Goal: Task Accomplishment & Management: Complete application form

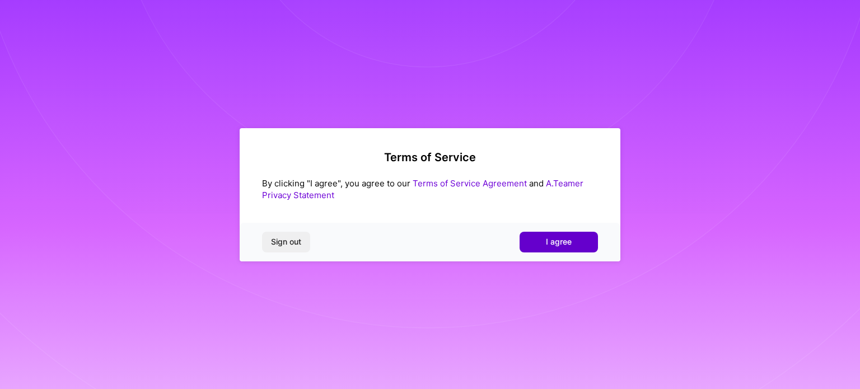
click at [540, 244] on button "I agree" at bounding box center [559, 242] width 78 height 20
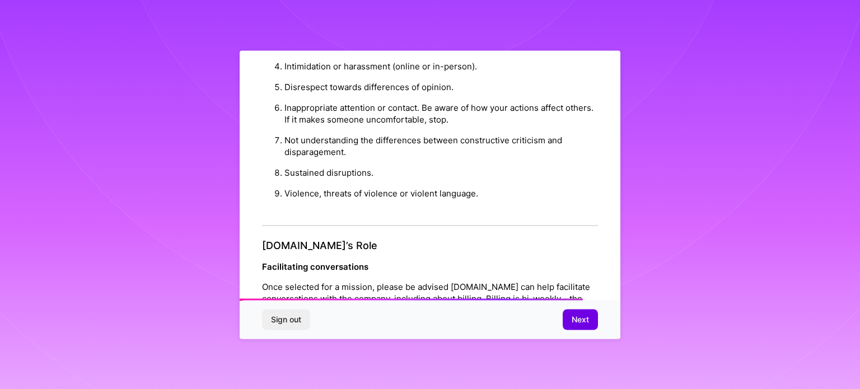
scroll to position [1298, 0]
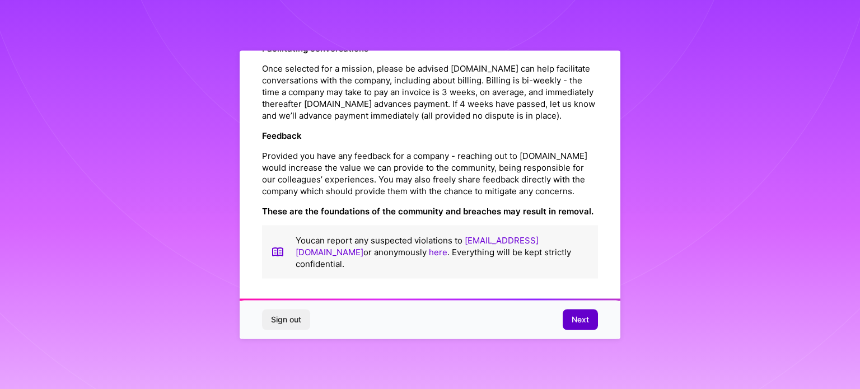
click at [586, 327] on button "Next" at bounding box center [580, 320] width 35 height 20
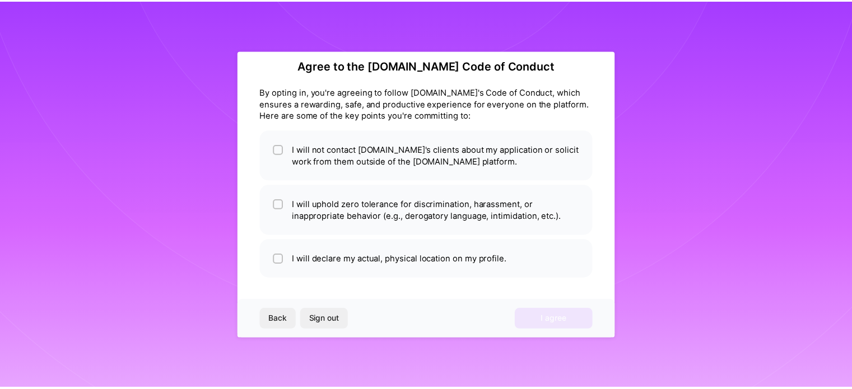
scroll to position [13, 0]
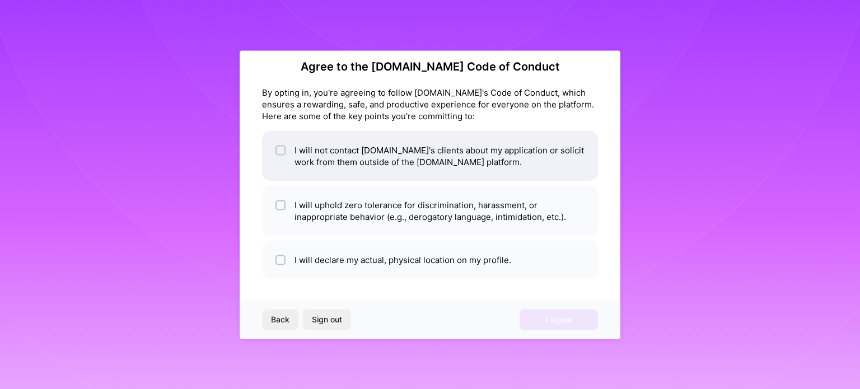
click at [319, 163] on li "I will not contact A.Team's clients about my application or solicit work from t…" at bounding box center [430, 155] width 336 height 50
checkbox input "true"
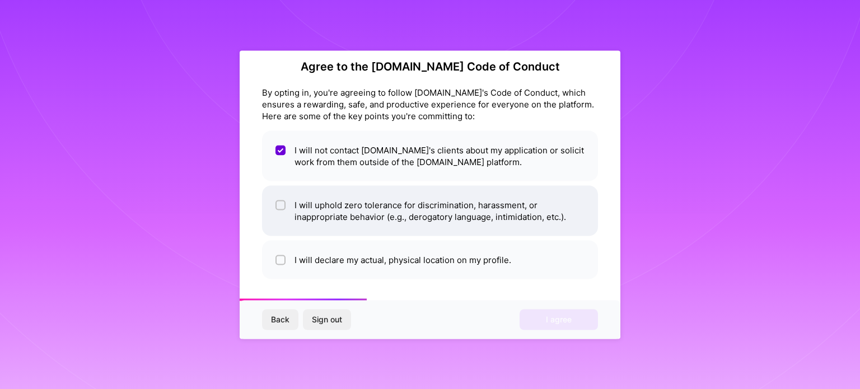
click at [282, 194] on li "I will uphold zero tolerance for discrimination, harassment, or inappropriate b…" at bounding box center [430, 210] width 336 height 50
checkbox input "true"
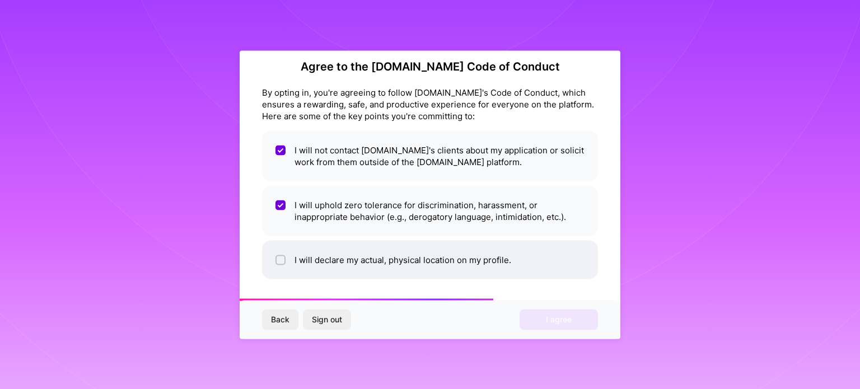
click at [291, 247] on li "I will declare my actual, physical location on my profile." at bounding box center [430, 259] width 336 height 39
checkbox input "true"
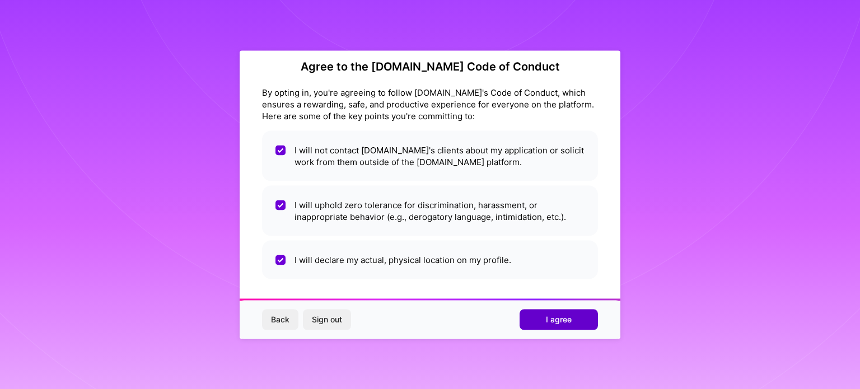
click at [573, 325] on button "I agree" at bounding box center [559, 320] width 78 height 20
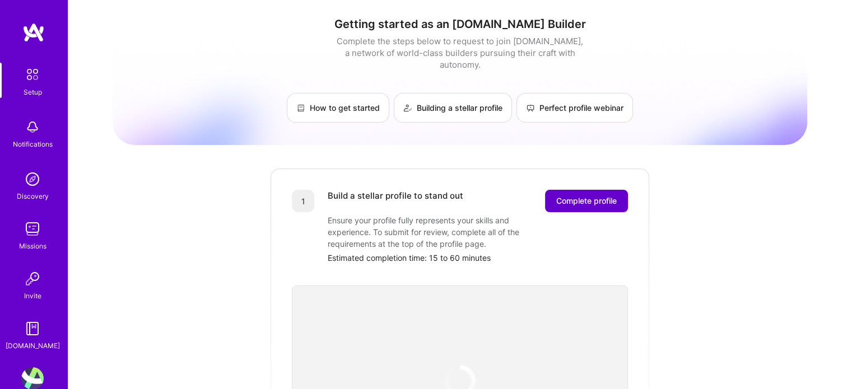
click at [573, 195] on span "Complete profile" at bounding box center [586, 200] width 60 height 11
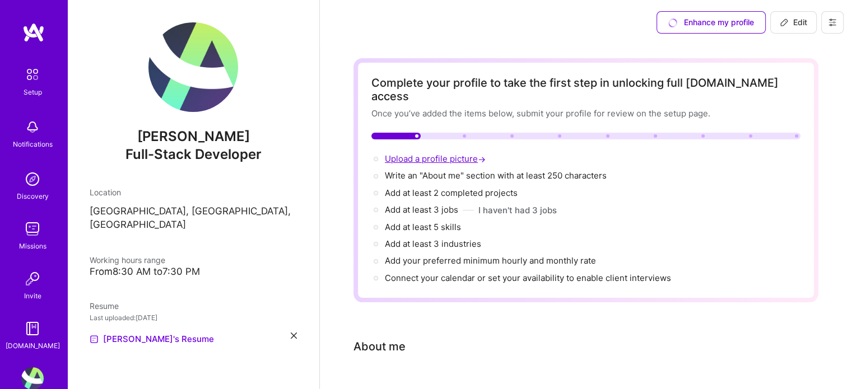
click at [452, 153] on span "Upload a profile picture →" at bounding box center [436, 158] width 103 height 11
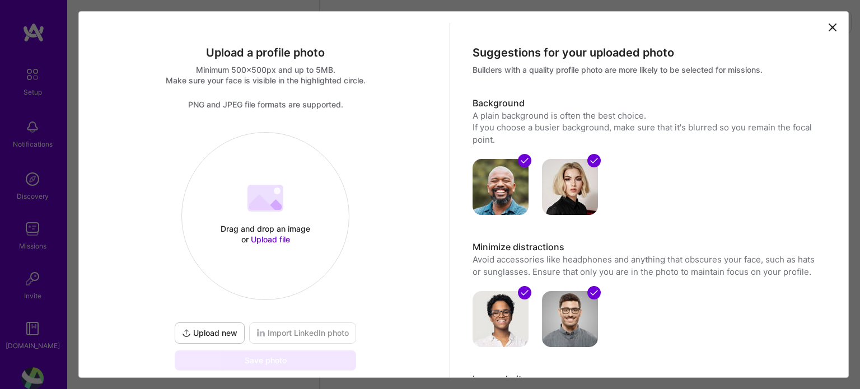
click at [271, 239] on span "Upload file" at bounding box center [270, 240] width 39 height 10
select select "US"
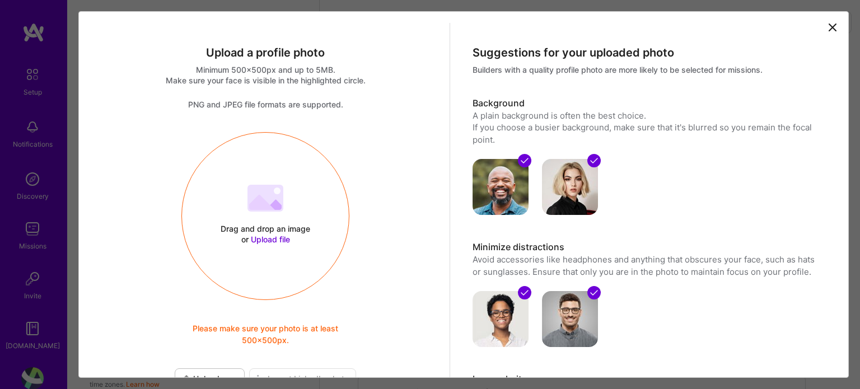
click at [262, 239] on span "Upload file" at bounding box center [270, 240] width 39 height 10
click at [829, 26] on icon at bounding box center [832, 27] width 7 height 7
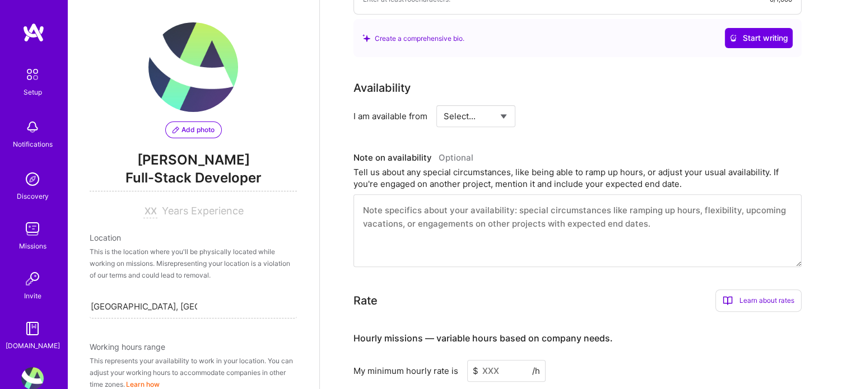
scroll to position [446, 0]
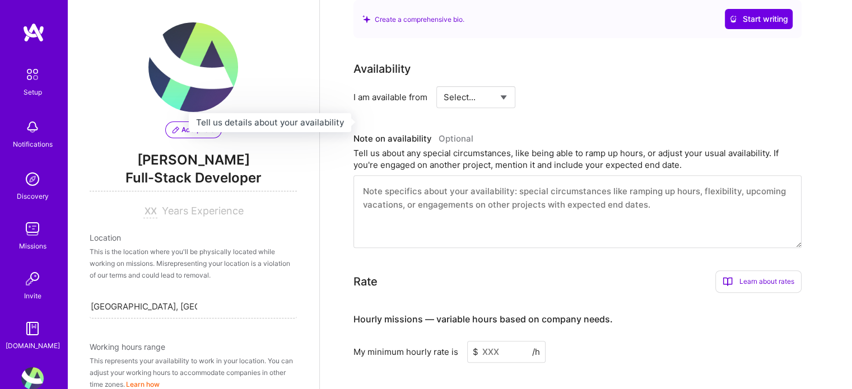
drag, startPoint x: 493, startPoint y: 88, endPoint x: 473, endPoint y: 120, distance: 37.4
click at [473, 120] on div "Availability I am available from Select... Right Now Future Date Not Available …" at bounding box center [585, 154] width 465 height 188
select select "Right Now"
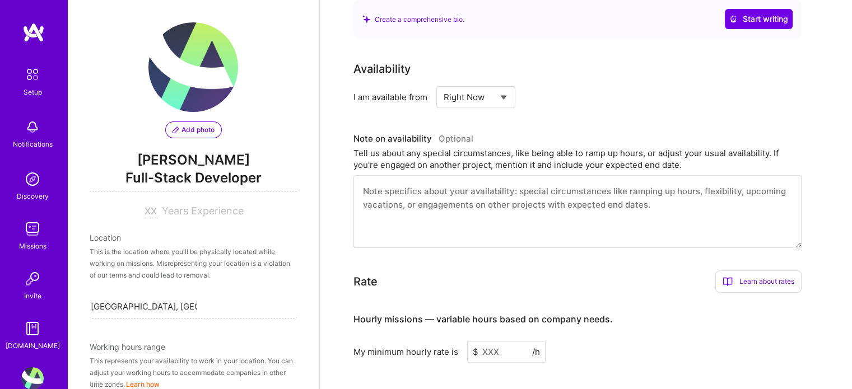
click at [443, 83] on select "Select... Right Now Future Date Not Available" at bounding box center [475, 97] width 64 height 29
click at [553, 86] on input at bounding box center [577, 97] width 67 height 22
type input "30"
click at [751, 86] on div "I am available from Select... Right Now Future Date Not Available for 30 h/week" at bounding box center [577, 97] width 448 height 22
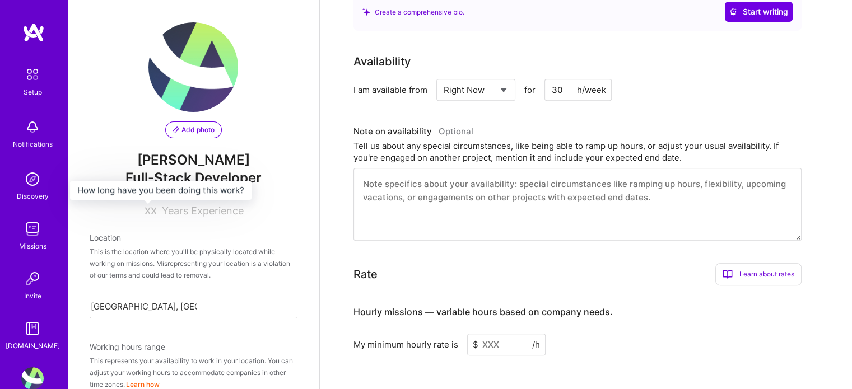
click at [143, 209] on input at bounding box center [150, 211] width 14 height 13
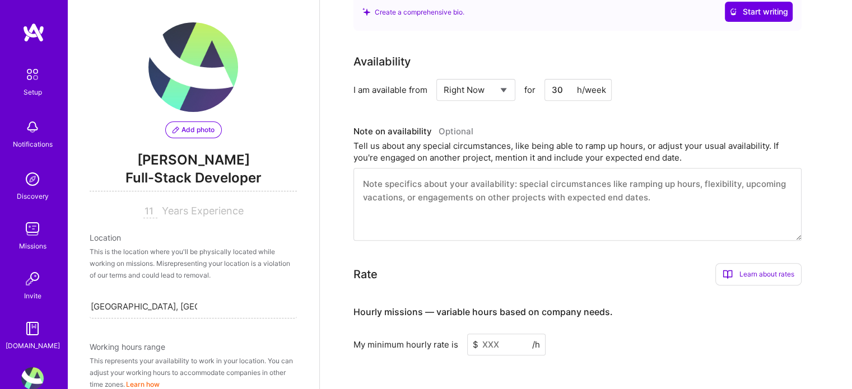
type input "11"
click at [109, 242] on div "Location" at bounding box center [193, 238] width 207 height 12
click at [102, 259] on div "This is the location where you'll be physically located while working on missio…" at bounding box center [193, 263] width 207 height 35
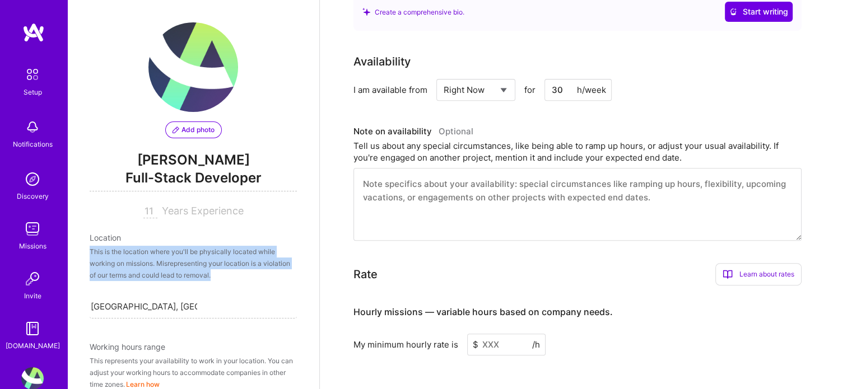
click at [102, 259] on div "This is the location where you'll be physically located while working on missio…" at bounding box center [193, 263] width 207 height 35
click at [154, 261] on div "This is the location where you'll be physically located while working on missio…" at bounding box center [193, 263] width 207 height 35
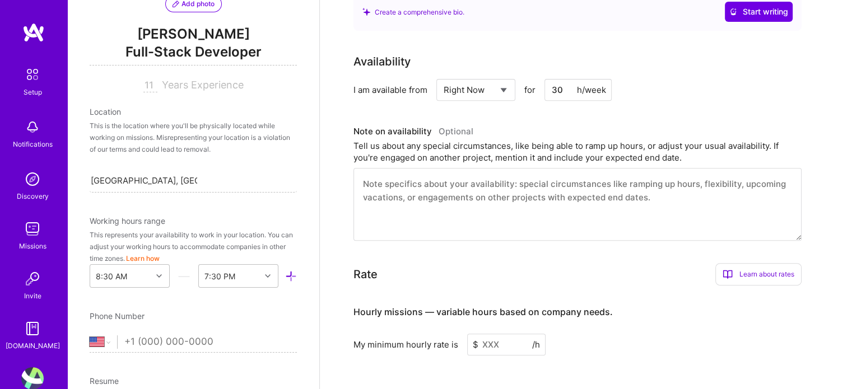
scroll to position [190, 0]
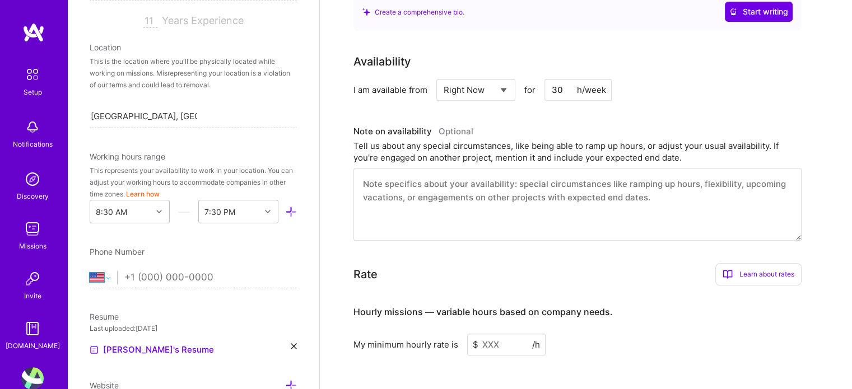
click at [97, 279] on select "Afghanistan Åland Islands Albania Algeria American Samoa Andorra Angola Anguill…" at bounding box center [103, 277] width 27 height 13
select select "IN"
click at [90, 271] on select "Afghanistan Åland Islands Albania Algeria American Samoa Andorra Angola Anguill…" at bounding box center [103, 277] width 27 height 13
click at [150, 271] on input "tel" at bounding box center [210, 277] width 172 height 32
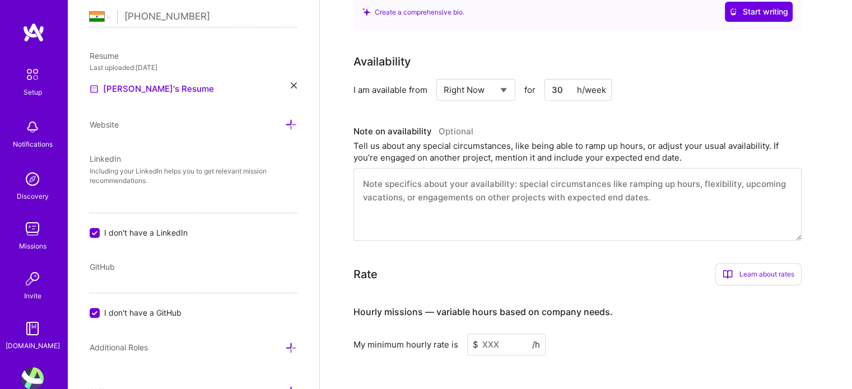
scroll to position [457, 0]
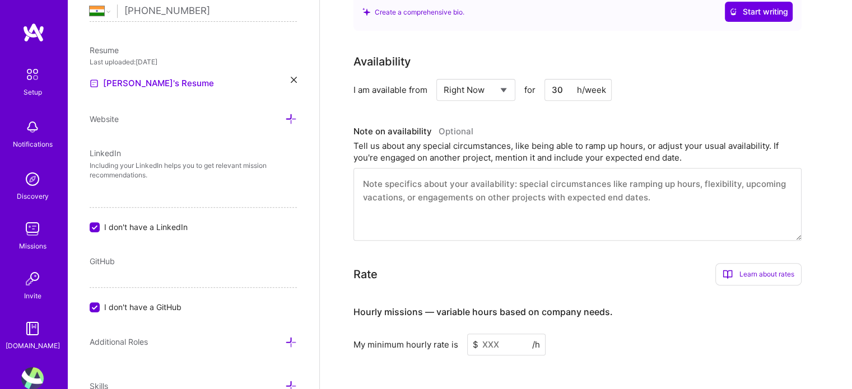
type input "+91 87795 94920"
click at [94, 230] on input "I don't have a LinkedIn" at bounding box center [96, 228] width 10 height 10
checkbox input "false"
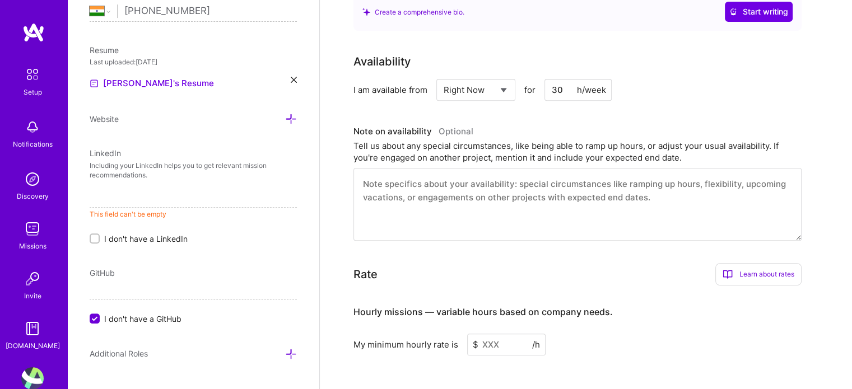
paste input "https://www.linkedin.com/in/sagar-gudka-2a46387a"
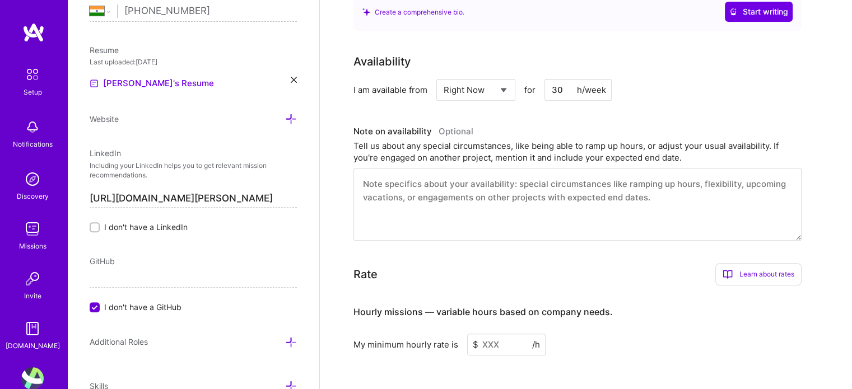
scroll to position [555, 0]
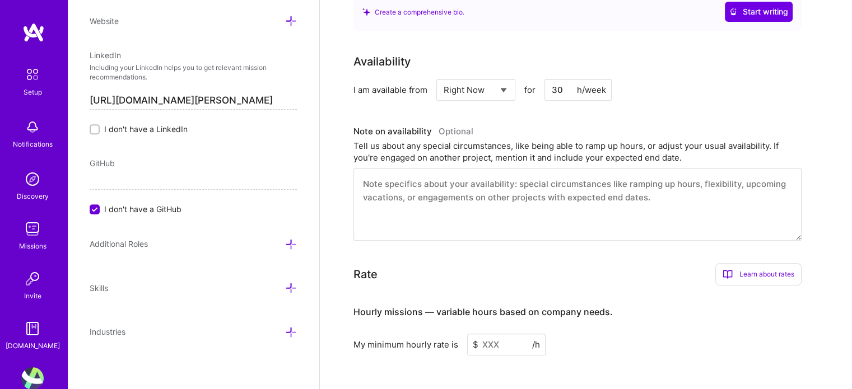
type input "https://www.linkedin.com/in/sagar-gudka-2a46387a"
click at [285, 282] on icon at bounding box center [291, 288] width 12 height 12
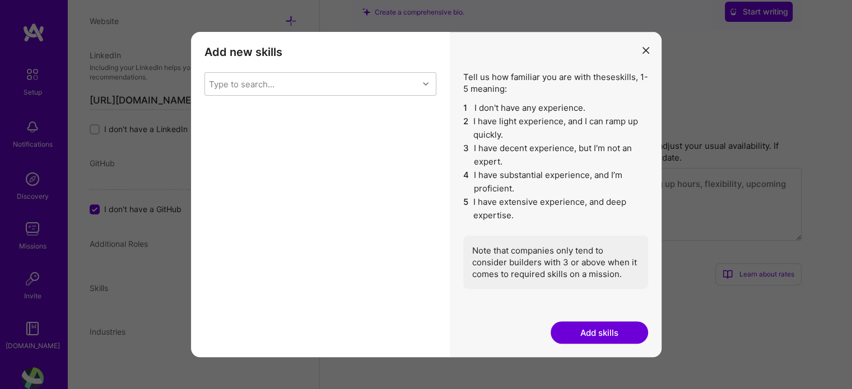
click at [646, 50] on icon "modal" at bounding box center [645, 50] width 7 height 7
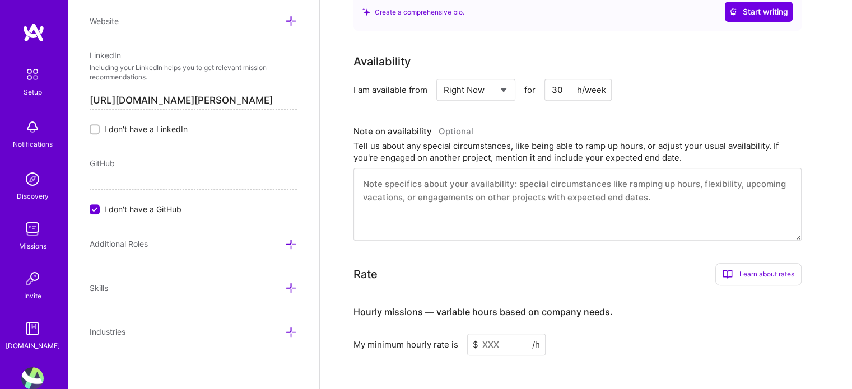
drag, startPoint x: 298, startPoint y: 247, endPoint x: 276, endPoint y: 241, distance: 22.5
click at [281, 242] on div "Add photo Sagar Gudka Full-Stack Developer 11 Years Experience Location This is…" at bounding box center [193, 194] width 252 height 389
click at [275, 241] on div "Additional Roles" at bounding box center [193, 243] width 207 height 13
click at [285, 241] on icon at bounding box center [291, 245] width 12 height 12
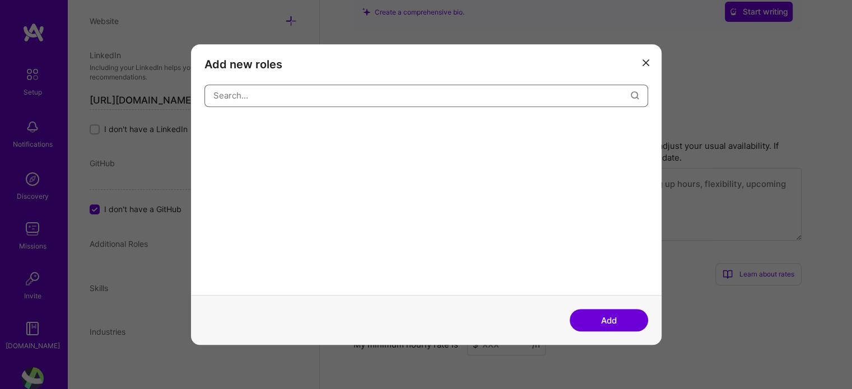
click at [325, 99] on input "modal" at bounding box center [421, 95] width 417 height 29
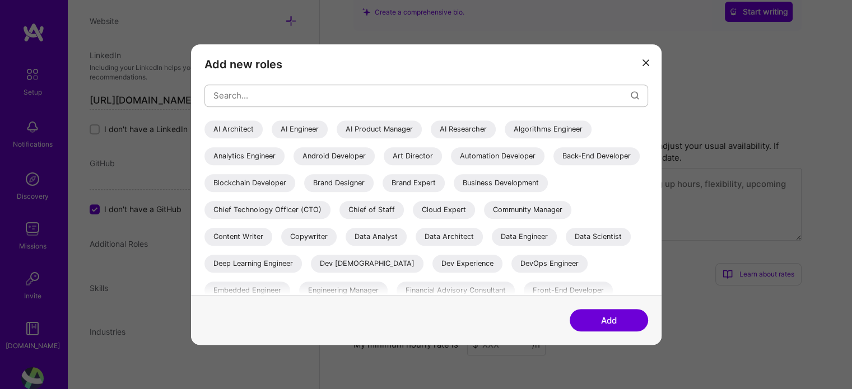
click at [553, 165] on div "Back-End Developer" at bounding box center [596, 156] width 86 height 18
click at [516, 93] on input "modal" at bounding box center [421, 95] width 417 height 29
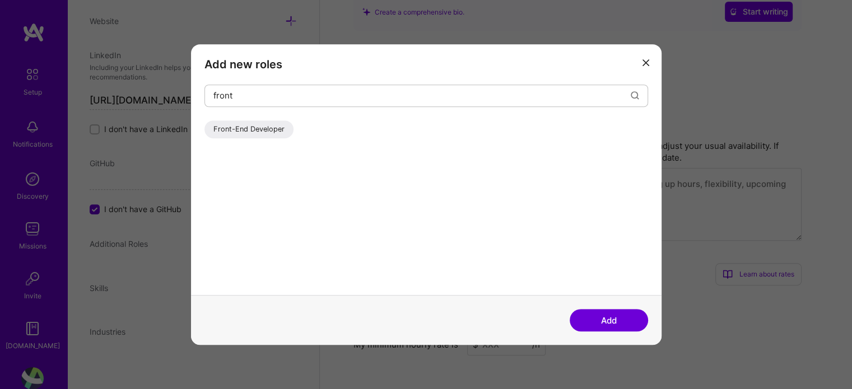
click at [259, 121] on div "Front-End Developer" at bounding box center [248, 129] width 89 height 18
click at [278, 96] on input "front" at bounding box center [421, 95] width 417 height 29
click at [278, 96] on input "de" at bounding box center [421, 95] width 417 height 29
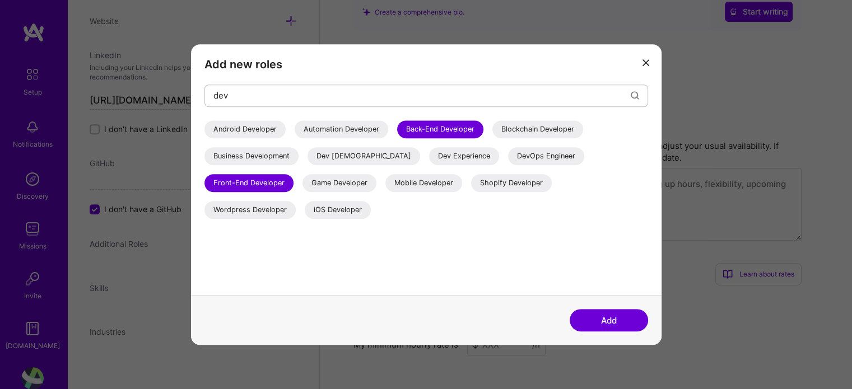
click at [508, 158] on div "DevOps Engineer" at bounding box center [546, 156] width 76 height 18
click at [486, 94] on input "dev" at bounding box center [421, 95] width 417 height 29
click at [486, 94] on input "a" at bounding box center [421, 95] width 417 height 29
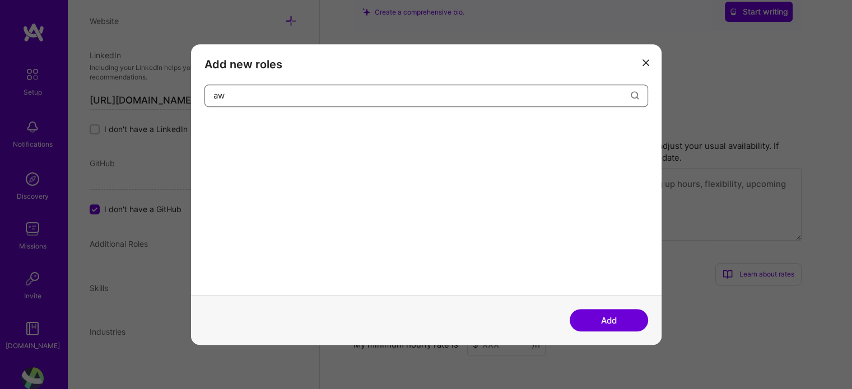
type input "a"
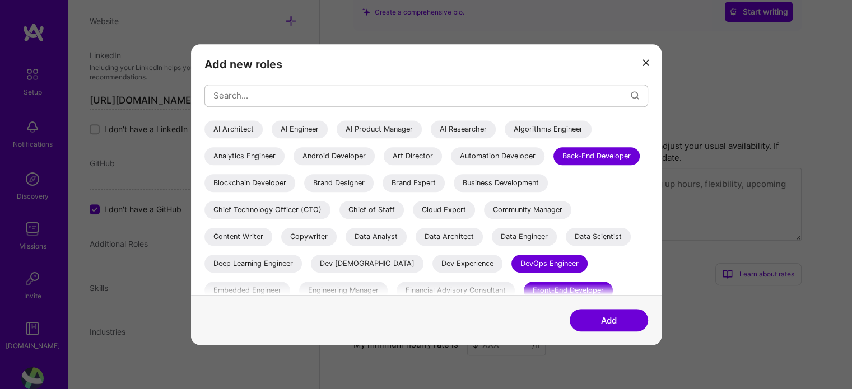
click at [625, 317] on button "Add" at bounding box center [608, 320] width 78 height 22
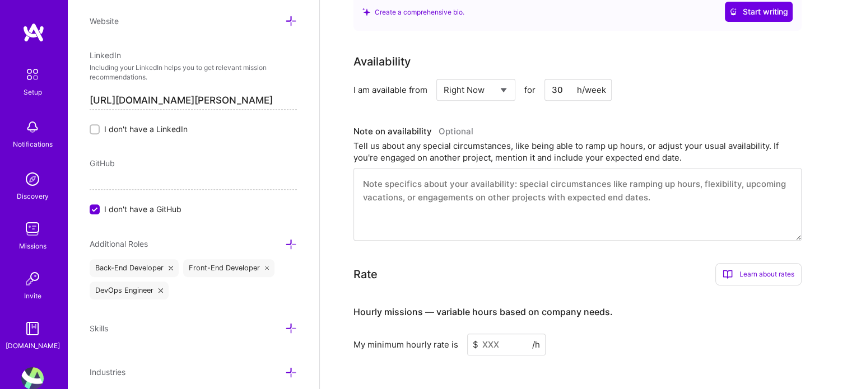
click at [285, 239] on icon at bounding box center [291, 245] width 12 height 12
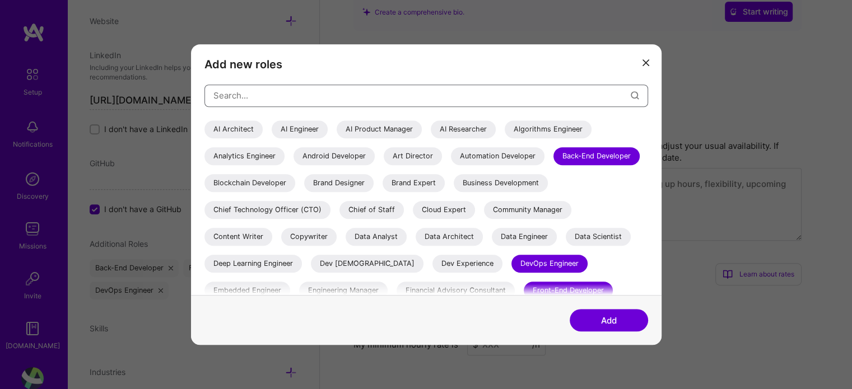
click at [319, 95] on input "modal" at bounding box center [421, 95] width 417 height 29
drag, startPoint x: 648, startPoint y: 137, endPoint x: 649, endPoint y: 148, distance: 11.9
click at [649, 148] on div "Add new roles AI Architect AI Engineer AI Product Manager AI Researcher Algorit…" at bounding box center [426, 169] width 470 height 251
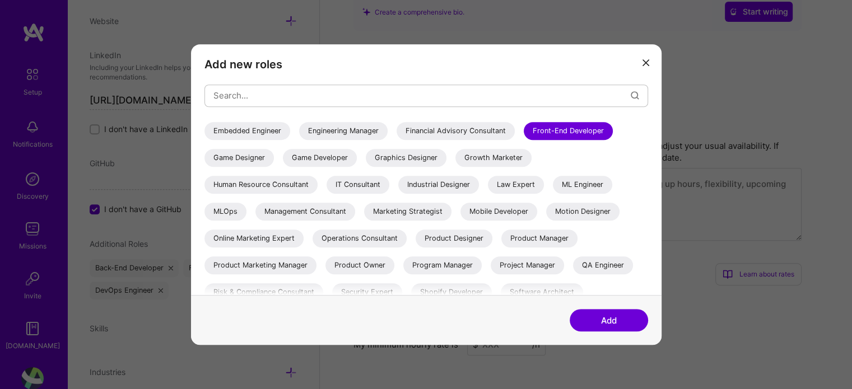
scroll to position [163, 0]
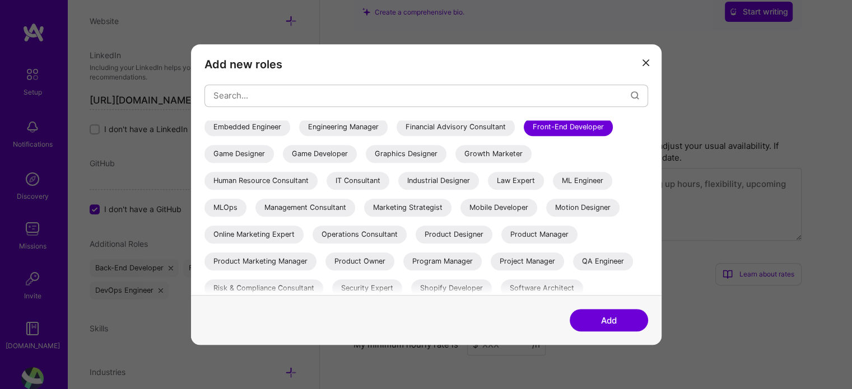
drag, startPoint x: 650, startPoint y: 218, endPoint x: 646, endPoint y: 226, distance: 8.3
click at [646, 226] on div "Add new roles AI Architect AI Engineer AI Product Manager AI Researcher Algorit…" at bounding box center [426, 169] width 470 height 251
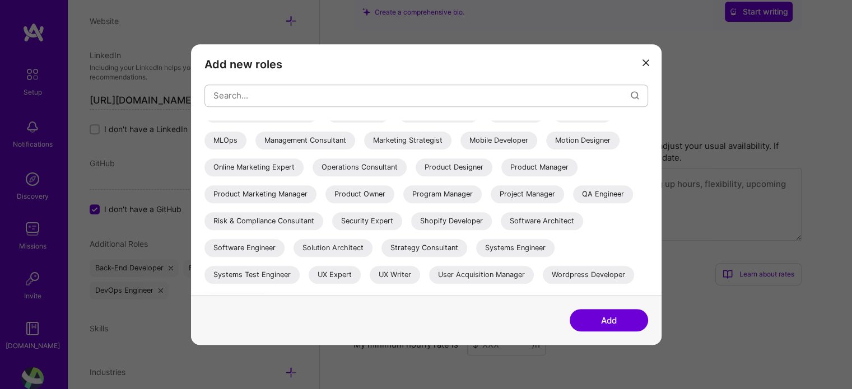
scroll to position [250, 0]
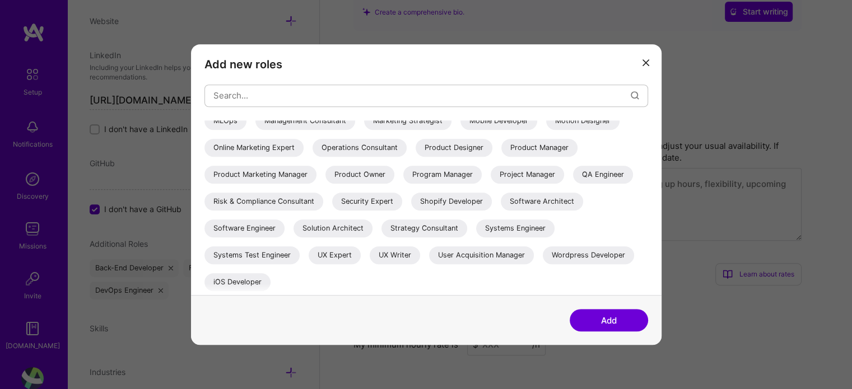
click at [251, 230] on div "Software Engineer" at bounding box center [244, 228] width 80 height 18
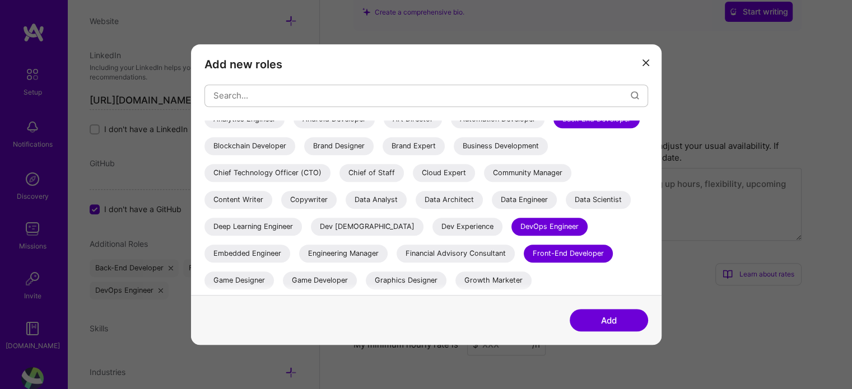
scroll to position [0, 0]
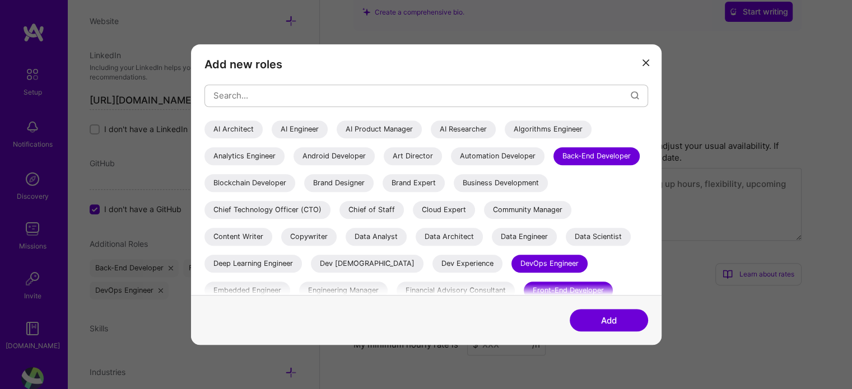
click at [603, 320] on button "Add" at bounding box center [608, 320] width 78 height 22
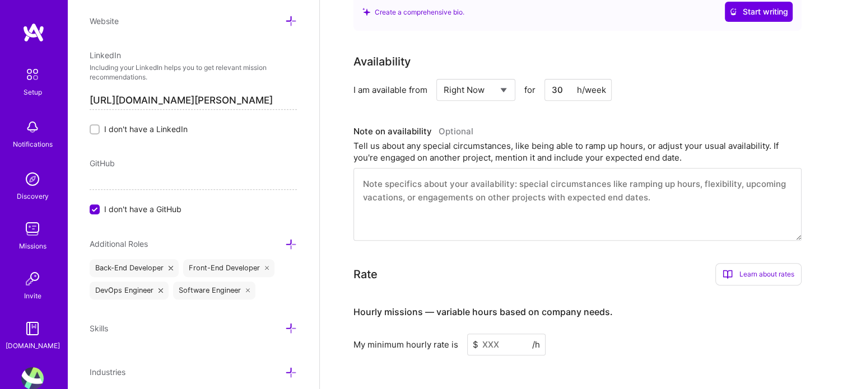
scroll to position [595, 0]
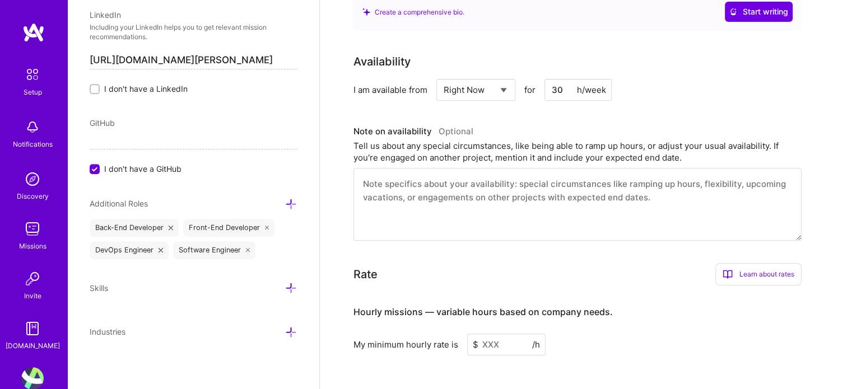
click at [285, 328] on icon at bounding box center [291, 332] width 12 height 12
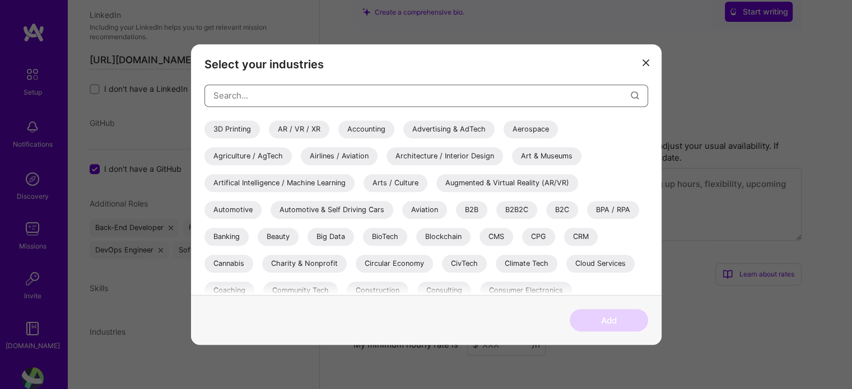
click at [352, 103] on input "modal" at bounding box center [421, 95] width 417 height 29
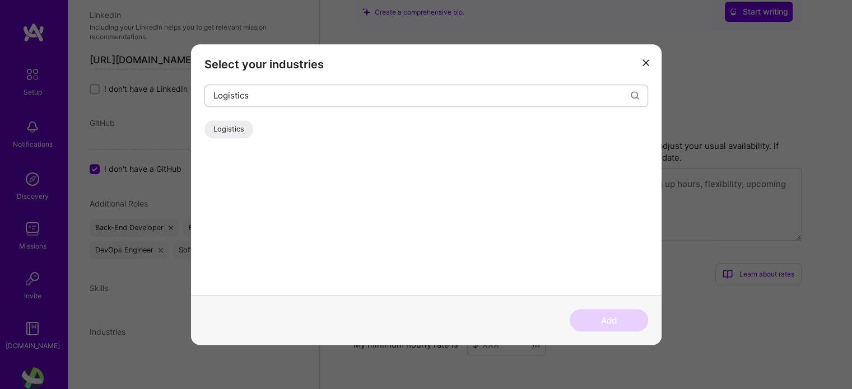
click at [237, 127] on div "Logistics" at bounding box center [228, 129] width 49 height 18
click at [279, 93] on input "Logistics" at bounding box center [421, 95] width 417 height 29
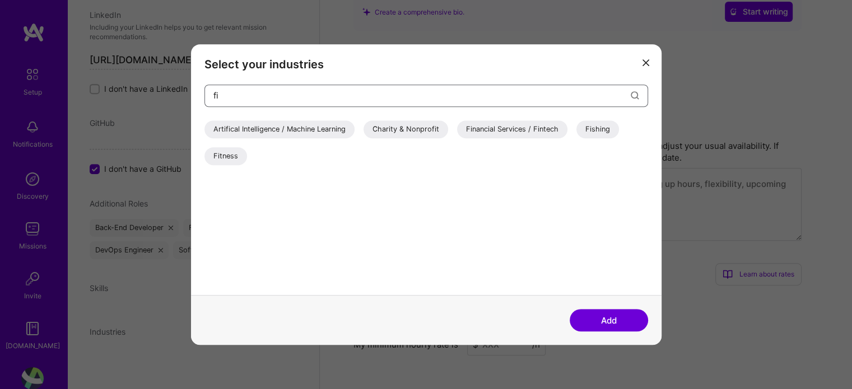
type input "f"
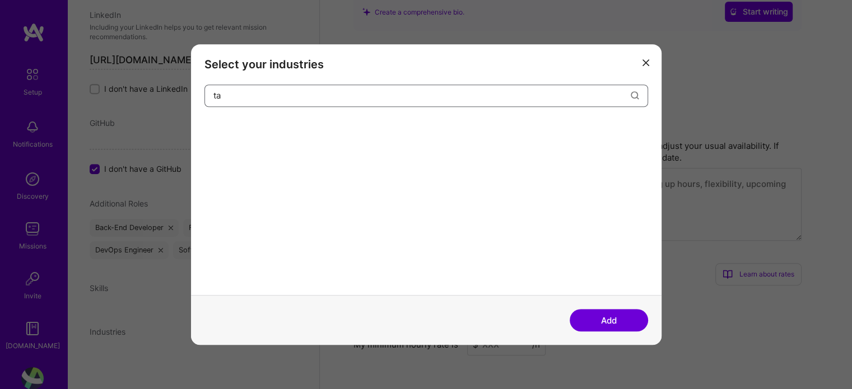
type input "t"
click at [258, 137] on div "Enterprise Software" at bounding box center [247, 129] width 86 height 18
click at [293, 90] on input "enterpri" at bounding box center [421, 95] width 417 height 29
click at [293, 90] on input "e" at bounding box center [421, 95] width 417 height 29
type input "e"
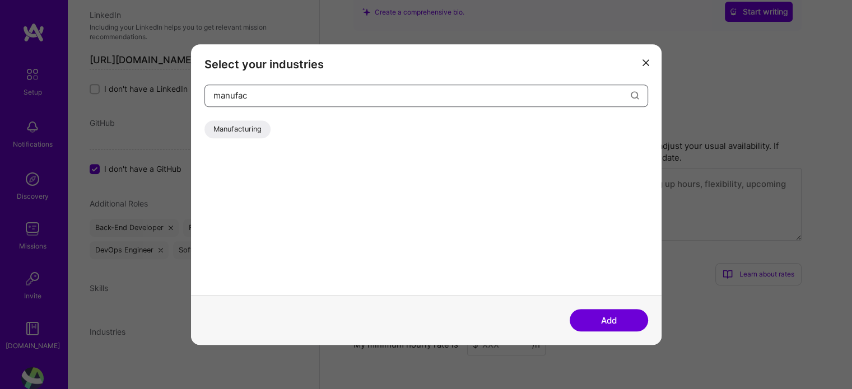
type input "manufac"
click at [250, 124] on div "Manufacturing" at bounding box center [237, 129] width 66 height 18
click at [287, 89] on input "manufac" at bounding box center [421, 95] width 417 height 29
type input "pharma"
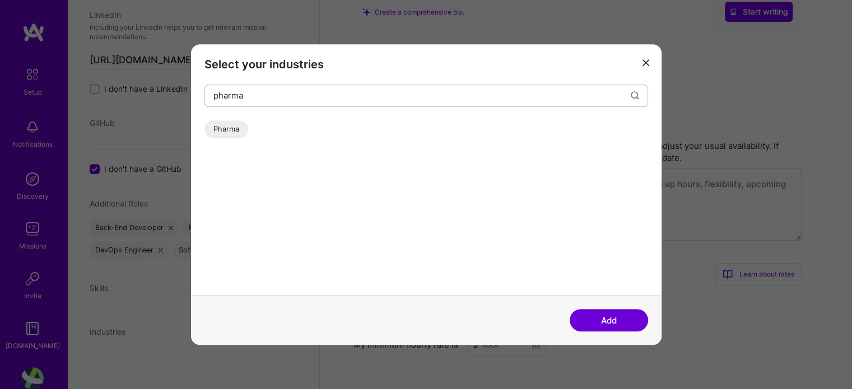
click at [218, 134] on div "Pharma" at bounding box center [226, 129] width 44 height 18
click at [294, 96] on input "pharma" at bounding box center [421, 95] width 417 height 29
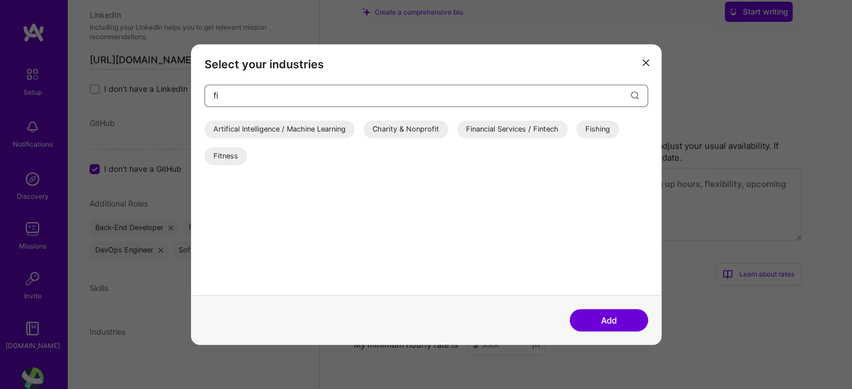
type input "f"
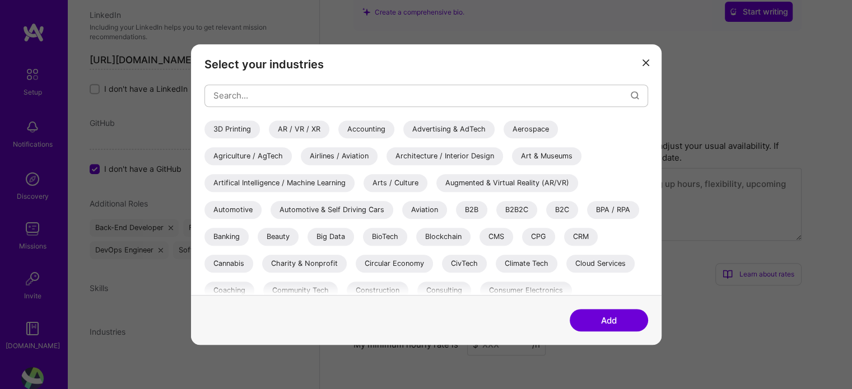
drag, startPoint x: 647, startPoint y: 136, endPoint x: 645, endPoint y: 149, distance: 13.6
click at [645, 149] on div "3D Printing AR / VR / XR Accounting Advertising & AdTech Aerospace Agriculture …" at bounding box center [425, 207] width 443 height 175
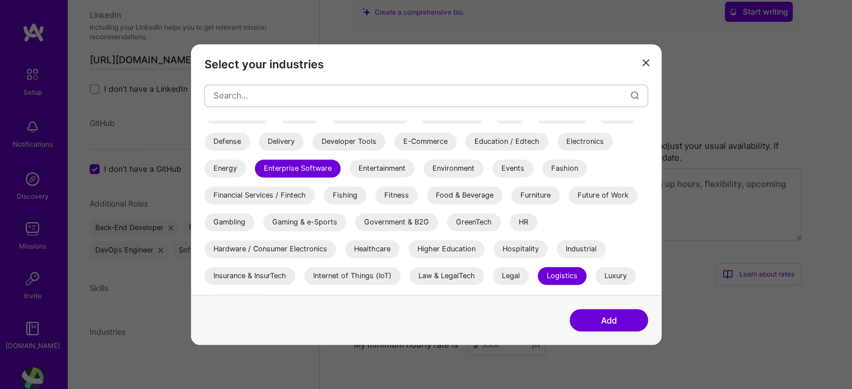
scroll to position [203, 0]
click at [529, 219] on div "HR" at bounding box center [522, 222] width 27 height 18
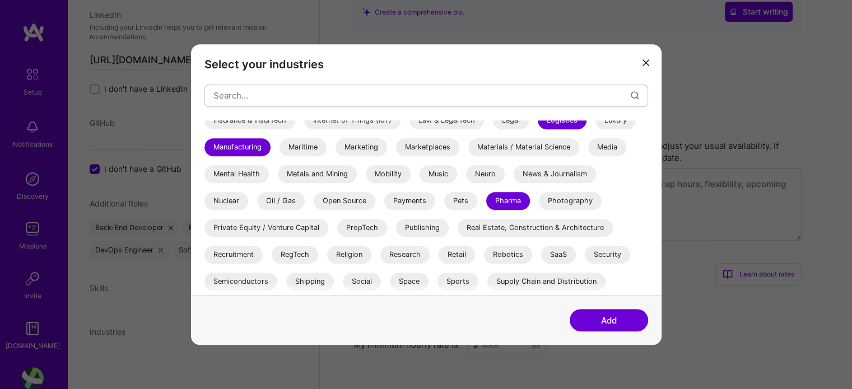
scroll to position [385, 0]
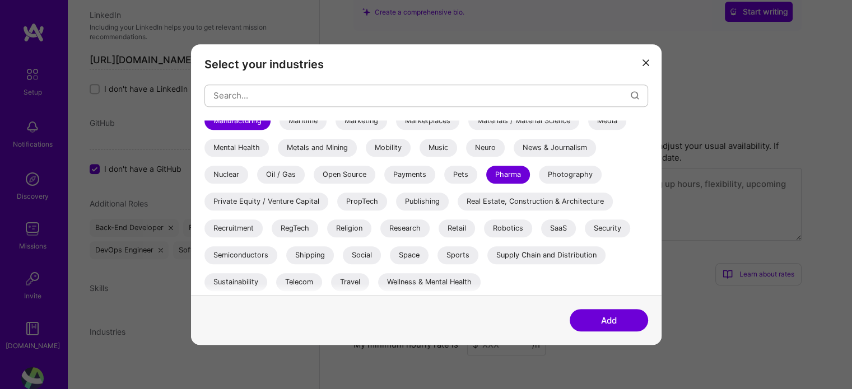
click at [551, 233] on div "SaaS" at bounding box center [558, 228] width 35 height 18
drag, startPoint x: 639, startPoint y: 257, endPoint x: 639, endPoint y: 233, distance: 23.5
click at [639, 233] on div "3D Printing AR / VR / XR Accounting Advertising & AdTech Aerospace Agriculture …" at bounding box center [425, 16] width 443 height 560
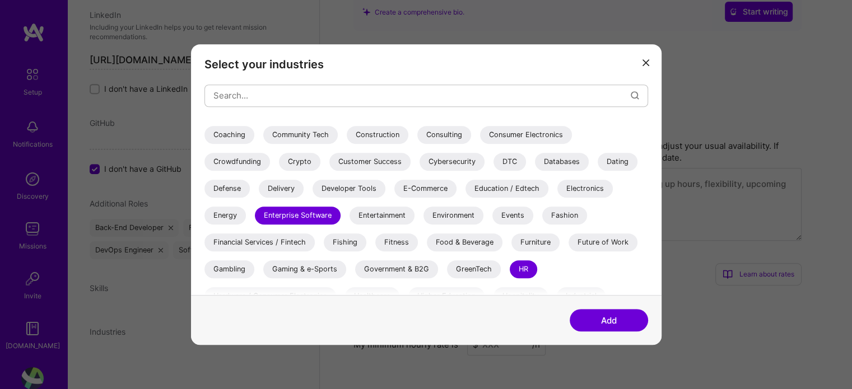
scroll to position [160, 0]
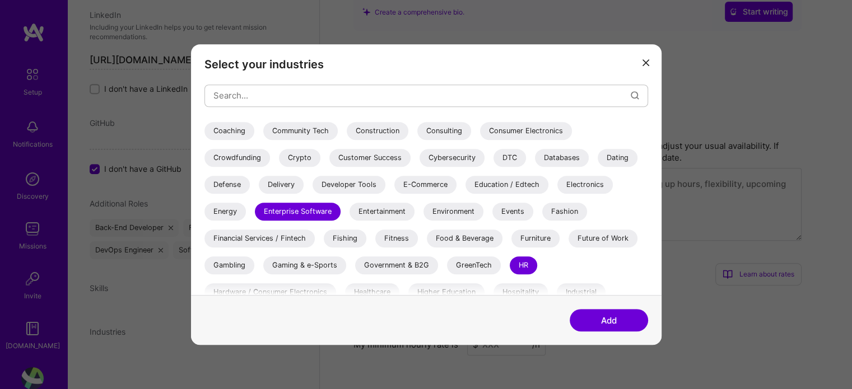
click at [270, 239] on div "Financial Services / Fintech" at bounding box center [259, 239] width 110 height 18
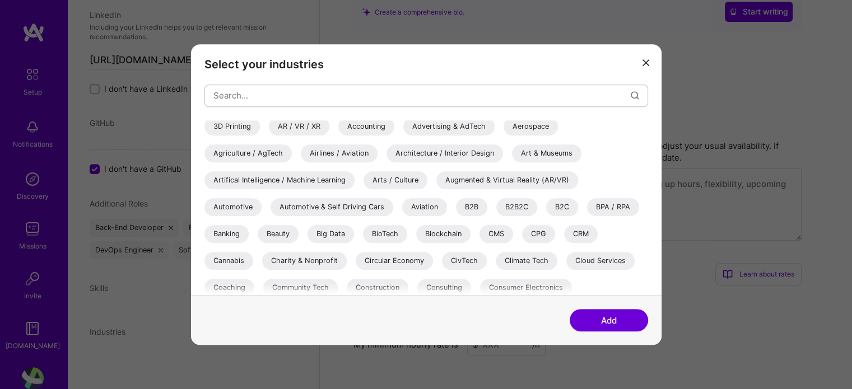
scroll to position [0, 0]
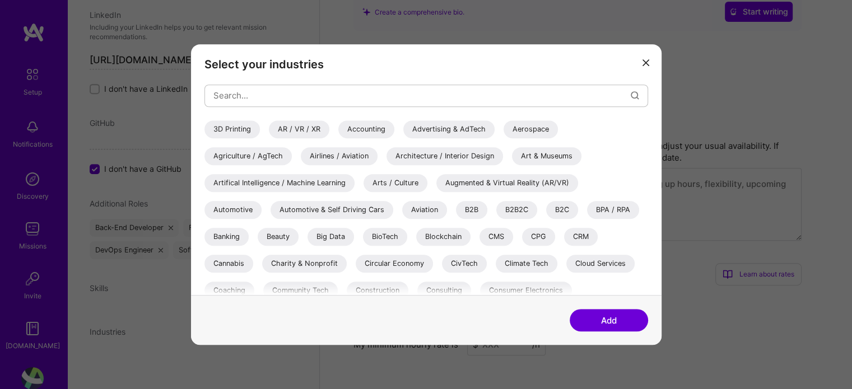
click at [589, 321] on button "Add" at bounding box center [608, 320] width 78 height 22
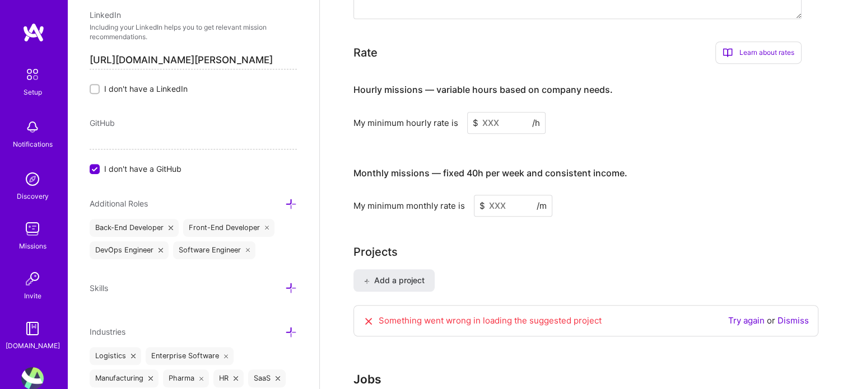
scroll to position [674, 0]
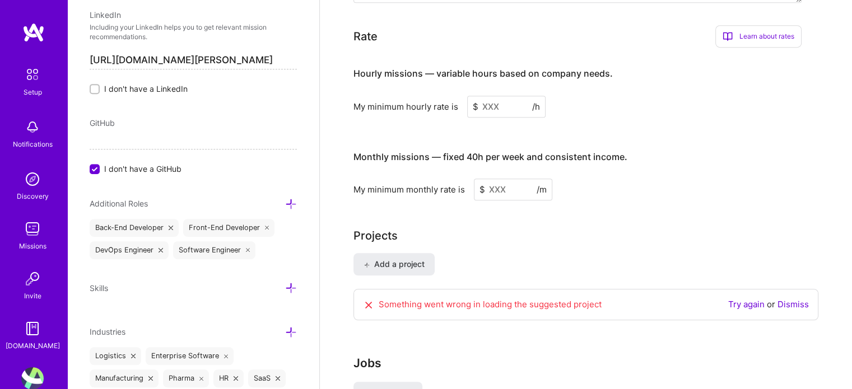
click at [487, 152] on h4 "Monthly missions — fixed 40h per week and consistent income." at bounding box center [490, 157] width 274 height 11
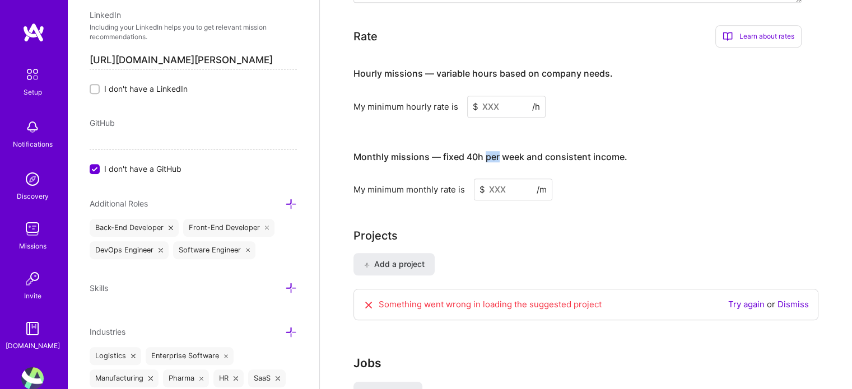
click at [487, 152] on h4 "Monthly missions — fixed 40h per week and consistent income." at bounding box center [490, 157] width 274 height 11
click at [507, 68] on h4 "Hourly missions — variable hours based on company needs." at bounding box center [482, 73] width 259 height 11
click at [486, 96] on input at bounding box center [506, 107] width 78 height 22
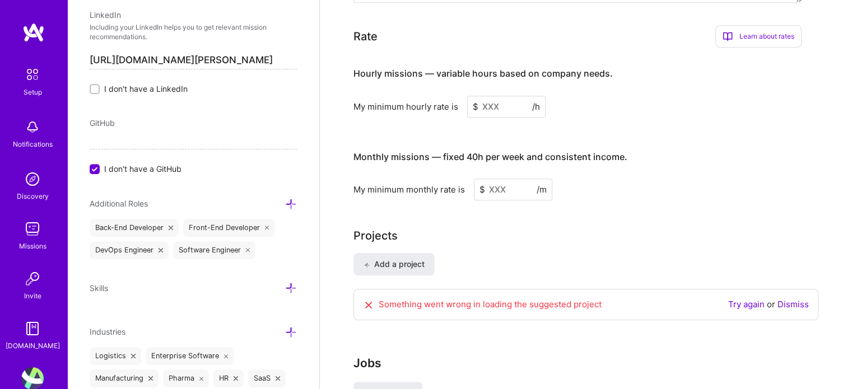
click at [486, 96] on input at bounding box center [506, 107] width 78 height 22
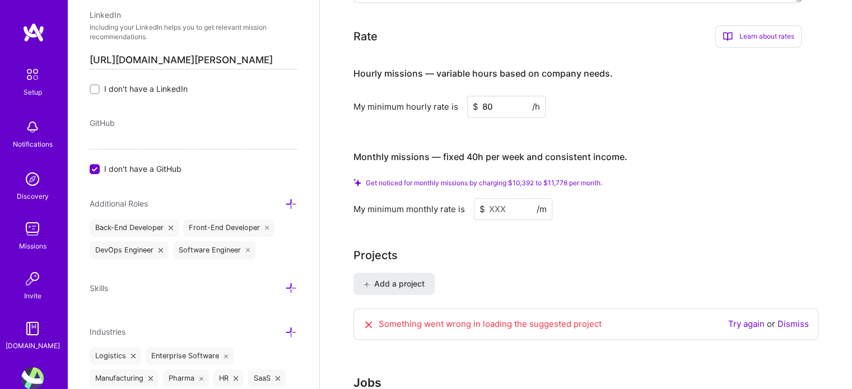
click at [682, 179] on div "Get noticed for monthly missions by charging $10,392 to $11,778 per month." at bounding box center [577, 183] width 448 height 8
click at [511, 96] on input "80" at bounding box center [506, 107] width 78 height 22
type input "75"
click at [632, 140] on h3 "Monthly missions — fixed 40h per week and consistent income." at bounding box center [577, 157] width 448 height 35
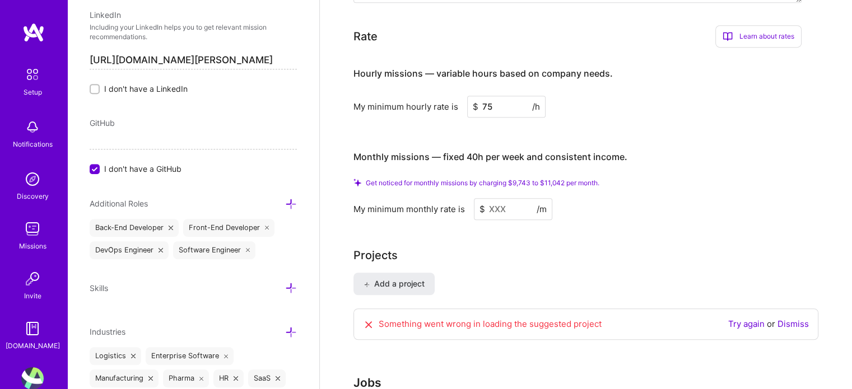
click at [738, 319] on link "Try again" at bounding box center [746, 324] width 36 height 11
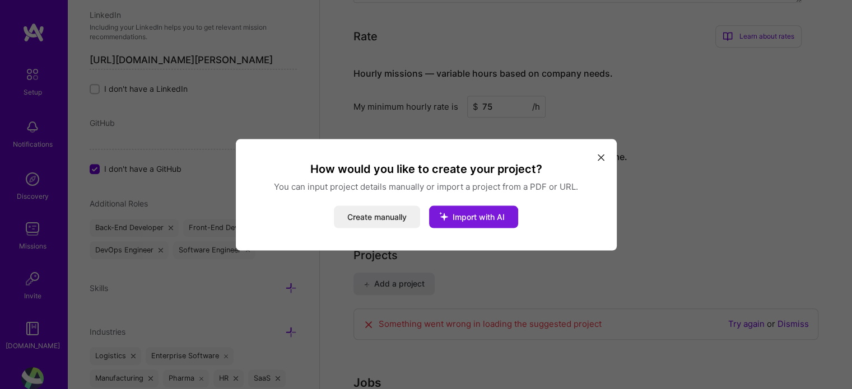
click at [501, 218] on span "Import with AI" at bounding box center [478, 217] width 52 height 10
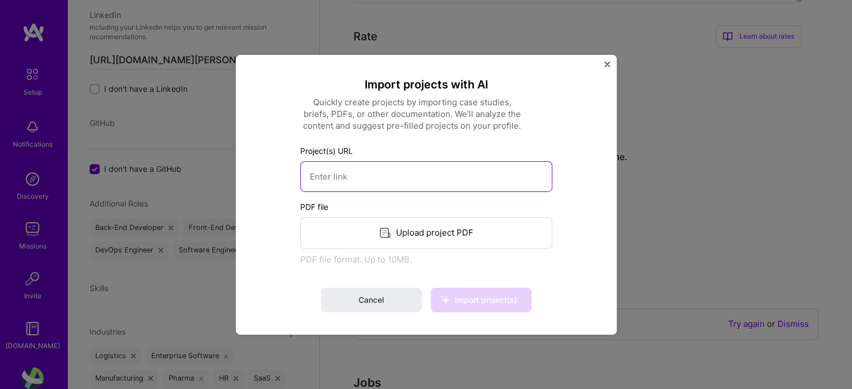
click at [432, 176] on input at bounding box center [426, 176] width 252 height 31
click at [418, 235] on div "Upload project PDF" at bounding box center [426, 233] width 252 height 32
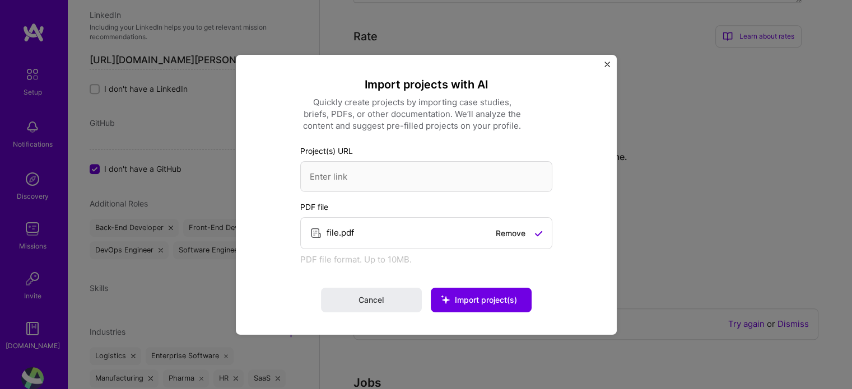
click at [480, 296] on span "Import project(s)" at bounding box center [486, 300] width 62 height 10
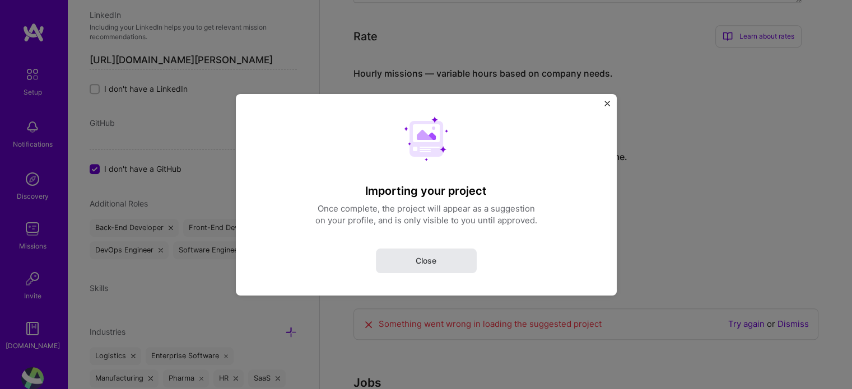
click at [422, 261] on span "Close" at bounding box center [425, 260] width 21 height 11
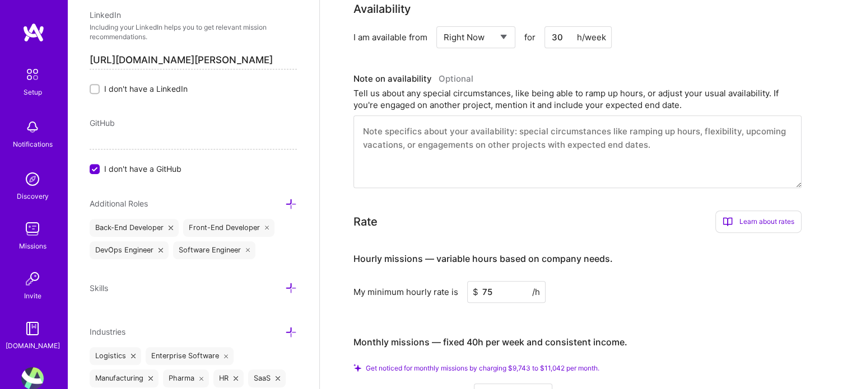
scroll to position [493, 0]
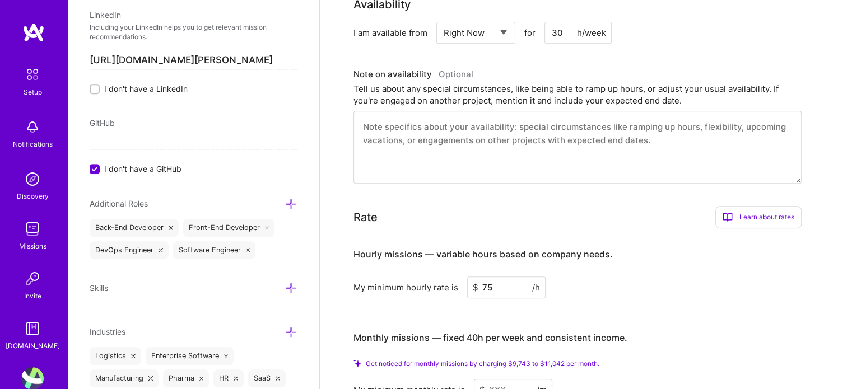
click at [544, 359] on span "Get noticed for monthly missions by charging $9,743 to $11,042 per month." at bounding box center [482, 363] width 233 height 8
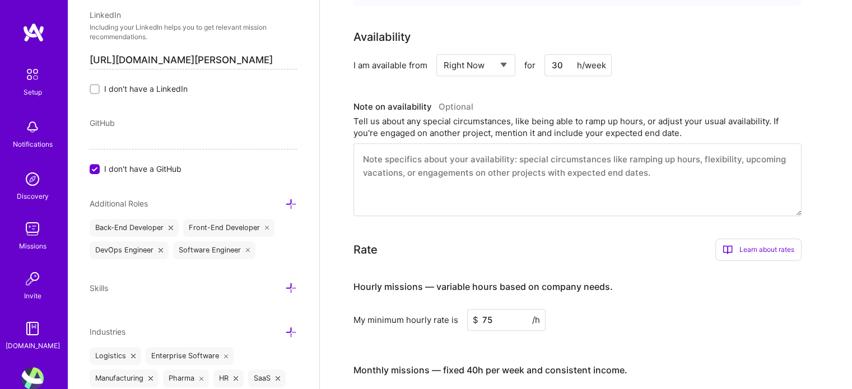
scroll to position [457, 0]
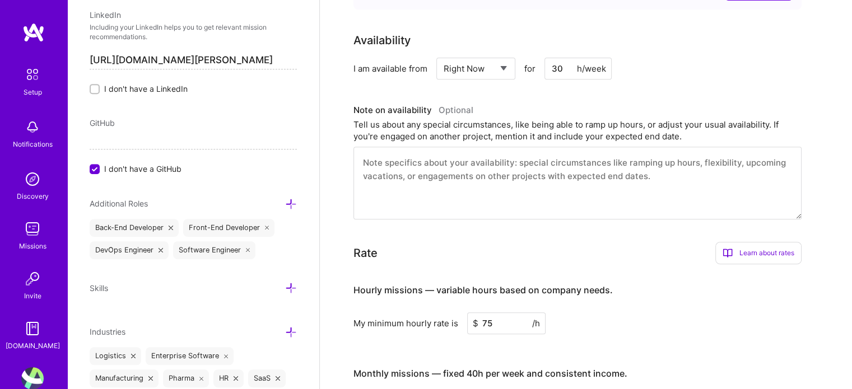
click at [769, 242] on div "Learn about rates" at bounding box center [758, 253] width 86 height 22
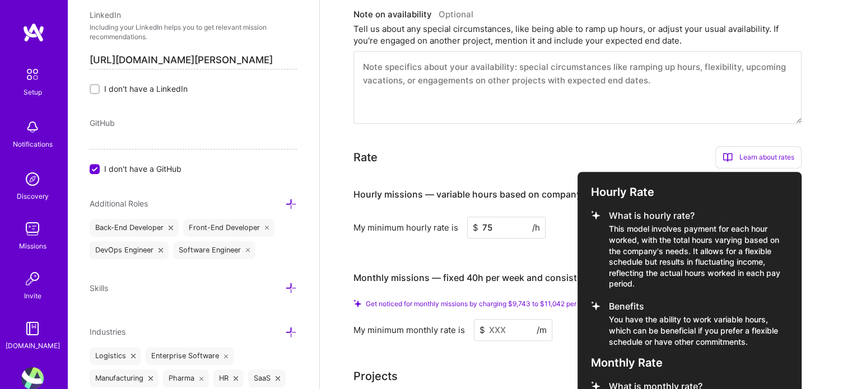
scroll to position [556, 0]
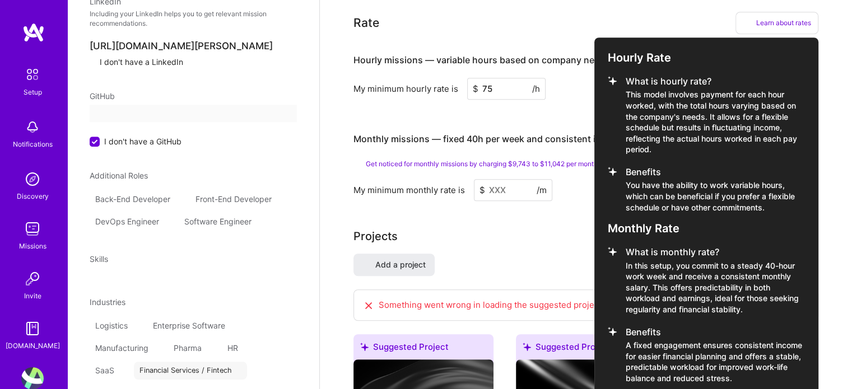
select select "US"
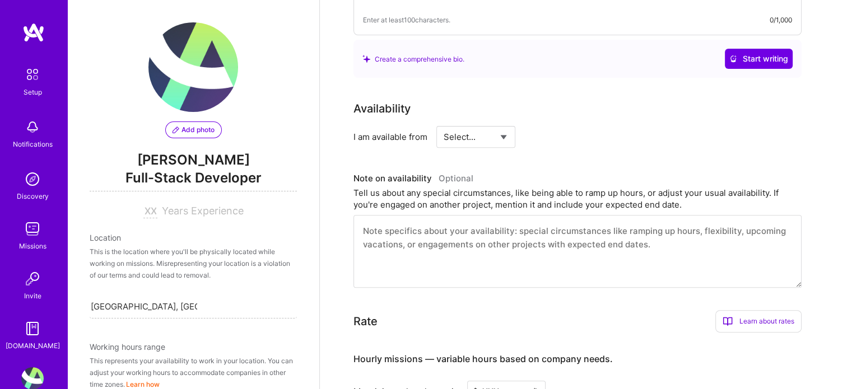
scroll to position [415, 0]
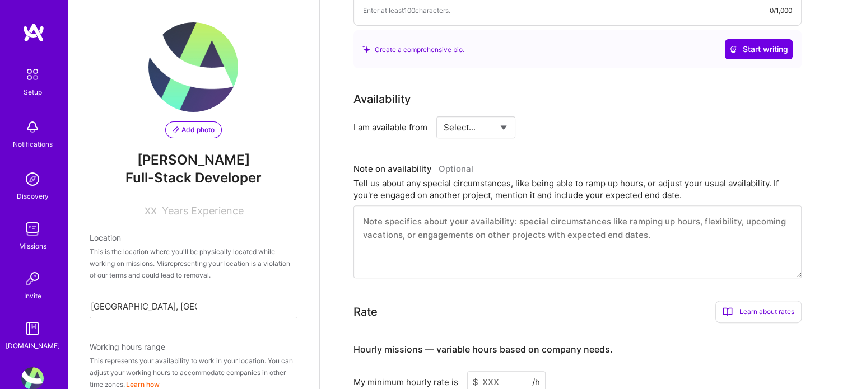
click at [455, 113] on select "Select... Right Now Future Date Not Available" at bounding box center [475, 127] width 64 height 29
select select "Right Now"
click at [443, 113] on select "Select... Right Now Future Date Not Available" at bounding box center [475, 127] width 64 height 29
click at [569, 116] on input at bounding box center [577, 127] width 67 height 22
type input "30"
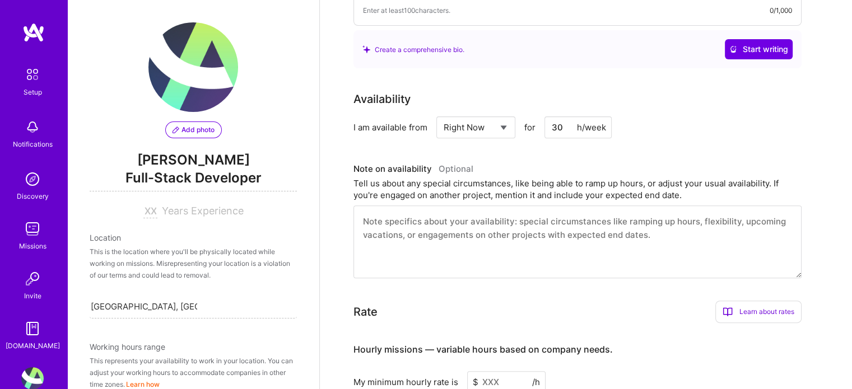
click at [684, 116] on div "I am available from Select... Right Now Future Date Not Available for 30 h/week" at bounding box center [577, 127] width 448 height 22
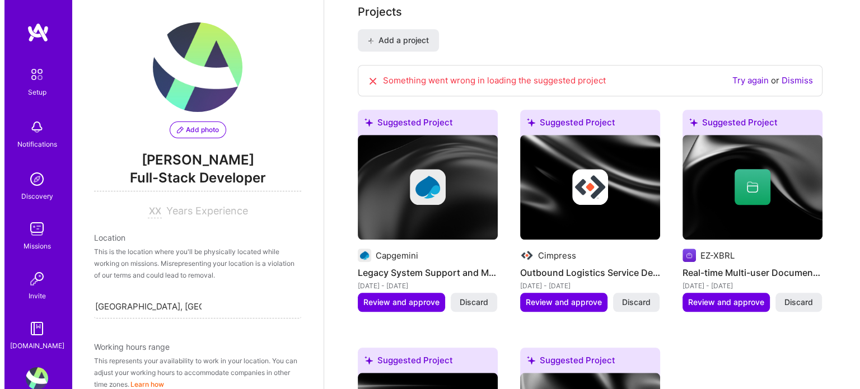
scroll to position [965, 0]
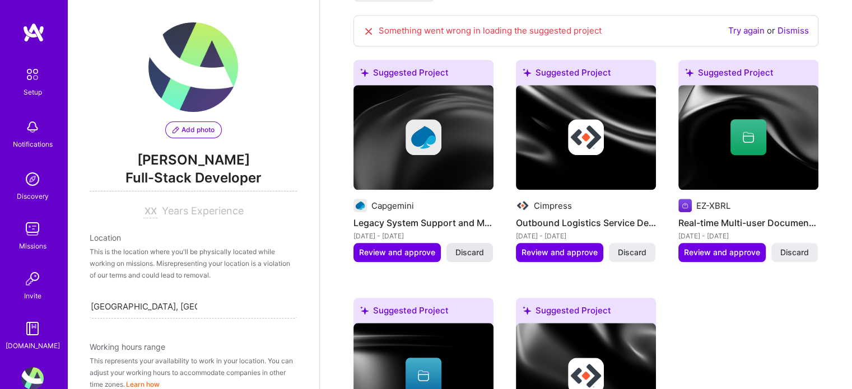
click at [463, 243] on button "Discard" at bounding box center [469, 252] width 46 height 19
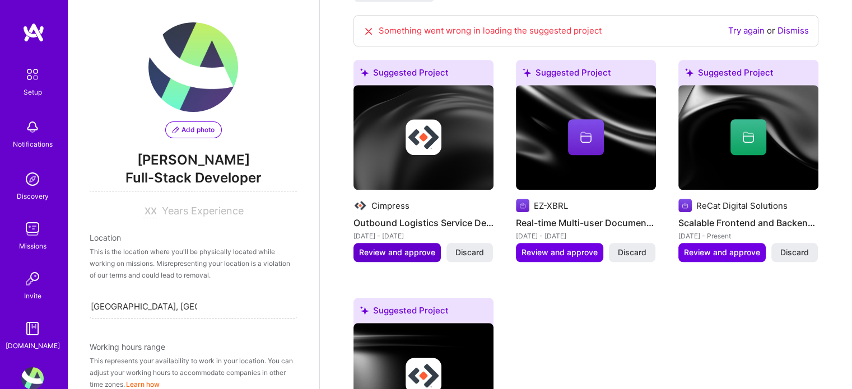
click at [404, 247] on span "Review and approve" at bounding box center [397, 252] width 76 height 11
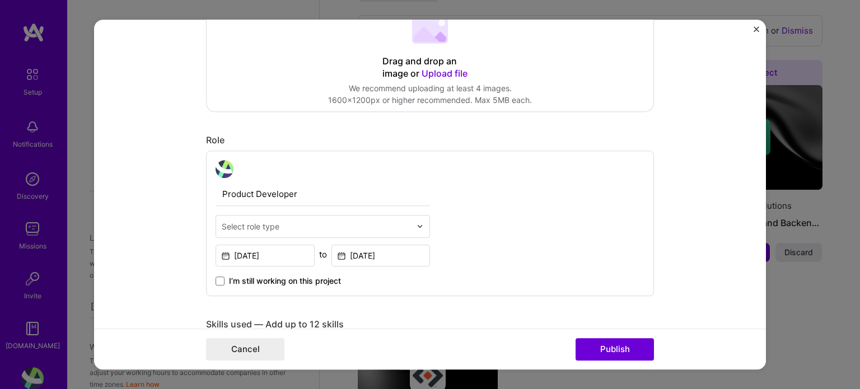
scroll to position [319, 0]
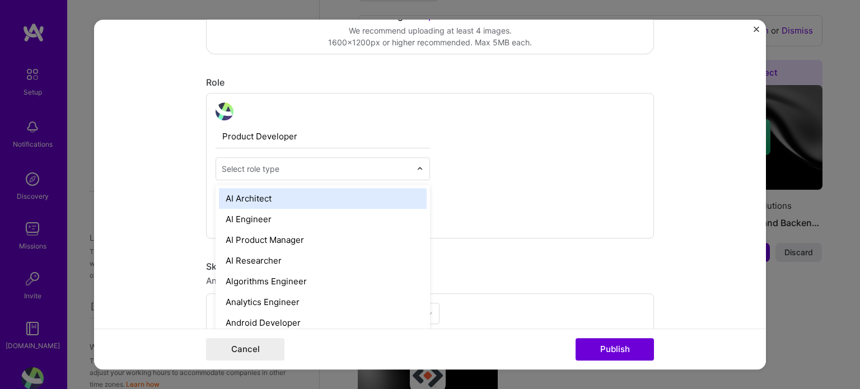
click at [352, 166] on input "text" at bounding box center [316, 169] width 189 height 12
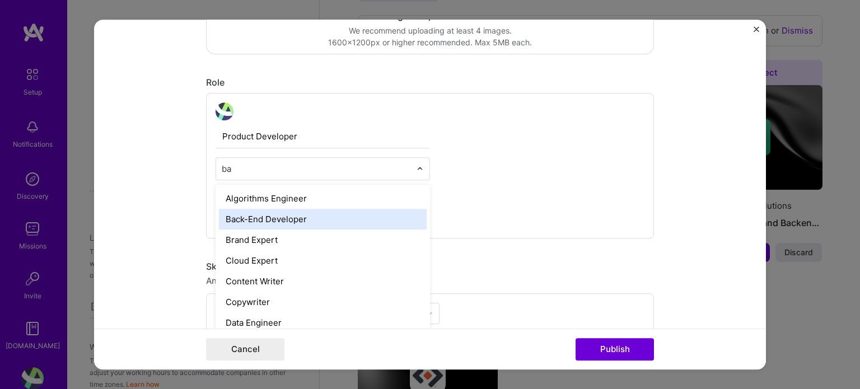
type input "b"
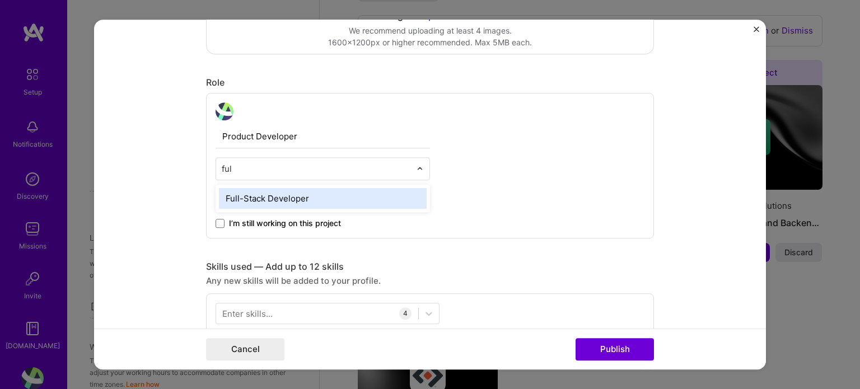
type input "full"
click at [538, 217] on div "Product Developer Full-Stack Developer Oct, 2015 to Jun, 2018 I’m still working…" at bounding box center [430, 166] width 448 height 146
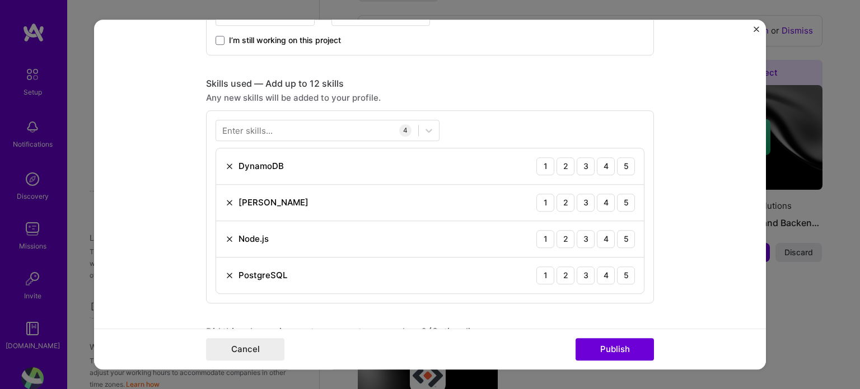
scroll to position [535, 0]
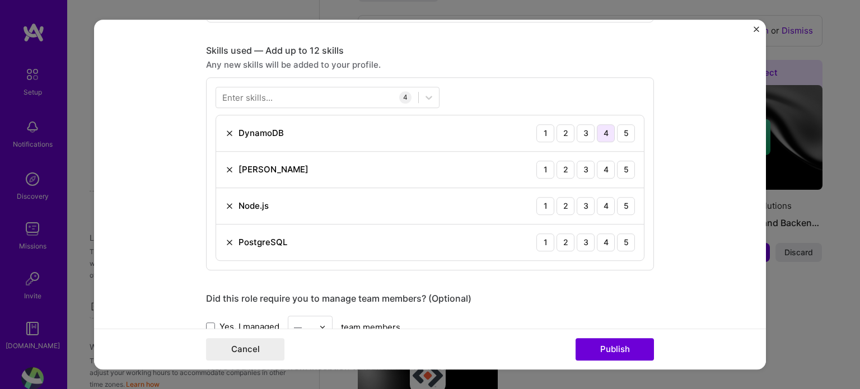
click at [609, 125] on div "4" at bounding box center [606, 133] width 18 height 18
click at [604, 162] on div "4" at bounding box center [606, 170] width 18 height 18
click at [625, 202] on div "5" at bounding box center [626, 206] width 18 height 18
click at [624, 235] on div "5" at bounding box center [626, 242] width 18 height 18
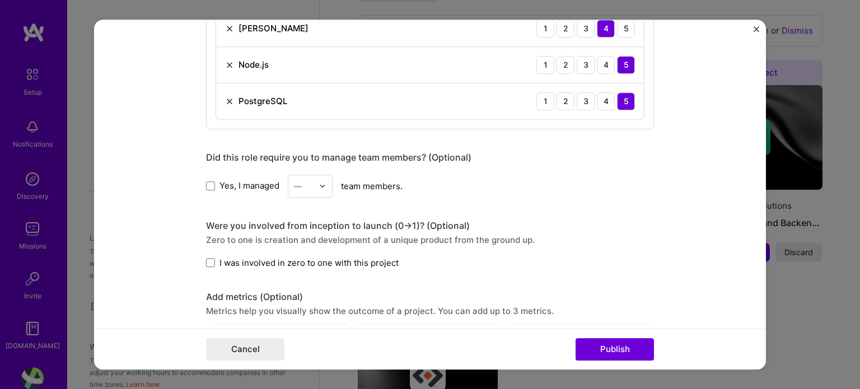
scroll to position [703, 0]
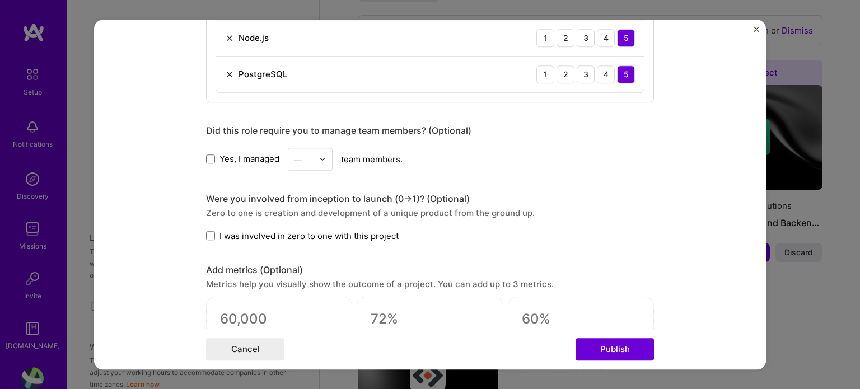
click at [325, 225] on div "Were you involved from inception to launch (0 -> 1)? (Optional) Zero to one is …" at bounding box center [430, 217] width 448 height 49
click at [315, 239] on span "I was involved in zero to one with this project" at bounding box center [308, 236] width 179 height 12
click at [0, 0] on input "I was involved in zero to one with this project" at bounding box center [0, 0] width 0 height 0
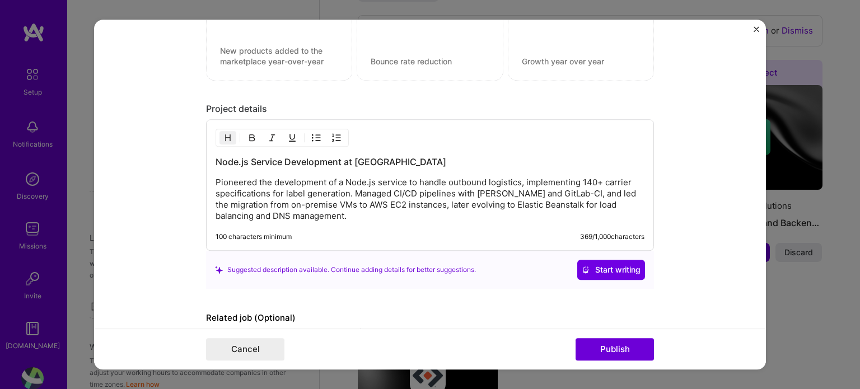
scroll to position [1067, 0]
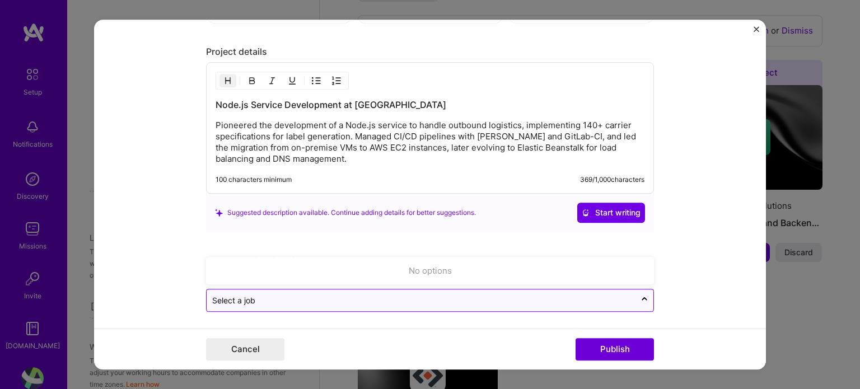
click at [598, 296] on input "text" at bounding box center [421, 300] width 418 height 12
click at [644, 296] on icon at bounding box center [644, 301] width 9 height 11
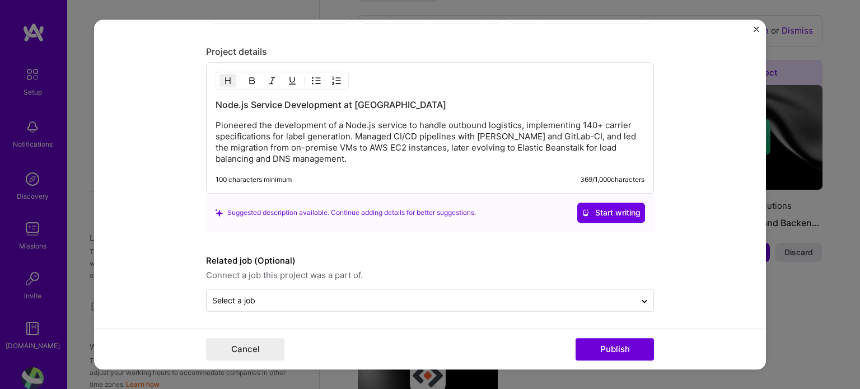
click at [656, 286] on form "Editing suggested project This project is suggested based on your LinkedIn, res…" at bounding box center [430, 195] width 672 height 350
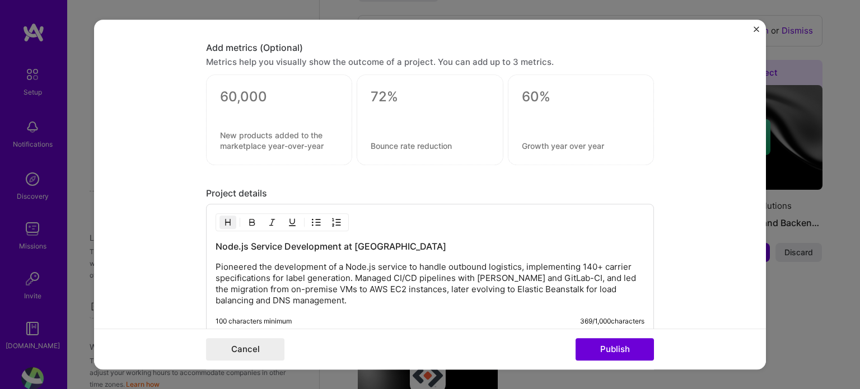
scroll to position [911, 0]
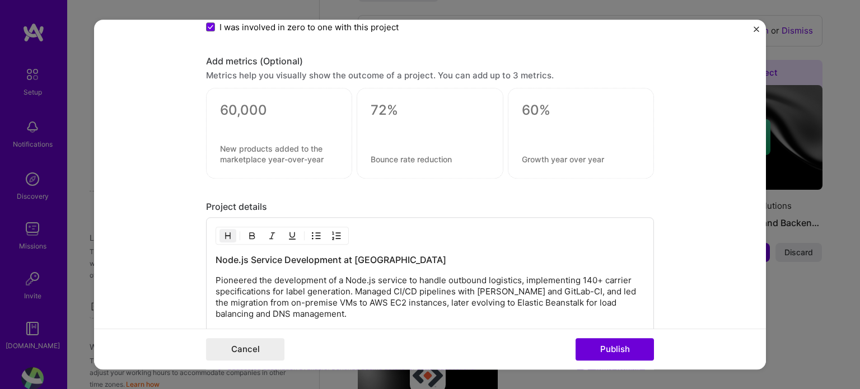
click at [264, 121] on div at bounding box center [279, 125] width 118 height 12
drag, startPoint x: 237, startPoint y: 92, endPoint x: 228, endPoint y: 109, distance: 18.8
click at [228, 109] on div at bounding box center [279, 133] width 146 height 91
click at [228, 109] on textarea at bounding box center [279, 110] width 118 height 17
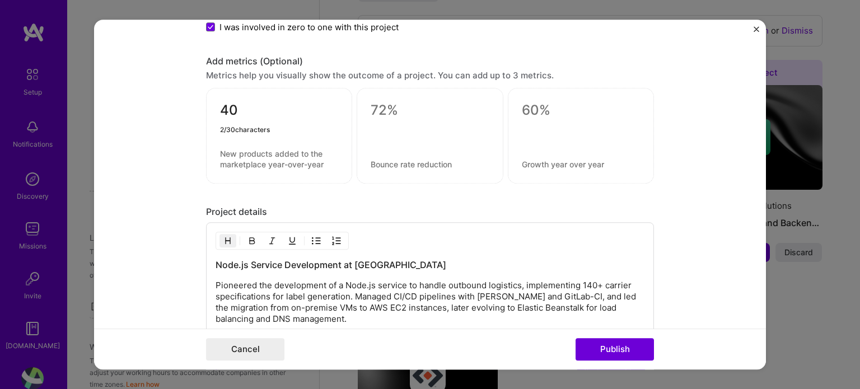
type textarea "4"
type textarea "140"
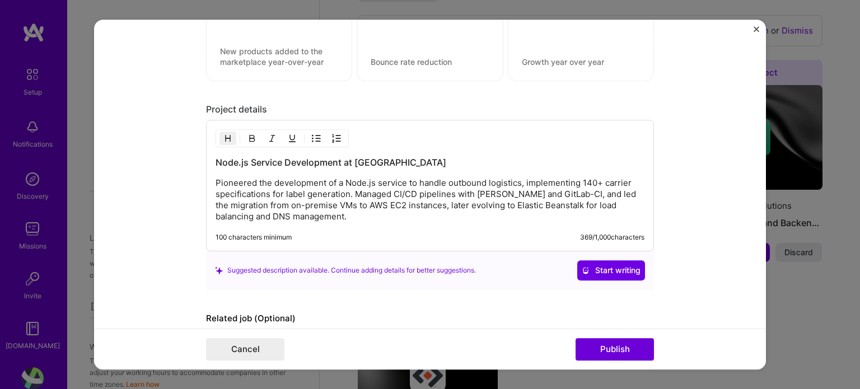
scroll to position [1022, 0]
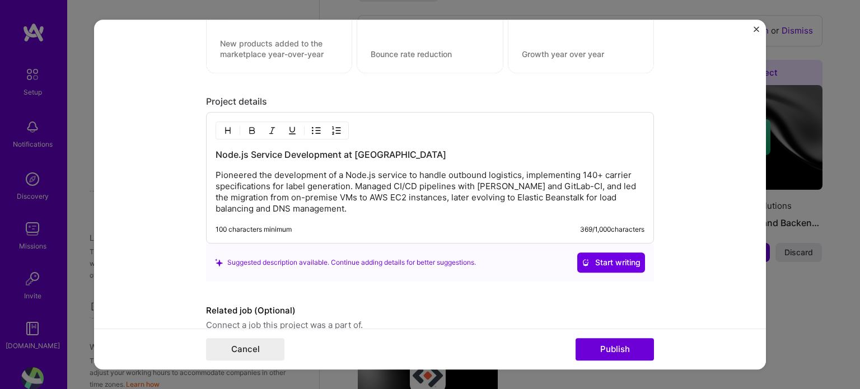
click at [408, 207] on p "Pioneered the development of a Node.js service to handle outbound logistics, im…" at bounding box center [430, 192] width 429 height 45
click at [371, 205] on p "Pioneered the development of a Node.js service to handle outbound logistics, im…" at bounding box center [430, 192] width 429 height 45
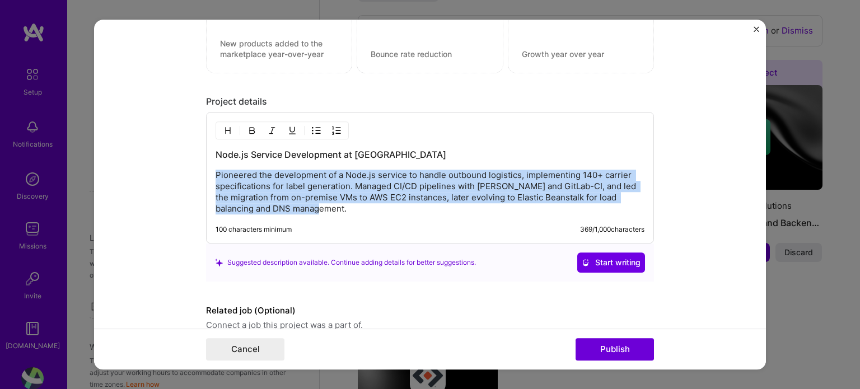
click at [371, 205] on p "Pioneered the development of a Node.js service to handle outbound logistics, im…" at bounding box center [430, 192] width 429 height 45
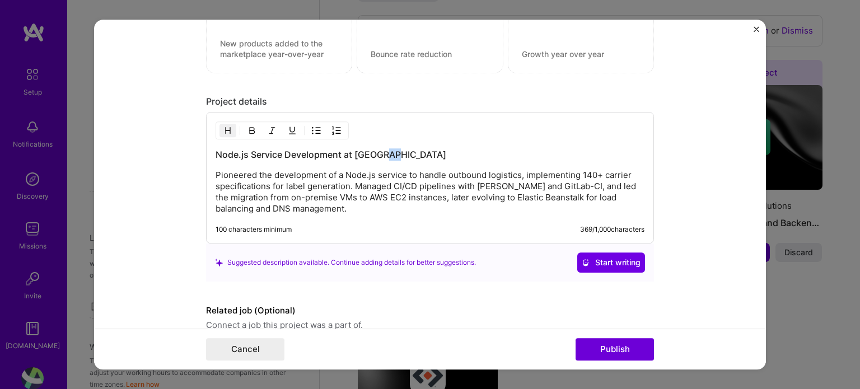
drag, startPoint x: 396, startPoint y: 151, endPoint x: 367, endPoint y: 155, distance: 29.3
click at [367, 155] on h3 "Node.js Service Development at [GEOGRAPHIC_DATA]" at bounding box center [430, 154] width 429 height 12
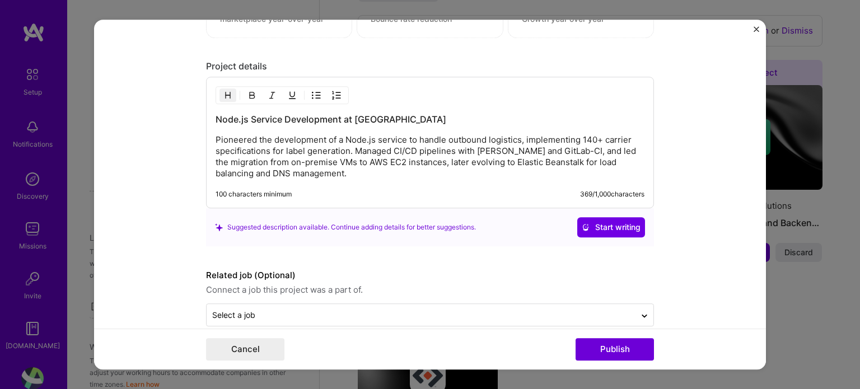
scroll to position [1072, 0]
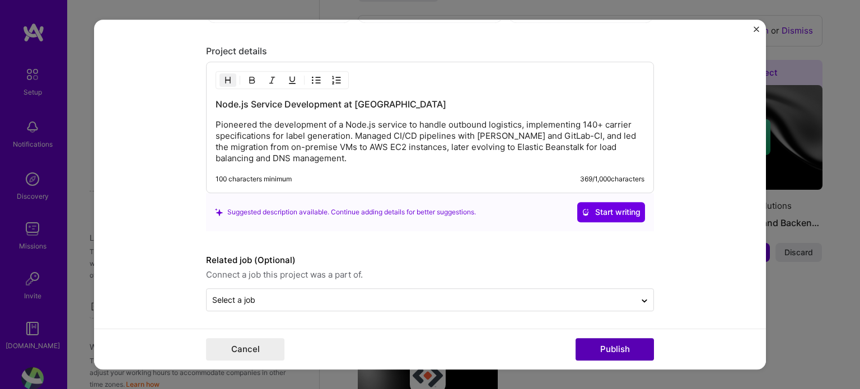
click at [614, 340] on button "Publish" at bounding box center [615, 349] width 78 height 22
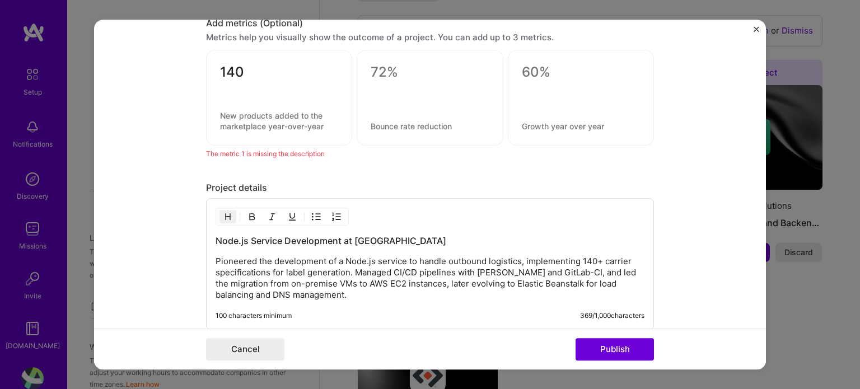
scroll to position [945, 0]
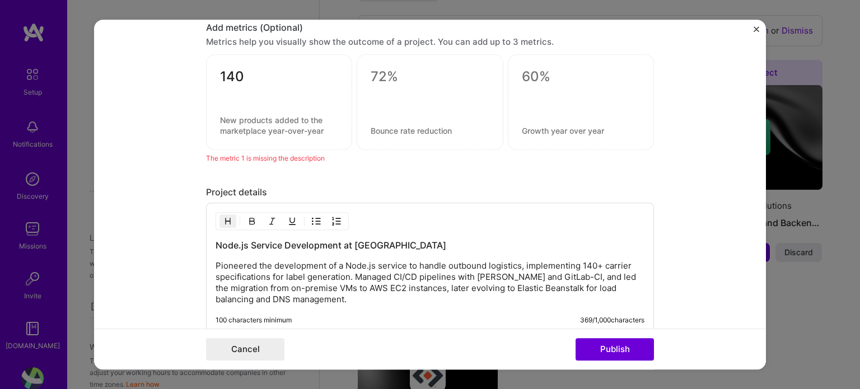
click at [271, 118] on textarea at bounding box center [279, 125] width 118 height 21
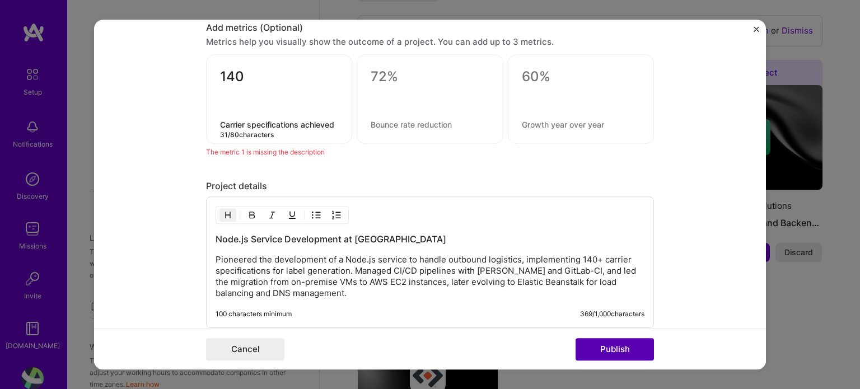
type textarea "Carrier specifications achieved"
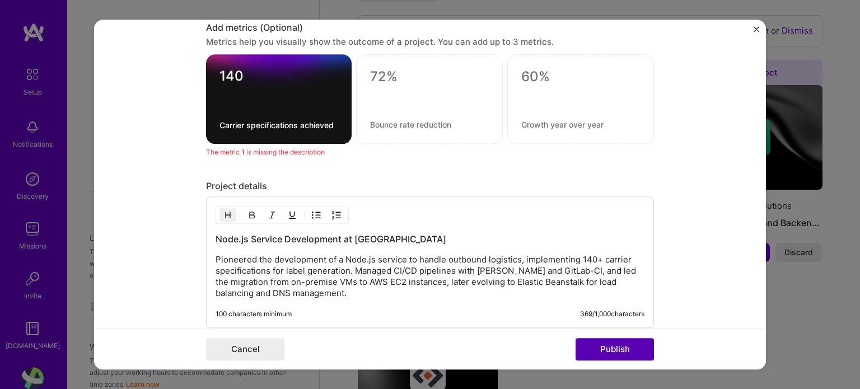
click at [615, 353] on button "Publish" at bounding box center [615, 349] width 78 height 22
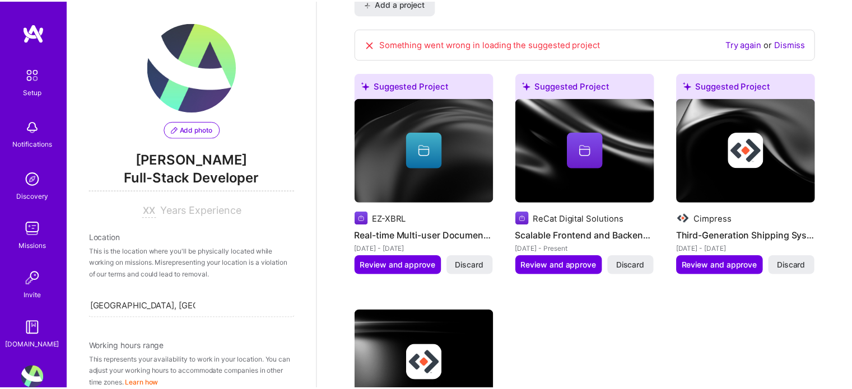
scroll to position [965, 0]
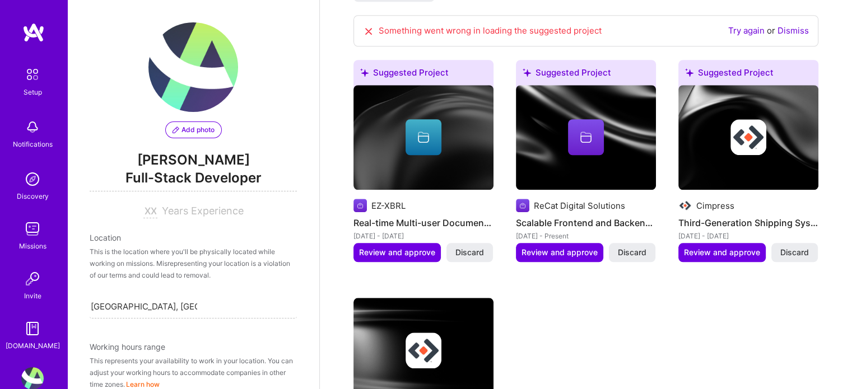
click at [797, 25] on link "Dismiss" at bounding box center [792, 30] width 31 height 11
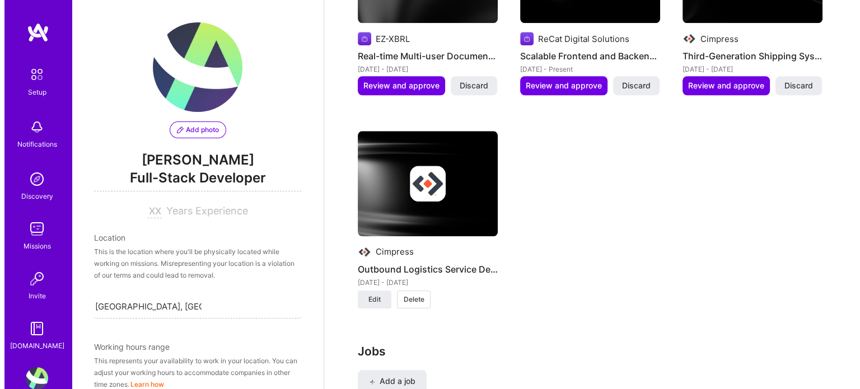
scroll to position [1016, 0]
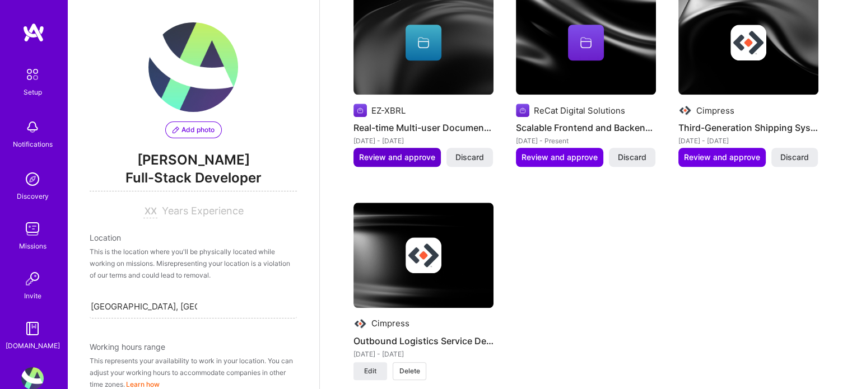
click at [418, 152] on span "Review and approve" at bounding box center [397, 157] width 76 height 11
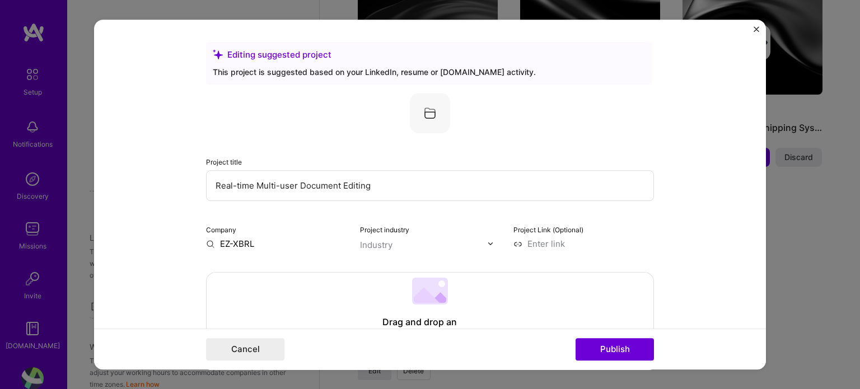
scroll to position [116, 0]
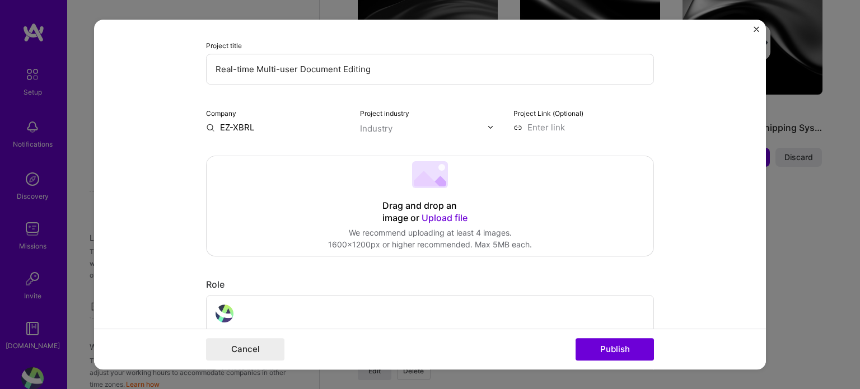
click at [403, 127] on input "text" at bounding box center [424, 129] width 128 height 12
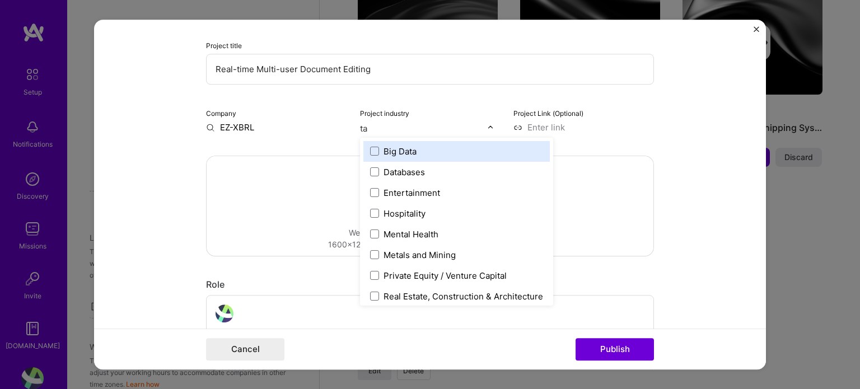
type input "t"
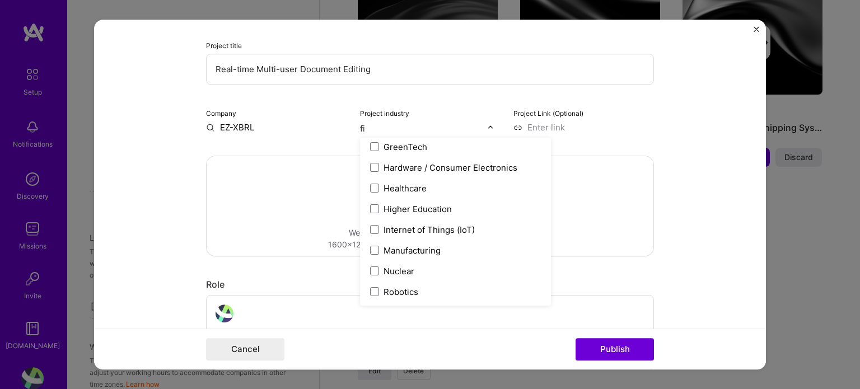
scroll to position [0, 0]
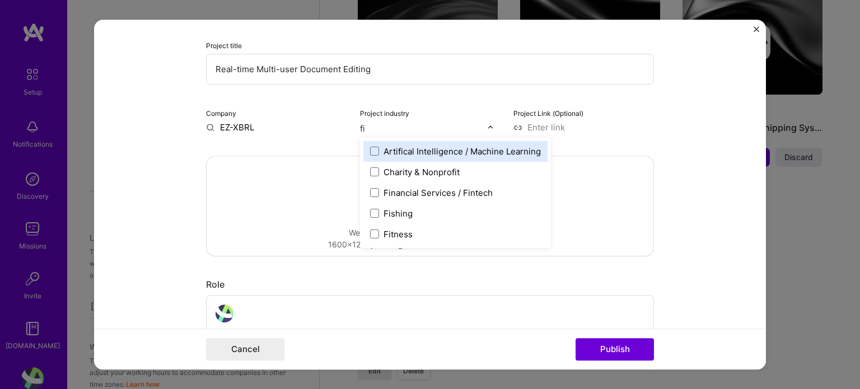
type input "fin"
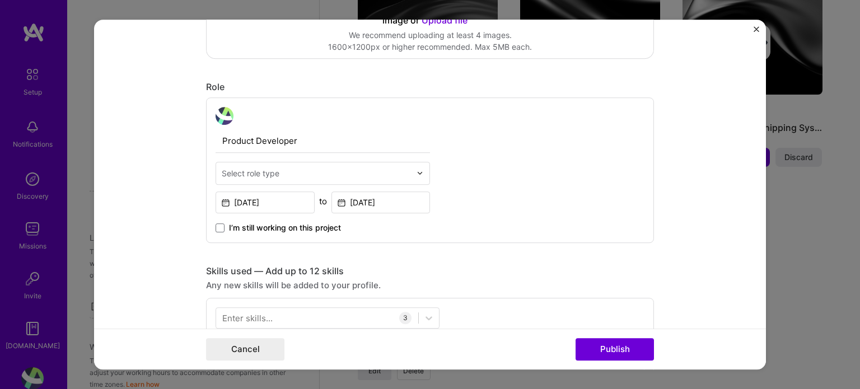
scroll to position [339, 0]
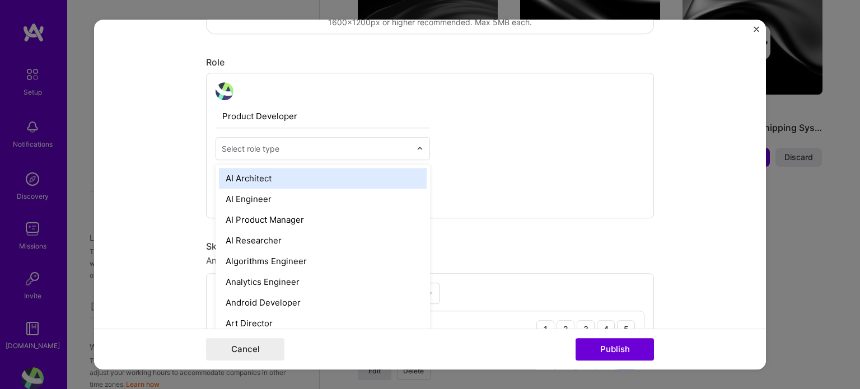
click at [374, 149] on input "text" at bounding box center [316, 149] width 189 height 12
type input "s"
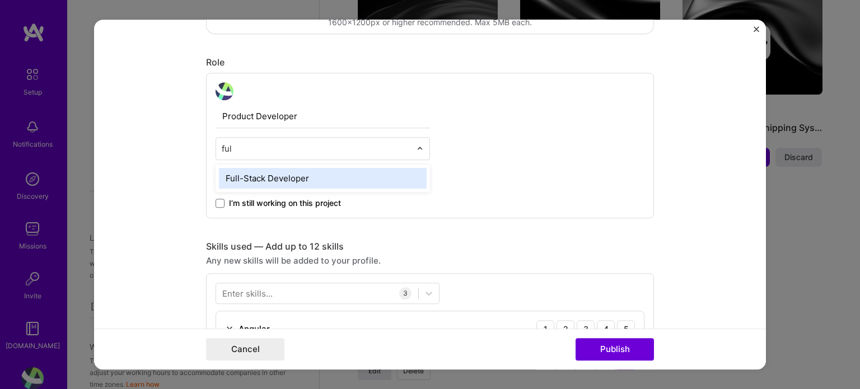
type input "full"
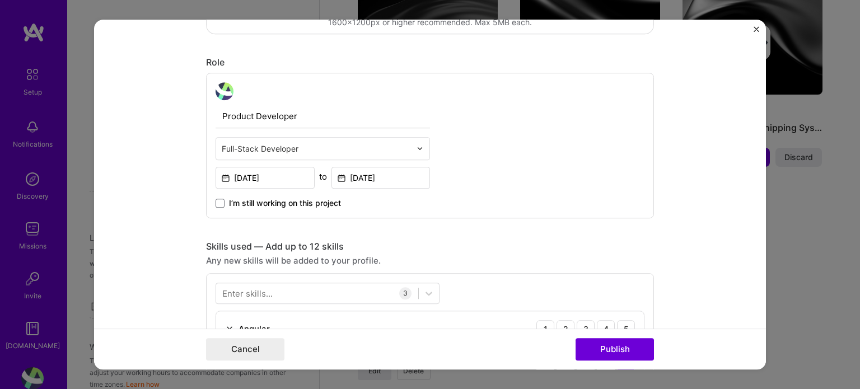
click at [504, 174] on div "Product Developer Full-Stack Developer Jun, 2018 to Dec, 2021 I’m still working…" at bounding box center [430, 146] width 448 height 146
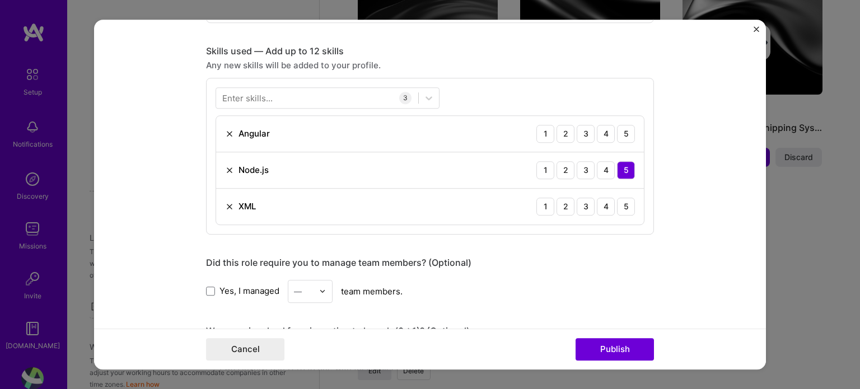
scroll to position [549, 0]
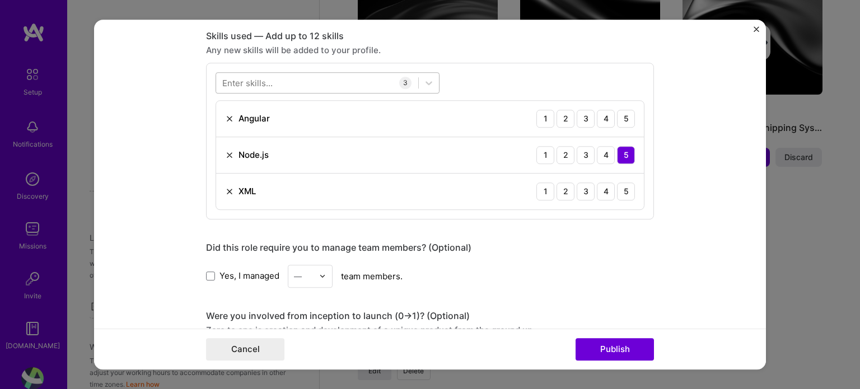
click at [352, 84] on div at bounding box center [317, 82] width 202 height 18
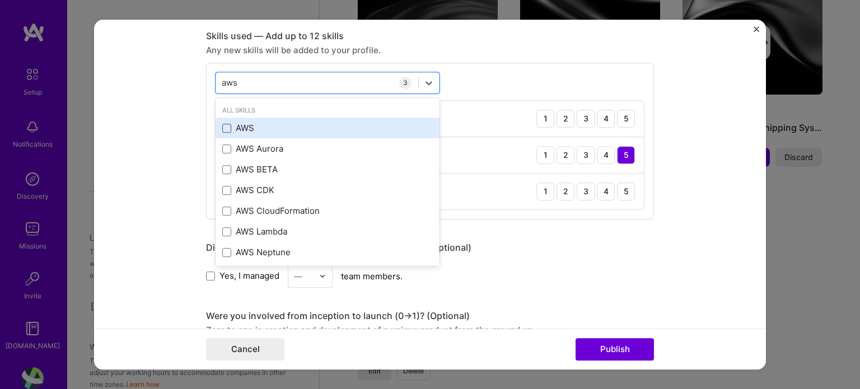
click at [226, 129] on span at bounding box center [226, 128] width 9 height 9
click at [0, 0] on input "checkbox" at bounding box center [0, 0] width 0 height 0
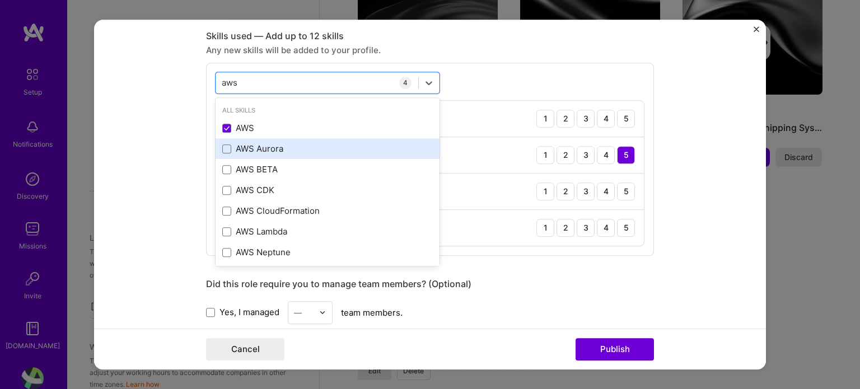
click at [224, 139] on div "AWS Aurora" at bounding box center [328, 149] width 224 height 21
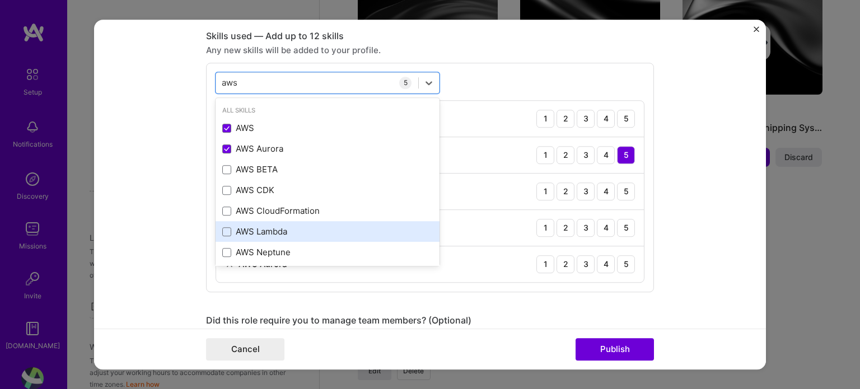
click at [283, 228] on div "AWS Lambda" at bounding box center [327, 232] width 211 height 12
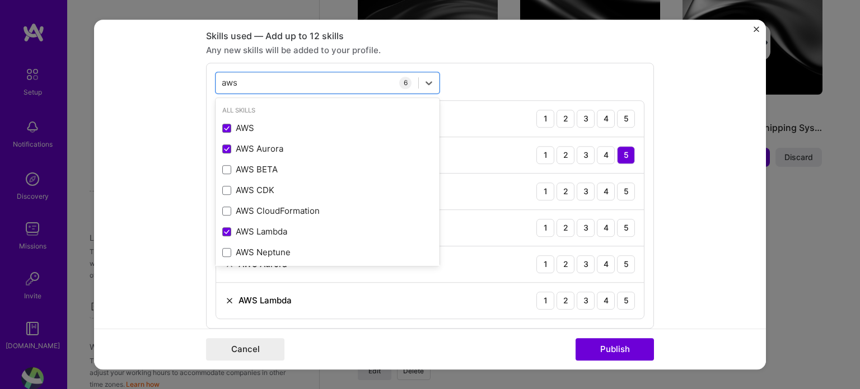
scroll to position [25, 0]
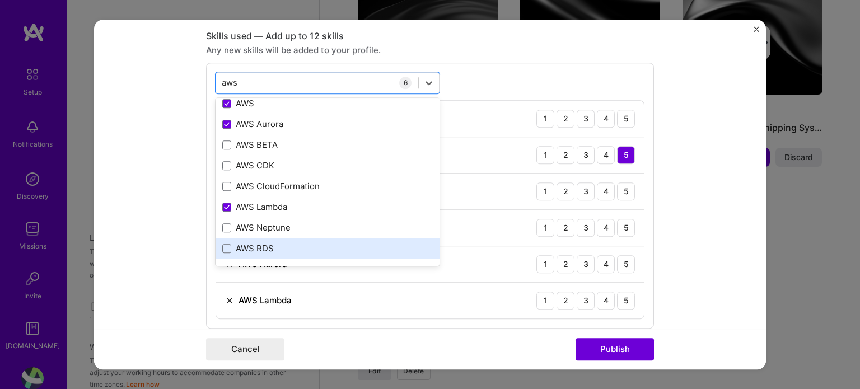
click at [283, 246] on div "AWS RDS" at bounding box center [327, 249] width 211 height 12
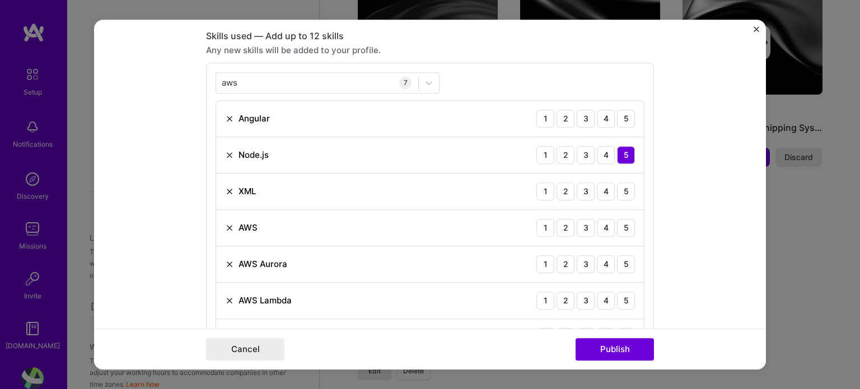
click at [567, 91] on div "aws aws 7 Angular 1 2 3 4 5 Node.js 1 2 3 4 5 XML 1 2 3 4 5 AWS 1 2 3 4 5 AWS A…" at bounding box center [430, 214] width 448 height 302
click at [620, 116] on div "5" at bounding box center [626, 119] width 18 height 18
click at [624, 183] on div "5" at bounding box center [626, 192] width 18 height 18
click at [618, 220] on div "5" at bounding box center [626, 228] width 18 height 18
click at [627, 259] on div "5" at bounding box center [626, 264] width 18 height 18
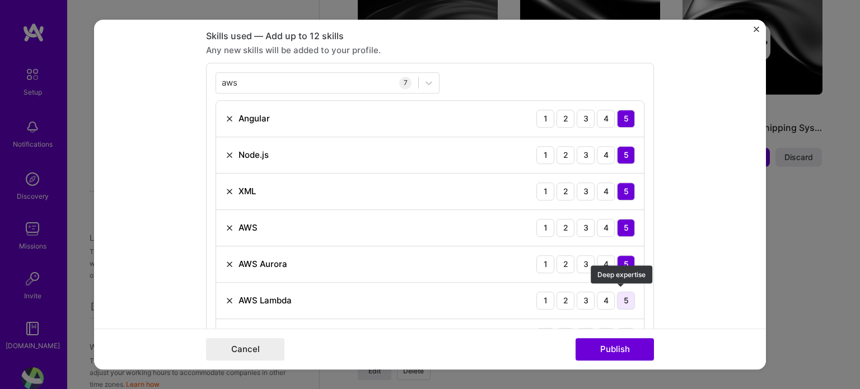
click at [621, 294] on div "5" at bounding box center [626, 301] width 18 height 18
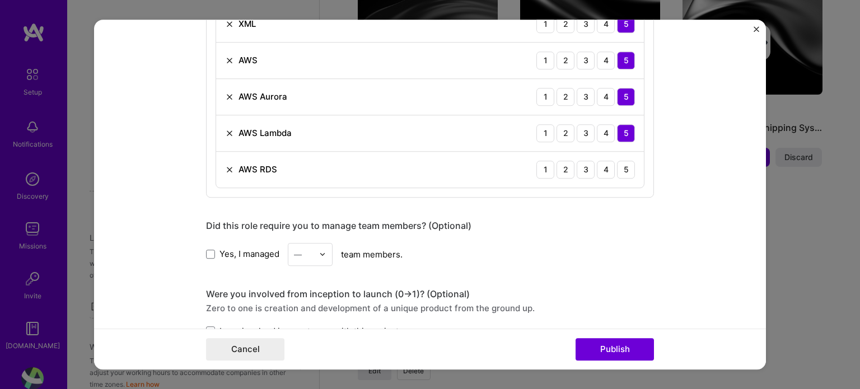
scroll to position [714, 0]
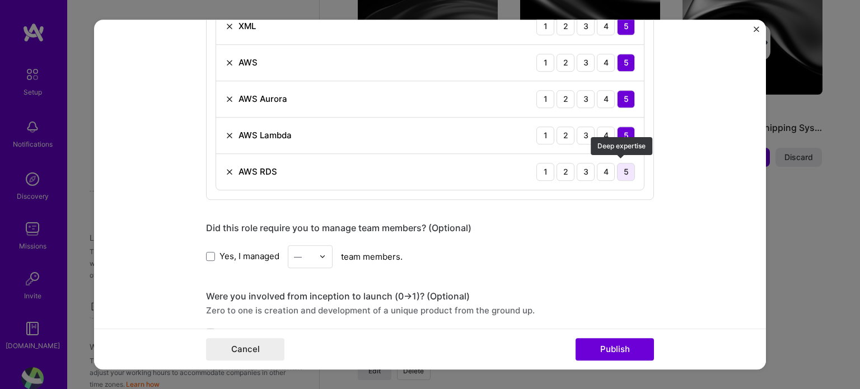
click at [617, 166] on div "5" at bounding box center [626, 172] width 18 height 18
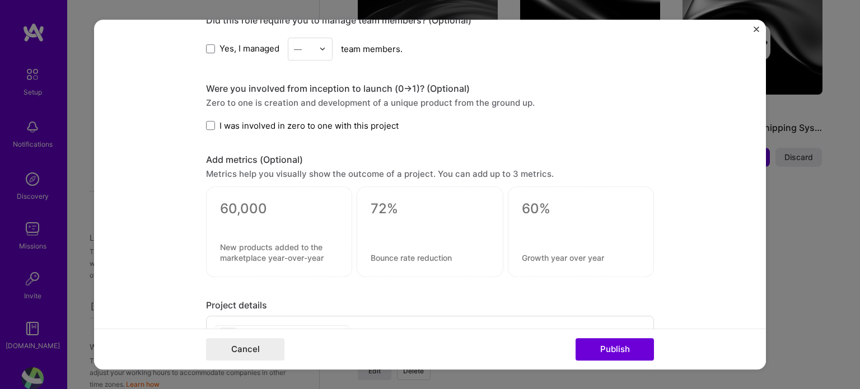
scroll to position [928, 0]
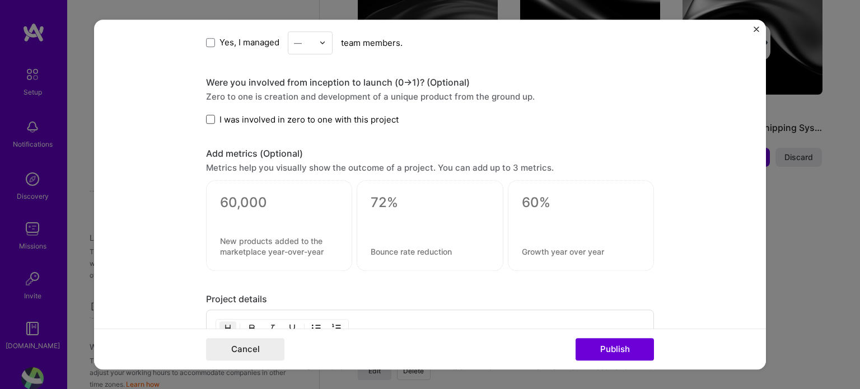
click at [206, 115] on span at bounding box center [210, 119] width 9 height 9
click at [0, 0] on input "I was involved in zero to one with this project" at bounding box center [0, 0] width 0 height 0
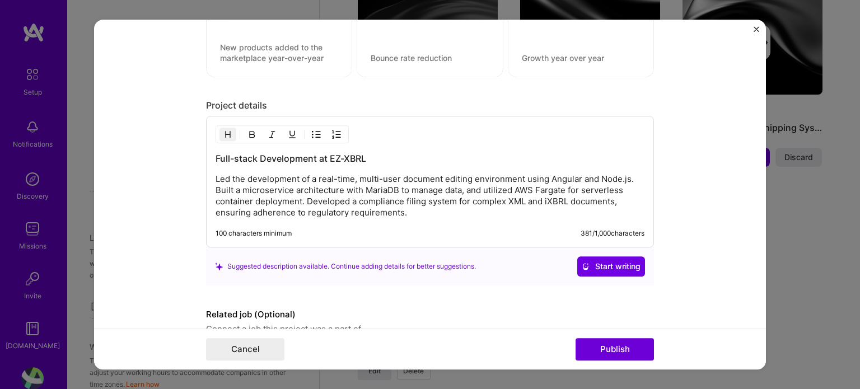
scroll to position [1126, 0]
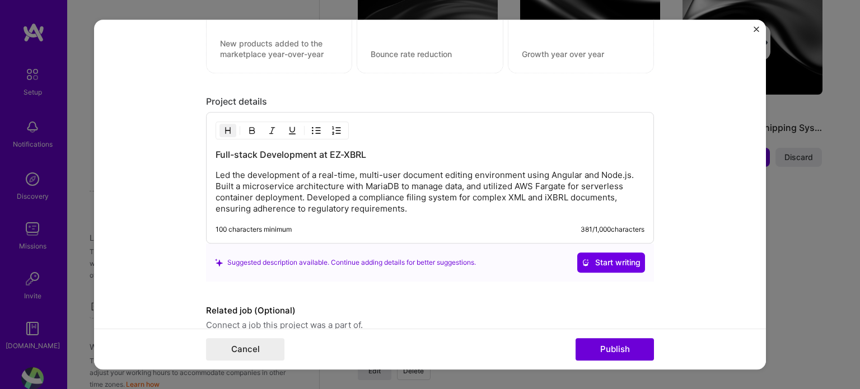
click at [347, 213] on div "Full-stack Development at EZ-XBRL Led the development of a real-time, multi-use…" at bounding box center [430, 178] width 448 height 132
drag, startPoint x: 347, startPoint y: 213, endPoint x: 362, endPoint y: 187, distance: 29.9
click at [362, 187] on div "Full-stack Development at EZ-XBRL Led the development of a real-time, multi-use…" at bounding box center [430, 178] width 448 height 132
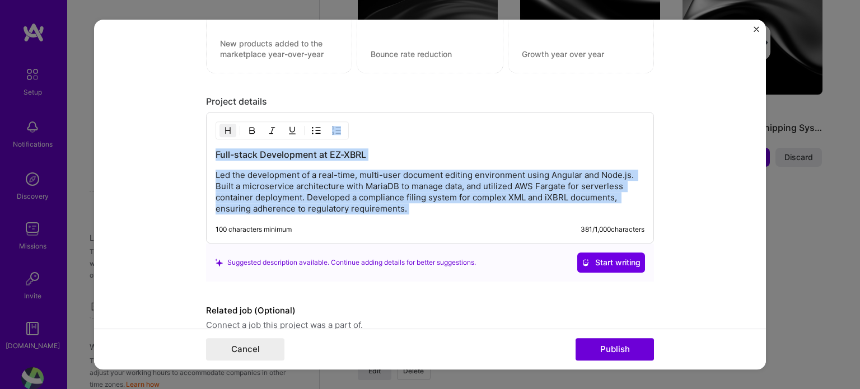
click at [362, 187] on p "Led the development of a real-time, multi-user document editing environment usi…" at bounding box center [430, 192] width 429 height 45
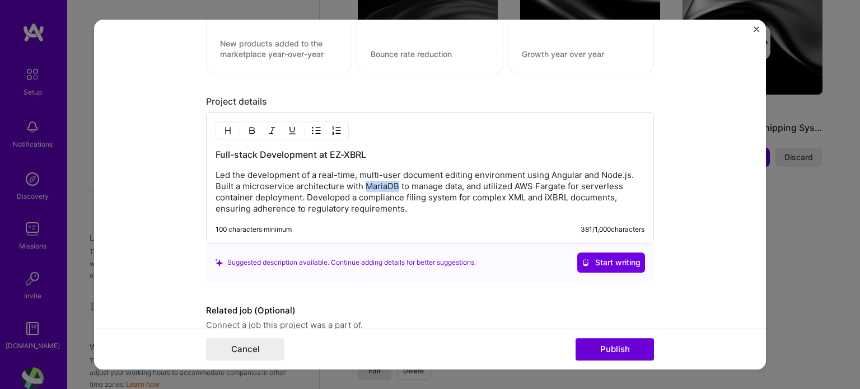
click at [362, 187] on p "Led the development of a real-time, multi-user document editing environment usi…" at bounding box center [430, 192] width 429 height 45
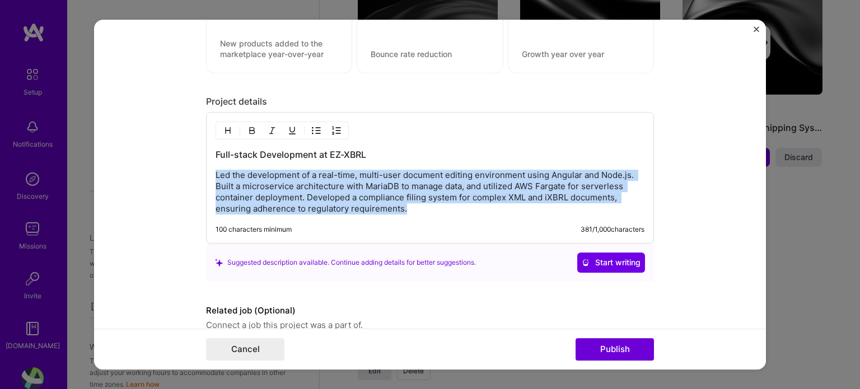
click at [362, 187] on p "Led the development of a real-time, multi-user document editing environment usi…" at bounding box center [430, 192] width 429 height 45
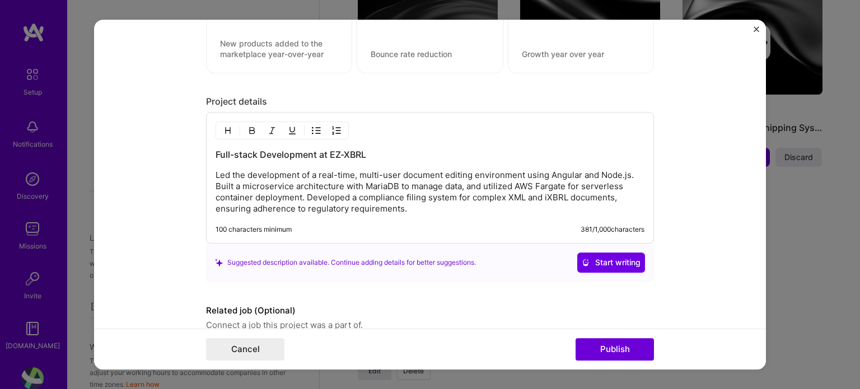
click at [552, 180] on p "Led the development of a real-time, multi-user document editing environment usi…" at bounding box center [430, 192] width 429 height 45
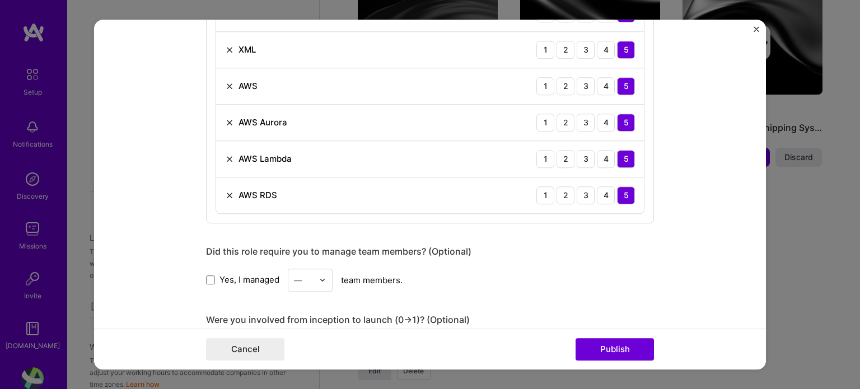
scroll to position [674, 0]
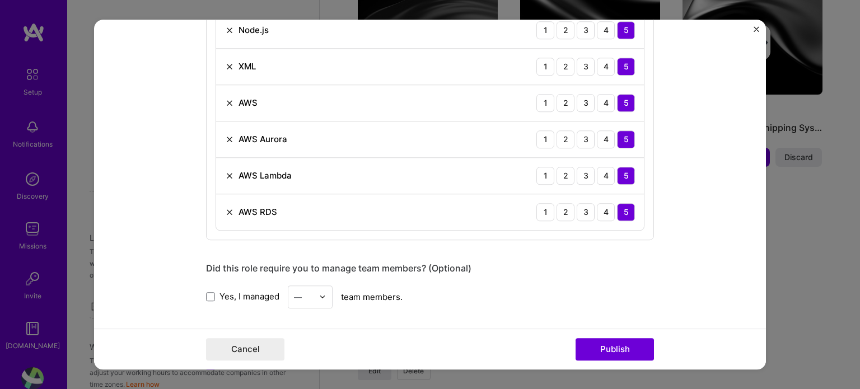
click at [225, 135] on img at bounding box center [229, 139] width 9 height 9
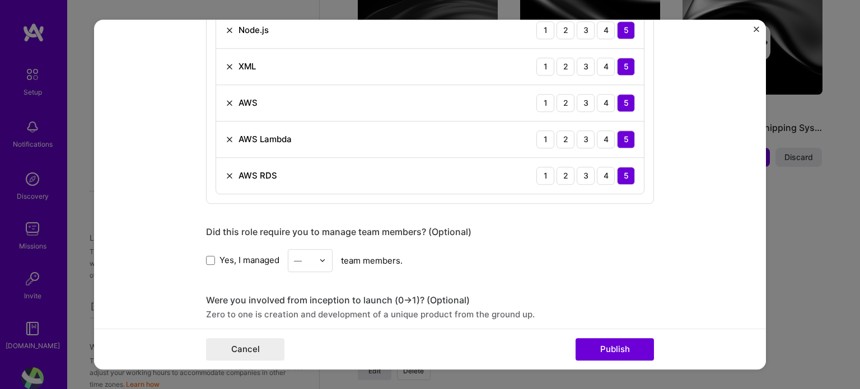
click at [225, 135] on img at bounding box center [229, 139] width 9 height 9
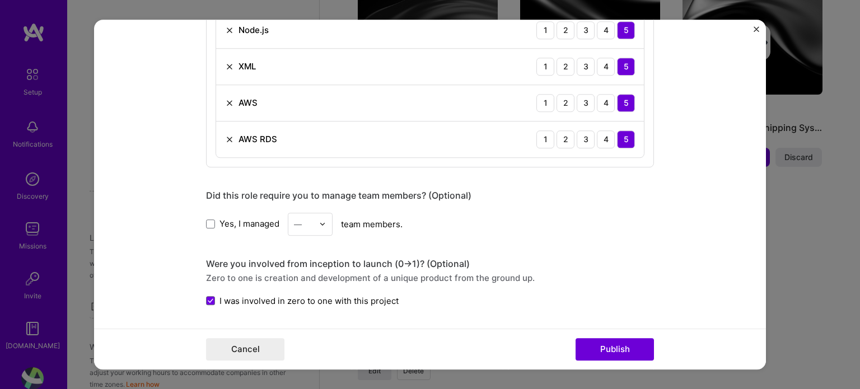
click at [225, 135] on img at bounding box center [229, 139] width 9 height 9
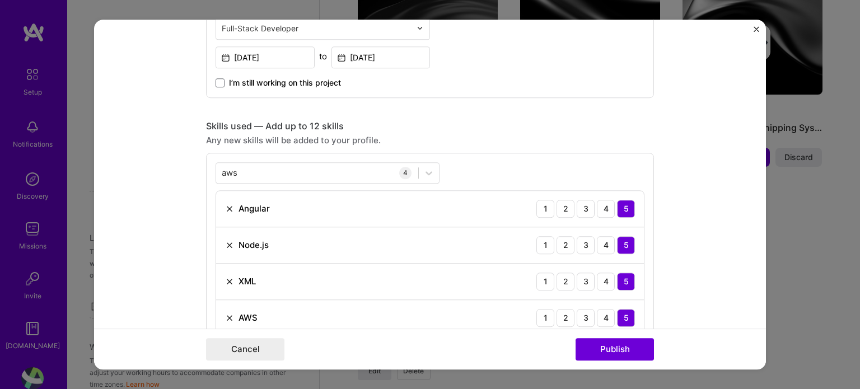
scroll to position [457, 0]
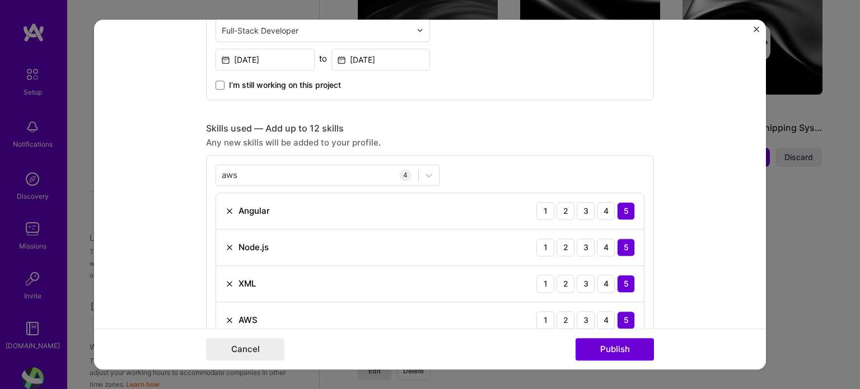
click at [330, 161] on div "aws aws 4 Angular 1 2 3 4 5 Node.js 1 2 3 4 5 XML 1 2 3 4 5 AWS 1 2 3 4 5" at bounding box center [430, 251] width 448 height 193
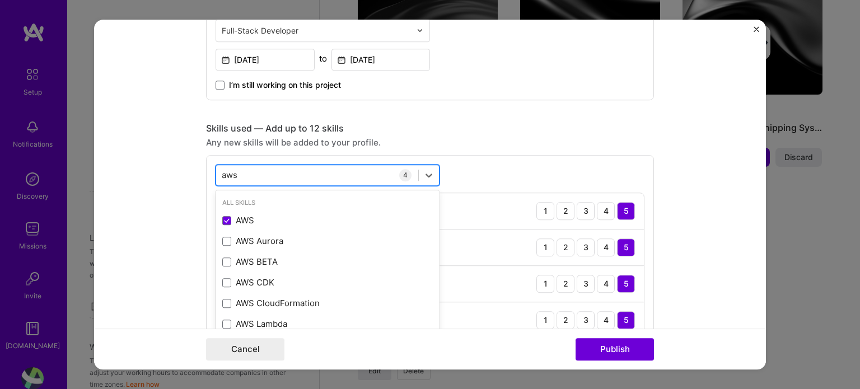
click at [327, 167] on div "aws aws" at bounding box center [317, 175] width 202 height 18
type input "a"
type input "m"
type input "f"
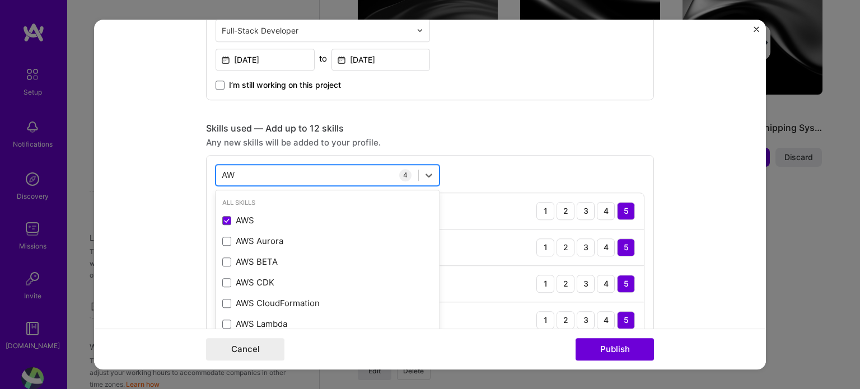
type input "A"
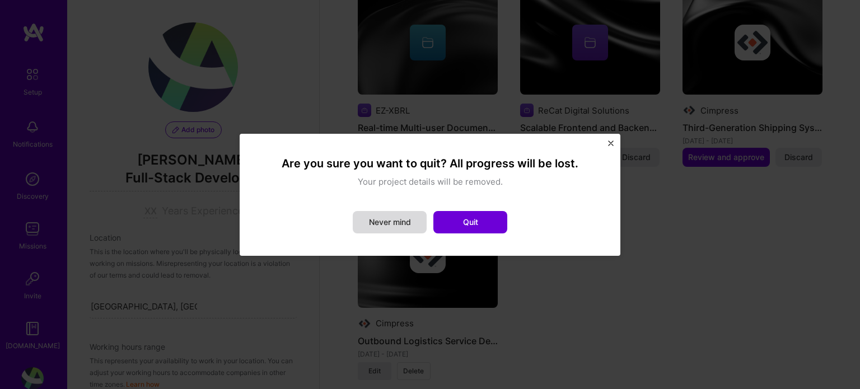
click at [409, 219] on button "Never mind" at bounding box center [390, 222] width 74 height 22
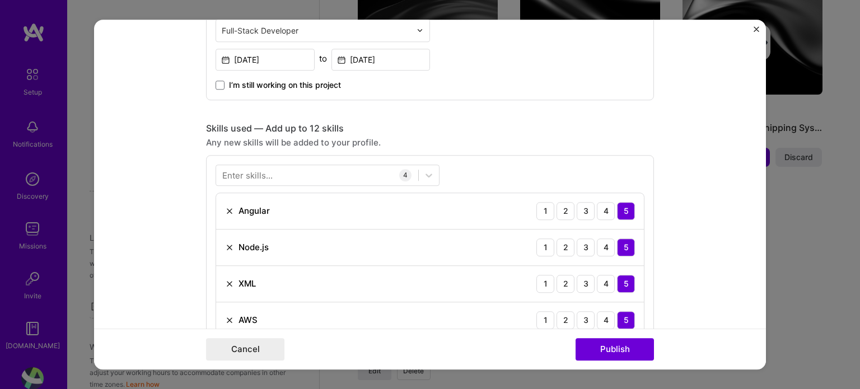
click at [676, 170] on form "Editing suggested project This project is suggested based on your LinkedIn, res…" at bounding box center [430, 195] width 672 height 350
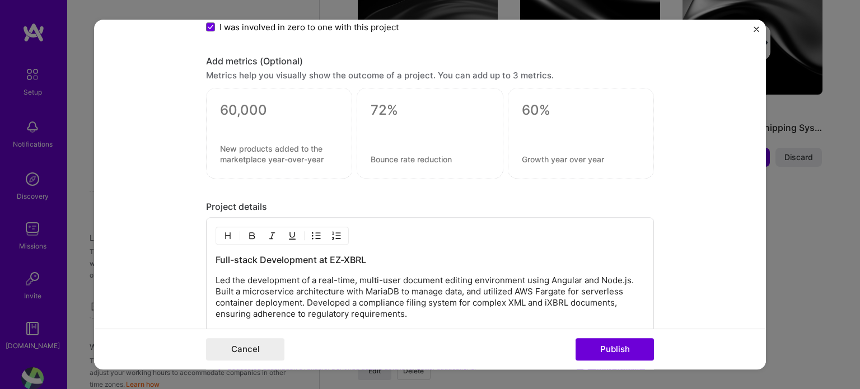
scroll to position [909, 0]
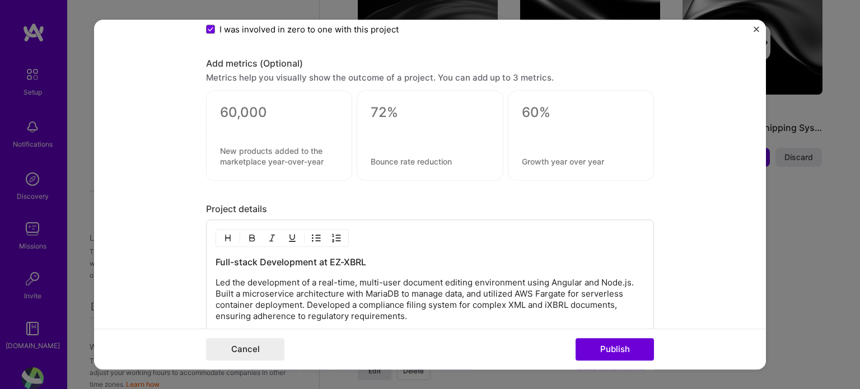
click at [227, 146] on textarea at bounding box center [279, 156] width 118 height 21
click at [241, 115] on textarea at bounding box center [279, 112] width 118 height 17
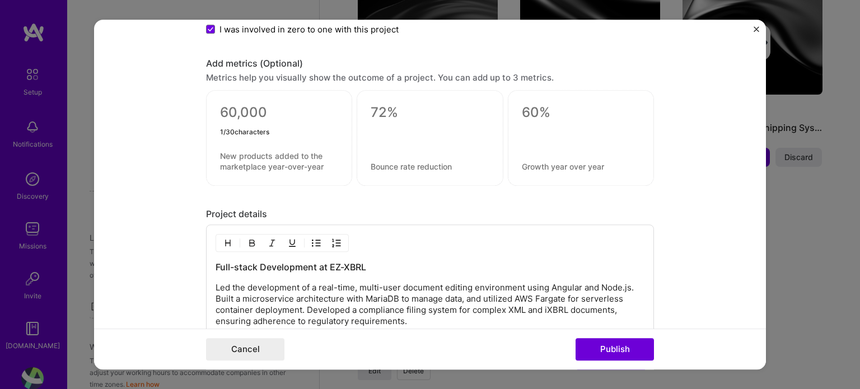
type textarea "5"
type textarea "75%"
click at [232, 152] on textarea at bounding box center [279, 161] width 118 height 21
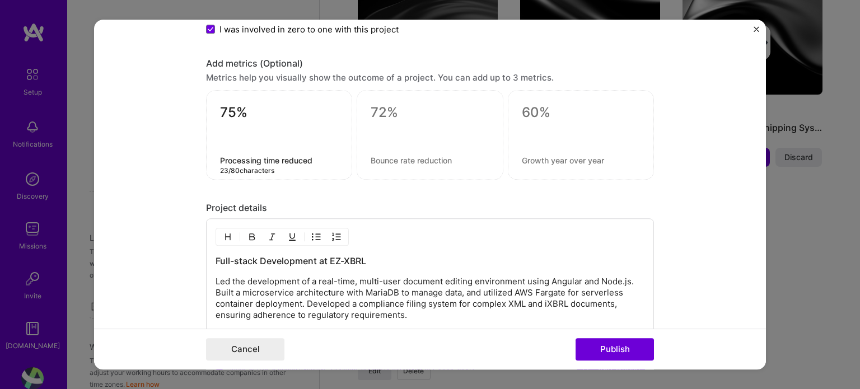
click at [222, 155] on textarea "Processing time reduced" at bounding box center [279, 160] width 118 height 11
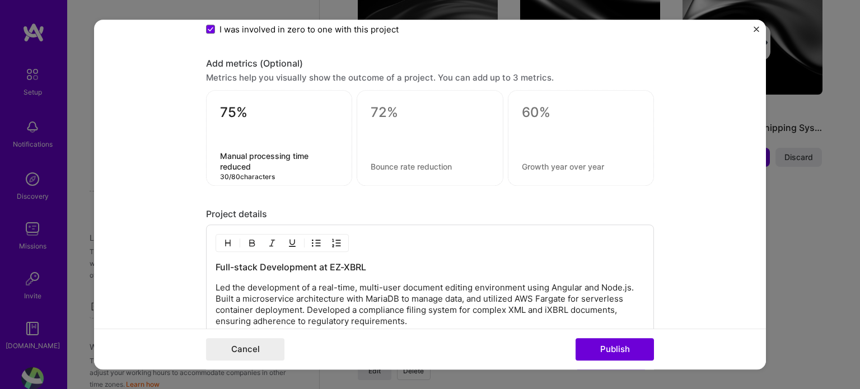
type textarea "Manual processing time reduced"
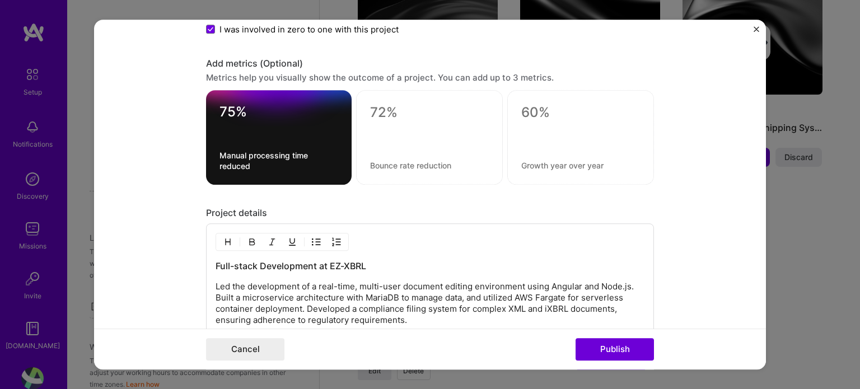
click at [607, 181] on div at bounding box center [580, 137] width 147 height 95
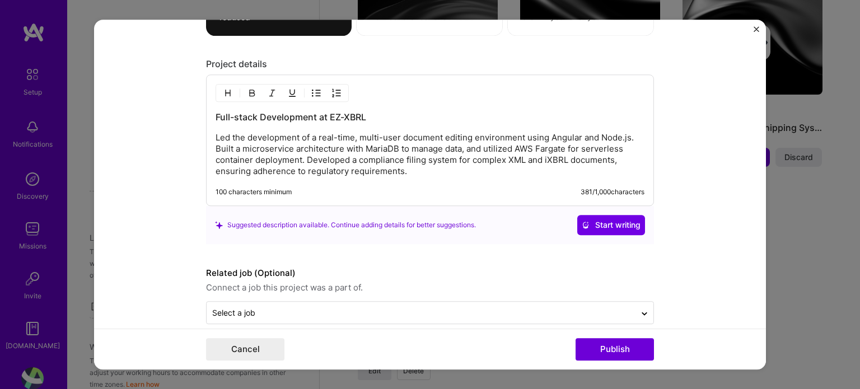
scroll to position [1071, 0]
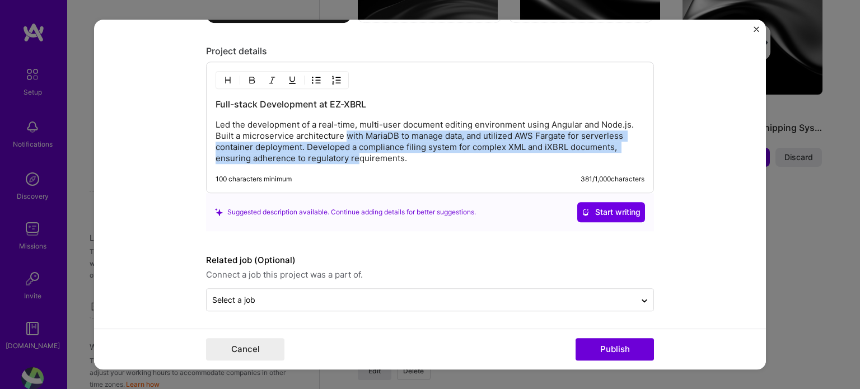
drag, startPoint x: 354, startPoint y: 152, endPoint x: 342, endPoint y: 124, distance: 30.6
click at [342, 124] on p "Led the development of a real-time, multi-user document editing environment usi…" at bounding box center [430, 141] width 429 height 45
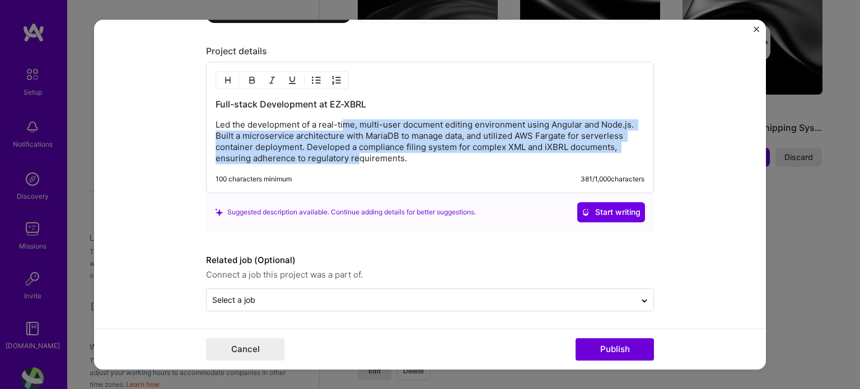
click at [342, 124] on p "Led the development of a real-time, multi-user document editing environment usi…" at bounding box center [430, 141] width 429 height 45
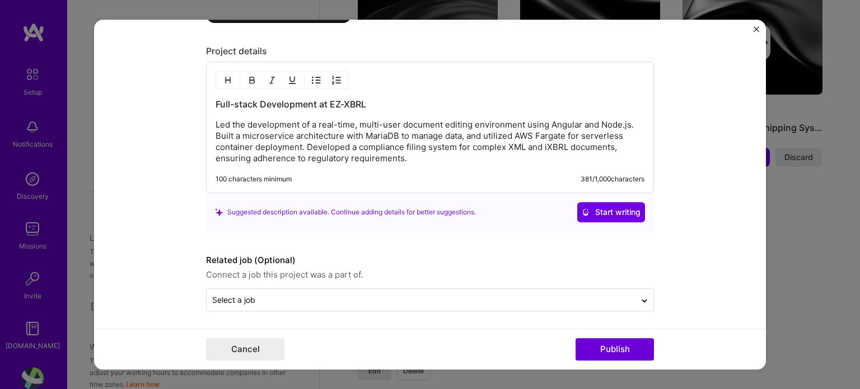
click at [302, 145] on p "Led the development of a real-time, multi-user document editing environment usi…" at bounding box center [430, 141] width 429 height 45
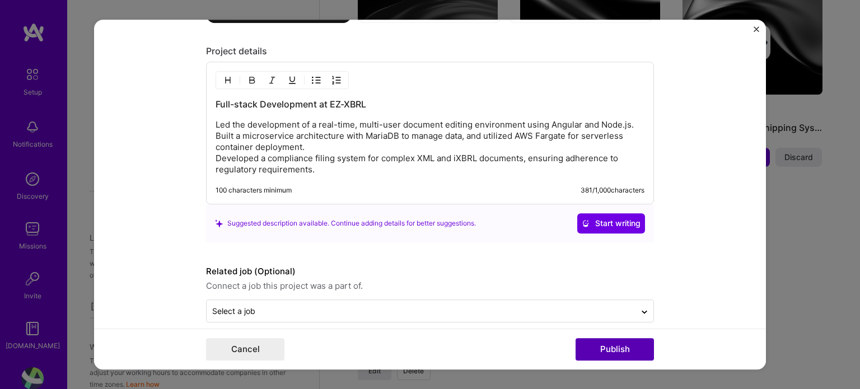
click at [583, 350] on button "Publish" at bounding box center [615, 349] width 78 height 22
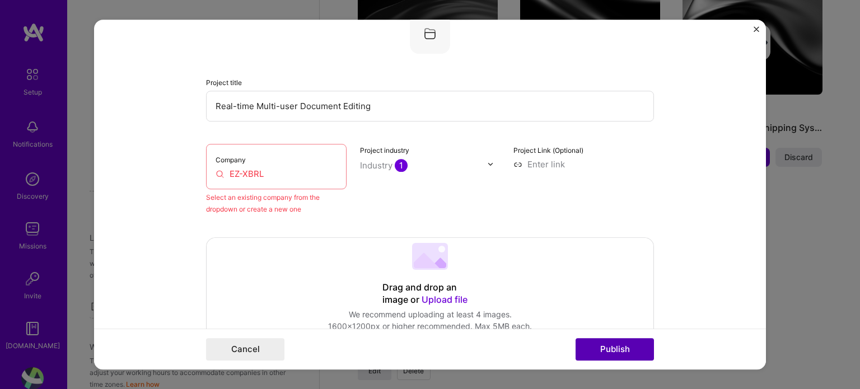
scroll to position [73, 0]
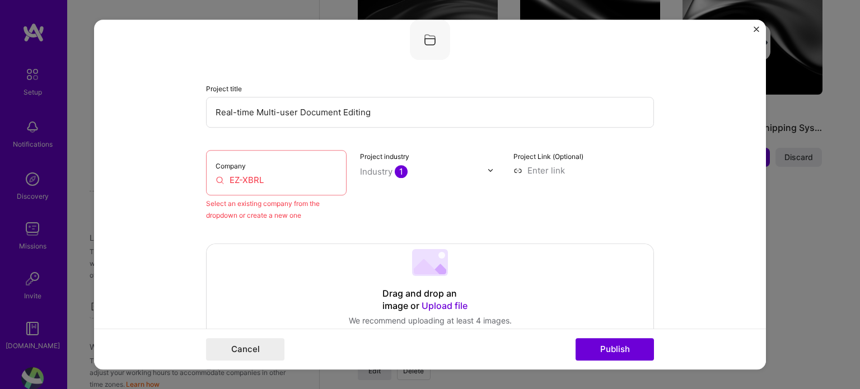
click at [263, 174] on input "EZ-XBRL" at bounding box center [276, 180] width 121 height 12
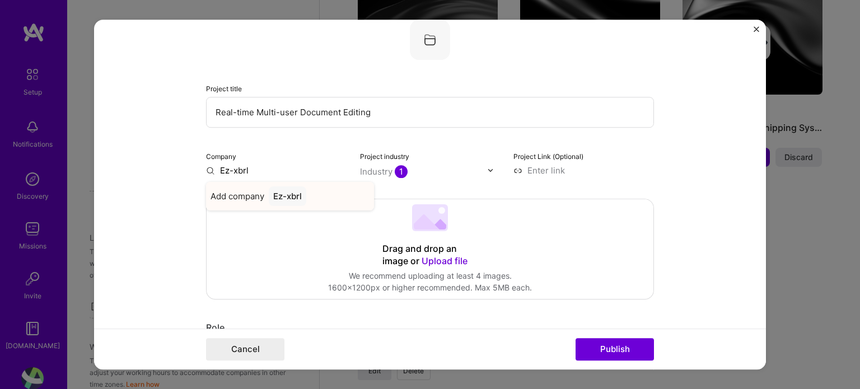
type input "Ez-xbrl"
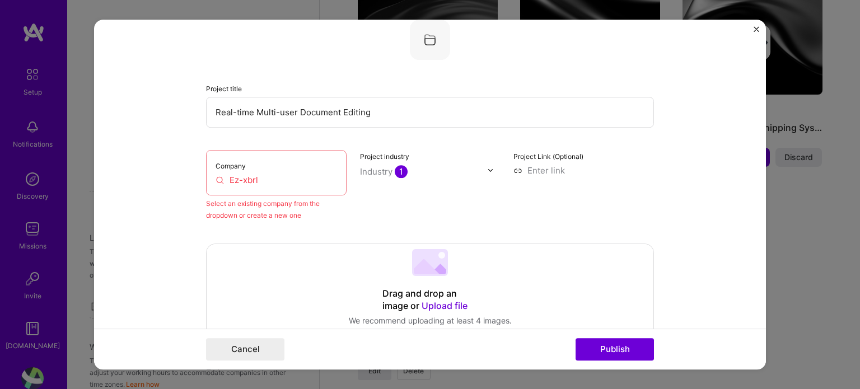
click at [609, 349] on button "Publish" at bounding box center [615, 349] width 78 height 22
click at [262, 181] on input "Ez-xbrl" at bounding box center [276, 180] width 121 height 12
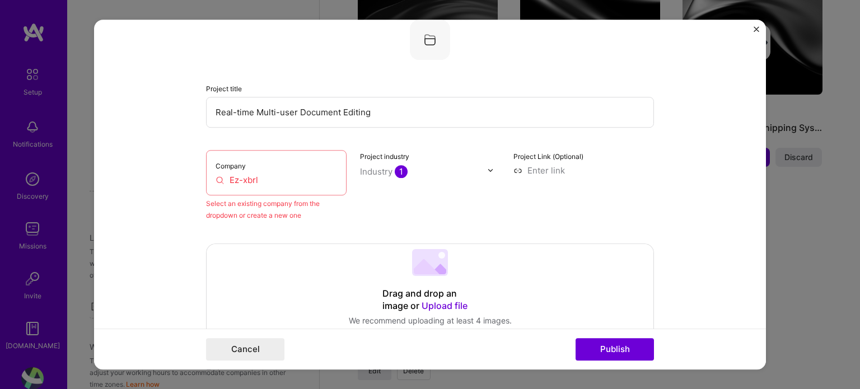
click at [262, 181] on input "Ez-xbrl" at bounding box center [276, 180] width 121 height 12
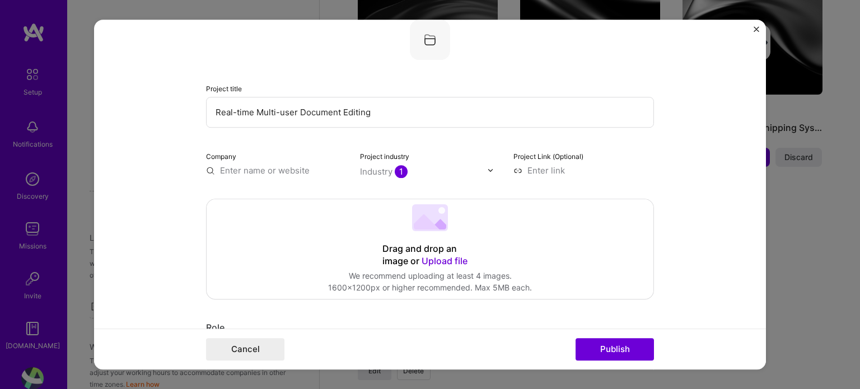
click at [718, 240] on form "Editing suggested project This project is suggested based on your LinkedIn, res…" at bounding box center [430, 195] width 672 height 350
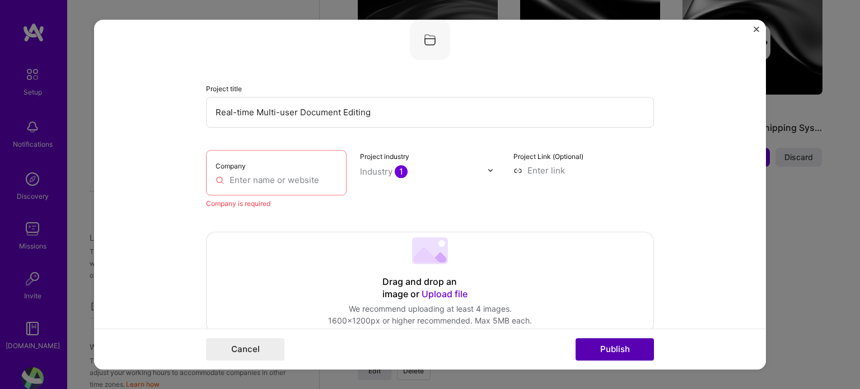
click at [624, 349] on button "Publish" at bounding box center [615, 349] width 78 height 22
drag, startPoint x: 296, startPoint y: 187, endPoint x: 300, endPoint y: 174, distance: 13.5
click at [300, 174] on div "Company" at bounding box center [276, 172] width 141 height 45
click at [300, 174] on input "text" at bounding box center [276, 180] width 121 height 12
click at [758, 27] on img "Close" at bounding box center [757, 29] width 6 height 6
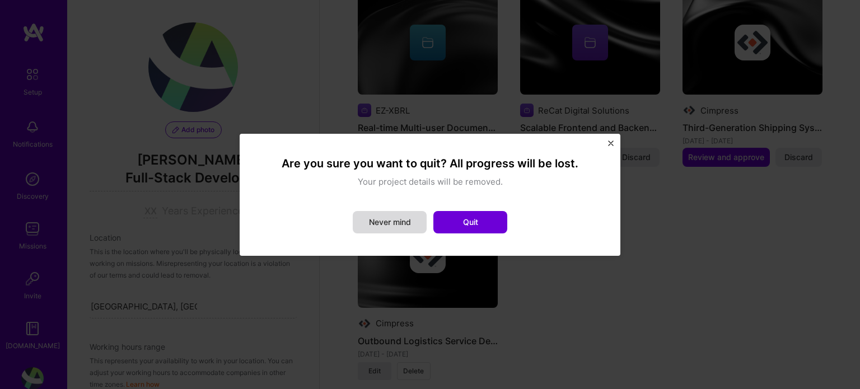
click at [412, 228] on button "Never mind" at bounding box center [390, 222] width 74 height 22
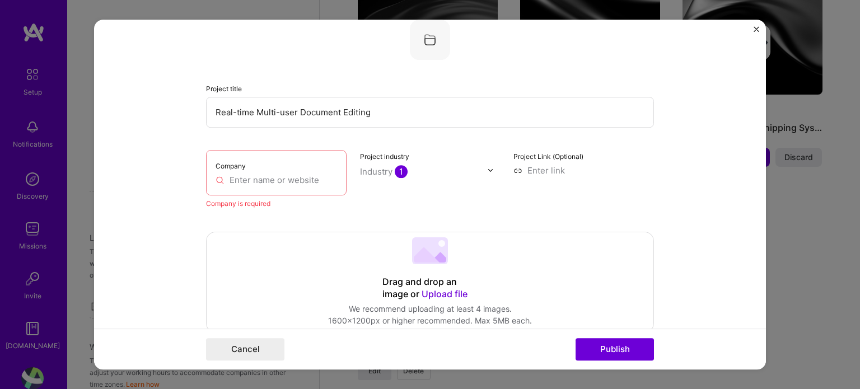
drag, startPoint x: 287, startPoint y: 192, endPoint x: 298, endPoint y: 176, distance: 18.9
click at [298, 176] on div "Company" at bounding box center [276, 172] width 141 height 45
click at [298, 176] on input "text" at bounding box center [276, 180] width 121 height 12
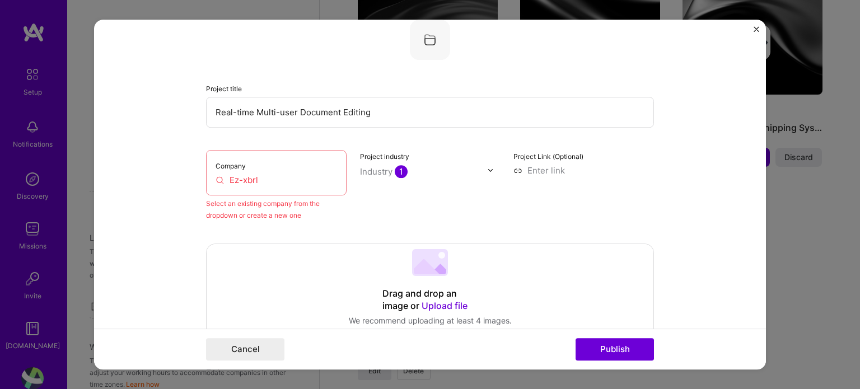
click at [248, 181] on input "Ez-xbrl" at bounding box center [276, 180] width 121 height 12
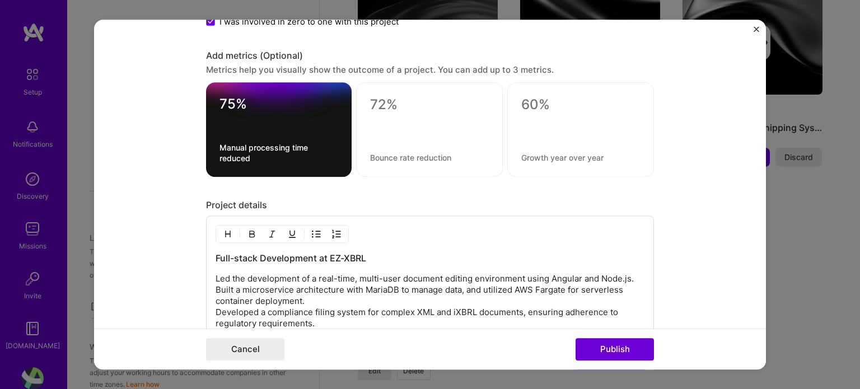
scroll to position [1126, 0]
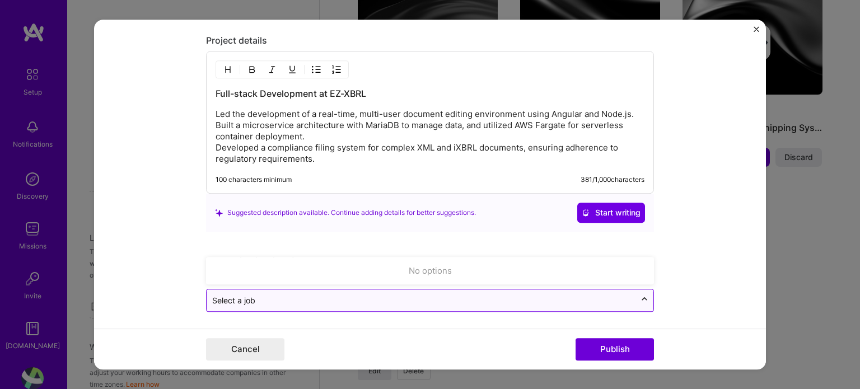
click at [635, 303] on div at bounding box center [644, 301] width 18 height 18
click at [593, 273] on div "No options" at bounding box center [429, 270] width 441 height 21
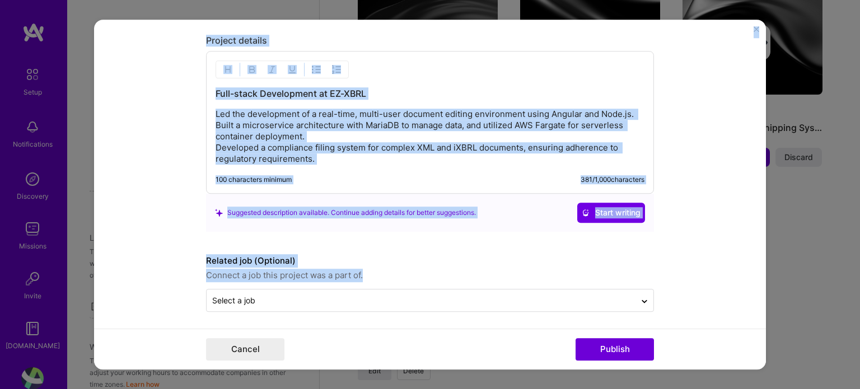
drag, startPoint x: 766, startPoint y: 294, endPoint x: 759, endPoint y: 270, distance: 25.0
click at [759, 270] on div "Editing suggested project This project is suggested based on your LinkedIn, res…" at bounding box center [430, 194] width 860 height 389
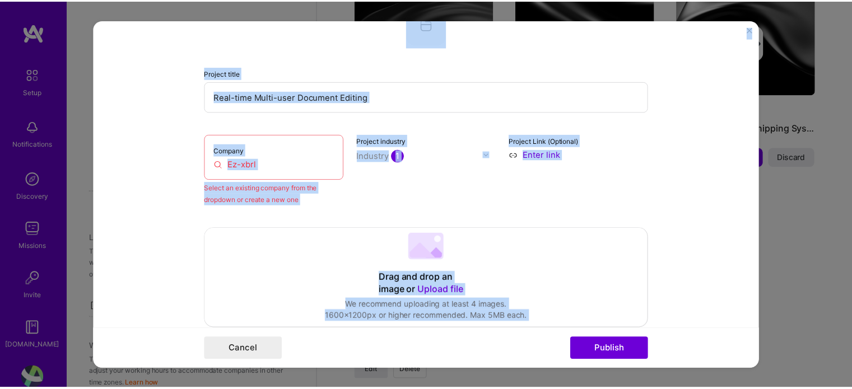
scroll to position [57, 0]
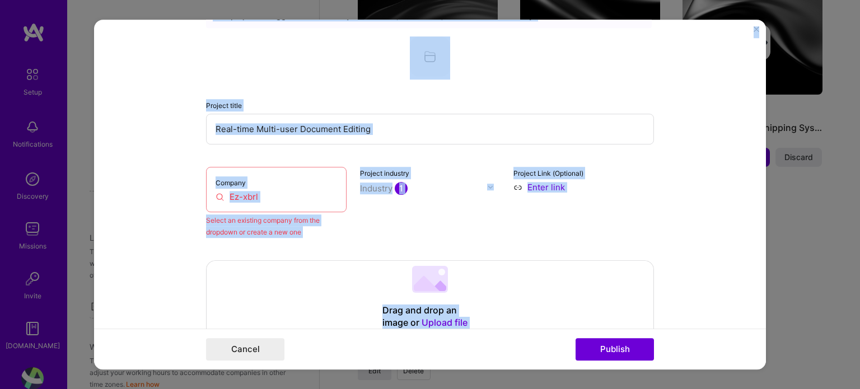
click at [486, 112] on div "Project title Real-time Multi-user Document Editing" at bounding box center [430, 121] width 448 height 45
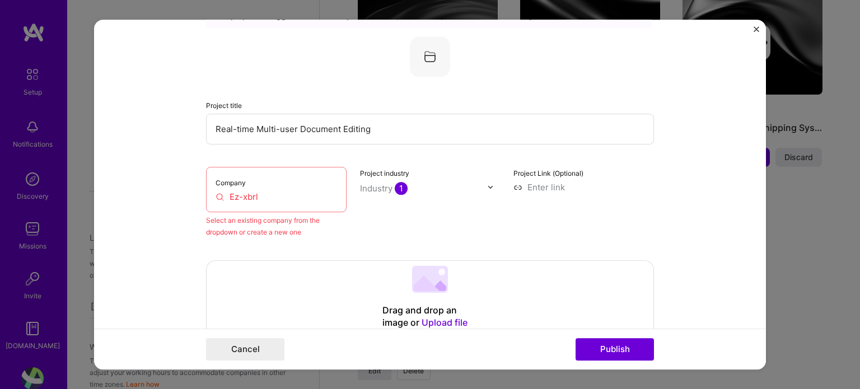
drag, startPoint x: 231, startPoint y: 208, endPoint x: 235, endPoint y: 203, distance: 7.2
click at [235, 203] on div "Company Ez-xbrl" at bounding box center [276, 189] width 141 height 45
click at [237, 200] on div "Company Ez-xbrl" at bounding box center [276, 189] width 141 height 45
click at [237, 200] on input "Ez-xbrl" at bounding box center [276, 197] width 121 height 12
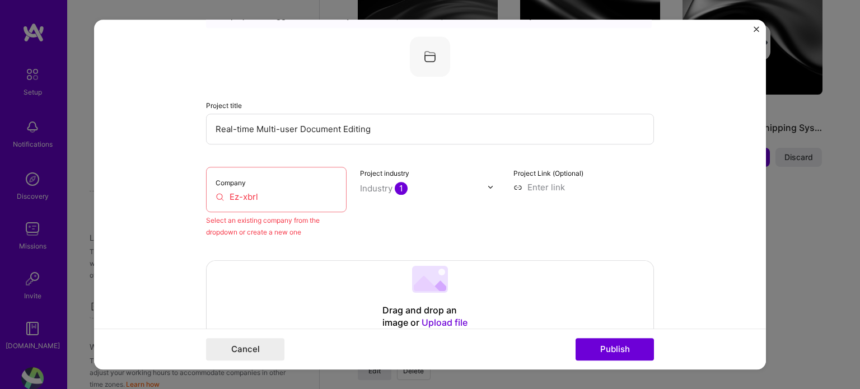
click at [237, 200] on input "Ez-xbrl" at bounding box center [276, 197] width 121 height 12
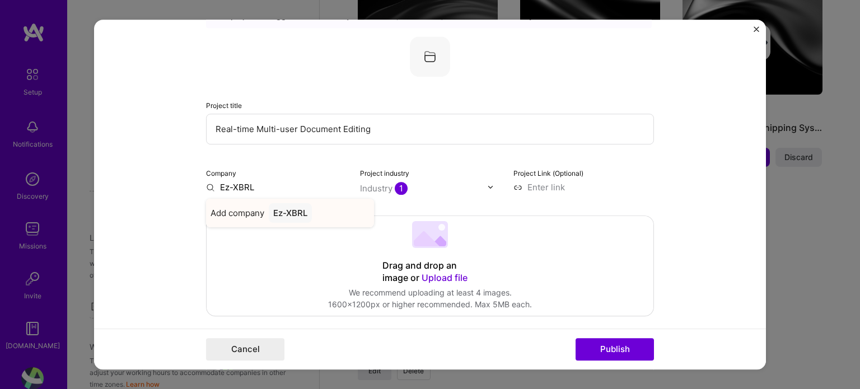
type input "Ez-XBRL"
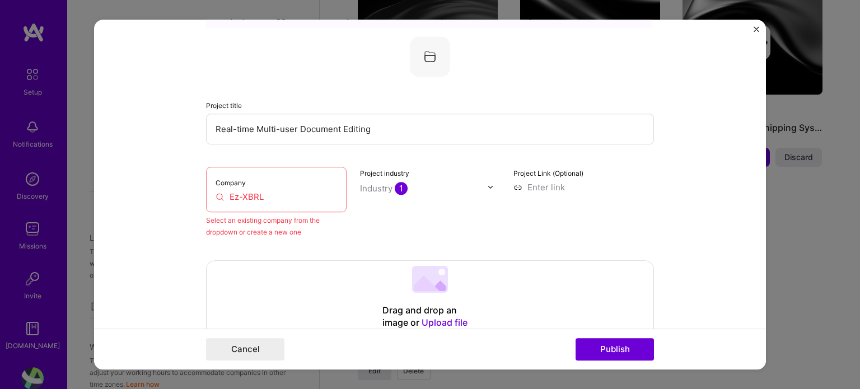
click at [271, 206] on div "Company Ez-XBRL" at bounding box center [276, 189] width 141 height 45
click at [758, 26] on img "Close" at bounding box center [757, 29] width 6 height 6
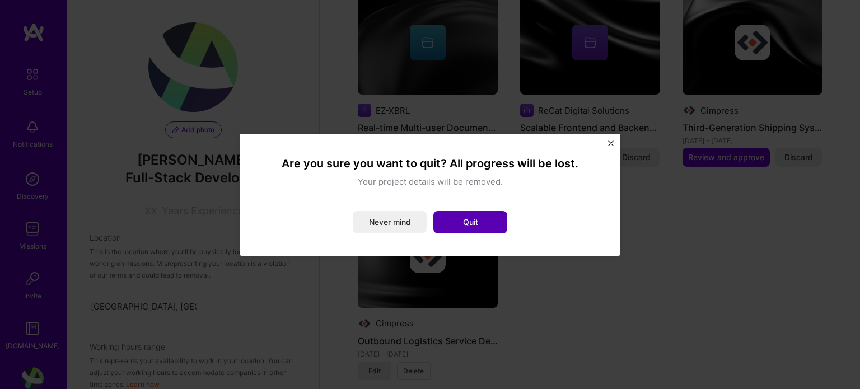
click at [494, 223] on button "Quit" at bounding box center [470, 222] width 74 height 22
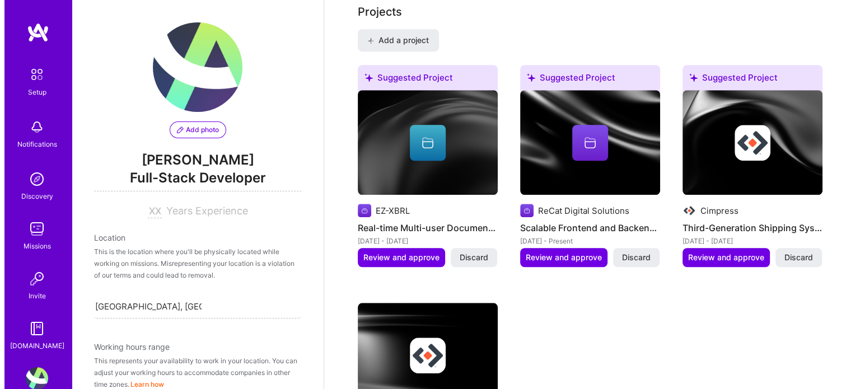
scroll to position [919, 0]
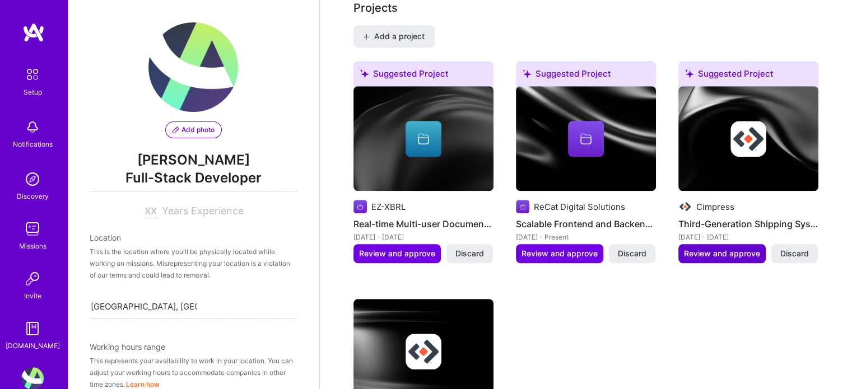
click at [733, 248] on span "Review and approve" at bounding box center [722, 253] width 76 height 11
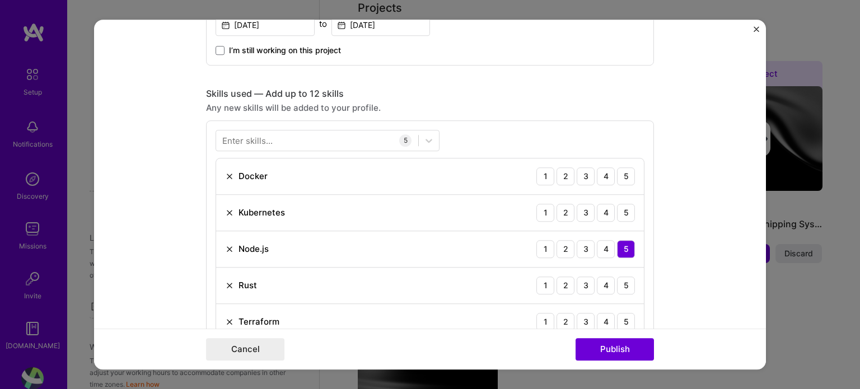
scroll to position [571, 0]
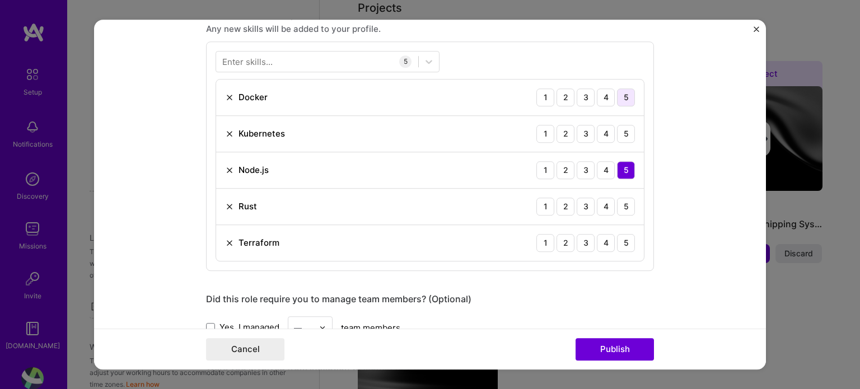
click at [627, 96] on div "5" at bounding box center [626, 97] width 18 height 18
click at [623, 129] on div "5" at bounding box center [626, 134] width 18 height 18
click at [618, 202] on div "5" at bounding box center [626, 207] width 18 height 18
click at [630, 241] on div "5" at bounding box center [626, 243] width 18 height 18
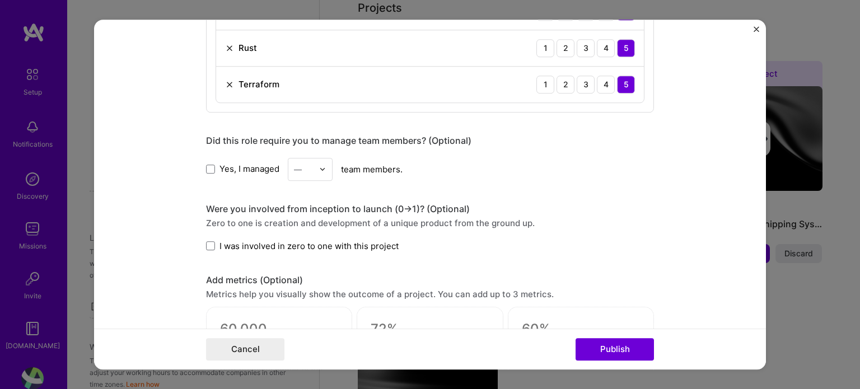
scroll to position [1103, 0]
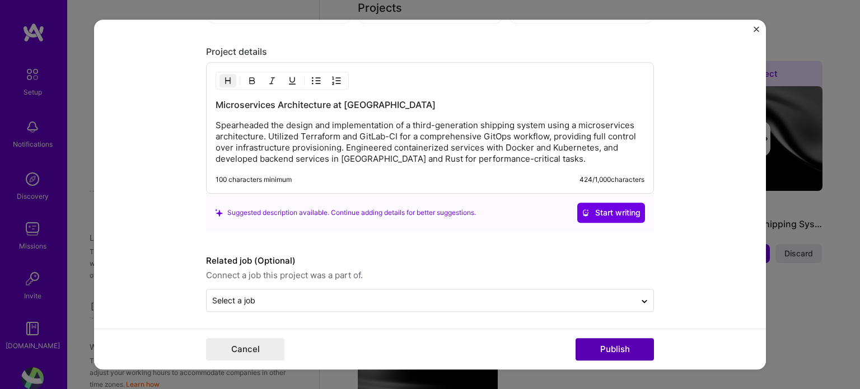
click at [624, 358] on button "Publish" at bounding box center [615, 349] width 78 height 22
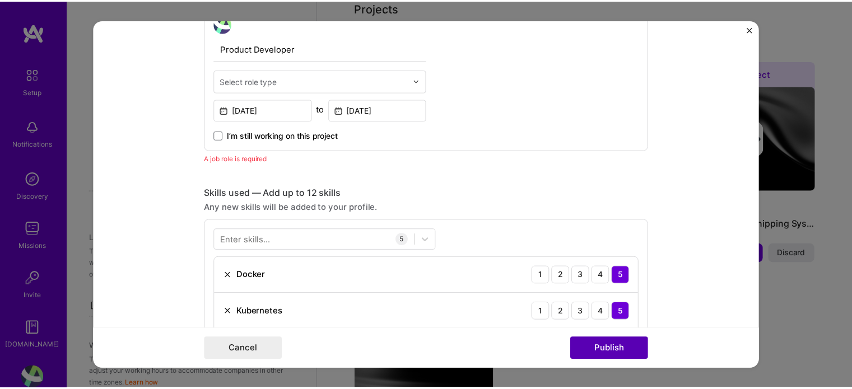
scroll to position [375, 0]
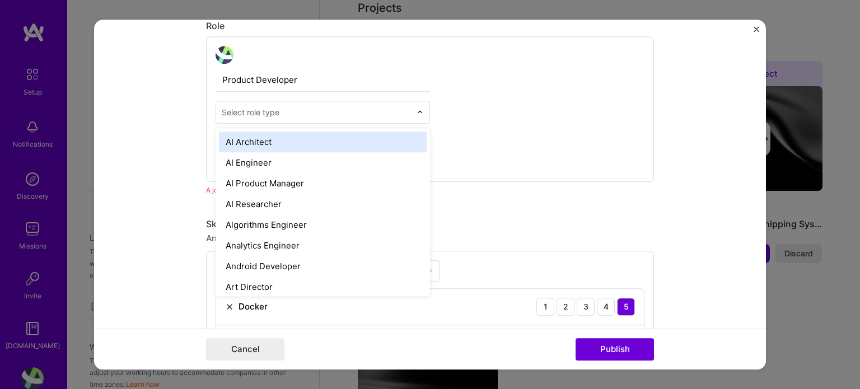
click at [259, 109] on div "Select role type" at bounding box center [251, 112] width 58 height 12
type input "s"
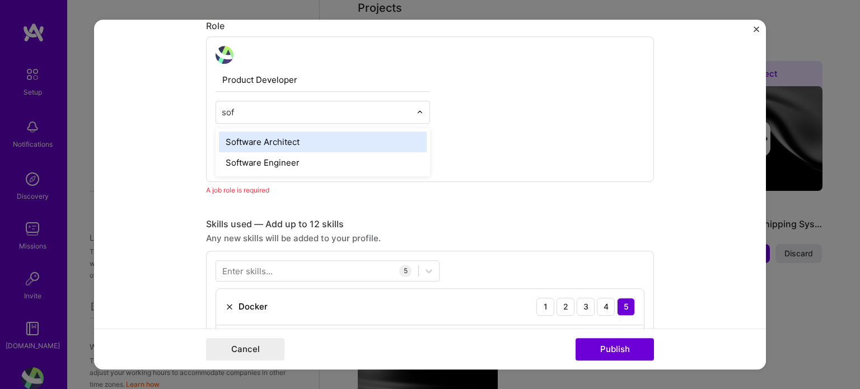
type input "soft"
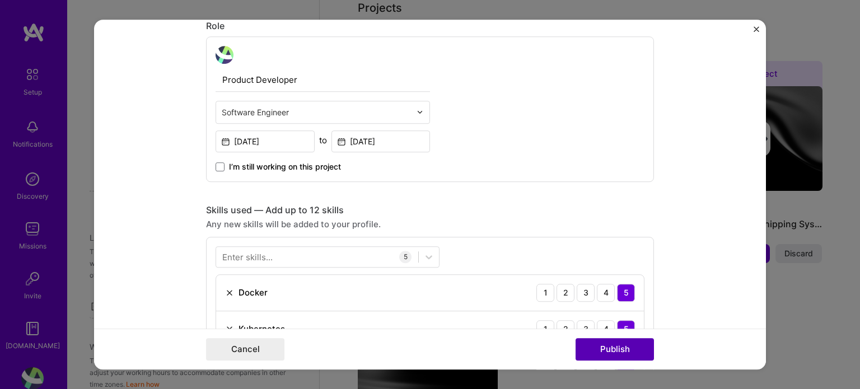
click at [628, 344] on button "Publish" at bounding box center [615, 349] width 78 height 22
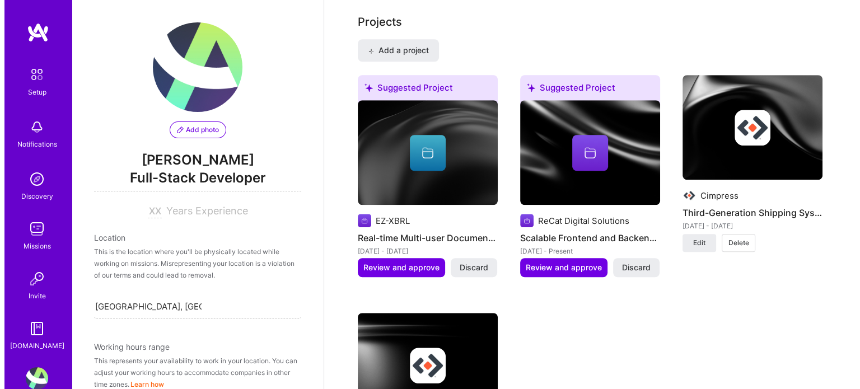
scroll to position [864, 0]
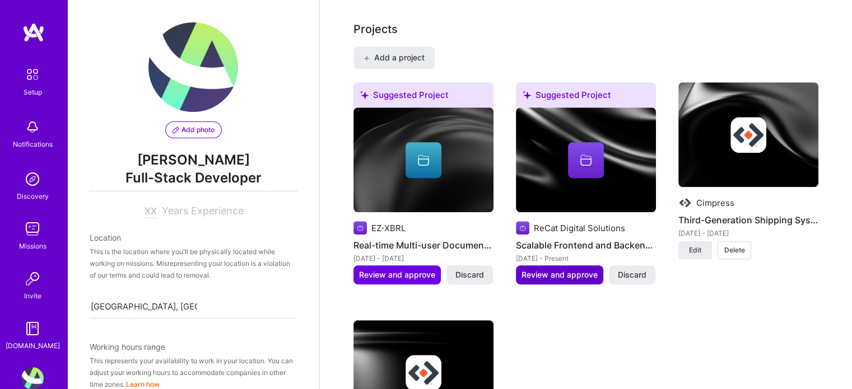
click at [558, 269] on span "Review and approve" at bounding box center [559, 274] width 76 height 11
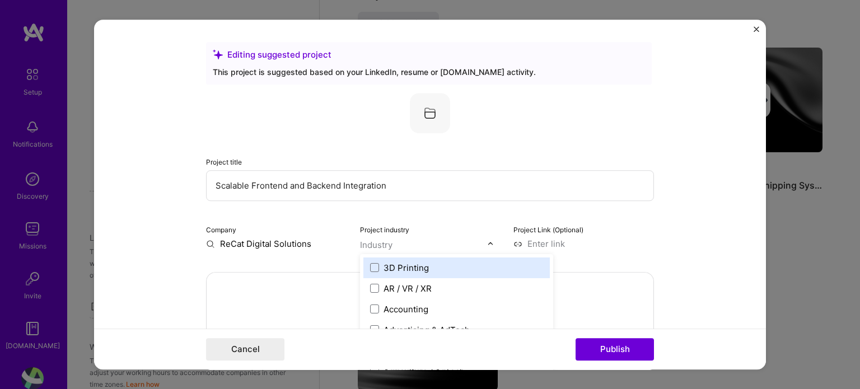
click at [374, 249] on div "Industry" at bounding box center [376, 245] width 32 height 12
type input "enter"
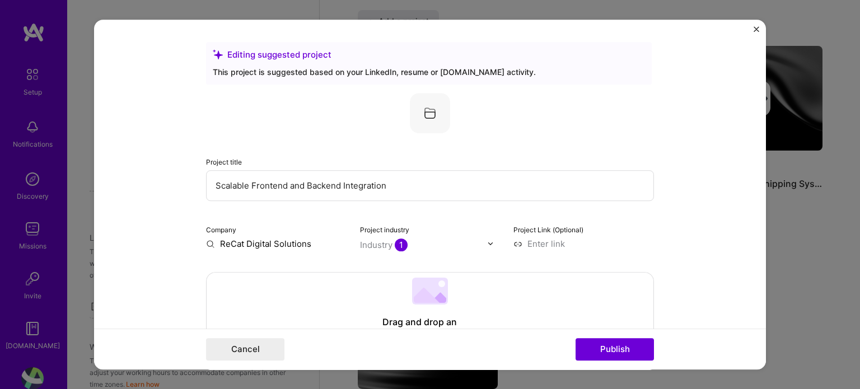
click at [649, 188] on input "Scalable Frontend and Backend Integration" at bounding box center [430, 185] width 448 height 31
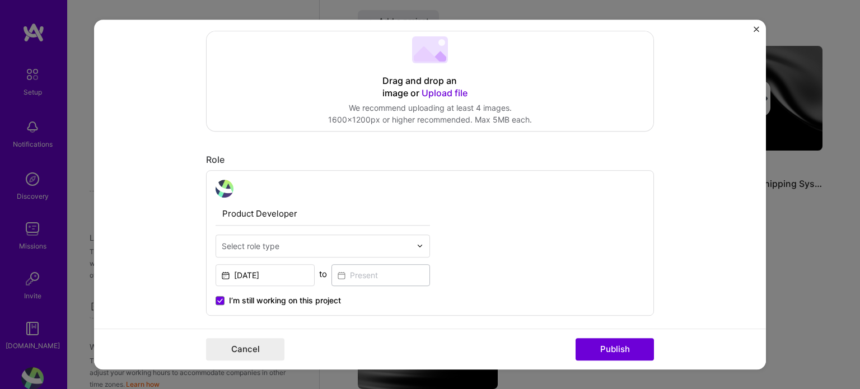
scroll to position [343, 0]
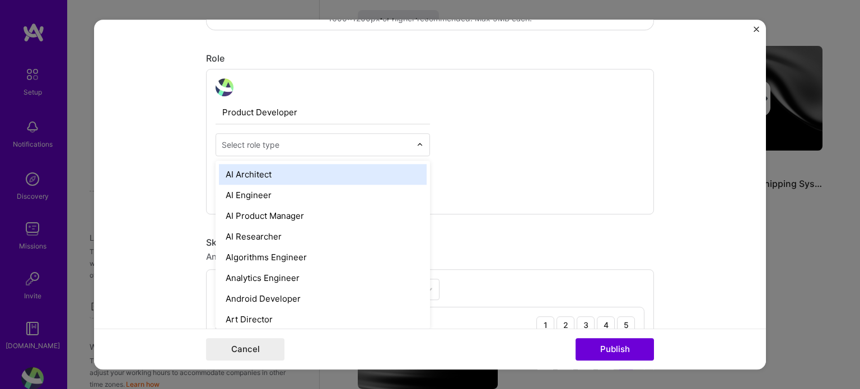
click at [361, 134] on div "Select role type" at bounding box center [316, 145] width 200 height 22
type input "chief"
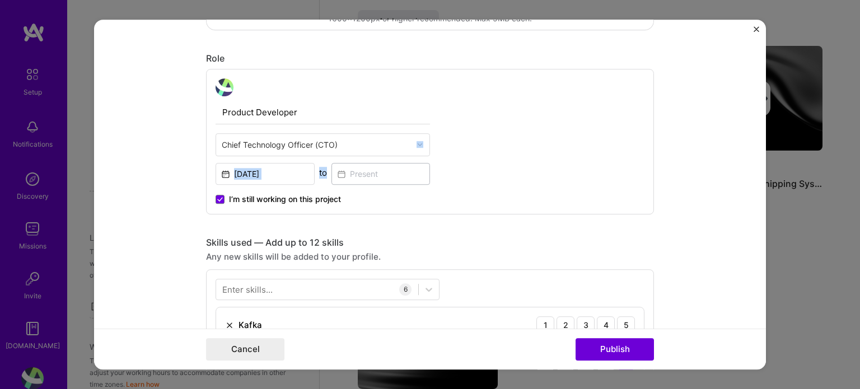
drag, startPoint x: 756, startPoint y: 147, endPoint x: 752, endPoint y: 177, distance: 31.0
click at [752, 177] on form "Editing suggested project This project is suggested based on your LinkedIn, res…" at bounding box center [430, 195] width 672 height 350
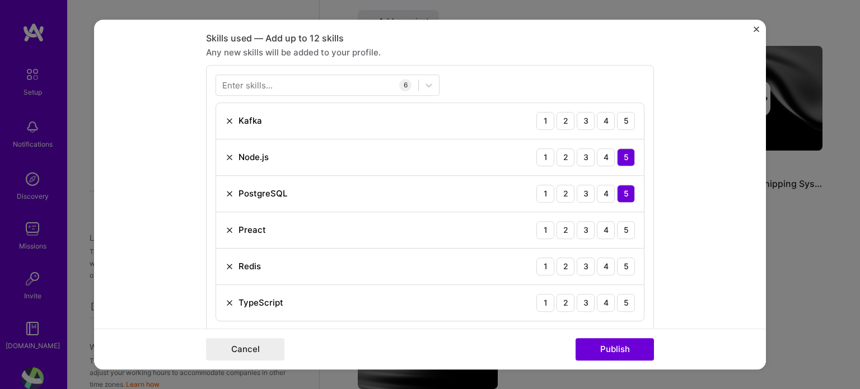
scroll to position [596, 0]
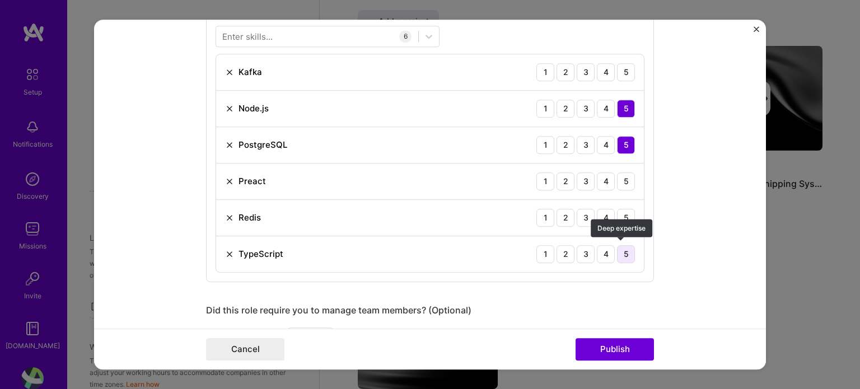
click at [627, 246] on div "5" at bounding box center [626, 254] width 18 height 18
click at [624, 219] on div "5" at bounding box center [626, 218] width 18 height 18
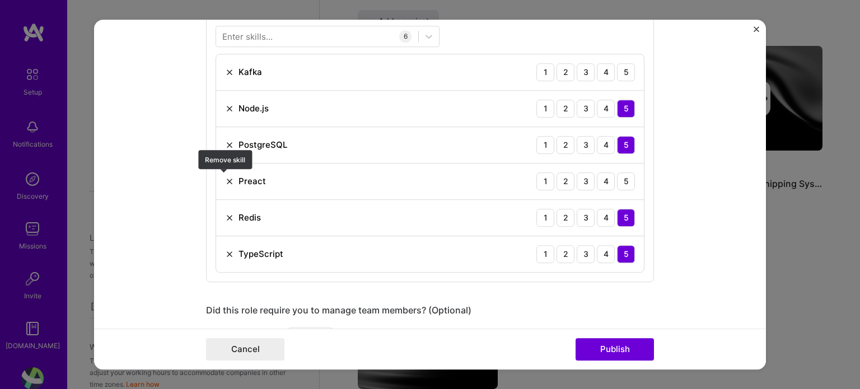
click at [226, 177] on img at bounding box center [229, 181] width 9 height 9
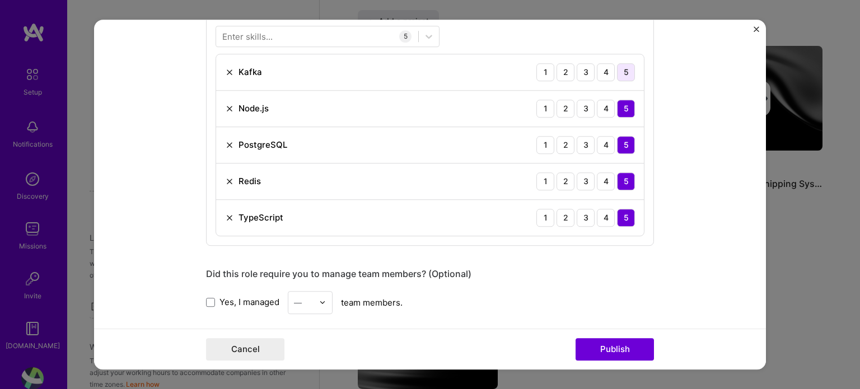
click at [621, 70] on div "5" at bounding box center [626, 72] width 18 height 18
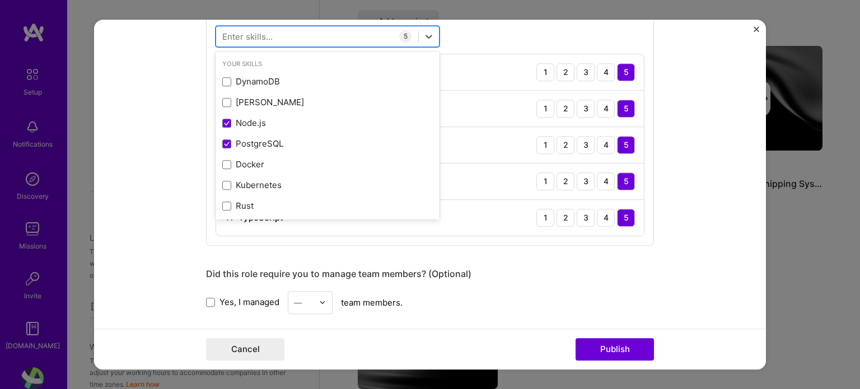
click at [358, 36] on div at bounding box center [317, 36] width 202 height 18
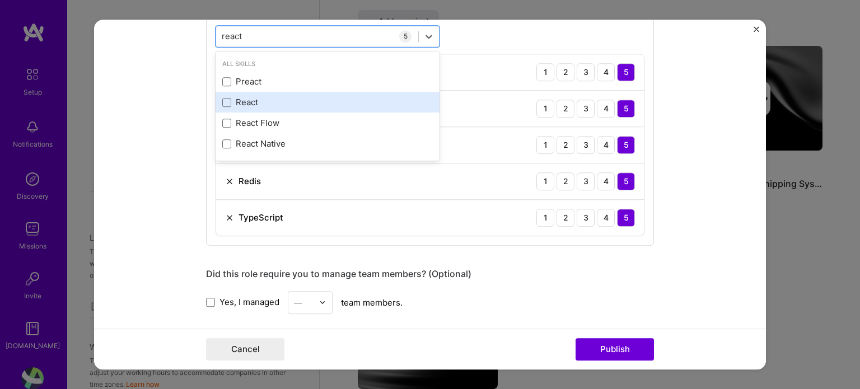
click at [233, 94] on div "React" at bounding box center [328, 102] width 224 height 21
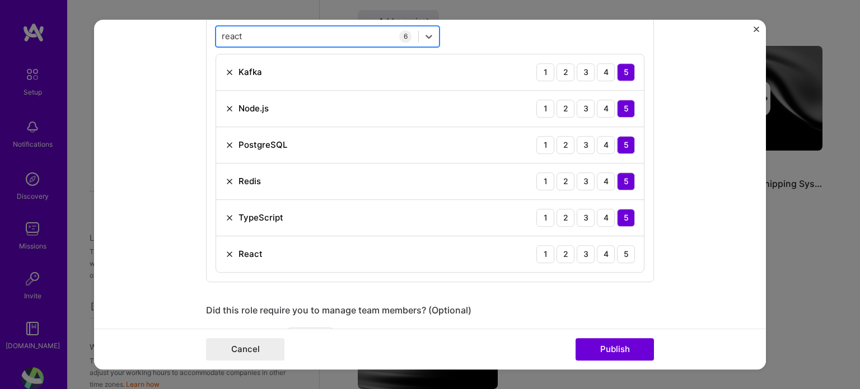
click at [292, 39] on div "react react" at bounding box center [317, 36] width 202 height 18
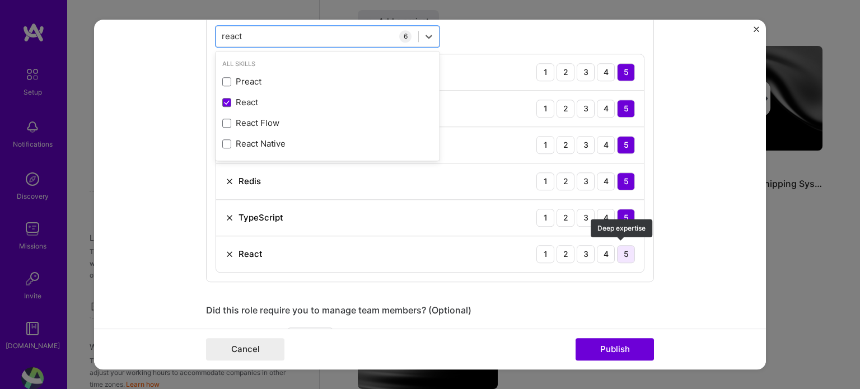
type input "react"
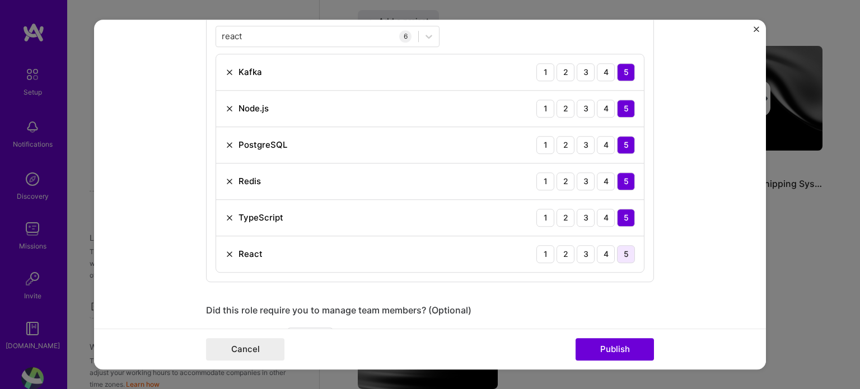
click at [628, 254] on div "5" at bounding box center [626, 254] width 18 height 18
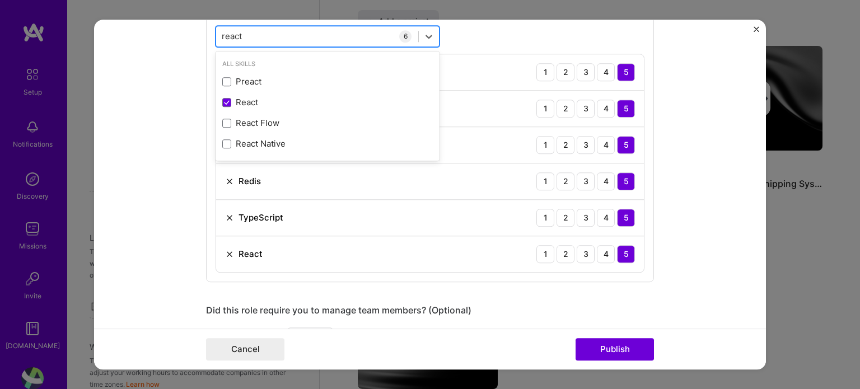
click at [297, 31] on div "react react" at bounding box center [317, 36] width 202 height 18
click at [230, 30] on input "react" at bounding box center [232, 36] width 21 height 12
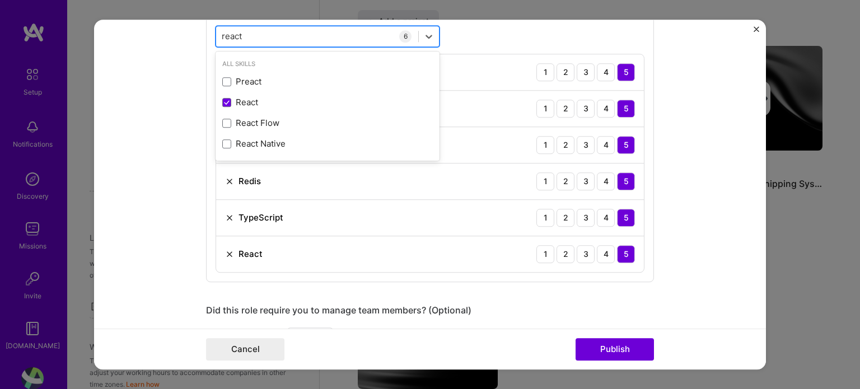
click at [230, 30] on input "react" at bounding box center [232, 36] width 21 height 12
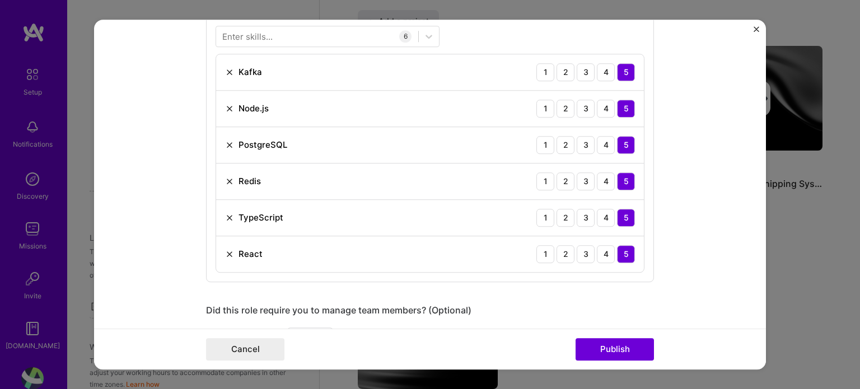
click at [707, 170] on form "Editing suggested project This project is suggested based on your LinkedIn, res…" at bounding box center [430, 195] width 672 height 350
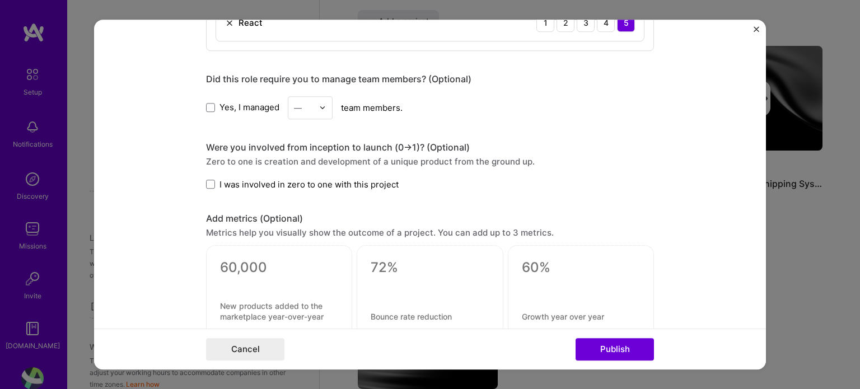
scroll to position [829, 0]
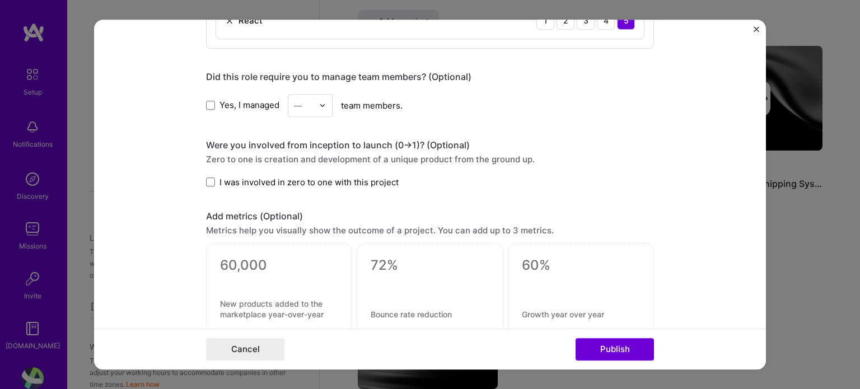
click at [210, 108] on label "Yes, I managed" at bounding box center [242, 106] width 73 height 12
click at [0, 0] on input "Yes, I managed" at bounding box center [0, 0] width 0 height 0
click at [310, 111] on div "—" at bounding box center [303, 106] width 31 height 22
click at [297, 177] on div "3" at bounding box center [310, 176] width 38 height 21
click at [511, 153] on div "Zero to one is creation and development of a unique product from the ground up." at bounding box center [430, 159] width 448 height 12
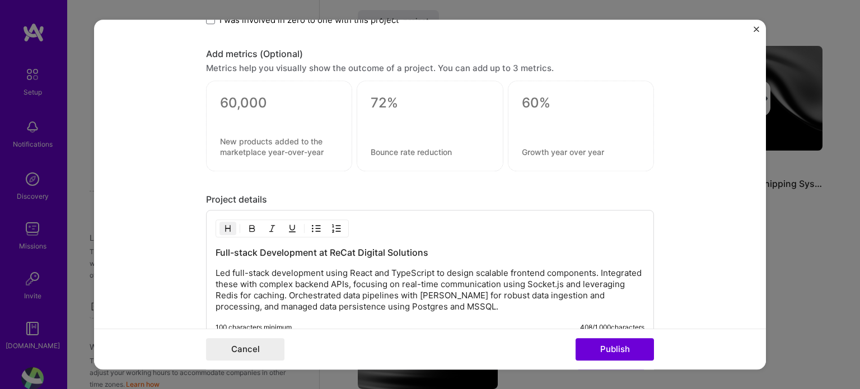
scroll to position [1006, 0]
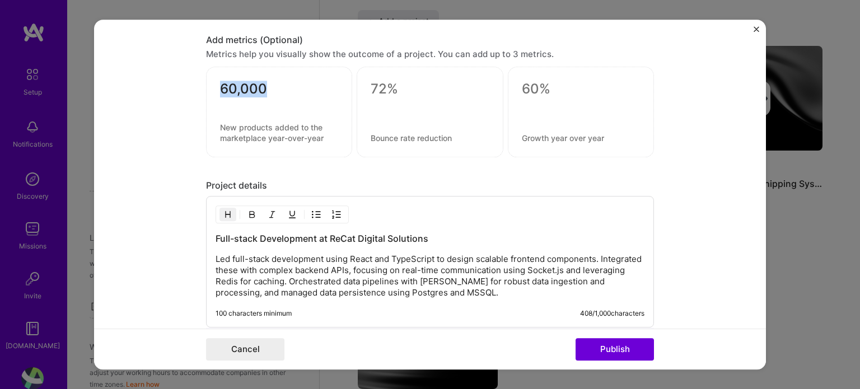
drag, startPoint x: 228, startPoint y: 100, endPoint x: 232, endPoint y: 76, distance: 24.5
click at [232, 76] on div at bounding box center [279, 112] width 146 height 91
drag, startPoint x: 232, startPoint y: 76, endPoint x: 226, endPoint y: 86, distance: 11.8
click at [226, 86] on div at bounding box center [279, 112] width 146 height 91
click at [226, 86] on textarea at bounding box center [279, 89] width 118 height 17
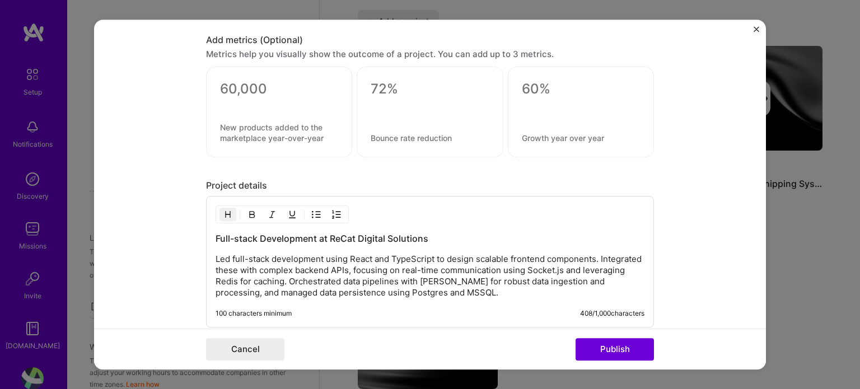
click at [298, 240] on h3 "Full-stack Development at ReCat Digital Solutions" at bounding box center [430, 238] width 429 height 12
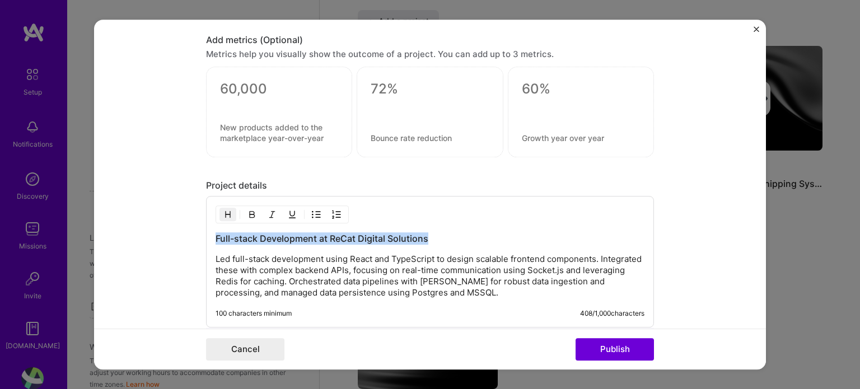
click at [298, 240] on h3 "Full-stack Development at ReCat Digital Solutions" at bounding box center [430, 238] width 429 height 12
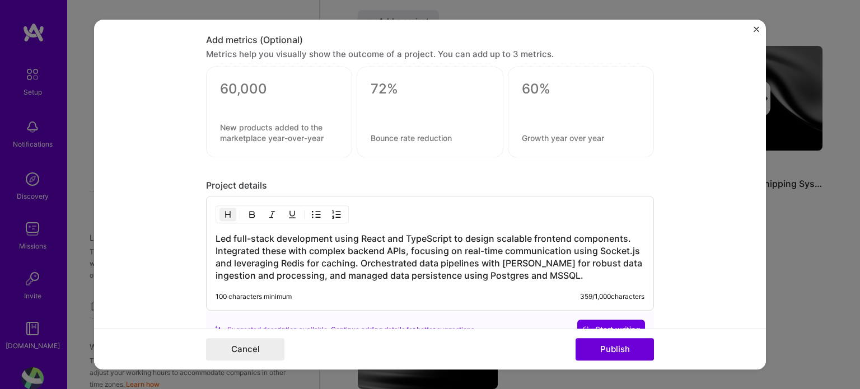
click at [322, 232] on h3 "Led full-stack development using React and TypeScript to design scalable fronte…" at bounding box center [430, 256] width 429 height 49
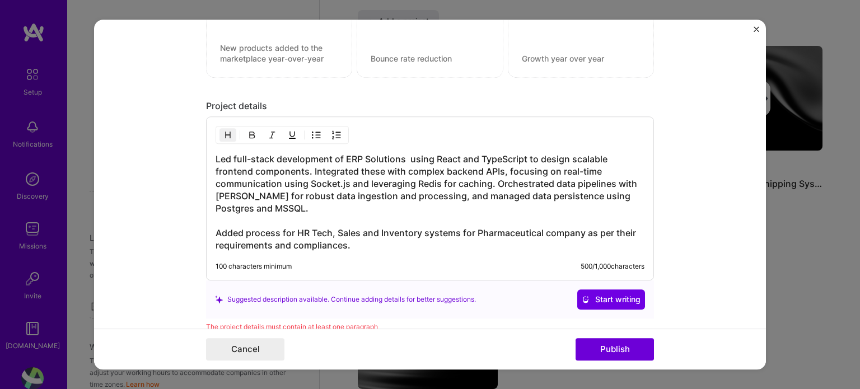
scroll to position [1148, 0]
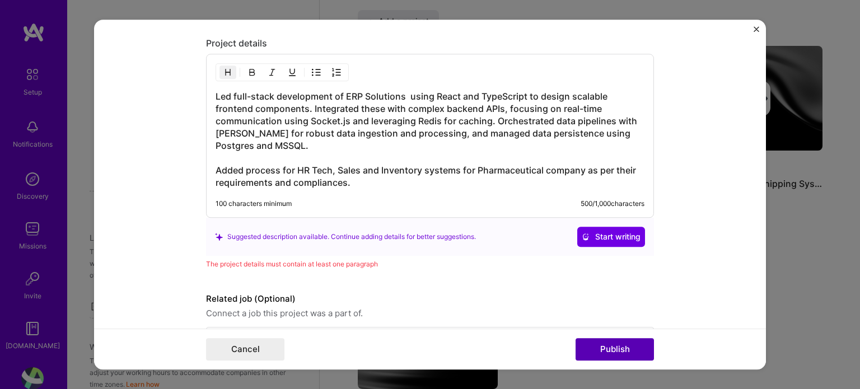
click at [615, 356] on button "Publish" at bounding box center [615, 349] width 78 height 22
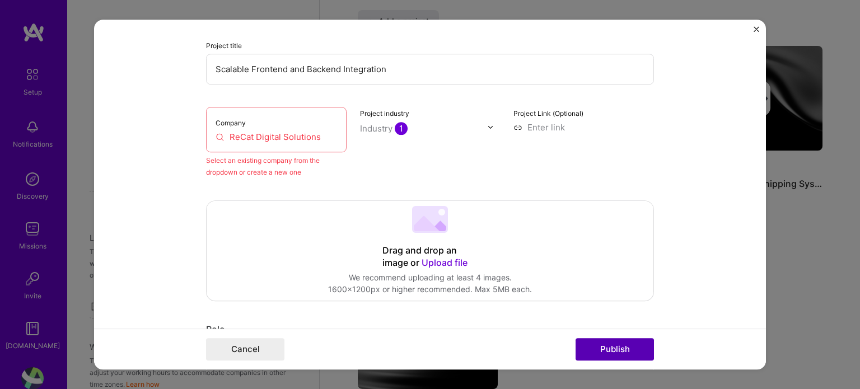
scroll to position [73, 0]
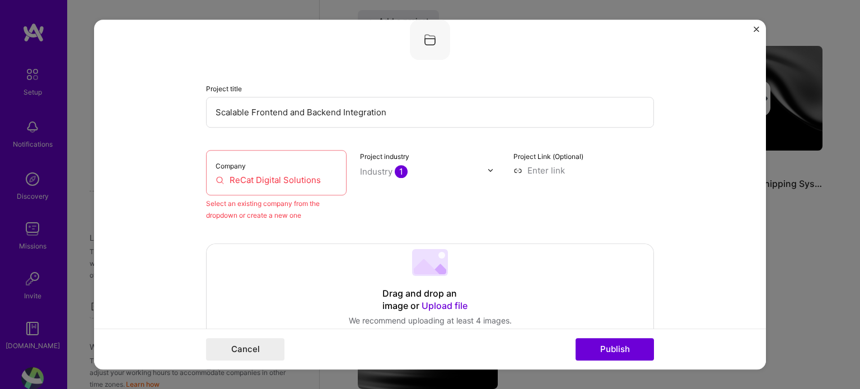
click at [248, 183] on input "ReCat Digital Solutions" at bounding box center [276, 180] width 121 height 12
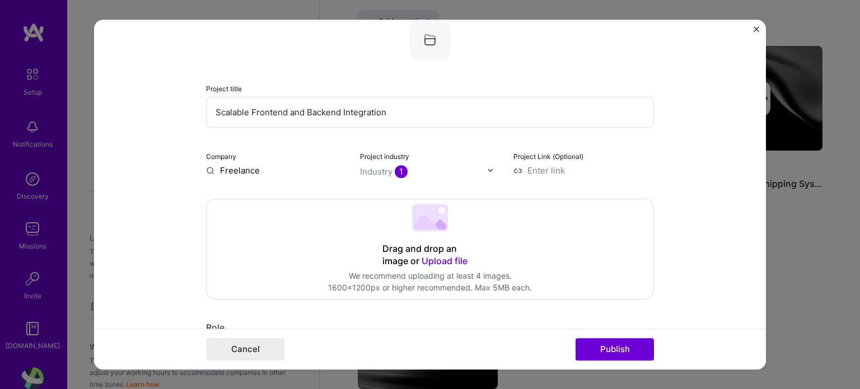
click at [258, 156] on div "Company Freelance" at bounding box center [276, 163] width 141 height 26
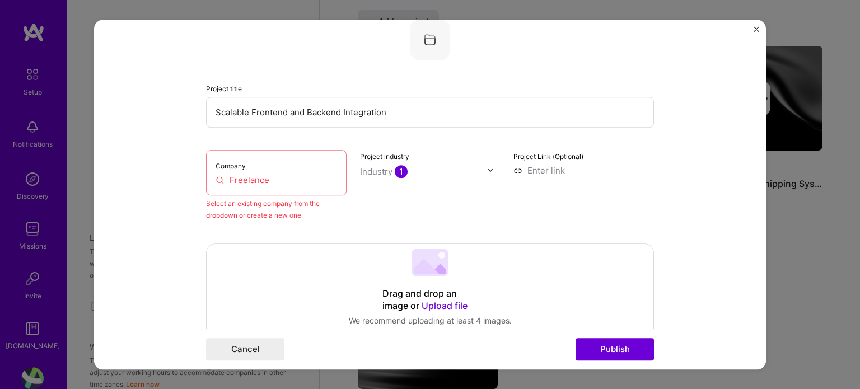
click at [258, 156] on div "Company Freelance" at bounding box center [276, 172] width 141 height 45
click at [245, 188] on div "Company Freelance" at bounding box center [276, 172] width 141 height 45
click at [246, 186] on div "Company Freelance" at bounding box center [276, 172] width 141 height 45
click at [259, 172] on div "Company Freelance" at bounding box center [276, 172] width 141 height 45
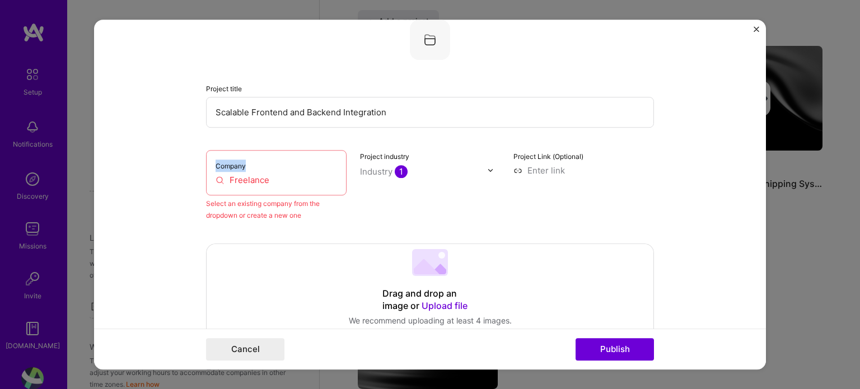
click at [259, 172] on div "Company Freelance" at bounding box center [276, 172] width 141 height 45
click at [253, 180] on input "Freelance" at bounding box center [276, 180] width 121 height 12
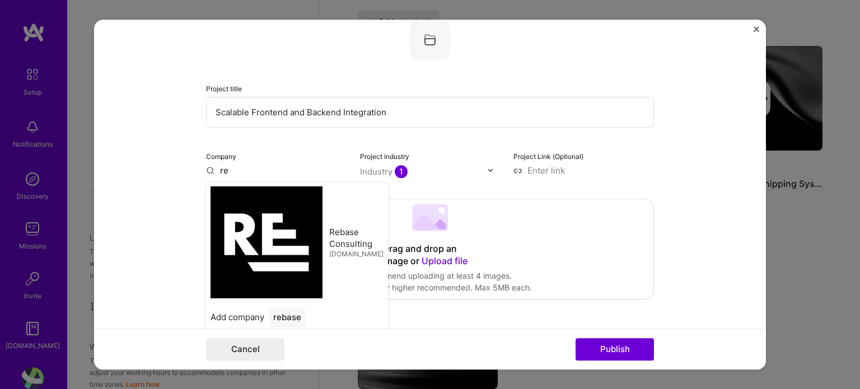
type input "r"
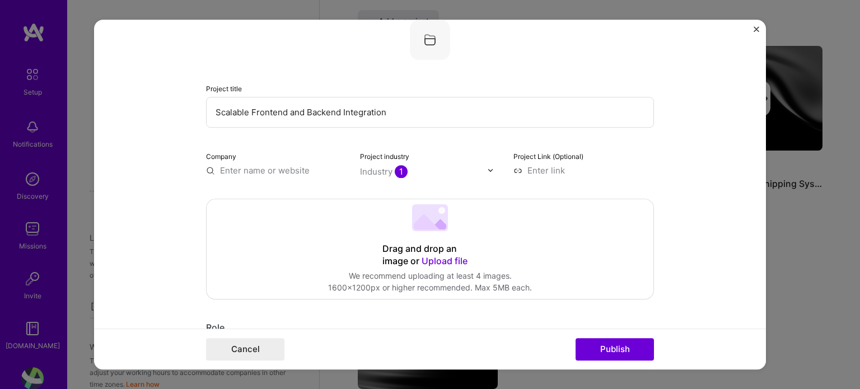
click at [258, 174] on input "text" at bounding box center [276, 171] width 141 height 12
type input "www.recat.in"
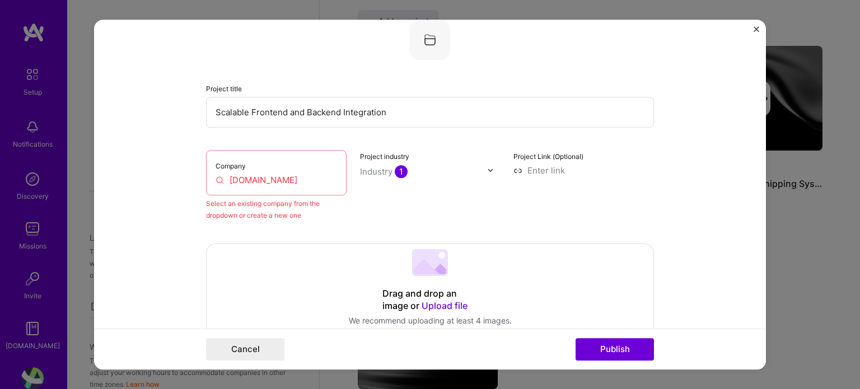
click at [303, 188] on div "Company www.recat.in" at bounding box center [276, 172] width 141 height 45
click at [286, 179] on input "www.recat.in" at bounding box center [276, 180] width 121 height 12
click at [627, 218] on div "Project Link (Optional)" at bounding box center [583, 185] width 141 height 71
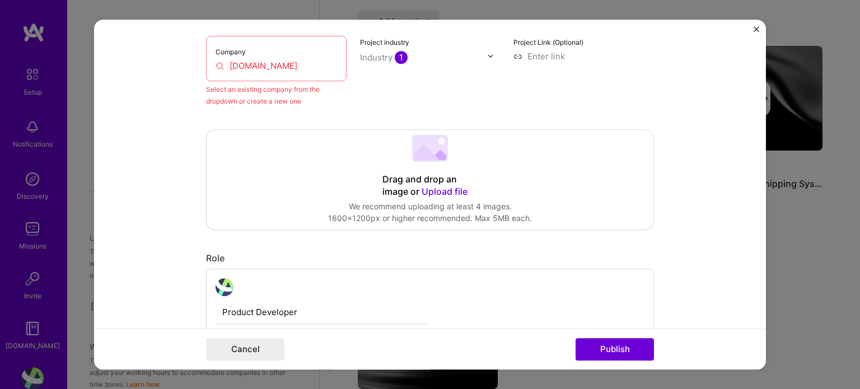
scroll to position [74, 0]
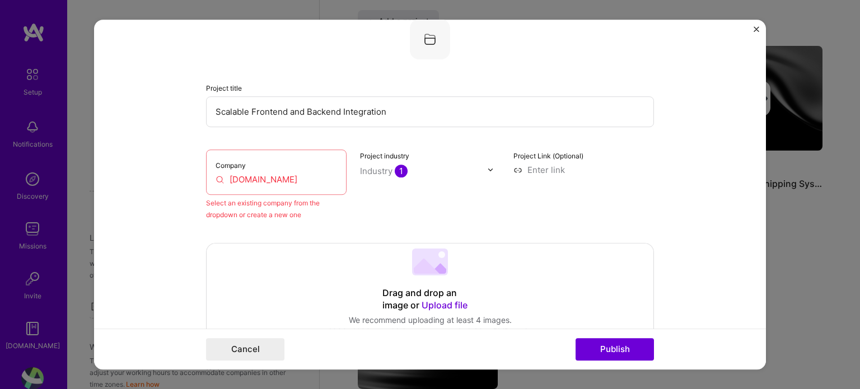
click at [537, 171] on input at bounding box center [583, 170] width 141 height 12
click at [250, 188] on div "Company www.recat.in" at bounding box center [276, 171] width 141 height 45
drag, startPoint x: 250, startPoint y: 188, endPoint x: 255, endPoint y: 180, distance: 8.5
click at [255, 180] on div "Company www.recat.in" at bounding box center [276, 171] width 141 height 45
click at [255, 180] on input "www.recat.in" at bounding box center [276, 180] width 121 height 12
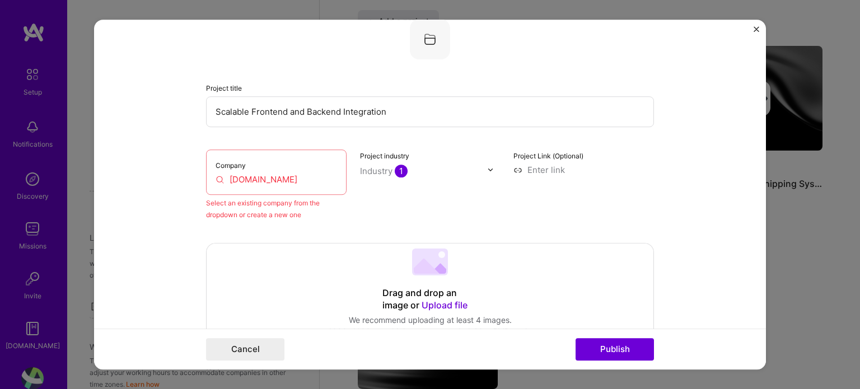
click at [255, 180] on input "www.recat.in" at bounding box center [276, 180] width 121 height 12
click at [641, 342] on button "Publish" at bounding box center [615, 349] width 78 height 22
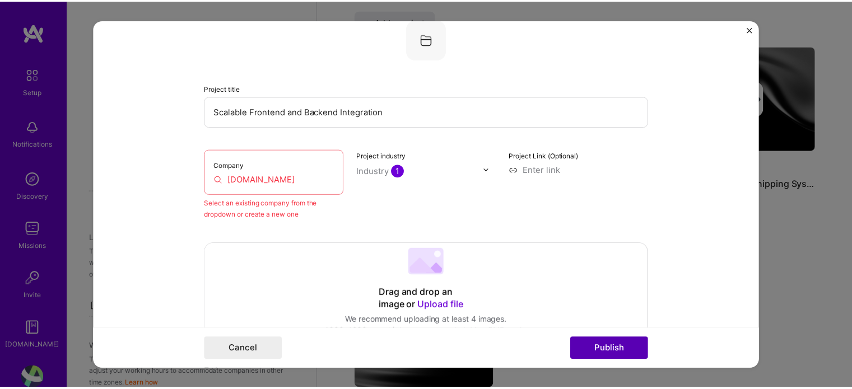
scroll to position [73, 0]
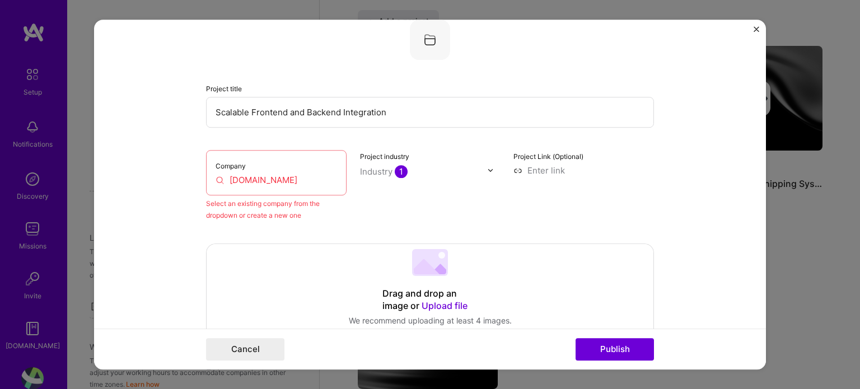
click at [756, 26] on img "Close" at bounding box center [757, 29] width 6 height 6
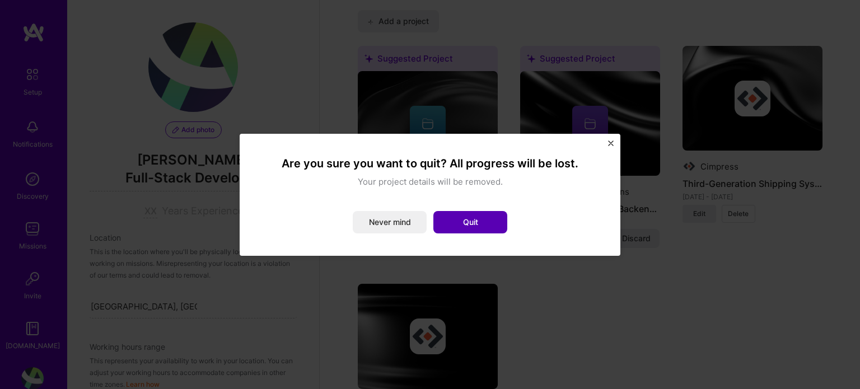
click at [457, 216] on button "Quit" at bounding box center [470, 222] width 74 height 22
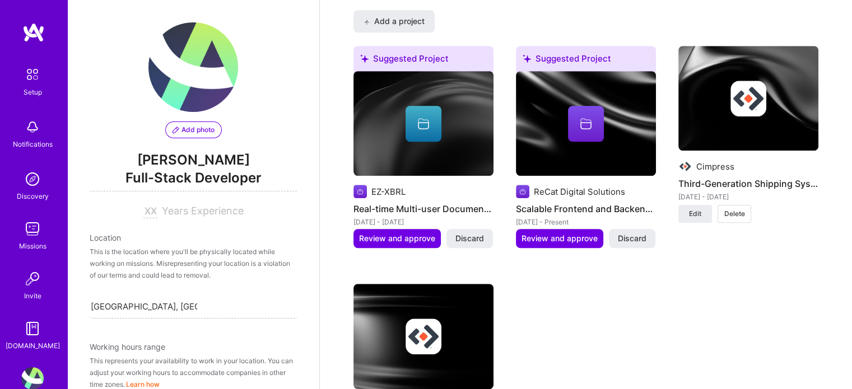
drag, startPoint x: 850, startPoint y: 264, endPoint x: 859, endPoint y: 277, distance: 15.7
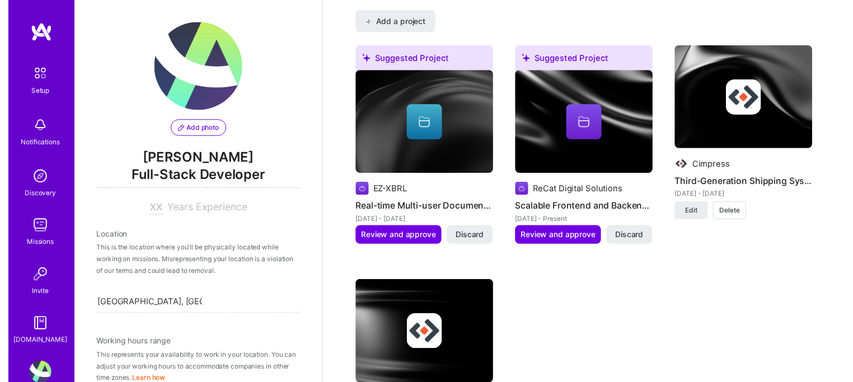
scroll to position [1088, 0]
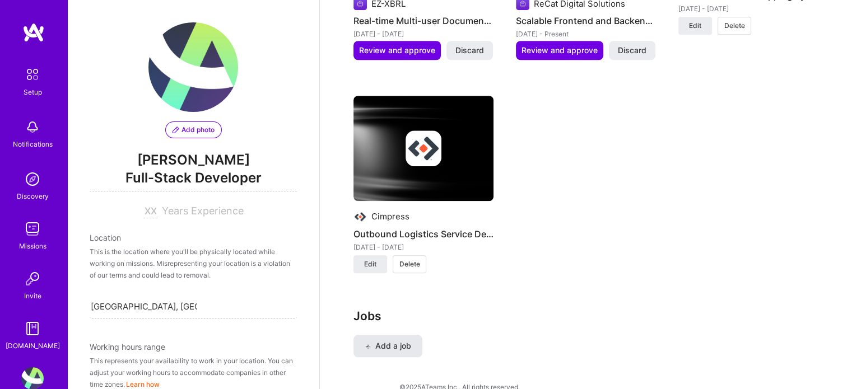
click at [380, 335] on button "Add a job" at bounding box center [387, 346] width 69 height 22
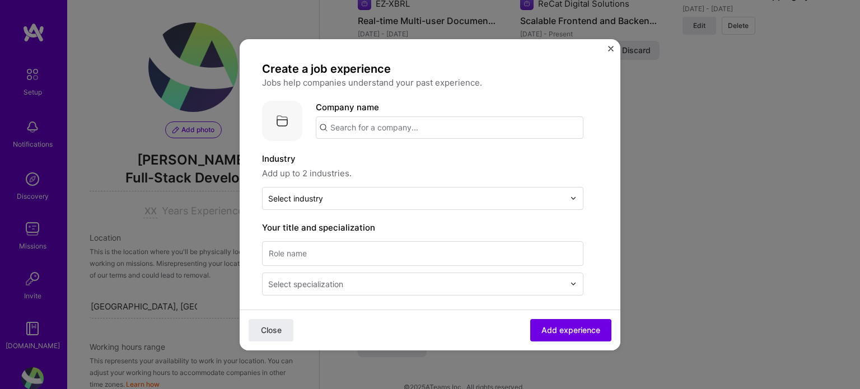
click at [408, 130] on input "text" at bounding box center [450, 127] width 268 height 22
type input "Ez-Xbrl"
click at [387, 155] on div "Ez-Xbrl" at bounding box center [397, 159] width 38 height 20
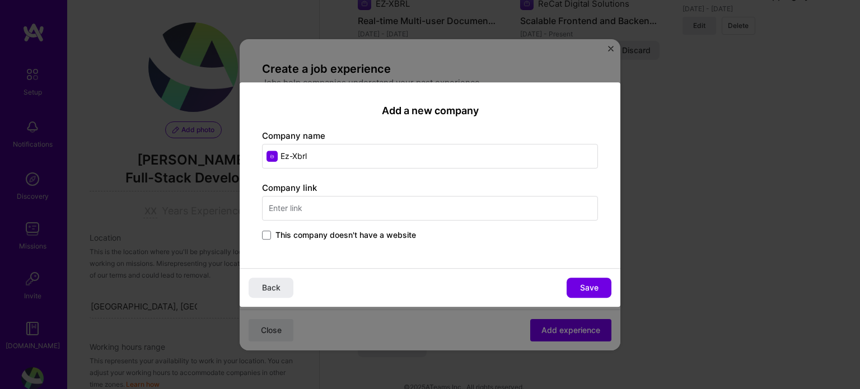
click at [339, 208] on input "text" at bounding box center [430, 208] width 336 height 25
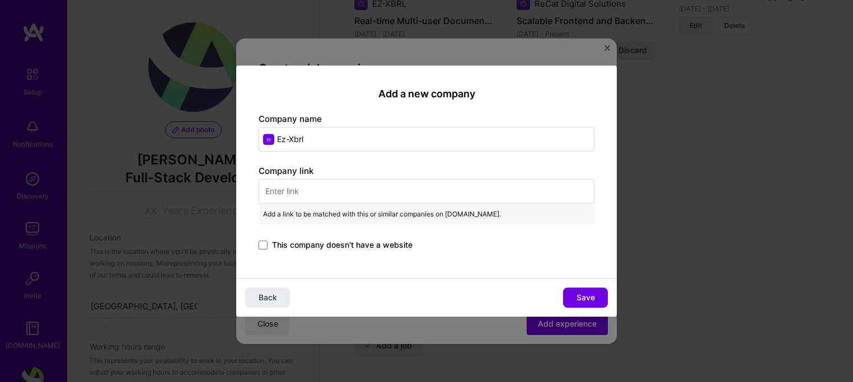
paste input "https://www.ez-xbrl.com/"
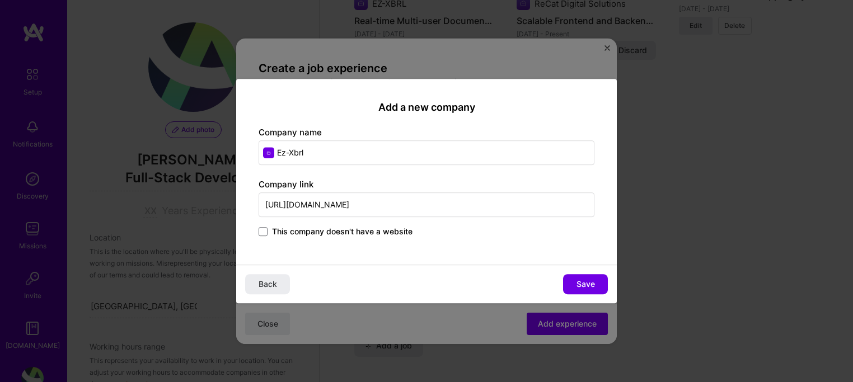
type input "https://www.ez-xbrl.com/"
click at [493, 236] on div "This company doesn't have a website" at bounding box center [427, 232] width 336 height 13
click at [575, 275] on button "Save" at bounding box center [585, 284] width 45 height 20
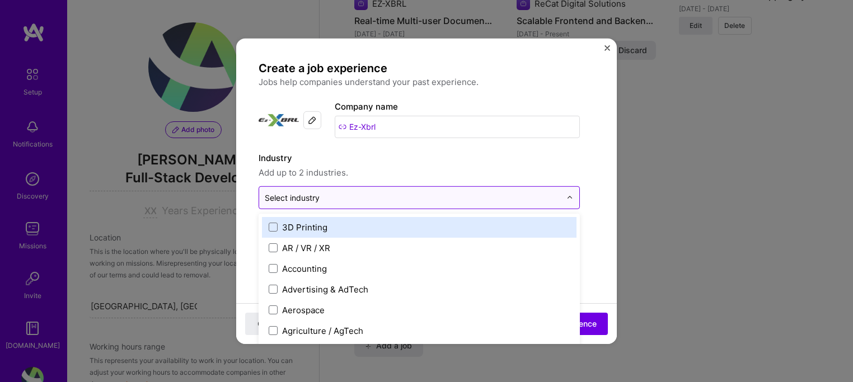
click at [535, 200] on input "text" at bounding box center [413, 197] width 296 height 12
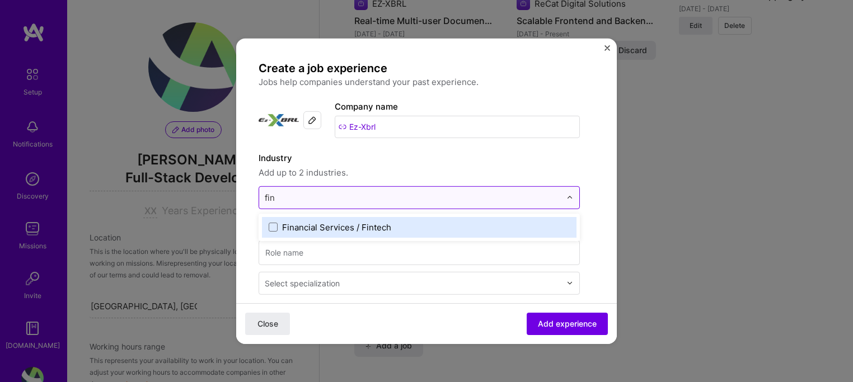
type input "fina"
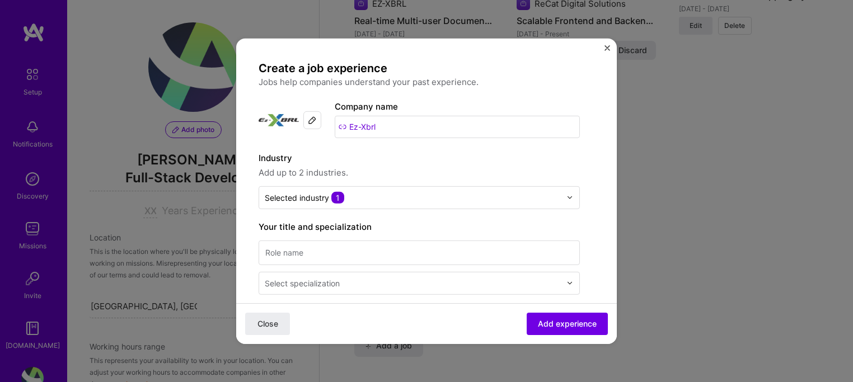
click at [553, 166] on span "Add up to 2 industries." at bounding box center [419, 172] width 321 height 13
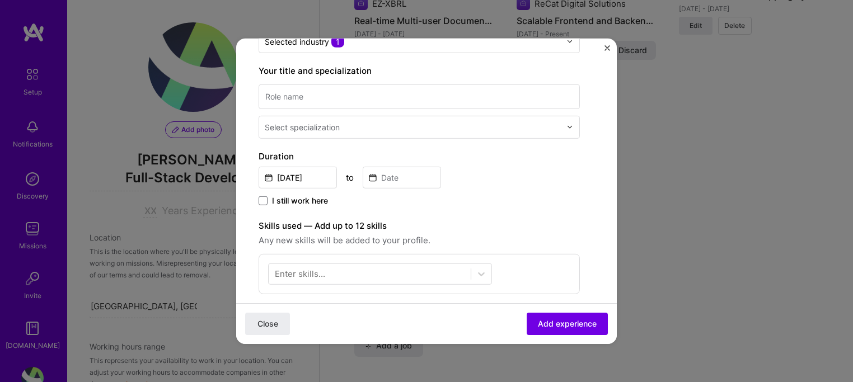
scroll to position [134, 0]
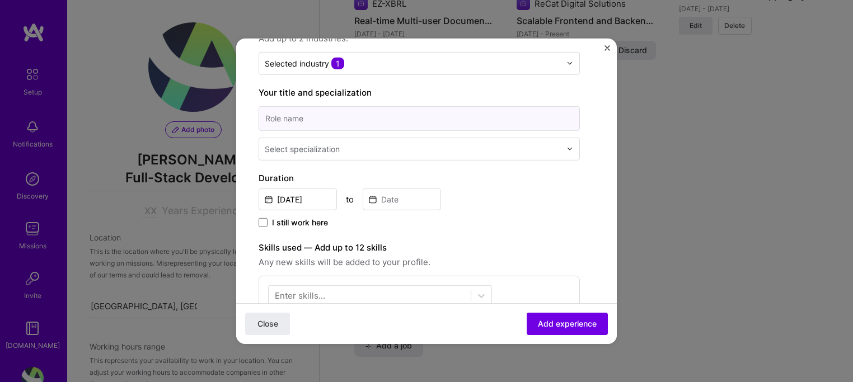
click at [525, 111] on input at bounding box center [419, 118] width 321 height 25
type input "Senior Software Engineer"
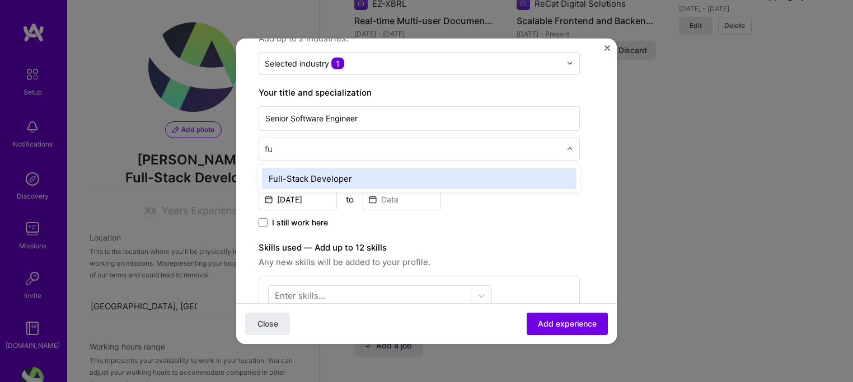
type input "ful"
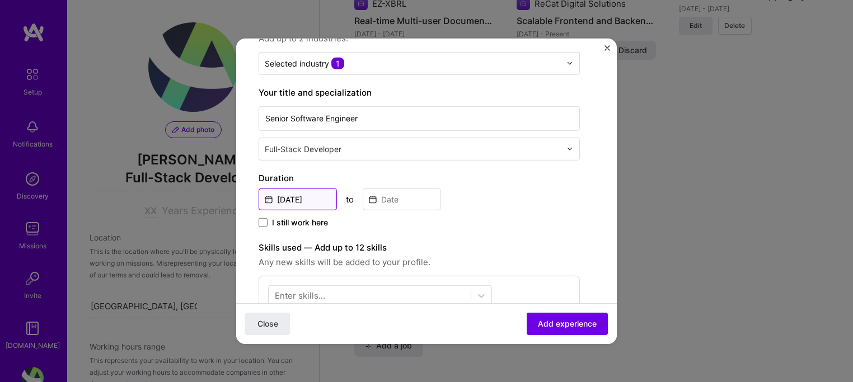
click at [306, 200] on input "[DATE]" at bounding box center [298, 199] width 78 height 22
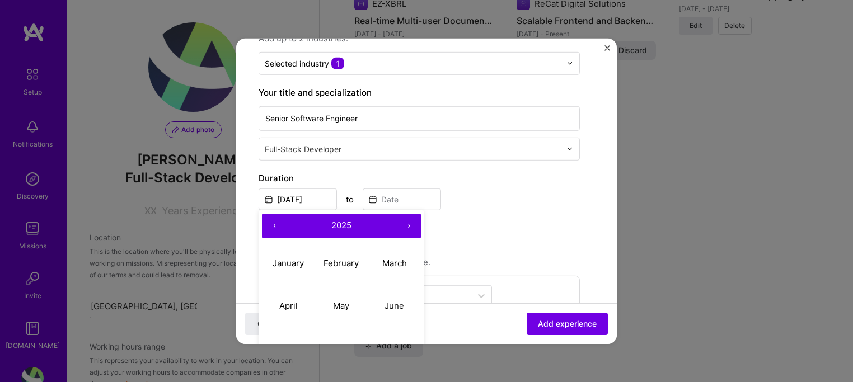
click at [340, 223] on span "2025" at bounding box center [341, 225] width 20 height 11
click at [274, 224] on button "‹" at bounding box center [274, 225] width 25 height 25
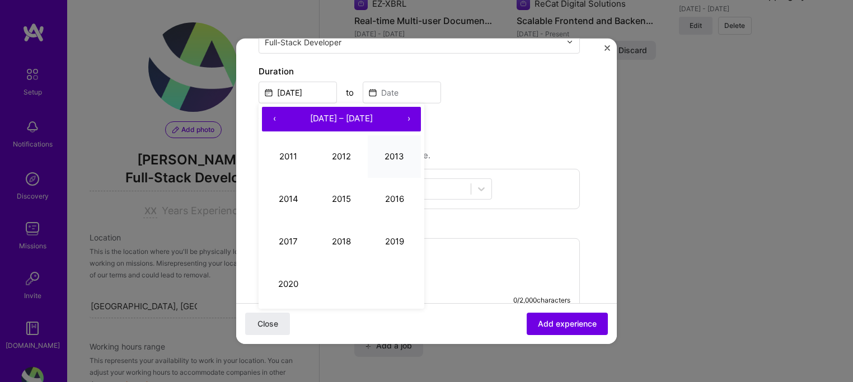
scroll to position [242, 0]
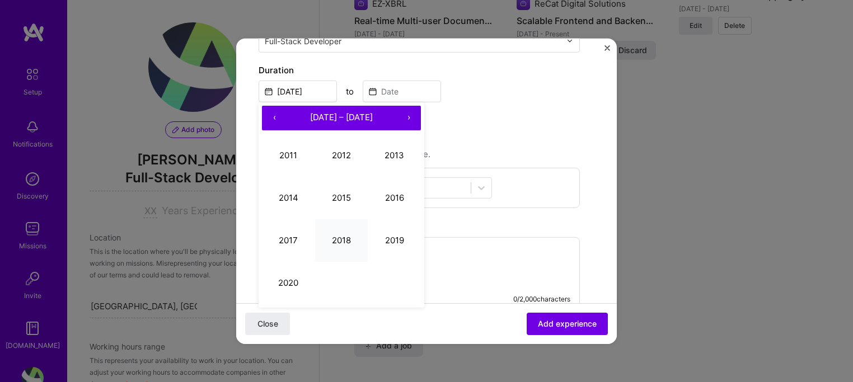
click at [342, 242] on button "2018" at bounding box center [341, 240] width 53 height 43
click at [386, 190] on button "June" at bounding box center [394, 198] width 53 height 43
type input "[DATE]"
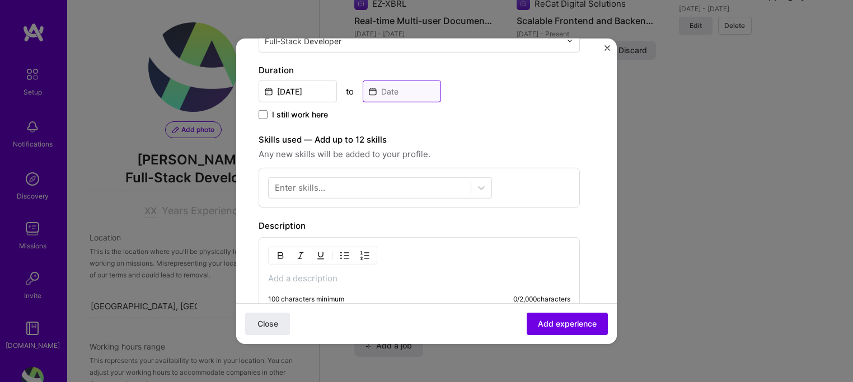
click at [378, 84] on input at bounding box center [402, 91] width 78 height 22
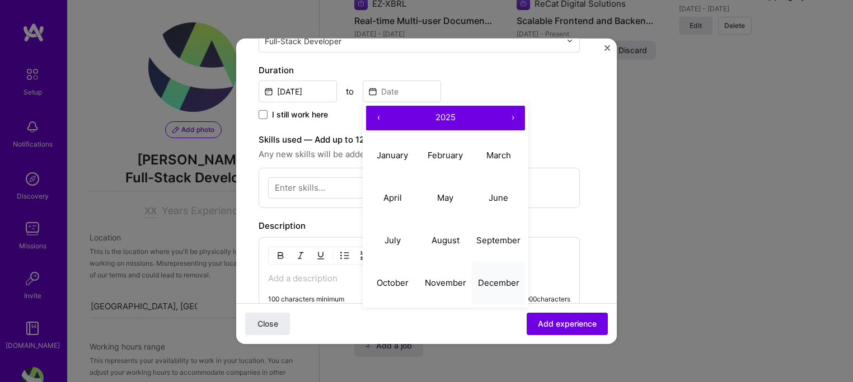
click at [474, 274] on button "December" at bounding box center [498, 283] width 53 height 43
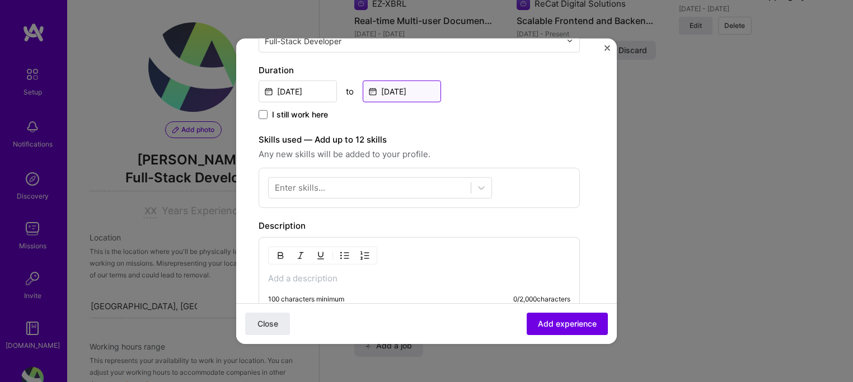
click at [419, 91] on input "Dec, 2025" at bounding box center [402, 91] width 78 height 22
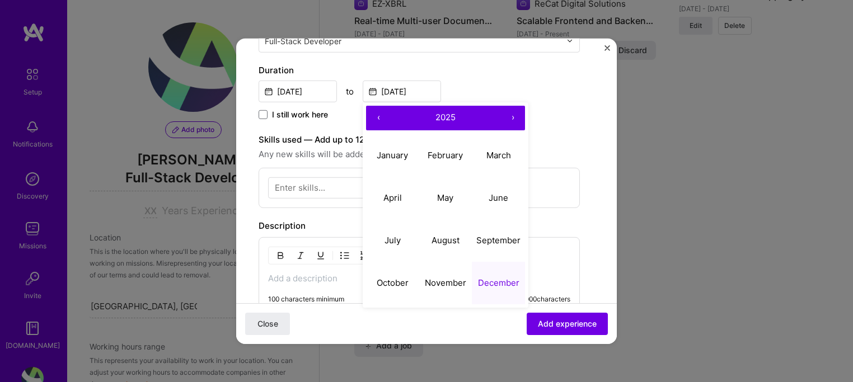
click at [464, 111] on button "2025" at bounding box center [446, 117] width 110 height 25
click at [387, 154] on button "2021" at bounding box center [392, 155] width 53 height 43
click at [487, 271] on button "December" at bounding box center [498, 283] width 53 height 43
type input "[DATE]"
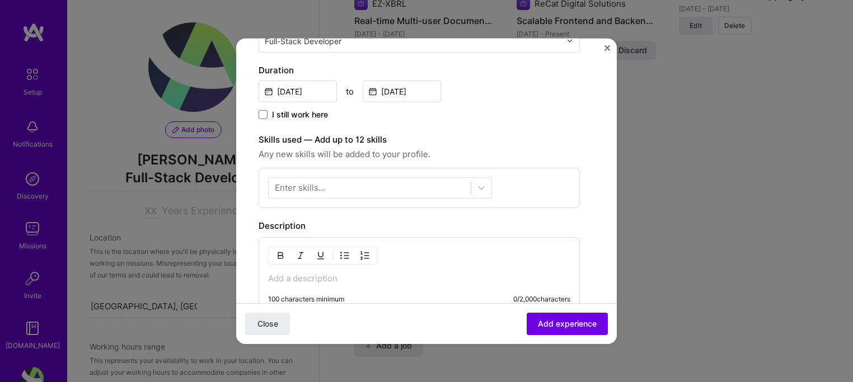
click at [320, 185] on div "Enter skills..." at bounding box center [300, 188] width 50 height 12
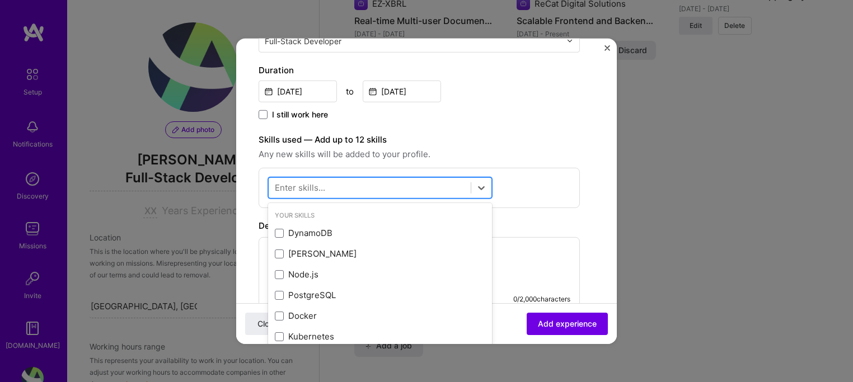
drag, startPoint x: 360, startPoint y: 192, endPoint x: 363, endPoint y: 183, distance: 9.6
click at [363, 183] on div at bounding box center [370, 188] width 202 height 18
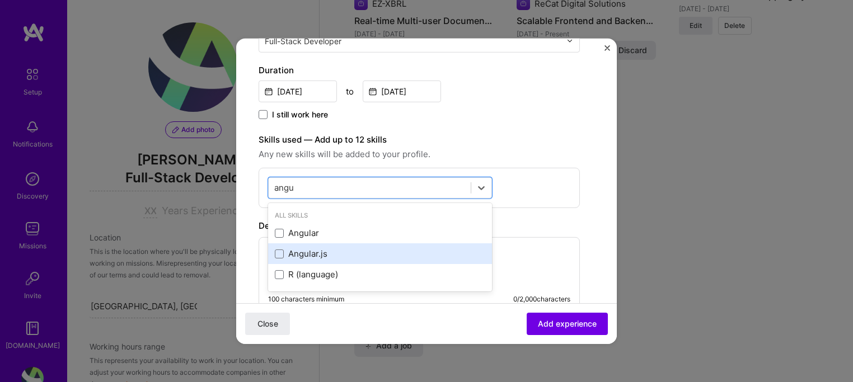
click at [301, 244] on div "Angular.js" at bounding box center [380, 254] width 224 height 21
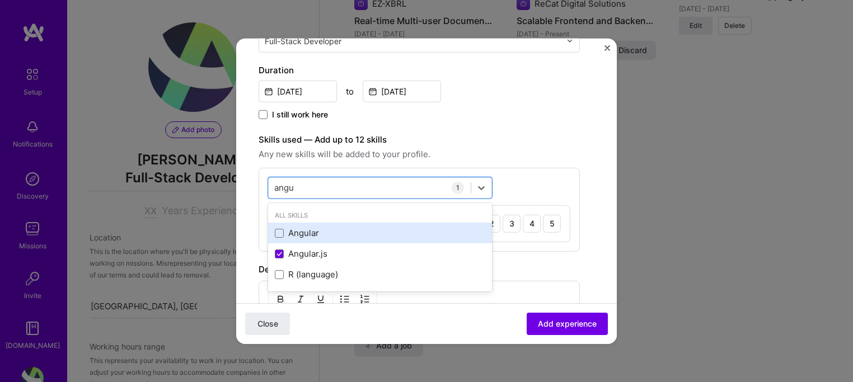
click at [302, 232] on div "Angular" at bounding box center [380, 233] width 211 height 12
click at [305, 240] on div "Angular" at bounding box center [380, 233] width 224 height 21
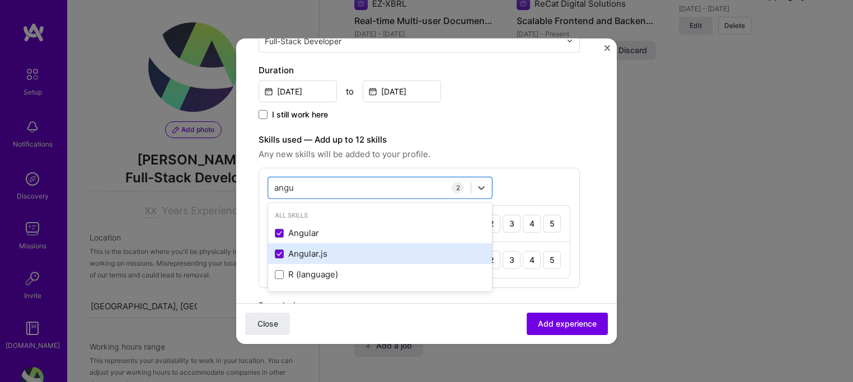
click at [275, 257] on span at bounding box center [279, 254] width 9 height 9
click at [0, 0] on input "checkbox" at bounding box center [0, 0] width 0 height 0
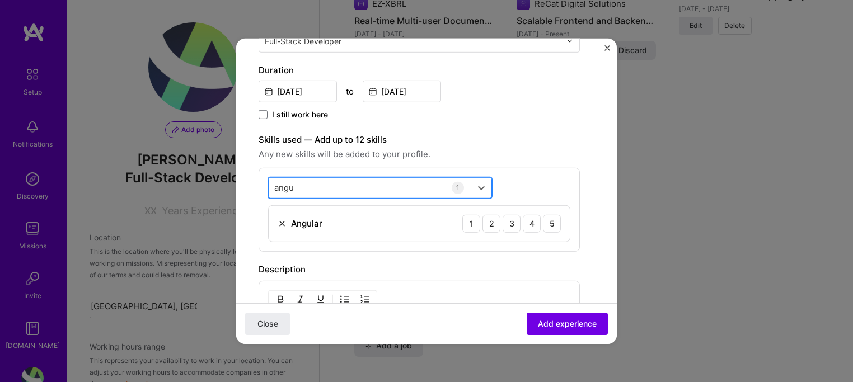
click at [324, 183] on div "angu angu" at bounding box center [370, 188] width 202 height 18
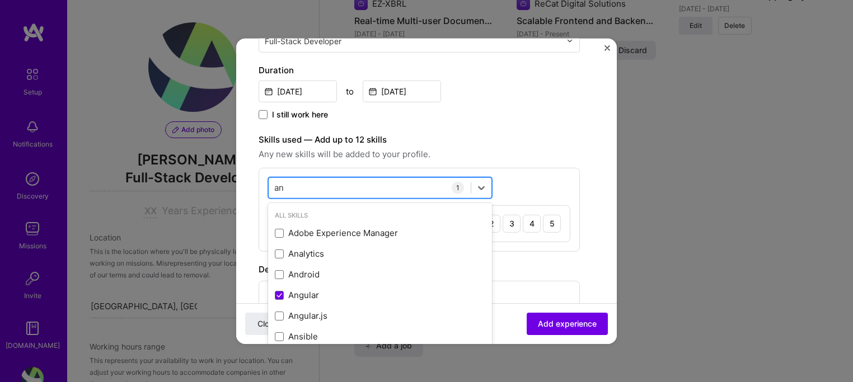
type input "a"
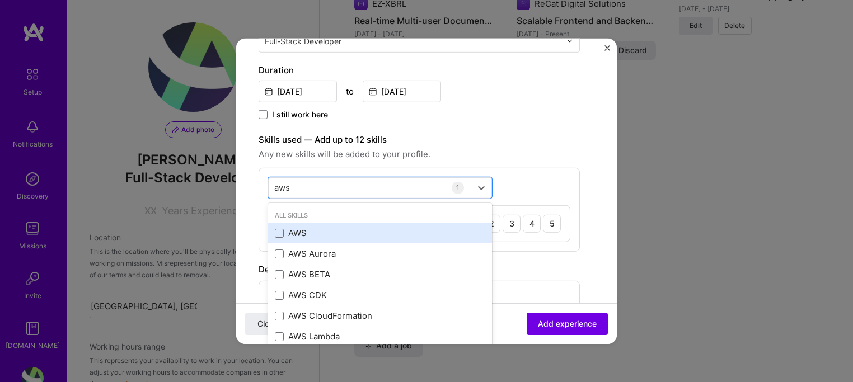
click at [289, 231] on div "AWS" at bounding box center [380, 233] width 211 height 12
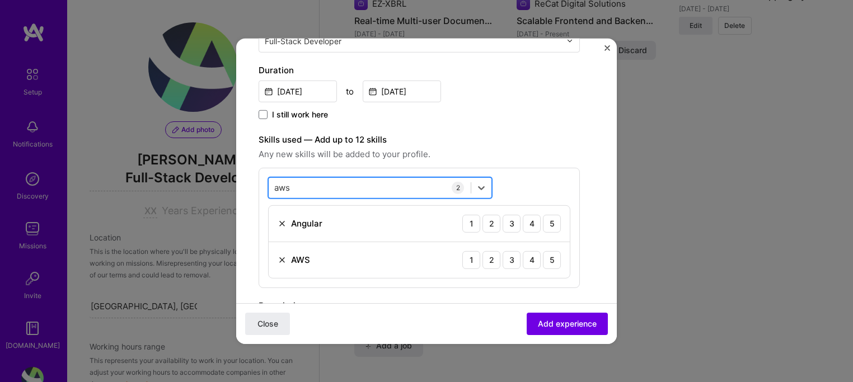
click at [349, 182] on div "aws aws" at bounding box center [370, 188] width 202 height 18
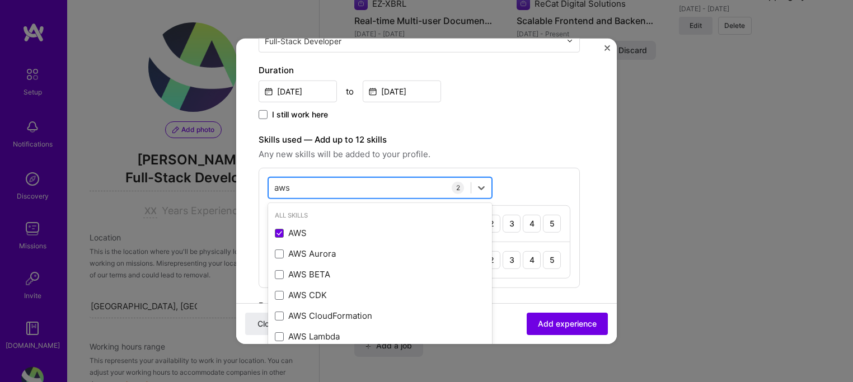
click at [349, 182] on div "aws aws" at bounding box center [370, 188] width 202 height 18
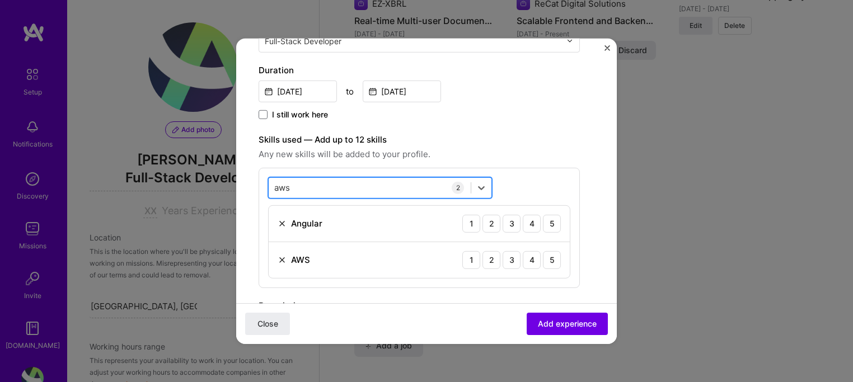
click at [349, 182] on div "aws aws" at bounding box center [370, 188] width 202 height 18
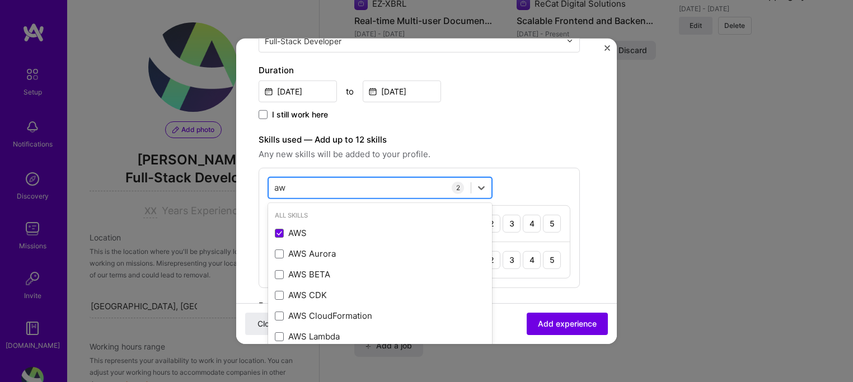
type input "a"
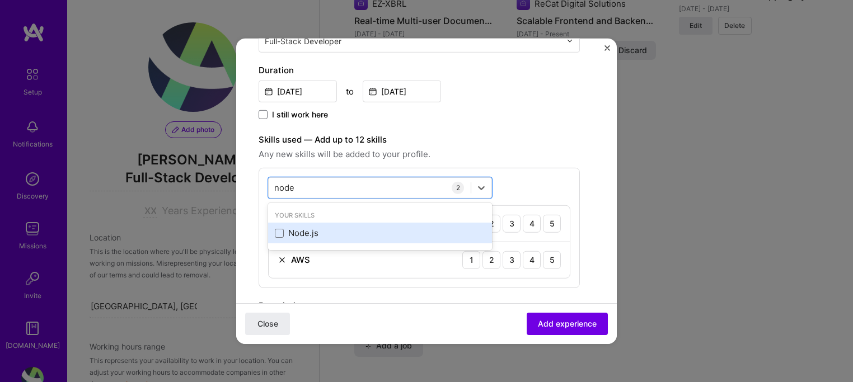
click at [308, 223] on div "Node.js" at bounding box center [380, 233] width 224 height 21
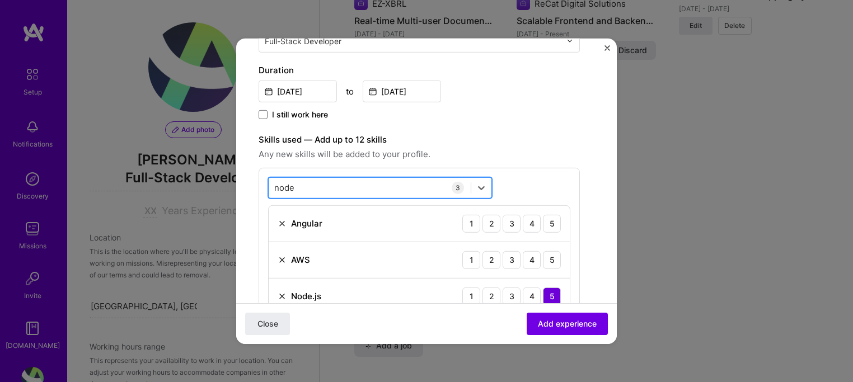
click at [333, 191] on div "node node" at bounding box center [370, 188] width 202 height 18
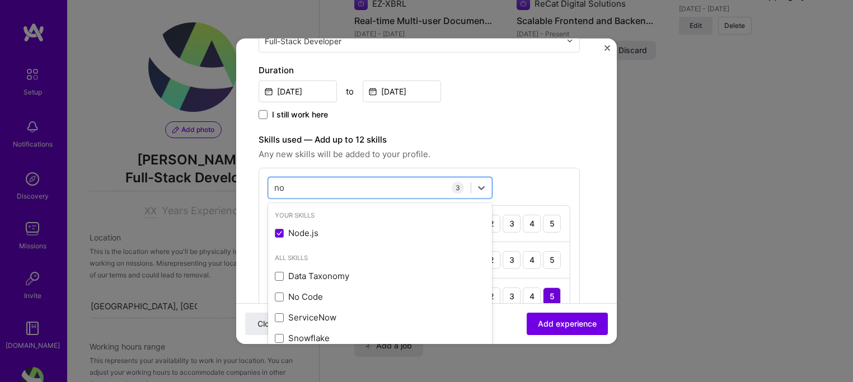
type input "n"
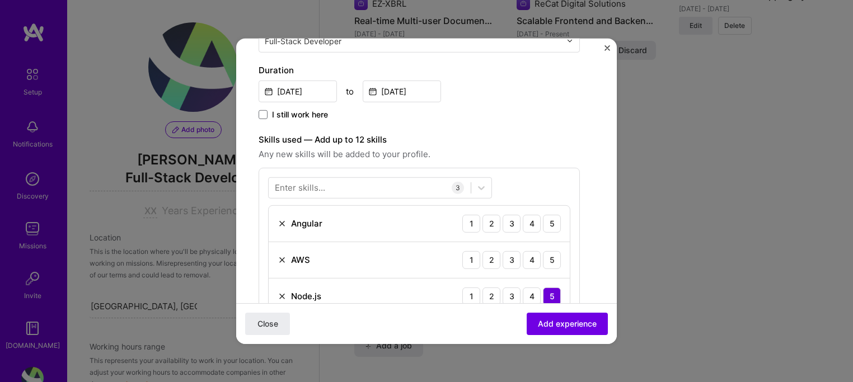
click at [548, 150] on span "Any new skills will be added to your profile." at bounding box center [419, 153] width 321 height 13
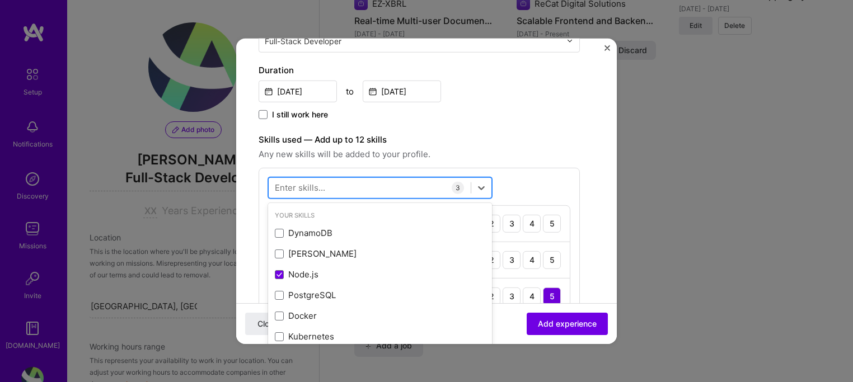
click at [409, 185] on div at bounding box center [370, 188] width 202 height 18
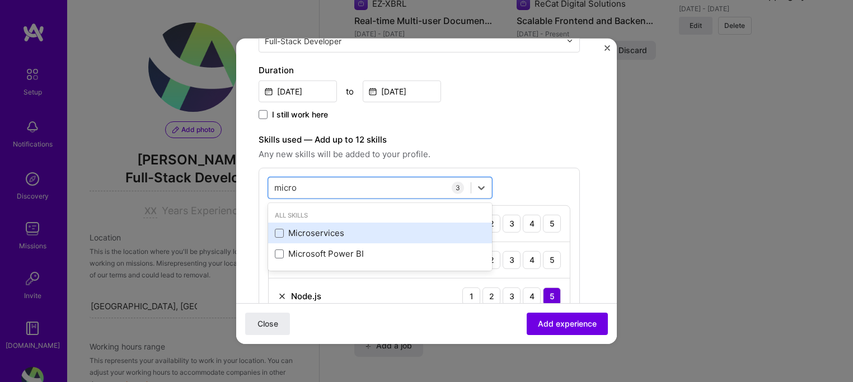
click at [336, 228] on div "Microservices" at bounding box center [380, 233] width 211 height 12
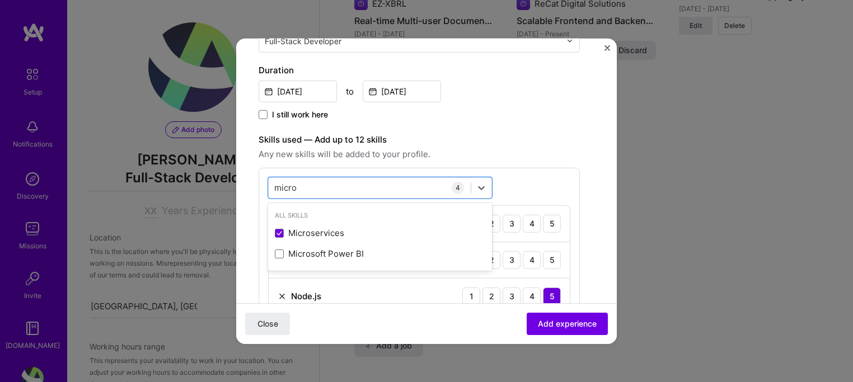
type input "micro"
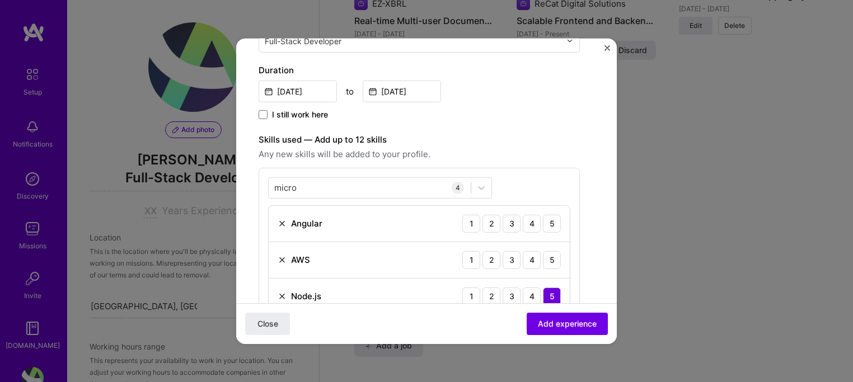
click at [525, 107] on div "Duration Jun, 2018 to Dec, 2021 I still work here" at bounding box center [419, 92] width 321 height 58
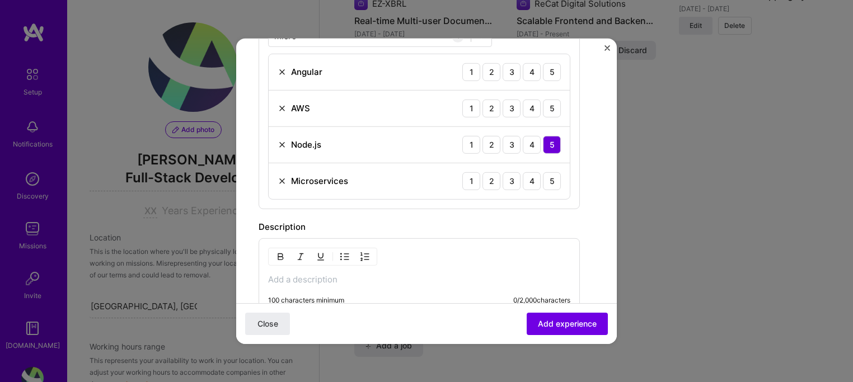
scroll to position [400, 0]
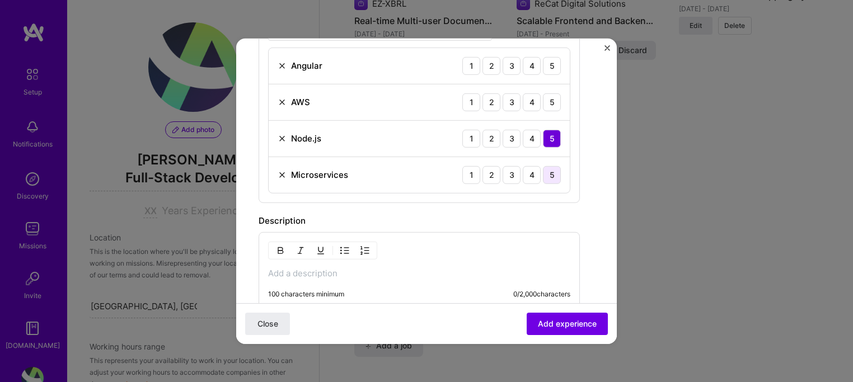
click at [551, 174] on div "5" at bounding box center [552, 175] width 18 height 18
click at [553, 111] on div "AWS 1 2 3 4 5" at bounding box center [419, 102] width 301 height 36
click at [553, 106] on div "5" at bounding box center [552, 102] width 18 height 18
click at [554, 57] on div "5" at bounding box center [552, 66] width 18 height 18
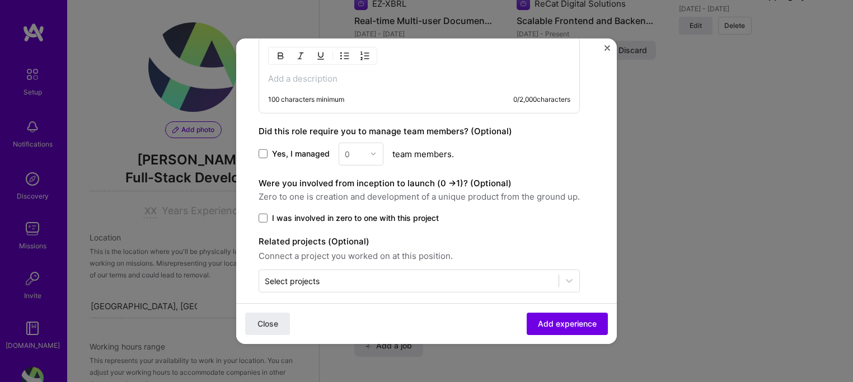
scroll to position [605, 0]
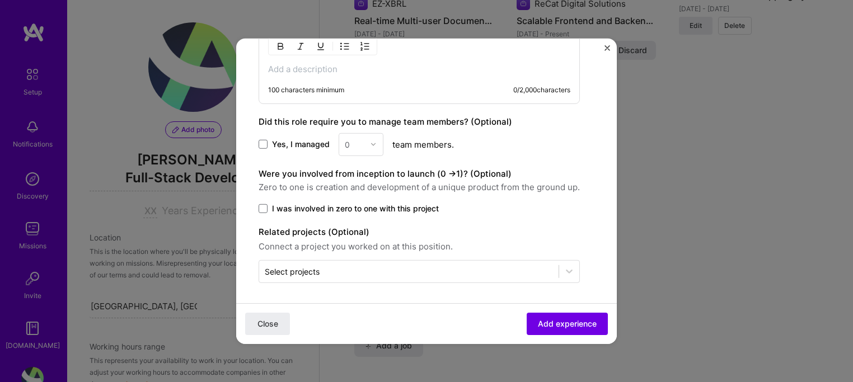
click at [415, 68] on p at bounding box center [419, 68] width 302 height 11
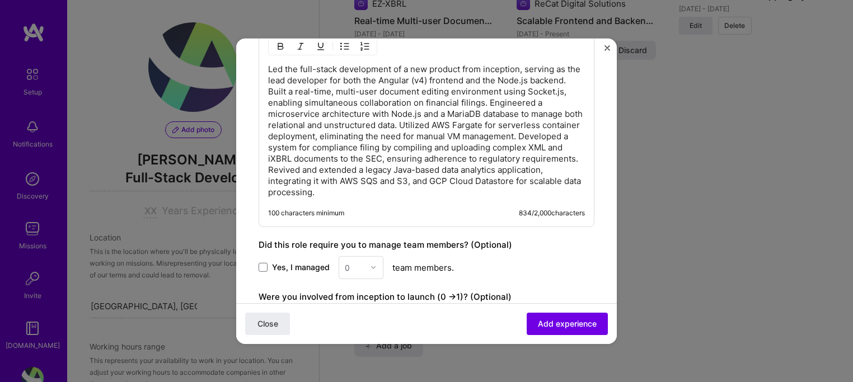
click at [305, 91] on p "Led the full-stack development of a new product from inception, serving as the …" at bounding box center [426, 130] width 317 height 134
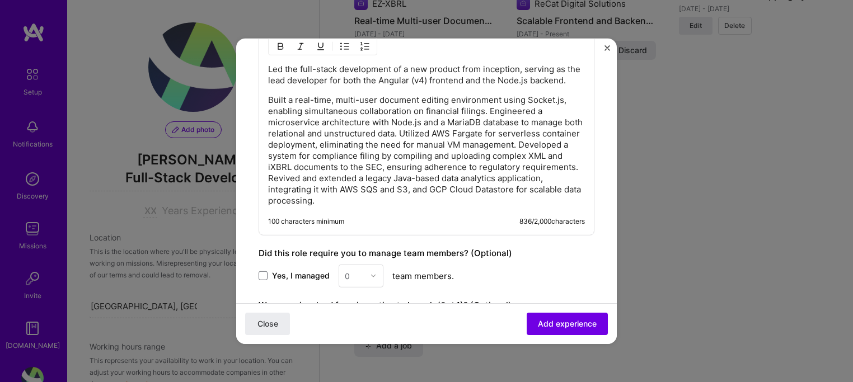
click at [490, 121] on p "Built a real-time, multi-user document editing environment using Socket.js, ena…" at bounding box center [426, 150] width 317 height 112
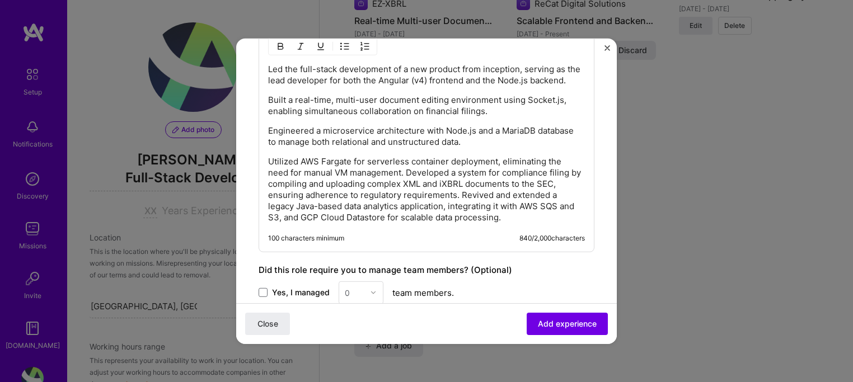
click at [406, 185] on p "Utilized AWS Fargate for serverless container deployment, eliminating the need …" at bounding box center [426, 189] width 317 height 67
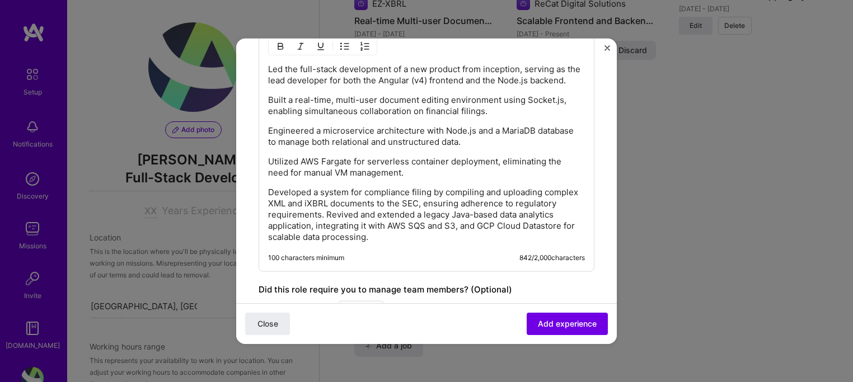
click at [372, 222] on p "Developed a system for compliance filing by compiling and uploading complex XML…" at bounding box center [426, 214] width 317 height 56
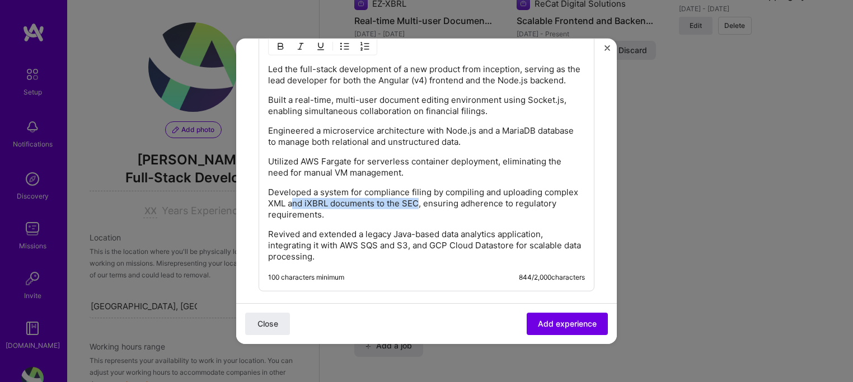
drag, startPoint x: 455, startPoint y: 218, endPoint x: 310, endPoint y: 214, distance: 144.5
click at [311, 214] on p "Developed a system for compliance filing by compiling and uploading complex XML…" at bounding box center [426, 203] width 317 height 34
drag, startPoint x: 371, startPoint y: 221, endPoint x: 267, endPoint y: 198, distance: 107.2
click at [267, 198] on div "Led the full-stack development of a new product from inception, serving as the …" at bounding box center [427, 159] width 336 height 264
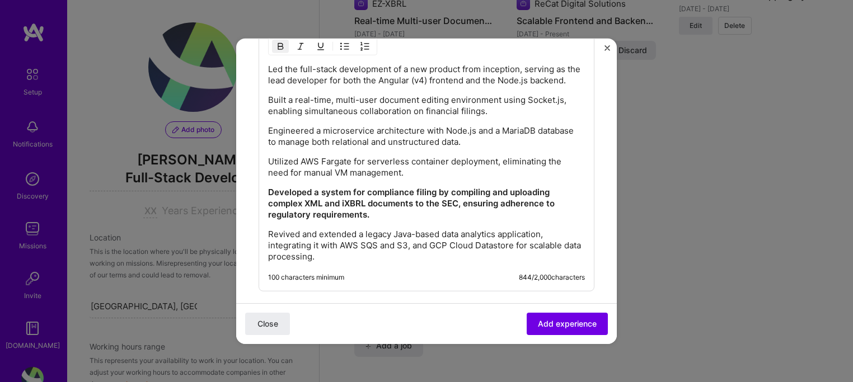
click at [340, 277] on div "Led the full-stack development of a new product from inception, serving as the …" at bounding box center [427, 159] width 336 height 264
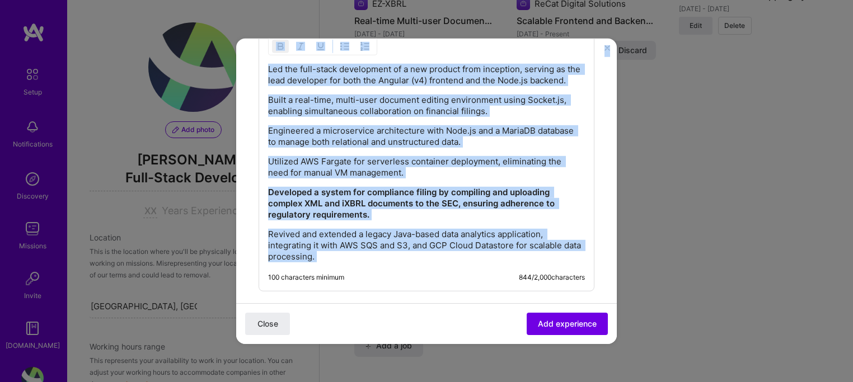
drag, startPoint x: 617, startPoint y: 227, endPoint x: 610, endPoint y: 252, distance: 26.2
click at [610, 252] on div "Create a job experience Jobs help companies understand your past experience. Co…" at bounding box center [426, 191] width 853 height 382
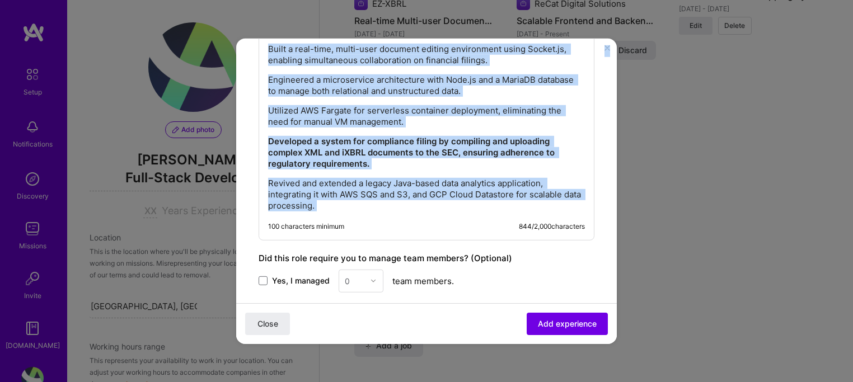
scroll to position [687, 0]
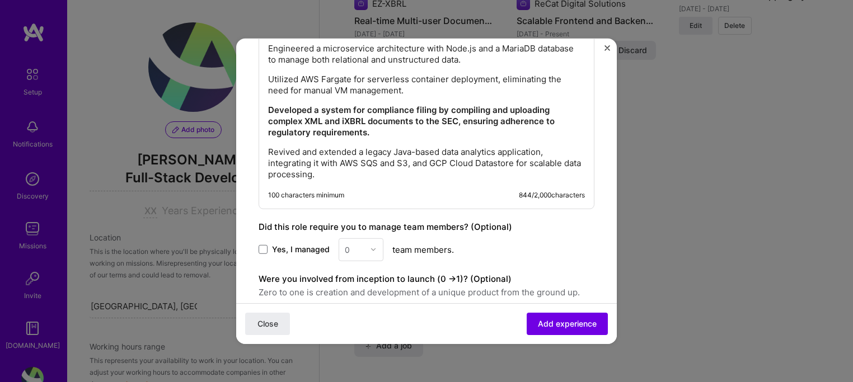
click at [541, 255] on div "Yes, I managed 0 team members." at bounding box center [427, 249] width 336 height 23
click at [431, 198] on div "Led the full-stack development of a new product from inception, serving as the …" at bounding box center [427, 77] width 336 height 264
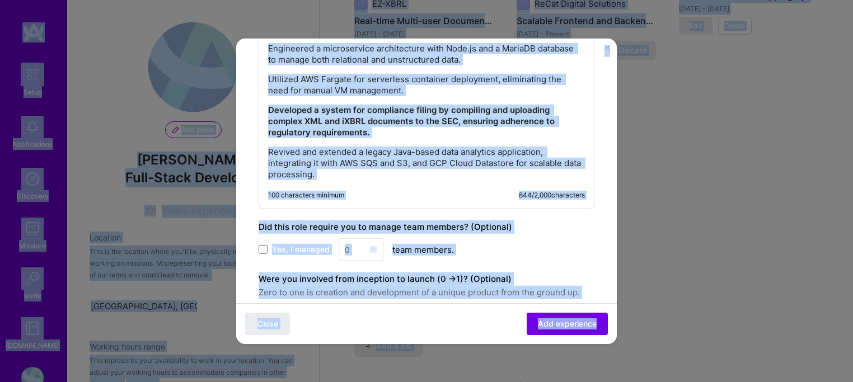
click at [434, 199] on div "100 characters minimum 844 / 2,000 characters" at bounding box center [426, 194] width 317 height 9
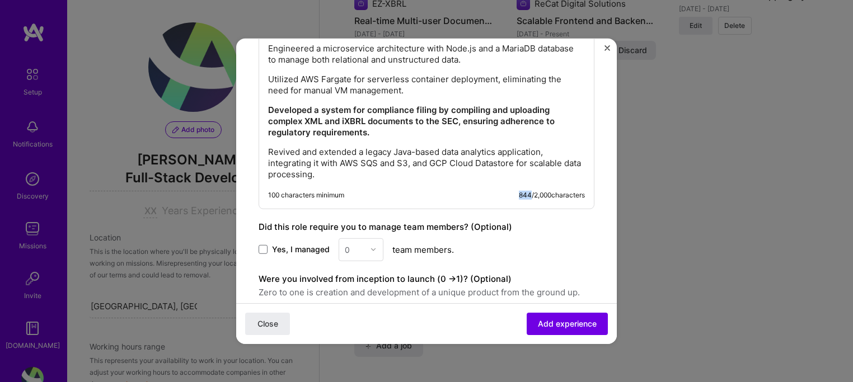
click at [434, 199] on div "100 characters minimum 844 / 2,000 characters" at bounding box center [426, 194] width 317 height 9
click at [422, 191] on div "Led the full-stack development of a new product from inception, serving as the …" at bounding box center [427, 77] width 336 height 264
click at [352, 180] on p "Revived and extended a legacy Java-based data analytics application, integratin…" at bounding box center [426, 163] width 317 height 34
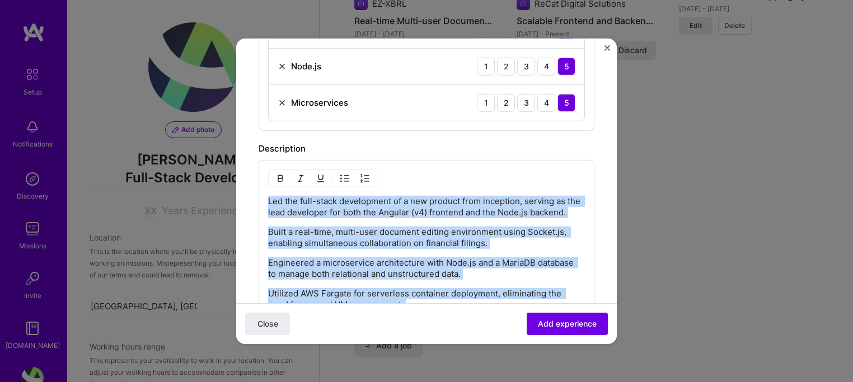
scroll to position [476, 0]
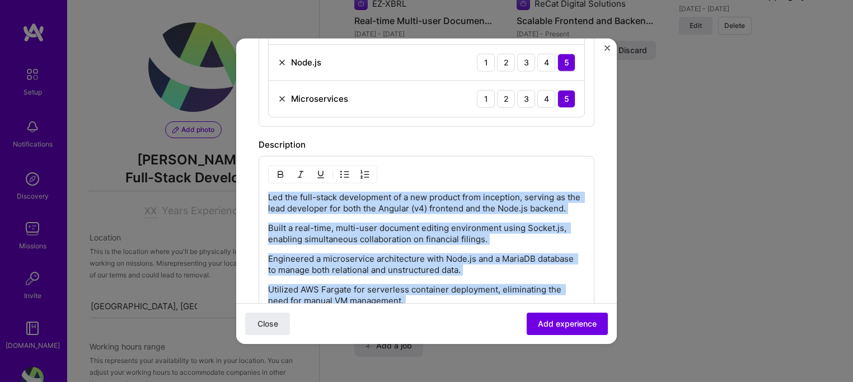
click at [344, 174] on img "button" at bounding box center [344, 174] width 9 height 9
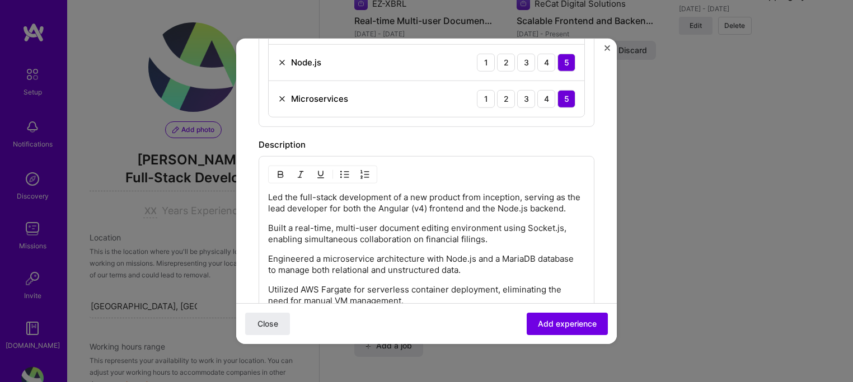
scroll to position [535, 0]
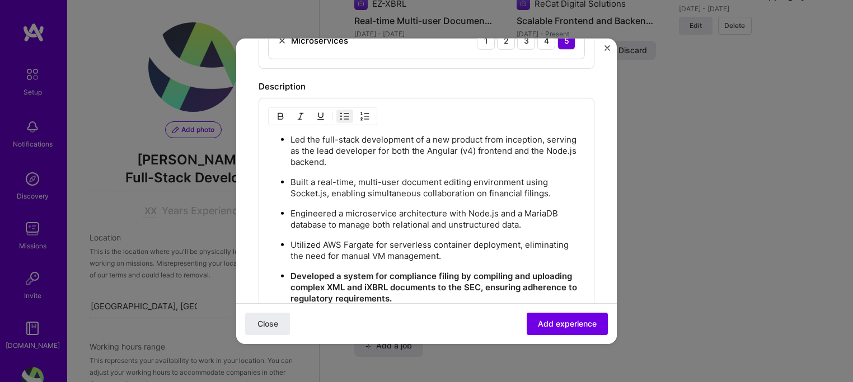
click at [604, 227] on form "Create a job experience Jobs help companies understand your past experience. Co…" at bounding box center [426, 72] width 381 height 1092
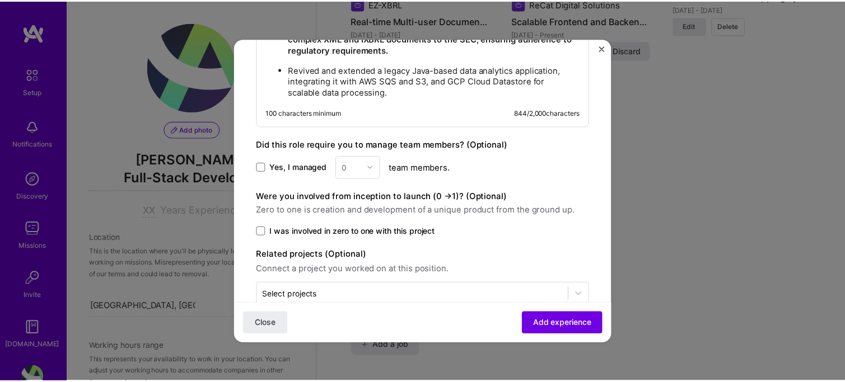
scroll to position [803, 0]
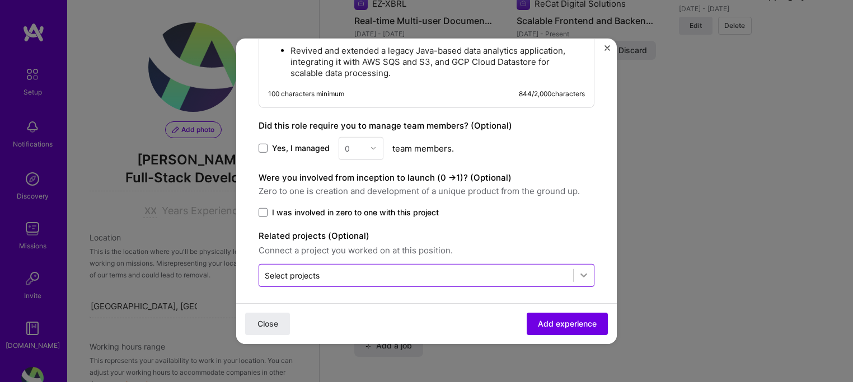
click at [578, 274] on icon at bounding box center [583, 275] width 11 height 11
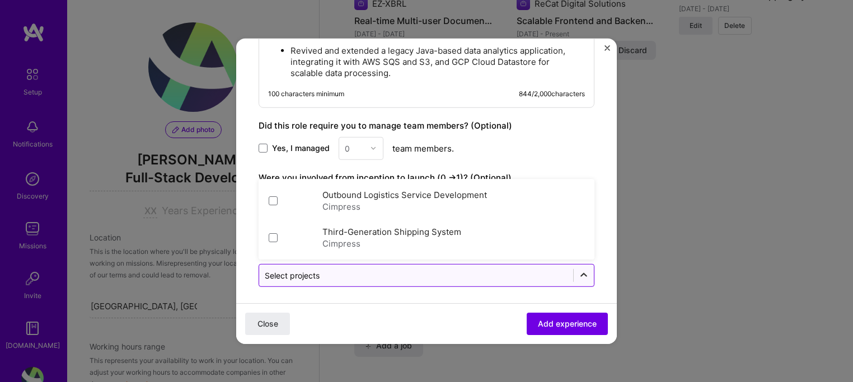
click at [578, 274] on icon at bounding box center [583, 275] width 11 height 11
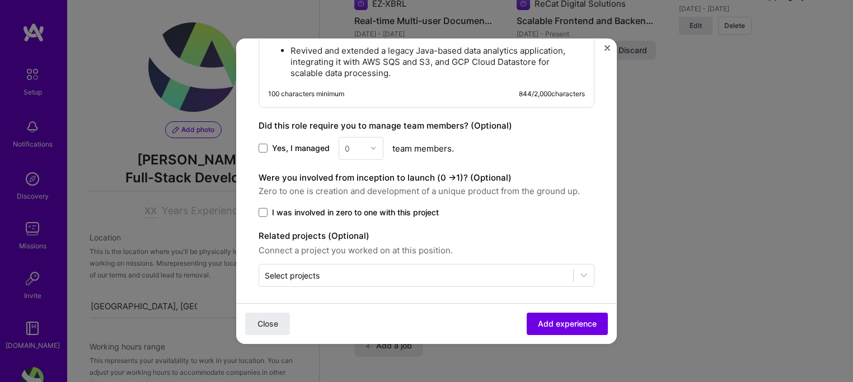
click at [396, 211] on span "I was involved in zero to one with this project" at bounding box center [355, 212] width 167 height 11
click at [0, 0] on input "I was involved in zero to one with this project" at bounding box center [0, 0] width 0 height 0
click at [537, 317] on button "Add experience" at bounding box center [567, 324] width 81 height 22
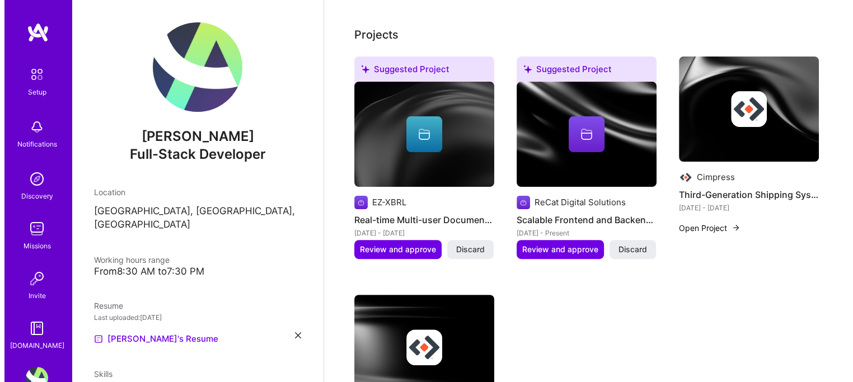
scroll to position [315, 0]
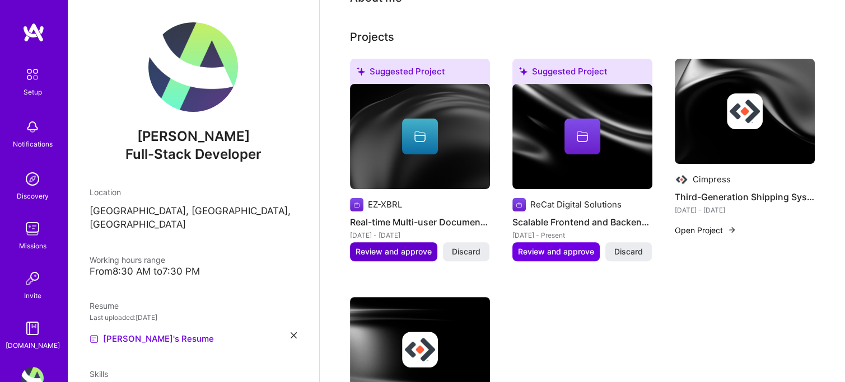
click at [383, 242] on button "Review and approve" at bounding box center [393, 251] width 87 height 19
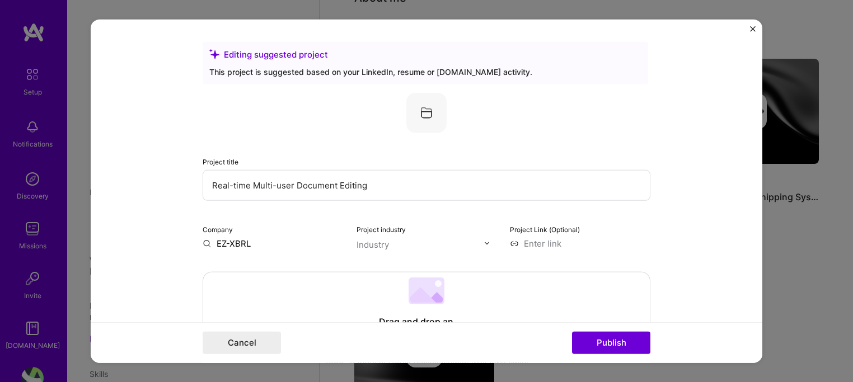
click at [246, 244] on input "EZ-XBRL" at bounding box center [273, 243] width 141 height 12
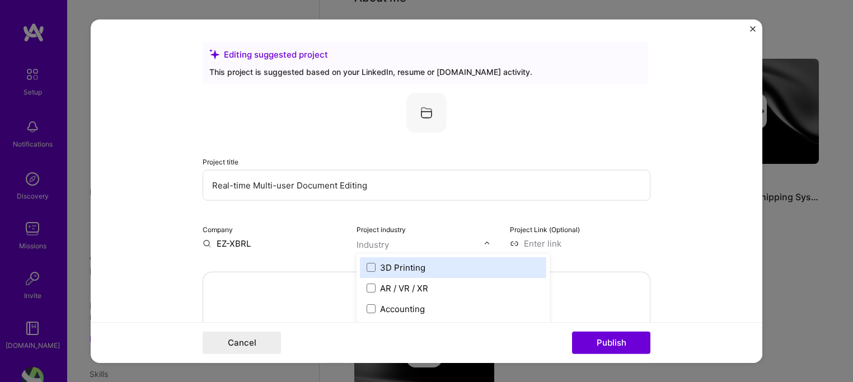
click at [422, 248] on input "text" at bounding box center [421, 245] width 128 height 12
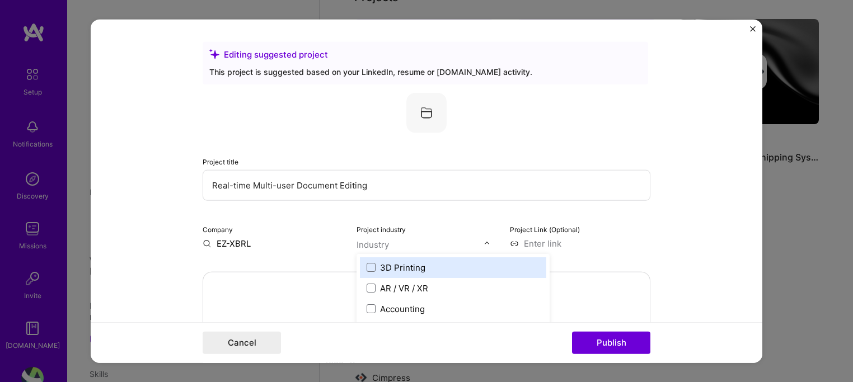
scroll to position [358, 0]
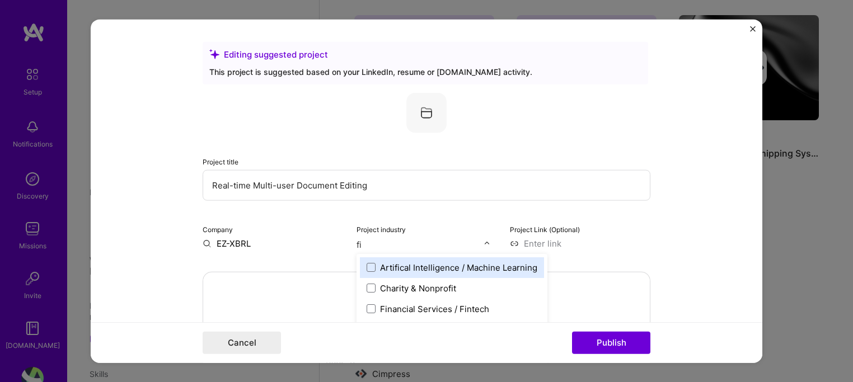
type input "fin"
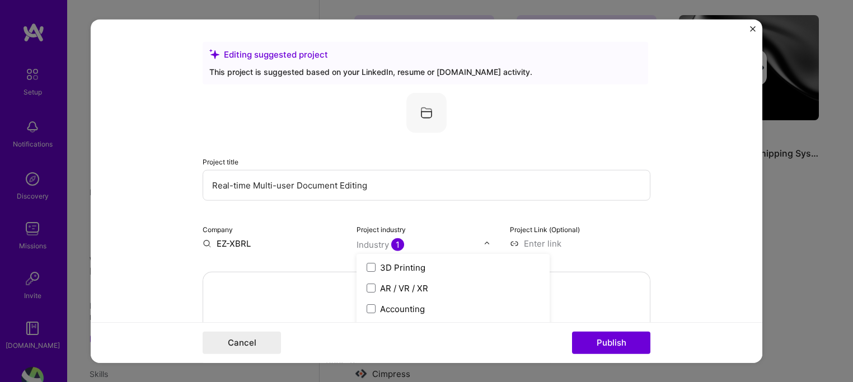
click at [729, 221] on form "Editing suggested project This project is suggested based on your LinkedIn, res…" at bounding box center [427, 191] width 672 height 344
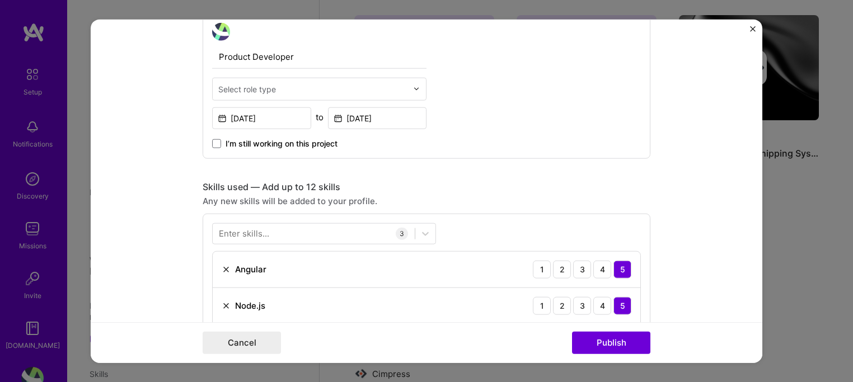
scroll to position [400, 0]
click at [273, 58] on input "Product Developer" at bounding box center [319, 55] width 214 height 24
click at [251, 81] on div "Select role type" at bounding box center [247, 87] width 58 height 12
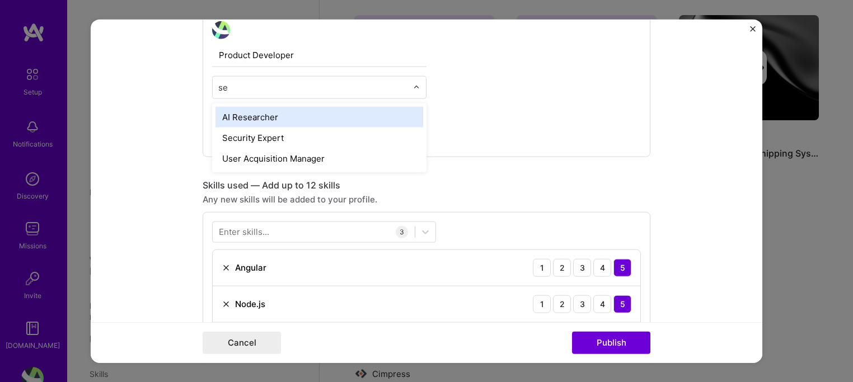
type input "s"
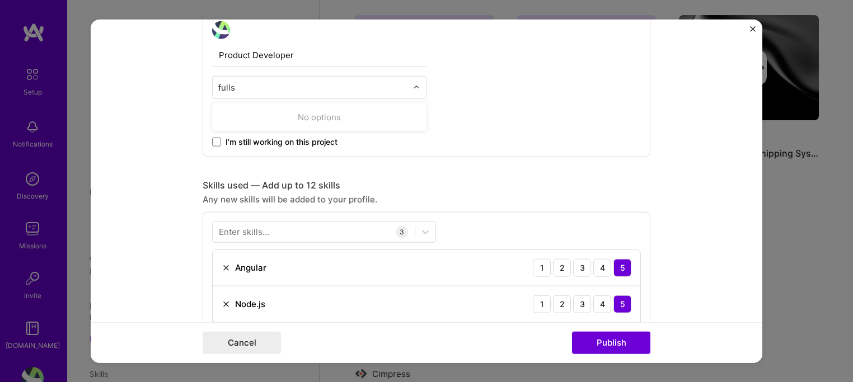
type input "full"
click at [429, 138] on div "Product Developer Full-Stack Developer Jun, 2018 to Dec, 2021 I’m still working…" at bounding box center [427, 84] width 448 height 146
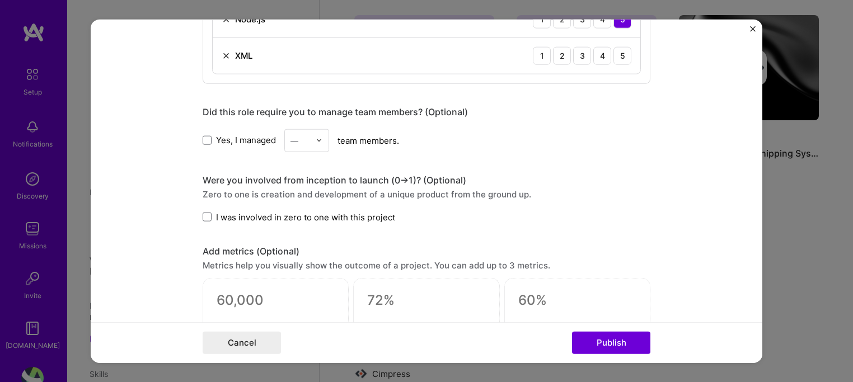
scroll to position [664, 0]
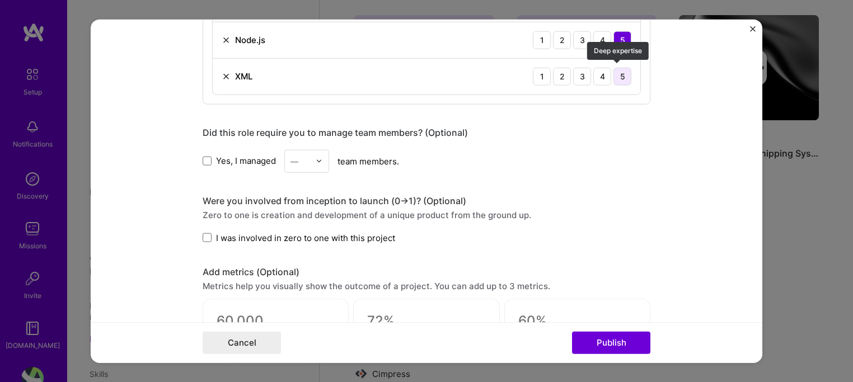
click at [614, 67] on div "5" at bounding box center [623, 76] width 18 height 18
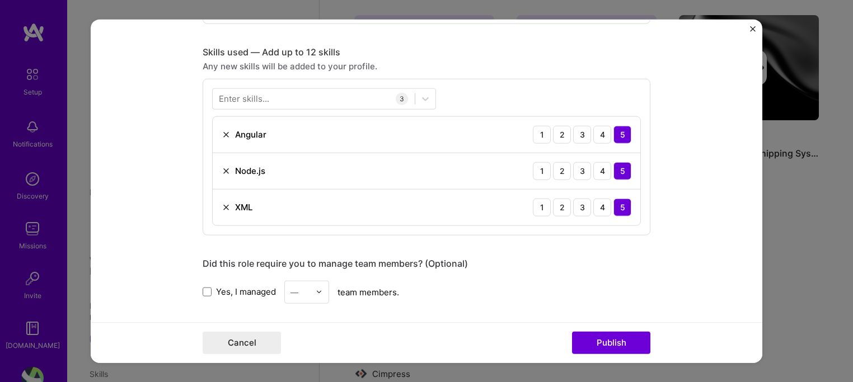
scroll to position [526, 0]
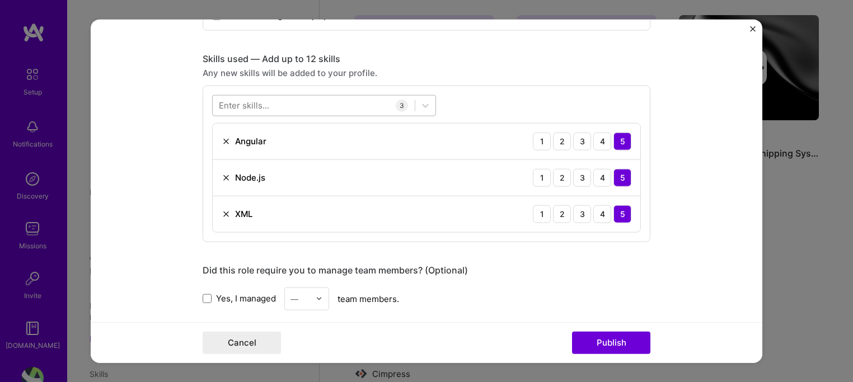
click at [372, 100] on div at bounding box center [314, 105] width 202 height 18
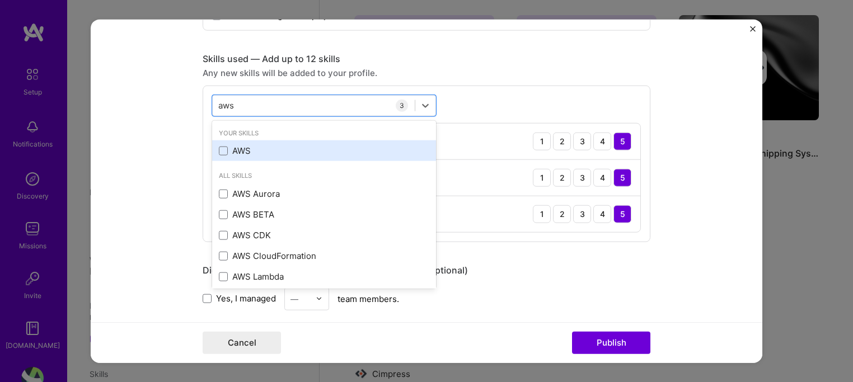
click at [349, 149] on div "AWS" at bounding box center [324, 151] width 211 height 12
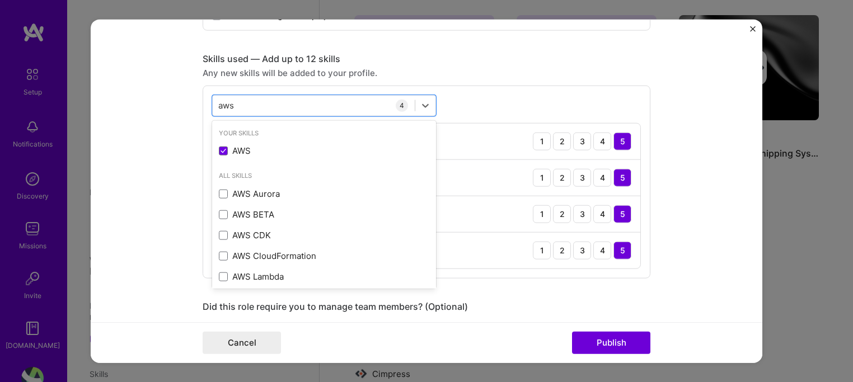
type input "aws"
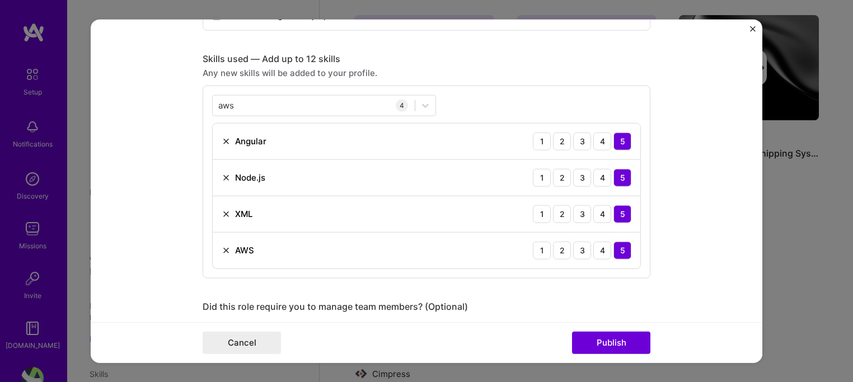
click at [681, 228] on form "Editing suggested project This project is suggested based on your LinkedIn, res…" at bounding box center [427, 191] width 672 height 344
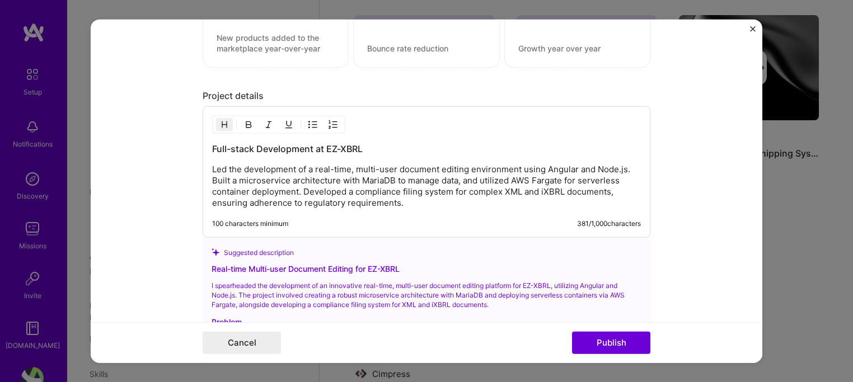
scroll to position [1036, 0]
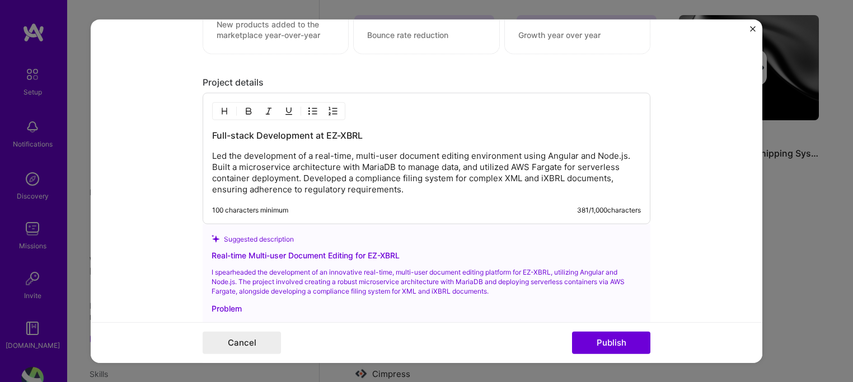
click at [296, 172] on p "Led the development of a real-time, multi-user document editing environment usi…" at bounding box center [426, 173] width 429 height 45
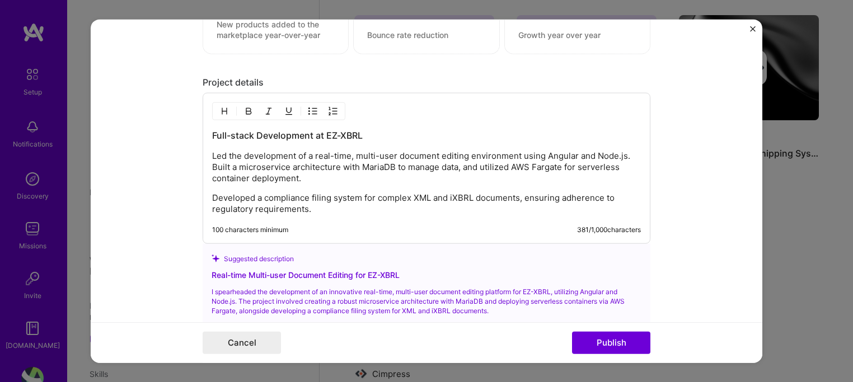
click at [319, 203] on p "Developed a compliance filing system for complex XML and iXBRL documents, ensur…" at bounding box center [426, 204] width 429 height 22
click at [601, 200] on p "Developed a compliance filing system for complex XML and iXBRL documents, ensur…" at bounding box center [426, 204] width 429 height 22
click at [578, 205] on p "Developed a compliance filing system for complex XML and iXBRL documents, ensur…" at bounding box center [426, 204] width 429 height 22
click at [699, 236] on form "Editing suggested project This project is suggested based on your LinkedIn, res…" at bounding box center [427, 191] width 672 height 344
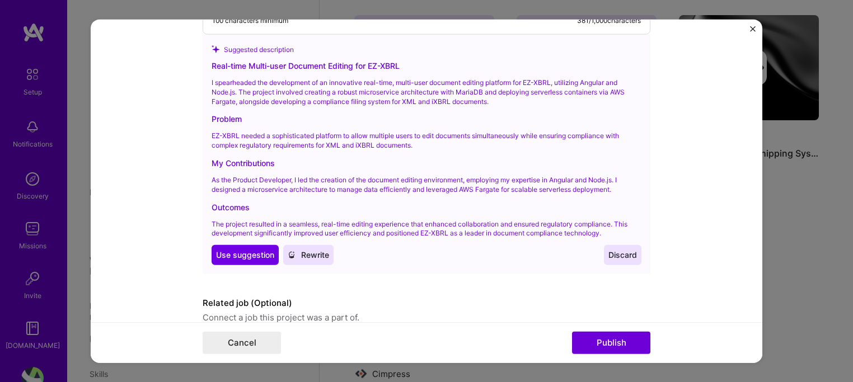
scroll to position [1263, 0]
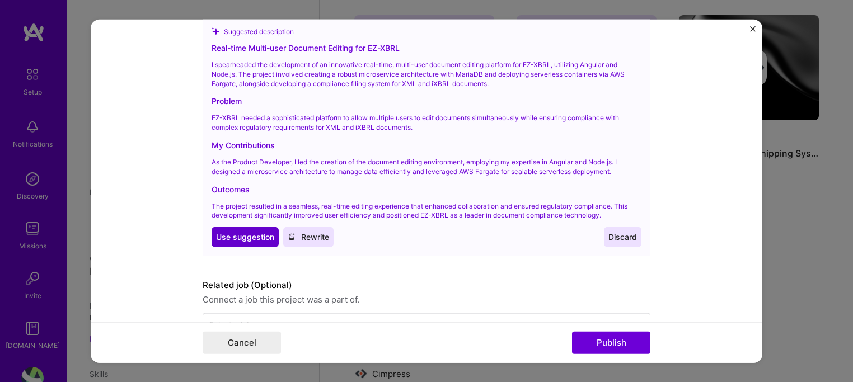
click at [244, 237] on span "Use suggestion" at bounding box center [245, 237] width 58 height 11
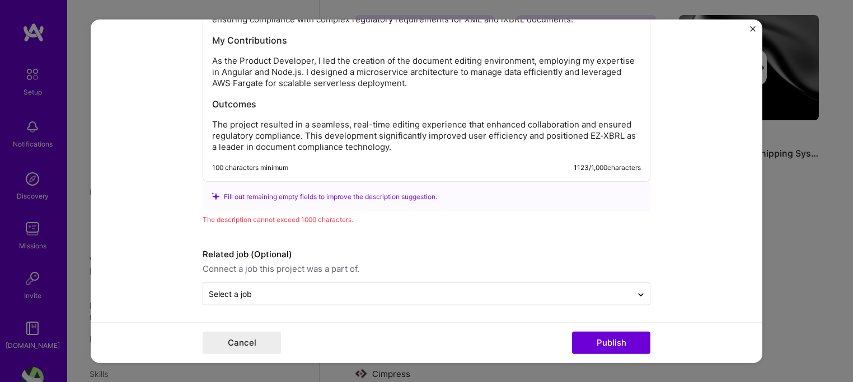
click at [331, 184] on div "Fill out remaining empty fields to improve the description suggestion." at bounding box center [427, 197] width 448 height 30
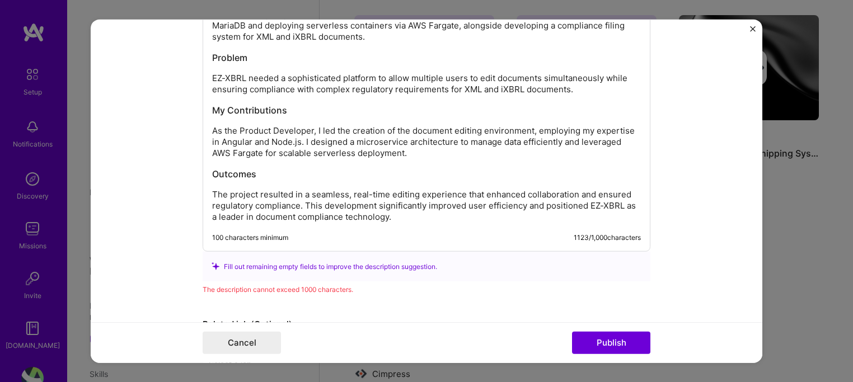
scroll to position [1173, 0]
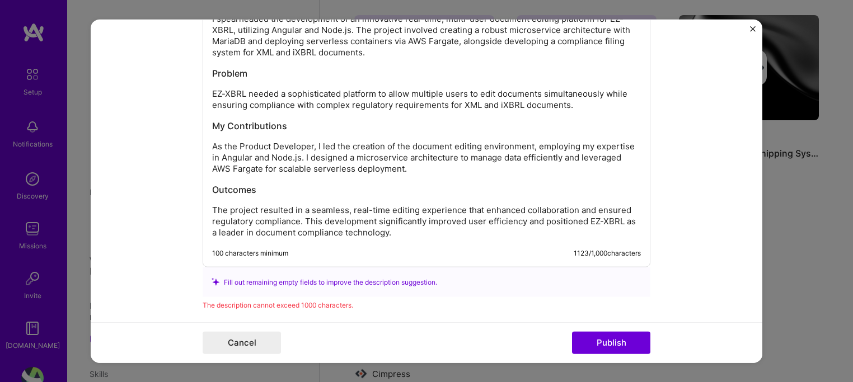
click at [236, 145] on p "As the Product Developer, I led the creation of the document editing environmen…" at bounding box center [426, 158] width 429 height 34
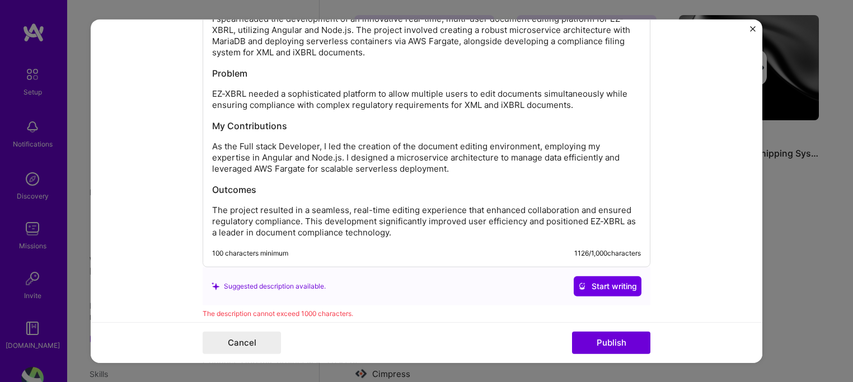
click at [301, 141] on p "As the Full stack Developer, I led the creation of the document editing environ…" at bounding box center [426, 158] width 429 height 34
click at [312, 149] on p "As the Full stack Developer, I led the creation of the document editing environ…" at bounding box center [426, 158] width 429 height 34
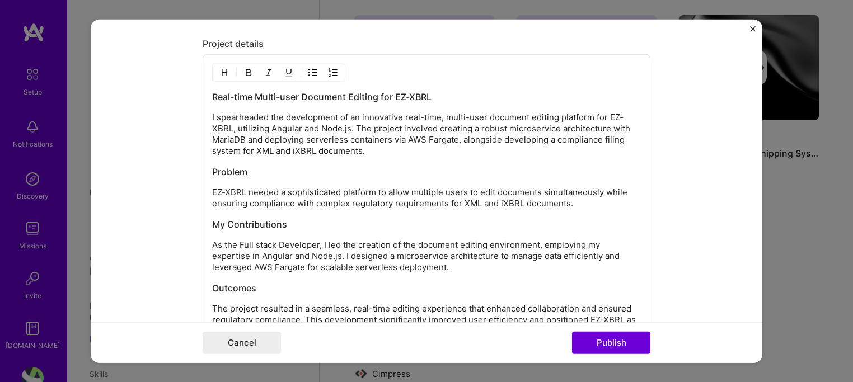
scroll to position [1053, 0]
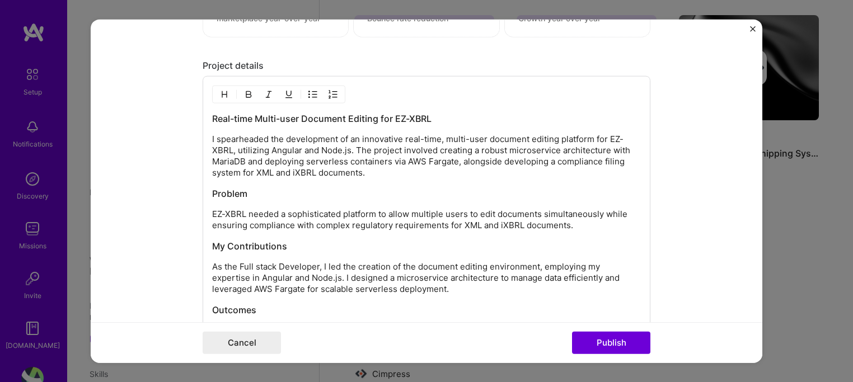
click at [361, 123] on div "Real-time Multi-user Document Editing for EZ-XBRL I spearheaded the development…" at bounding box center [426, 236] width 429 height 246
click at [358, 114] on h3 "Real-time Multi-user Document Editing for EZ-XBRL" at bounding box center [426, 119] width 429 height 12
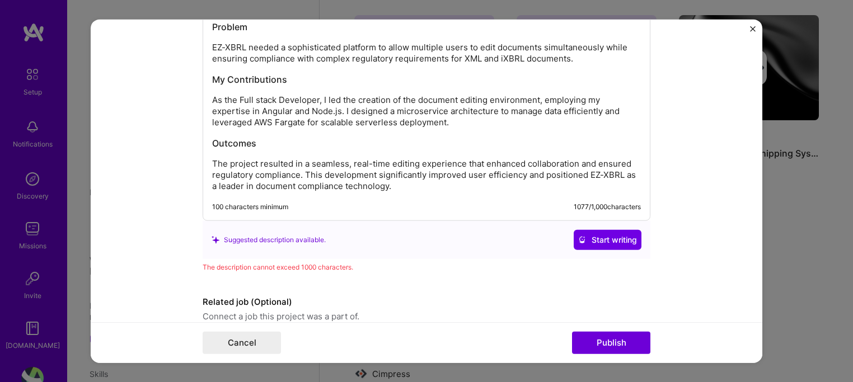
scroll to position [1221, 0]
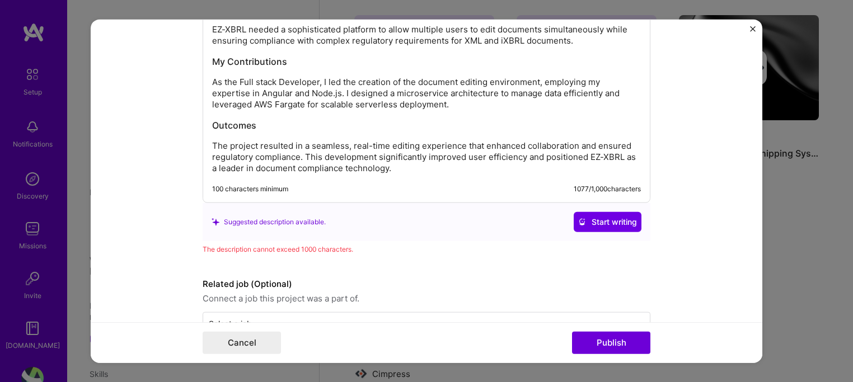
click at [549, 156] on p "The project resulted in a seamless, real-time editing experience that enhanced …" at bounding box center [426, 158] width 429 height 34
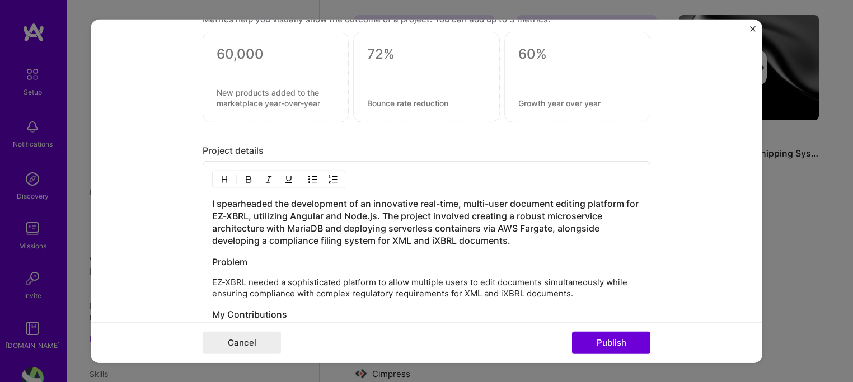
scroll to position [1029, 0]
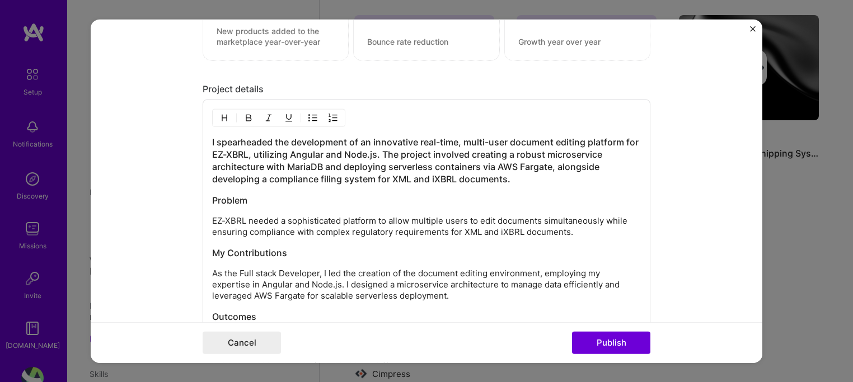
click at [430, 190] on div "I spearheaded the development of an innovative real-time, multi-user document e…" at bounding box center [426, 251] width 429 height 230
click at [350, 216] on p "EZ-XBRL needed a sophisticated platform to allow multiple users to edit documen…" at bounding box center [426, 227] width 429 height 22
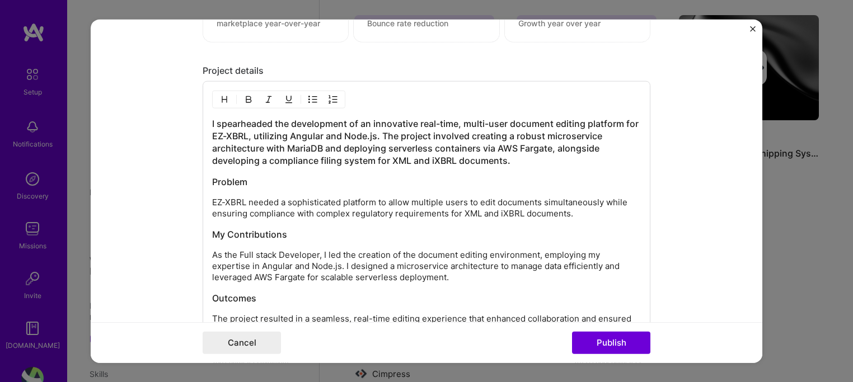
scroll to position [1058, 0]
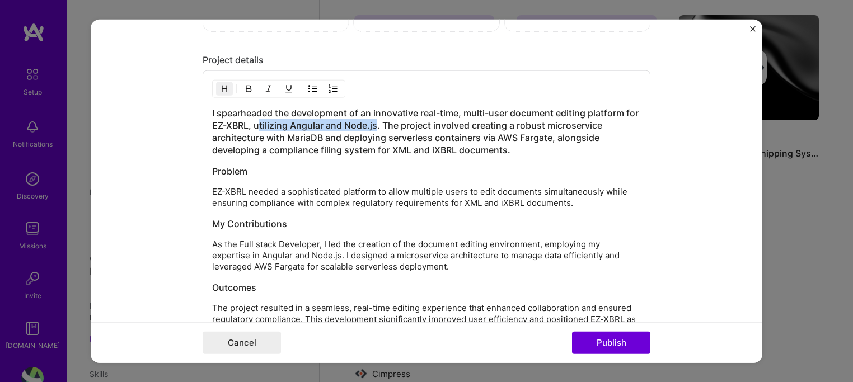
drag, startPoint x: 370, startPoint y: 123, endPoint x: 253, endPoint y: 124, distance: 117.0
click at [253, 124] on h3 "I spearheaded the development of an innovative real-time, multi-user document e…" at bounding box center [426, 131] width 429 height 49
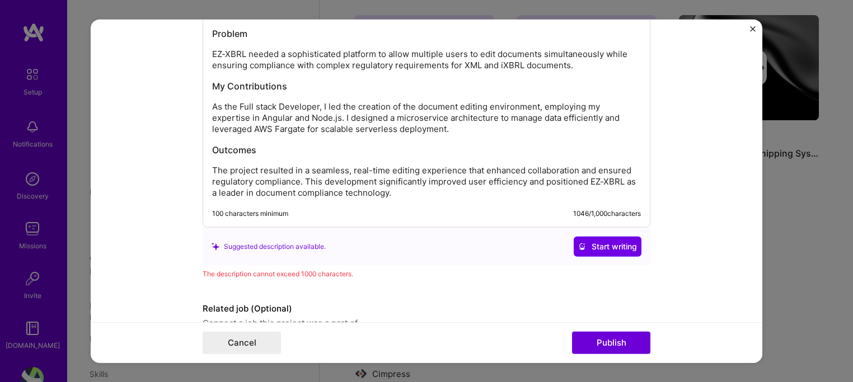
scroll to position [1194, 0]
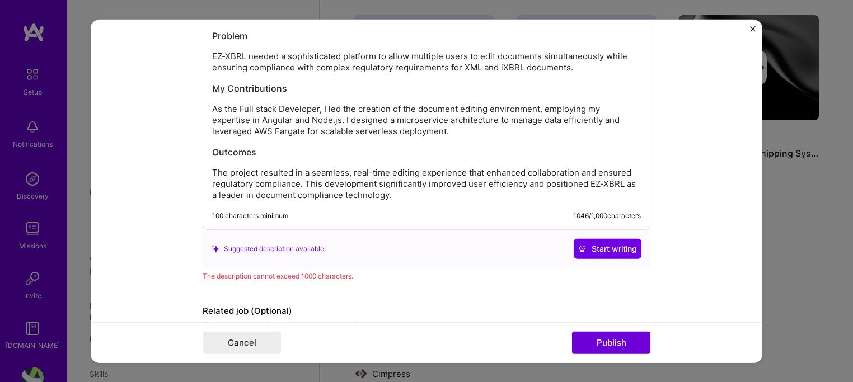
click at [465, 90] on h3 "My Contributions" at bounding box center [426, 88] width 429 height 12
click at [212, 82] on h3 "My Contributions" at bounding box center [426, 88] width 429 height 12
click at [246, 147] on h3 "Outcomes" at bounding box center [426, 152] width 429 height 12
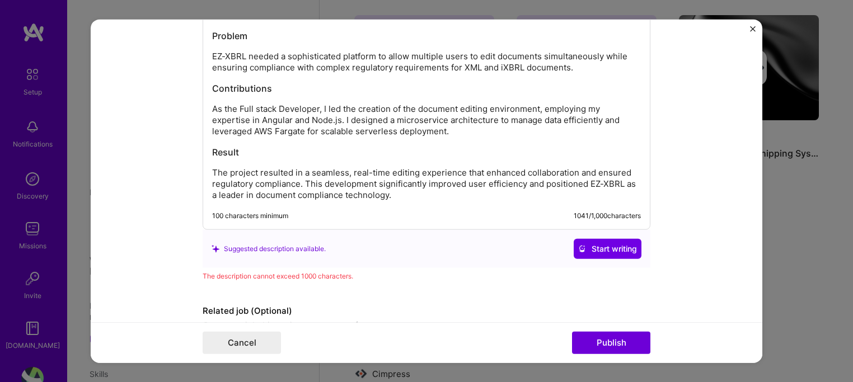
click at [219, 152] on h3 "Result" at bounding box center [426, 152] width 429 height 12
click at [544, 179] on p "The project resulted in a seamless, real-time editing experience that enhanced …" at bounding box center [426, 184] width 429 height 34
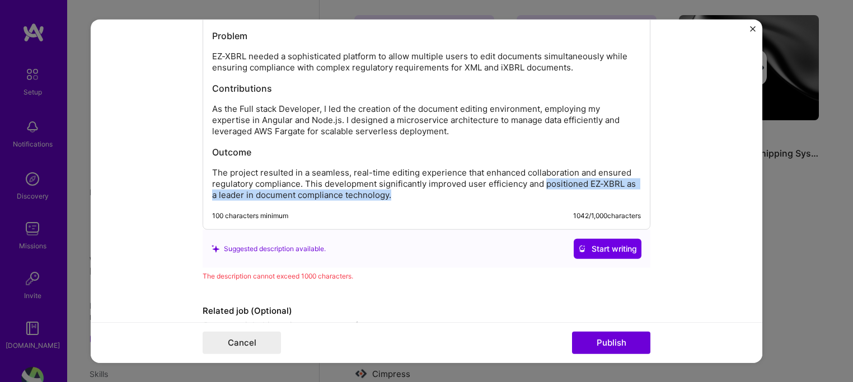
drag, startPoint x: 544, startPoint y: 179, endPoint x: 549, endPoint y: 192, distance: 14.4
click at [549, 192] on p "The project resulted in a seamless, real-time editing experience that enhanced …" at bounding box center [426, 184] width 429 height 34
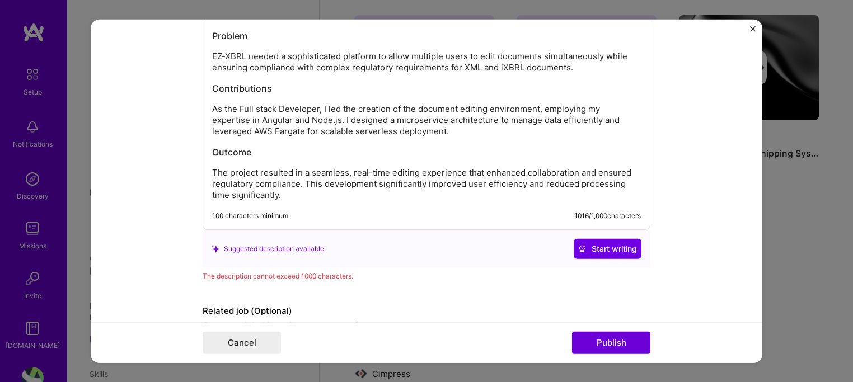
click at [320, 168] on p "The project resulted in a seamless, real-time editing experience that enhanced …" at bounding box center [426, 184] width 429 height 34
click at [309, 180] on p "The project resulted in a real-time editing experience that enhanced collaborat…" at bounding box center [426, 184] width 429 height 34
drag, startPoint x: 309, startPoint y: 180, endPoint x: 269, endPoint y: 183, distance: 40.4
click at [269, 183] on p "The project resulted in a real-time editing experience that enhanced collaborat…" at bounding box center [426, 184] width 429 height 34
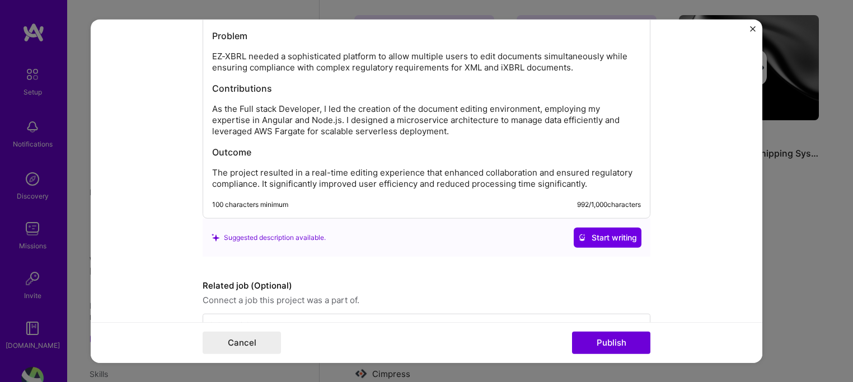
click at [599, 179] on p "The project resulted in a real-time editing experience that enhanced collaborat…" at bounding box center [426, 178] width 429 height 22
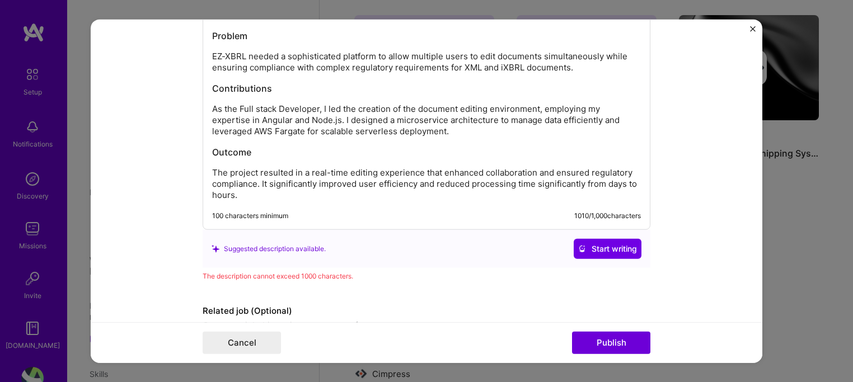
click at [444, 134] on div "I spearheaded the development of an innovative real-time, multi-user document e…" at bounding box center [426, 86] width 429 height 230
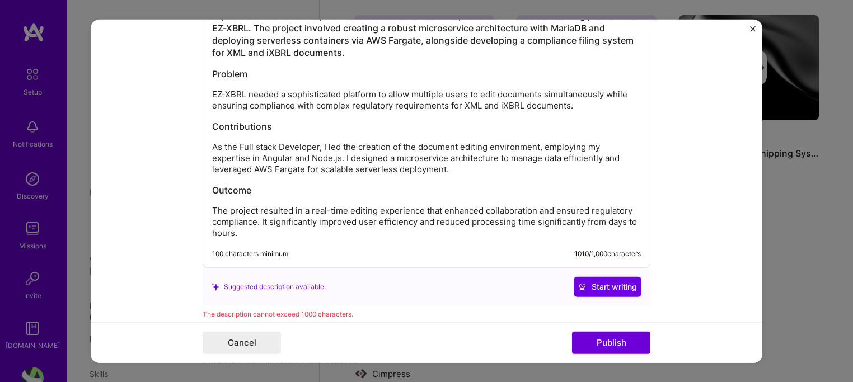
scroll to position [1143, 0]
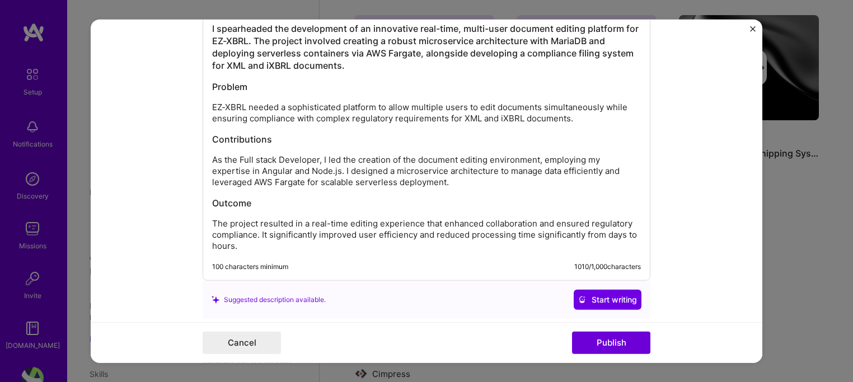
click at [324, 116] on p "EZ-XBRL needed a sophisticated platform to allow multiple users to edit documen…" at bounding box center [426, 113] width 429 height 22
click at [372, 136] on h3 "Contributions" at bounding box center [426, 139] width 429 height 12
click at [392, 81] on h3 "Problem" at bounding box center [426, 87] width 429 height 12
click at [589, 36] on h3 "I spearheaded the development of an innovative real-time, multi-user document e…" at bounding box center [426, 46] width 429 height 49
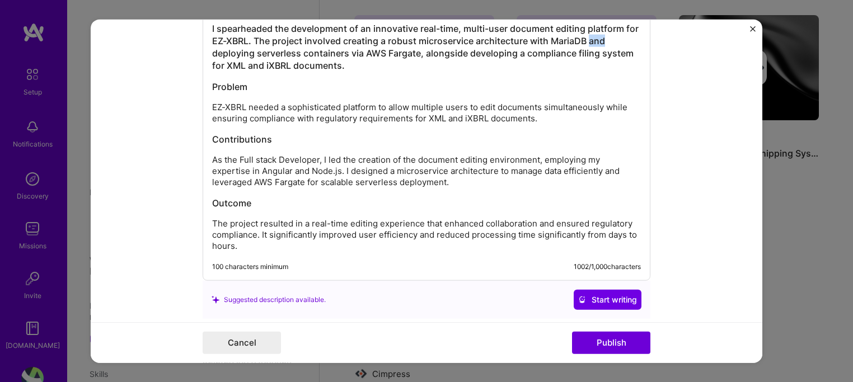
click at [589, 36] on h3 "I spearheaded the development of an innovative real-time, multi-user document e…" at bounding box center [426, 46] width 429 height 49
click at [542, 125] on div "I spearheaded the development of an innovative real-time, multi-user document e…" at bounding box center [426, 137] width 429 height 230
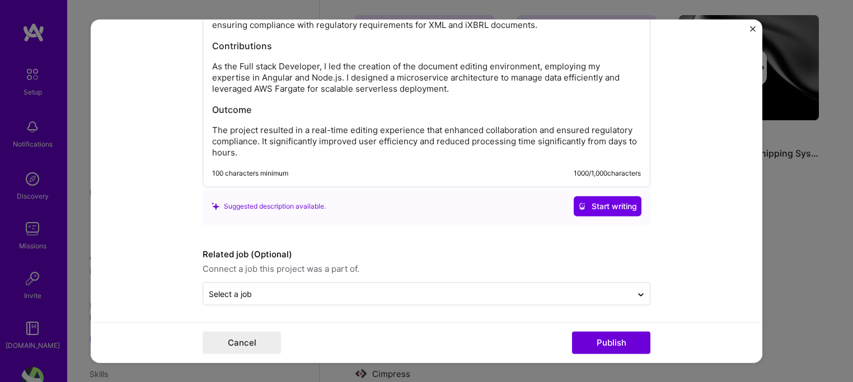
click at [517, 303] on form "Editing suggested project This project is suggested based on your LinkedIn, res…" at bounding box center [427, 191] width 672 height 344
click at [520, 301] on div "Select a job" at bounding box center [427, 294] width 448 height 23
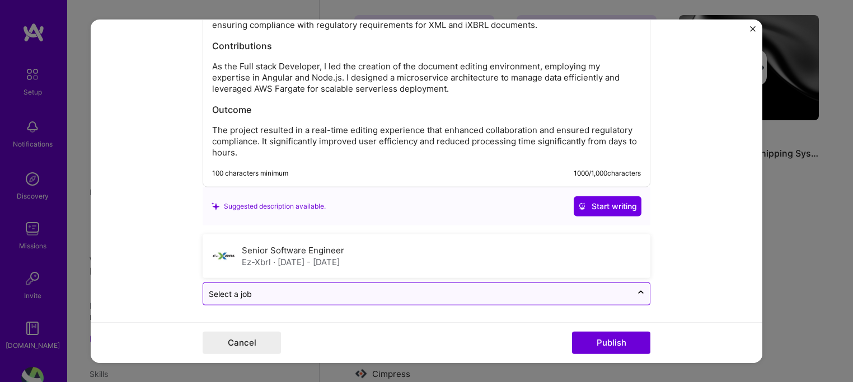
click at [520, 301] on div "Select a job" at bounding box center [417, 294] width 429 height 22
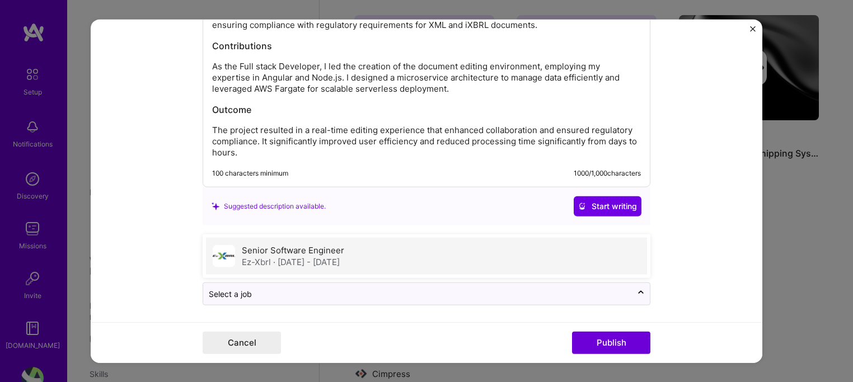
click at [504, 259] on div "Senior Software Engineer Ez-Xbrl · [DATE] - [DATE]" at bounding box center [426, 256] width 441 height 37
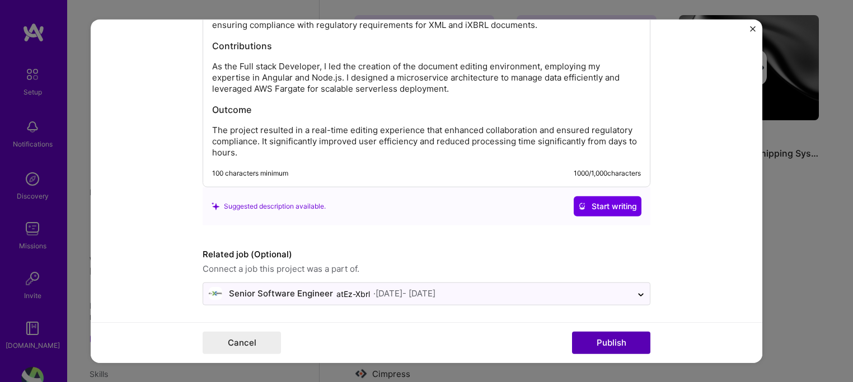
click at [597, 344] on button "Publish" at bounding box center [611, 343] width 78 height 22
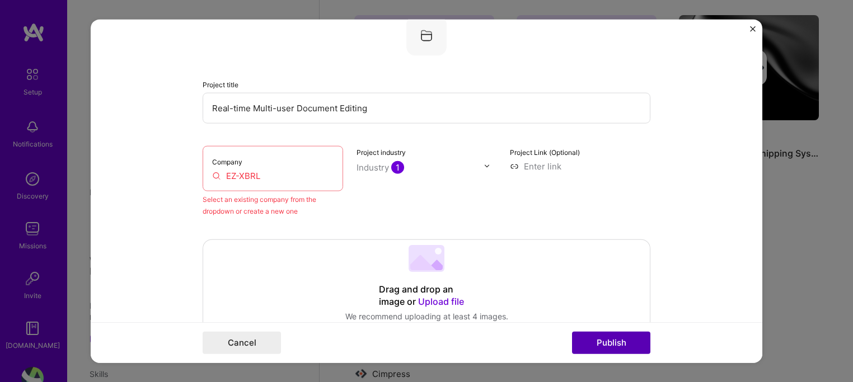
scroll to position [73, 0]
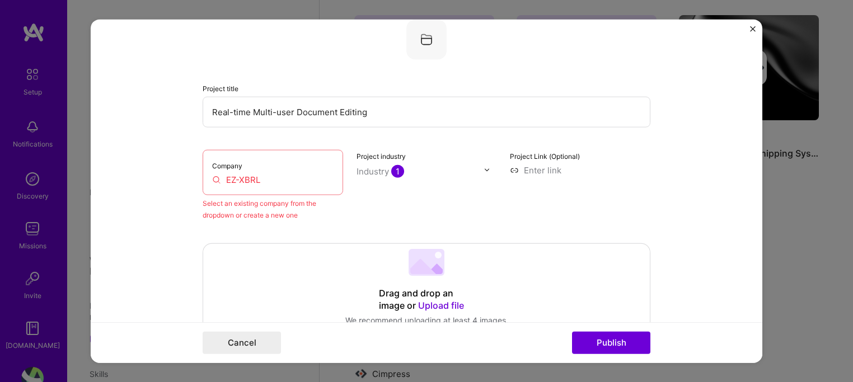
click at [271, 191] on div "Company EZ-XBRL" at bounding box center [273, 171] width 141 height 45
click at [270, 183] on input "EZ-XBRL" at bounding box center [272, 180] width 121 height 12
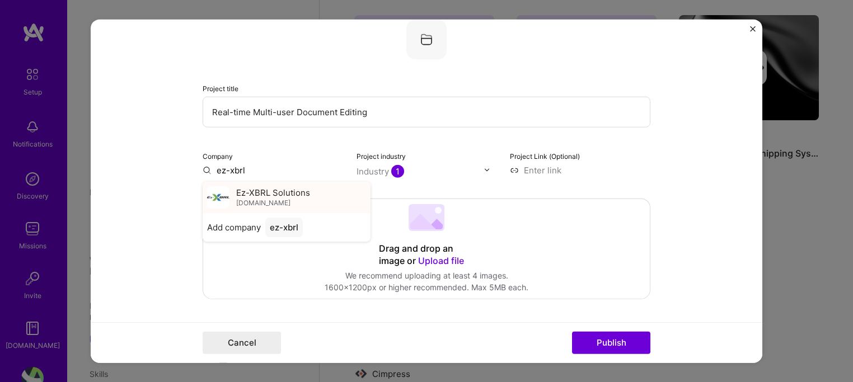
type input "ez-xbrl"
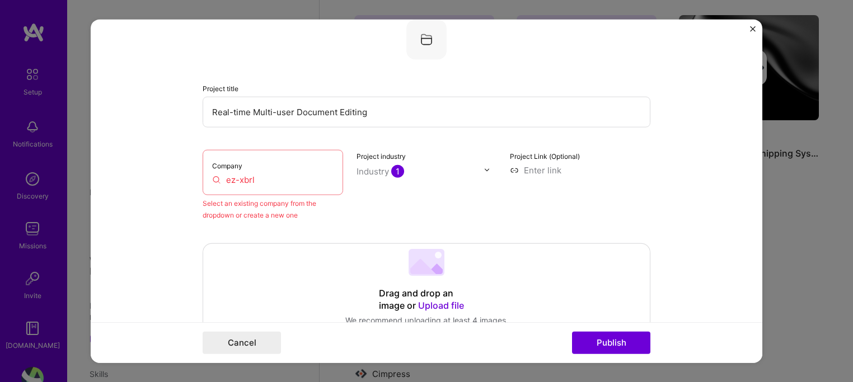
click at [276, 183] on input "ez-xbrl" at bounding box center [272, 180] width 121 height 12
click at [276, 190] on div "Company Ez-" at bounding box center [273, 171] width 141 height 45
drag, startPoint x: 248, startPoint y: 185, endPoint x: 236, endPoint y: 182, distance: 12.2
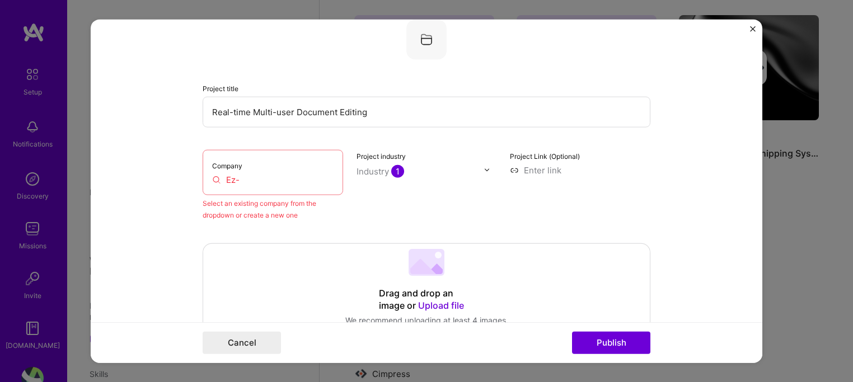
click at [236, 182] on div "Company Ez-" at bounding box center [273, 171] width 141 height 45
click at [236, 182] on input "Ez-" at bounding box center [272, 180] width 121 height 12
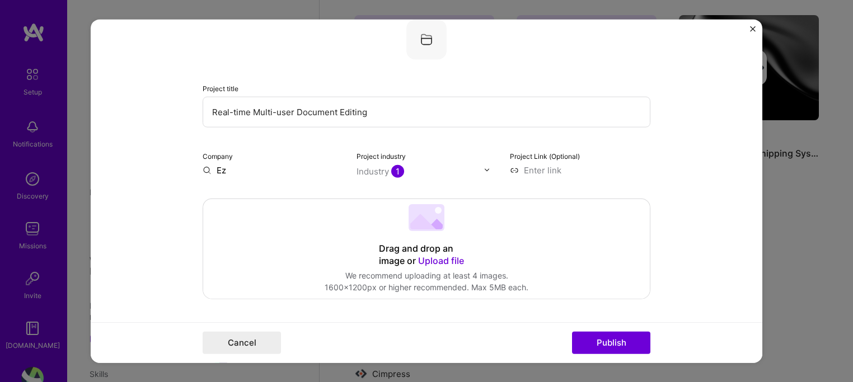
click at [228, 166] on input "Ez" at bounding box center [273, 170] width 141 height 12
type input "Ez xb"
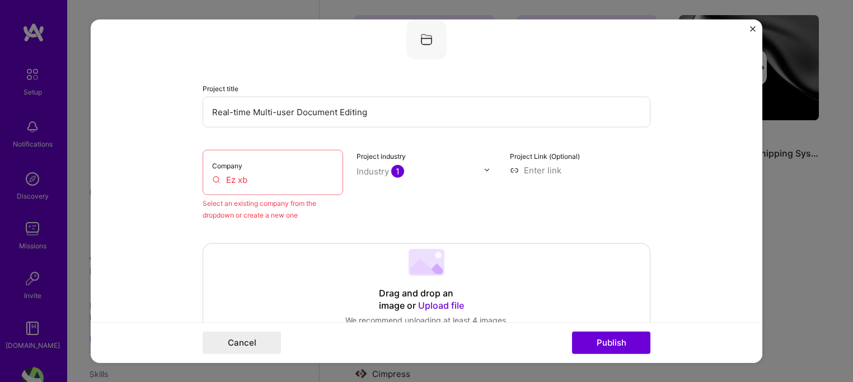
click at [381, 211] on div "Project industry Industry 1" at bounding box center [427, 184] width 141 height 71
click at [624, 335] on button "Publish" at bounding box center [611, 343] width 78 height 22
click at [251, 185] on div "Company Ez xb" at bounding box center [273, 171] width 141 height 45
drag, startPoint x: 251, startPoint y: 185, endPoint x: 246, endPoint y: 182, distance: 6.1
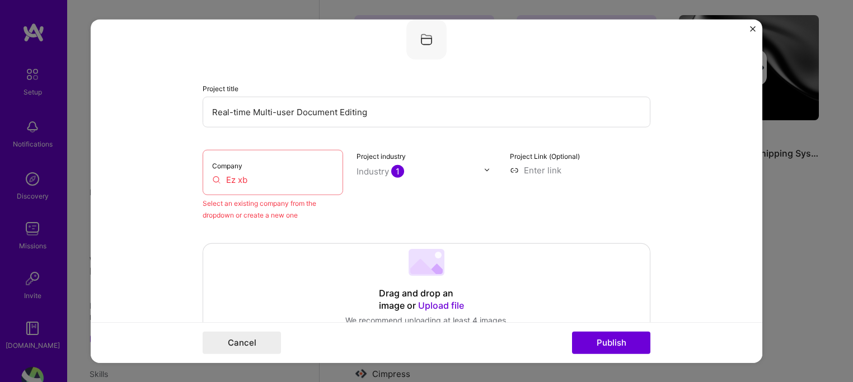
click at [246, 182] on div "Company Ez xb" at bounding box center [273, 171] width 141 height 45
click at [246, 182] on input "Ez xb" at bounding box center [272, 180] width 121 height 12
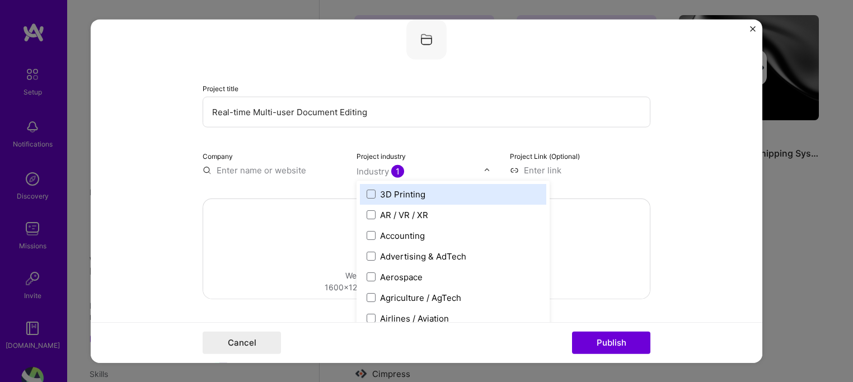
click at [408, 167] on input "text" at bounding box center [421, 171] width 128 height 12
drag, startPoint x: 408, startPoint y: 167, endPoint x: 379, endPoint y: 176, distance: 30.1
click at [379, 176] on div at bounding box center [421, 171] width 128 height 14
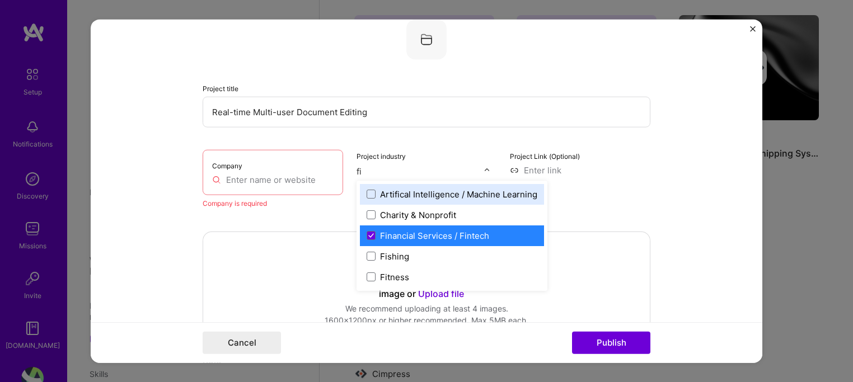
type input "fin"
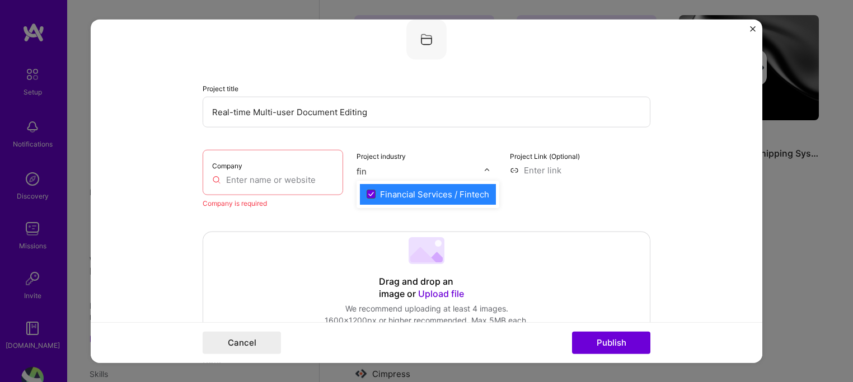
click at [368, 192] on icon at bounding box center [371, 194] width 6 height 4
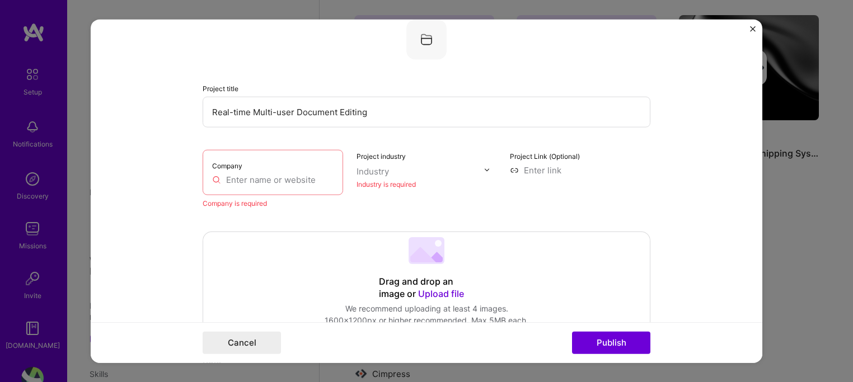
click at [269, 184] on input "text" at bounding box center [272, 180] width 121 height 12
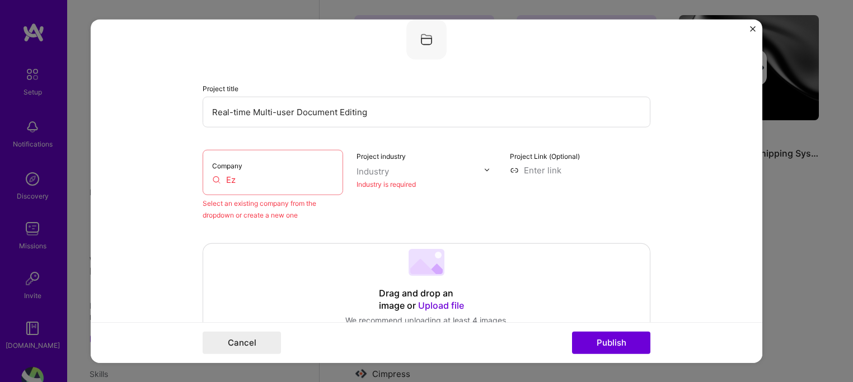
click at [284, 174] on input "Ez" at bounding box center [272, 180] width 121 height 12
type input "E"
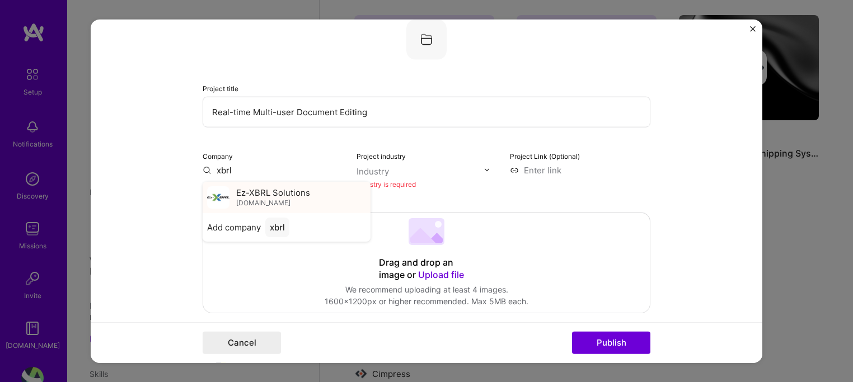
type input "xbrl"
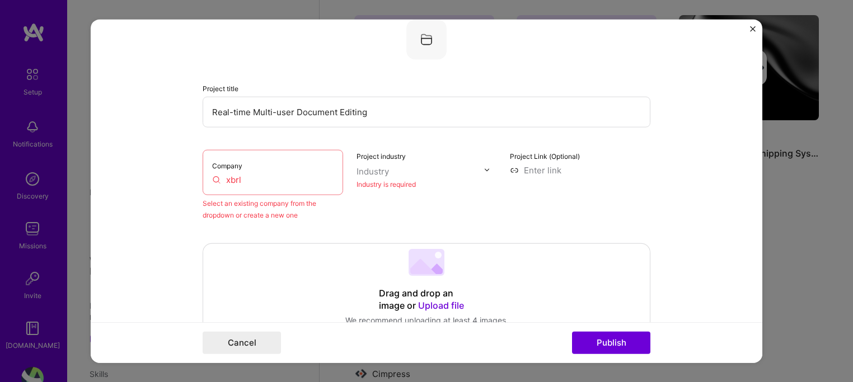
click at [246, 185] on div "Company xbrl" at bounding box center [273, 171] width 141 height 45
drag, startPoint x: 246, startPoint y: 185, endPoint x: 239, endPoint y: 175, distance: 13.2
click at [239, 175] on div "Company xbrl" at bounding box center [273, 171] width 141 height 45
click at [239, 175] on input "xbrl" at bounding box center [272, 180] width 121 height 12
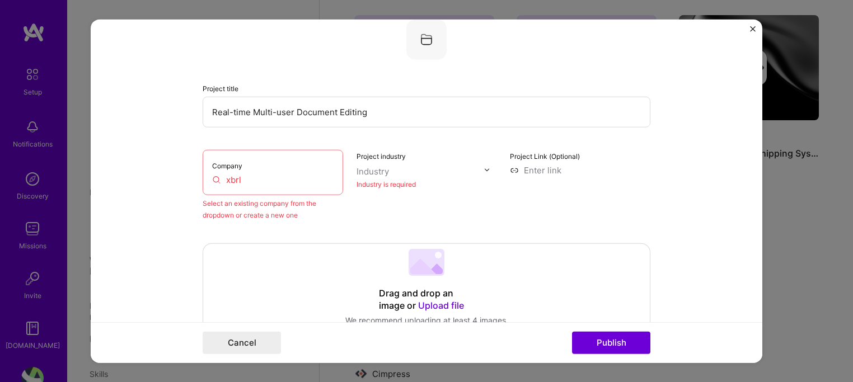
click at [239, 175] on input "xbrl" at bounding box center [272, 180] width 121 height 12
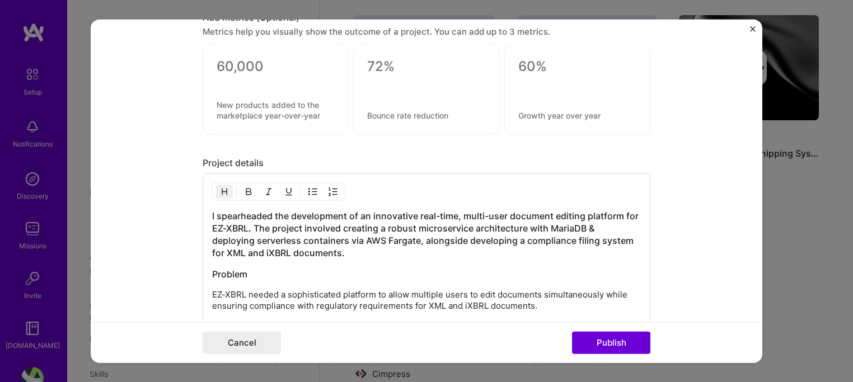
scroll to position [1083, 0]
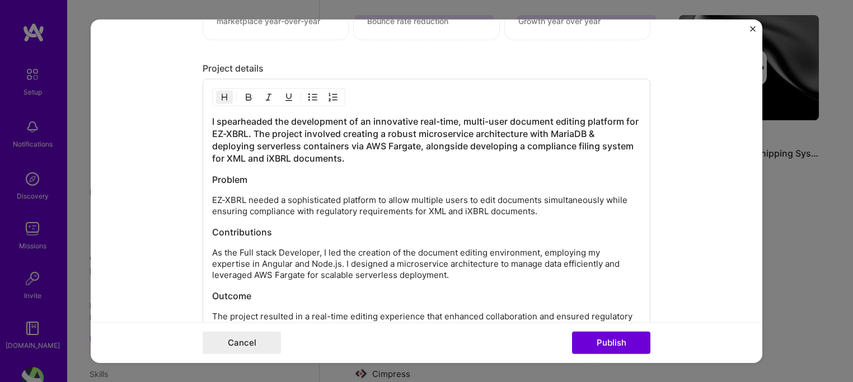
click at [462, 226] on h3 "Contributions" at bounding box center [426, 232] width 429 height 12
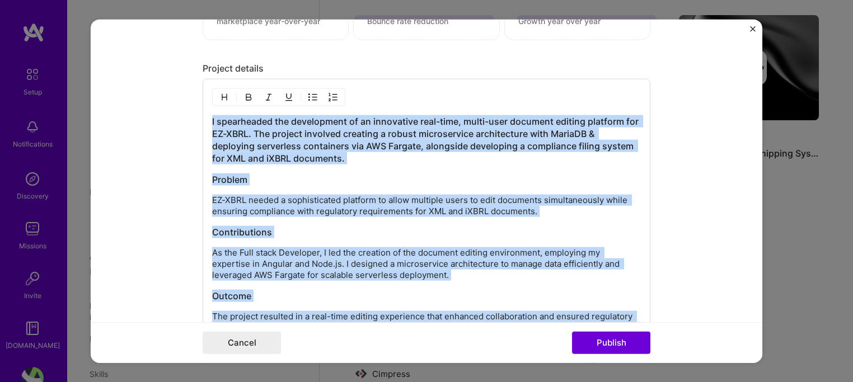
copy div "I spearheaded the development of an innovative real-time, multi-user document e…"
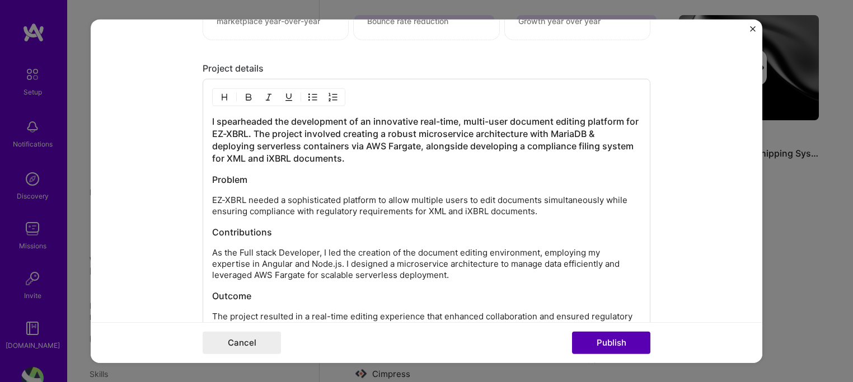
drag, startPoint x: 621, startPoint y: 354, endPoint x: 623, endPoint y: 342, distance: 12.4
click at [623, 342] on div "Cancel Publish" at bounding box center [427, 342] width 672 height 41
click at [623, 342] on button "Publish" at bounding box center [611, 343] width 78 height 22
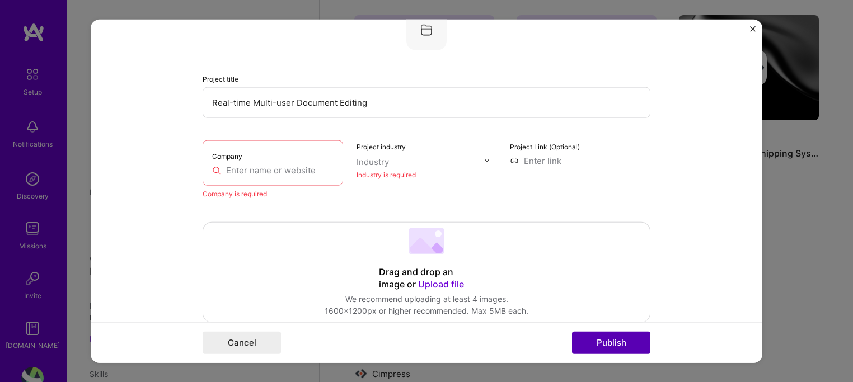
scroll to position [73, 0]
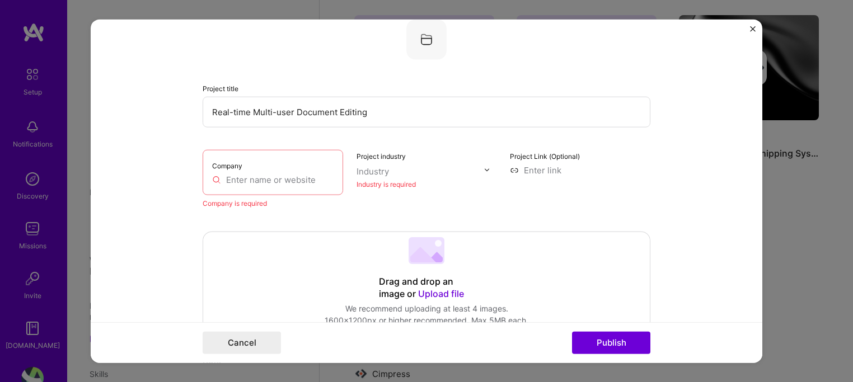
click at [249, 184] on input "text" at bounding box center [272, 180] width 121 height 12
paste input "https://www.ez-xbrl.com/"
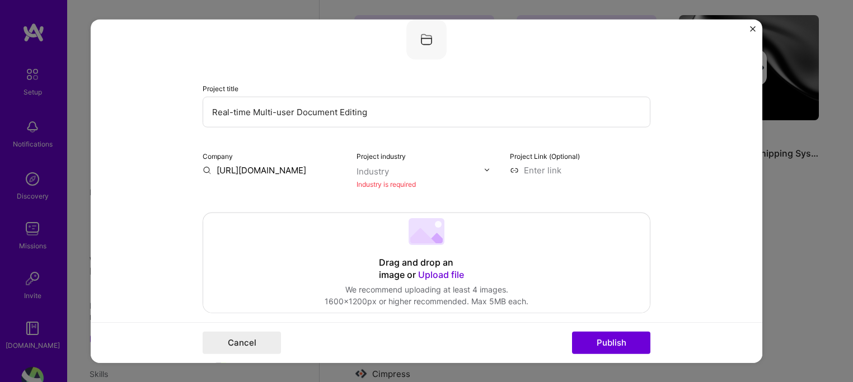
drag, startPoint x: 241, startPoint y: 169, endPoint x: 172, endPoint y: 173, distance: 69.6
click at [172, 173] on form "Editing suggested project This project is suggested based on your LinkedIn, res…" at bounding box center [427, 191] width 672 height 344
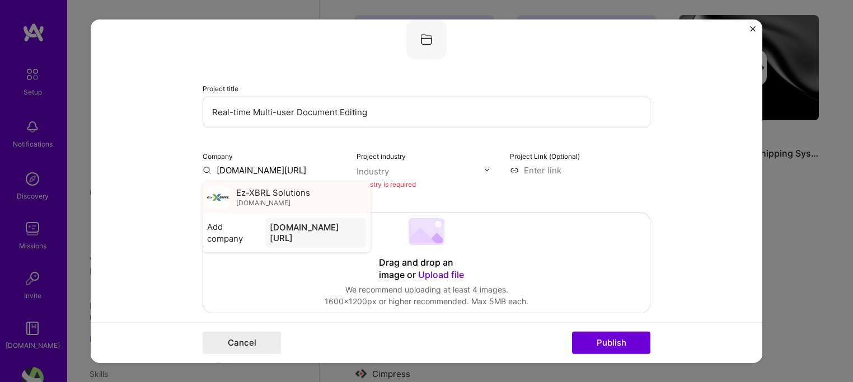
type input "www.ez-xbrl.com/"
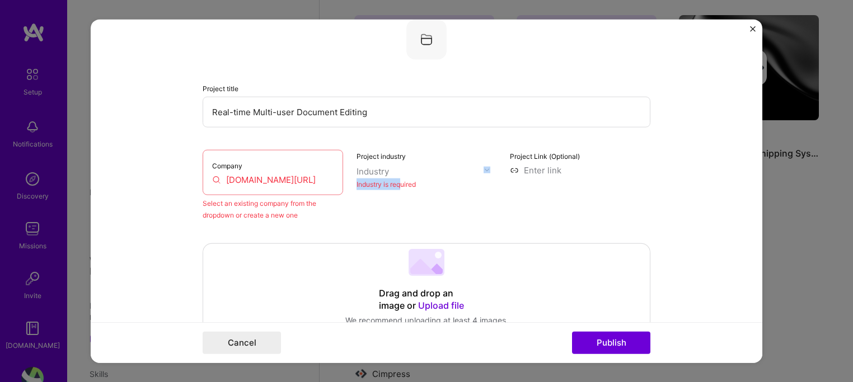
click at [396, 174] on div "Project industry Industry Industry is required" at bounding box center [427, 184] width 141 height 71
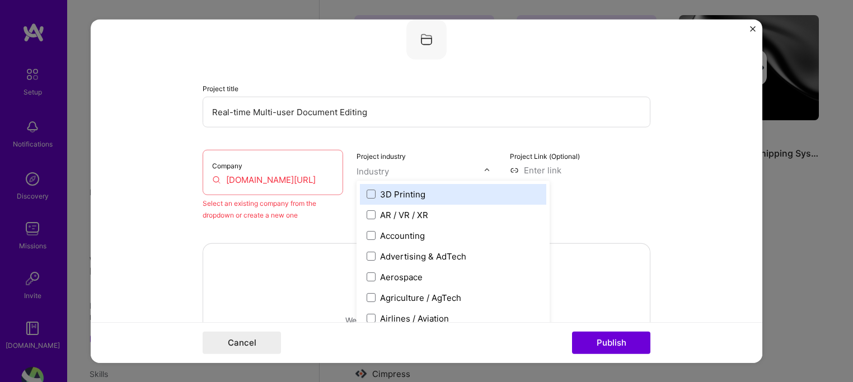
click at [396, 174] on input "text" at bounding box center [421, 171] width 128 height 12
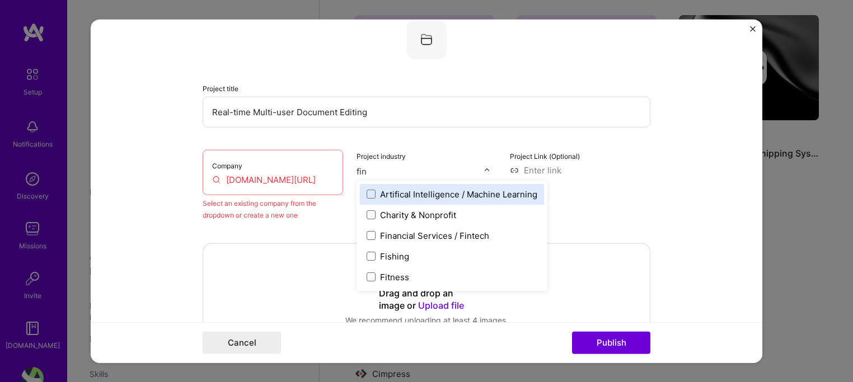
type input "fina"
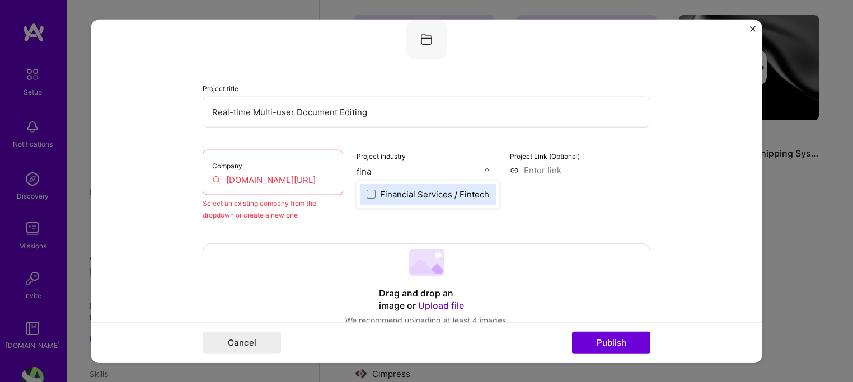
click at [400, 200] on div "Financial Services / Fintech" at bounding box center [428, 194] width 136 height 21
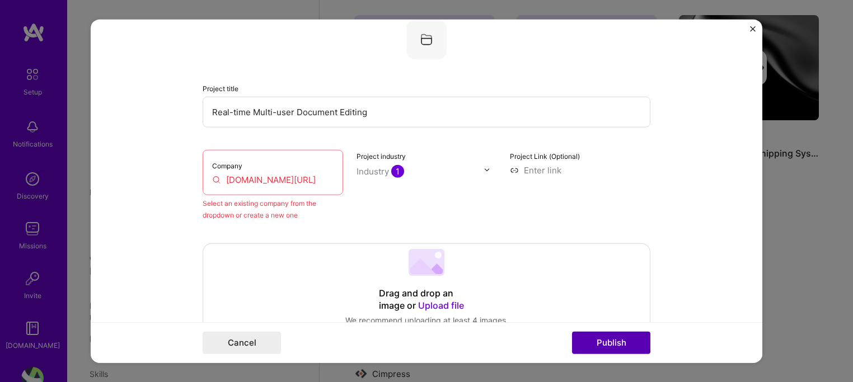
click at [614, 349] on button "Publish" at bounding box center [611, 343] width 78 height 22
click at [257, 184] on input "www.ez-xbrl.com/" at bounding box center [272, 180] width 121 height 12
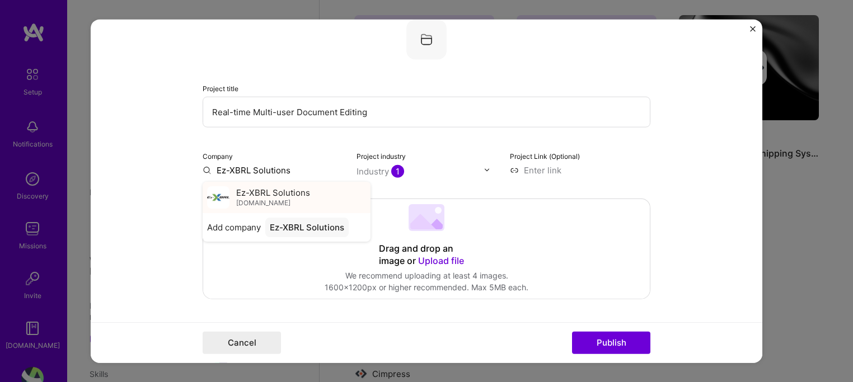
type input "Ez-XBRL Solutions"
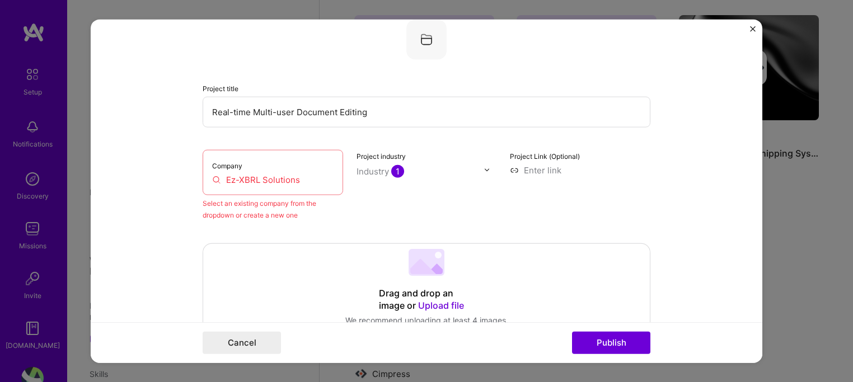
click at [585, 243] on div "Drag and drop an image or Upload file Upload file We recommend uploading at lea…" at bounding box center [427, 293] width 448 height 101
click at [583, 338] on button "Publish" at bounding box center [611, 343] width 78 height 22
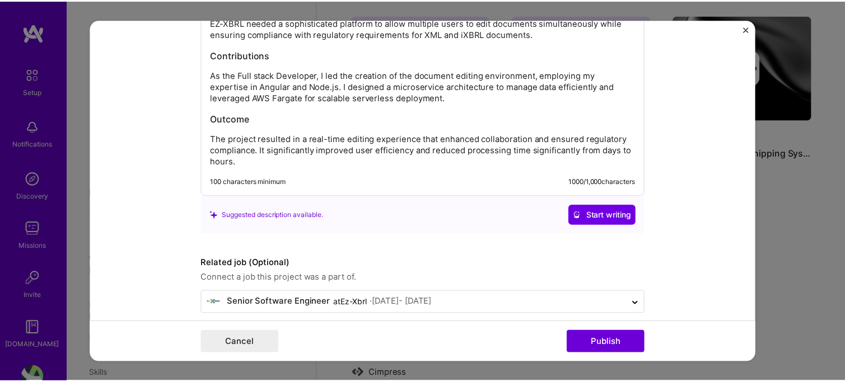
scroll to position [1281, 0]
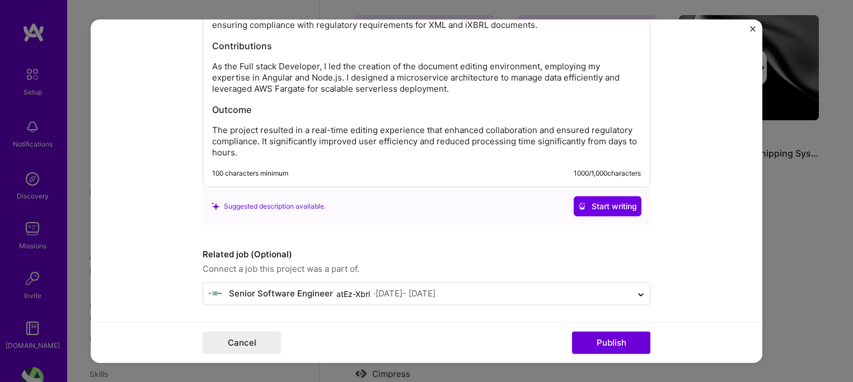
click at [753, 30] on img "Close" at bounding box center [753, 29] width 6 height 6
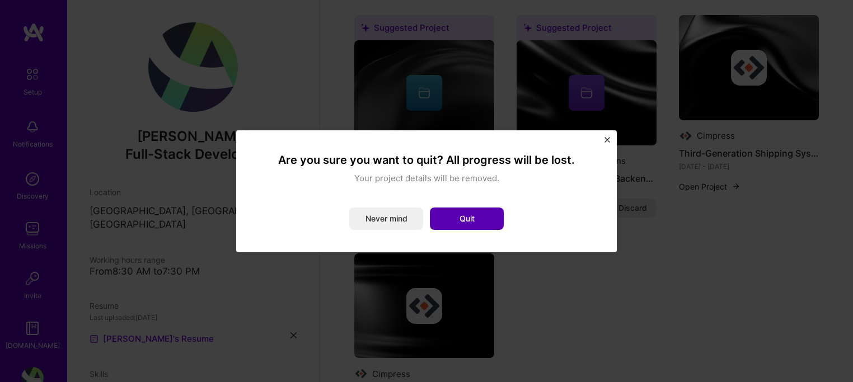
click at [473, 219] on button "Quit" at bounding box center [467, 219] width 74 height 22
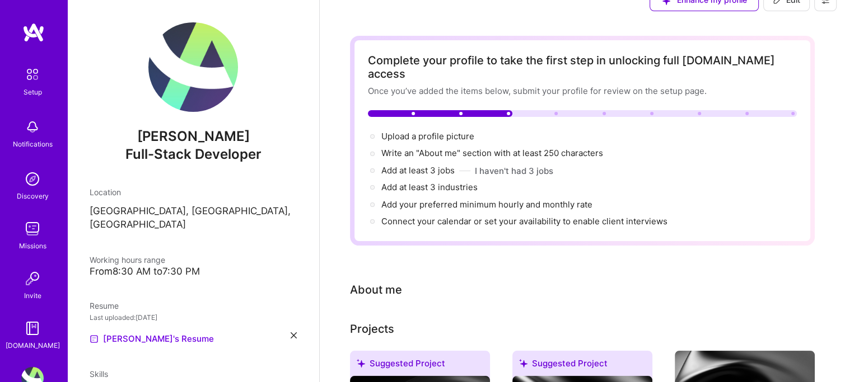
scroll to position [0, 0]
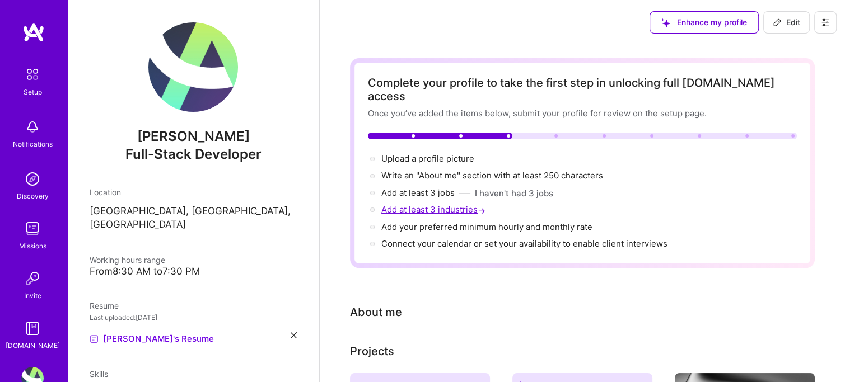
click at [426, 204] on span "Add at least 3 industries →" at bounding box center [434, 209] width 106 height 11
select select "US"
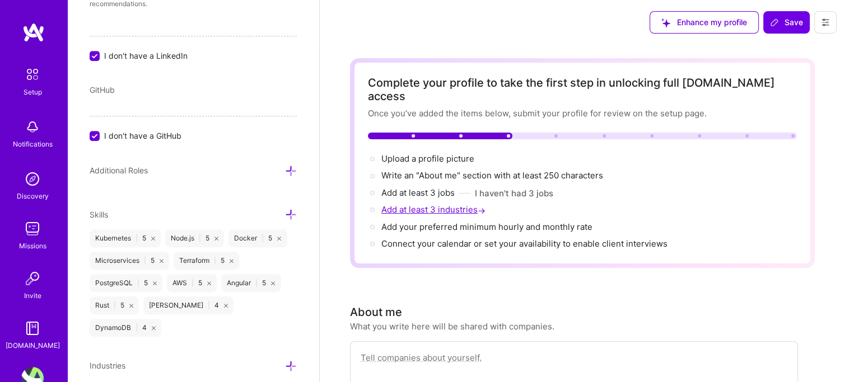
scroll to position [647, 0]
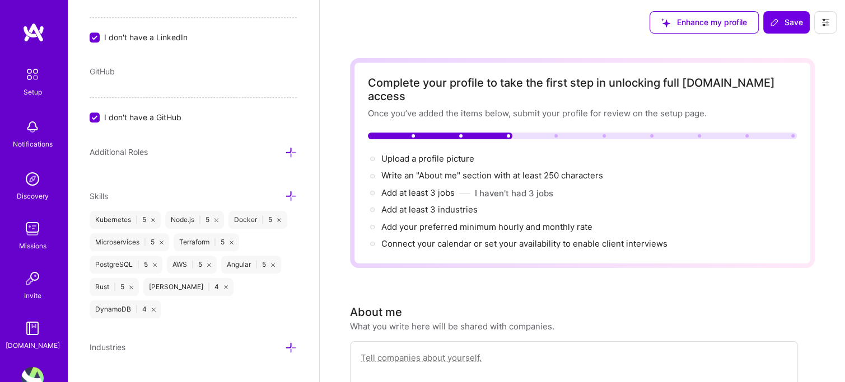
click at [285, 342] on icon at bounding box center [291, 348] width 12 height 12
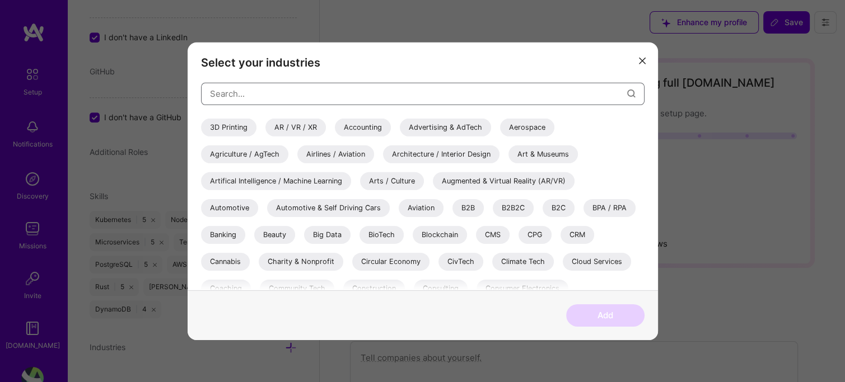
click at [371, 83] on input "modal" at bounding box center [418, 94] width 417 height 29
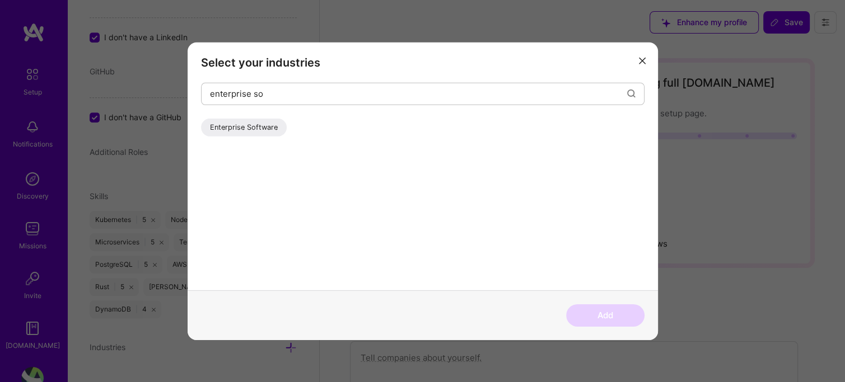
click at [260, 131] on div "Enterprise Software" at bounding box center [244, 127] width 86 height 18
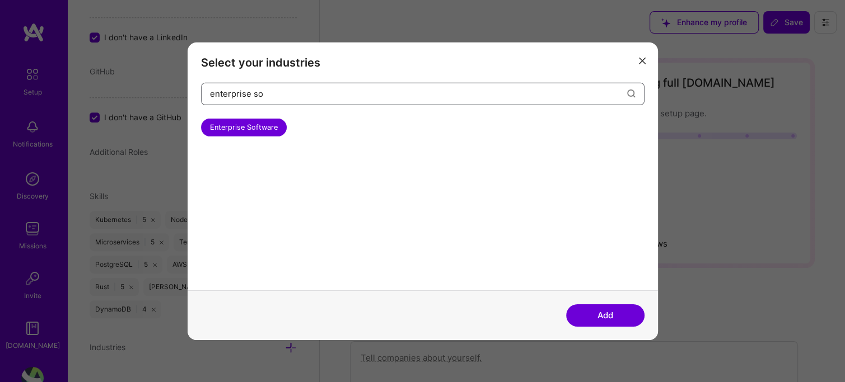
click at [307, 85] on input "enterprise so" at bounding box center [418, 94] width 417 height 29
click at [225, 122] on div "Logistics" at bounding box center [225, 127] width 49 height 18
click at [254, 93] on input "logistics" at bounding box center [418, 94] width 417 height 29
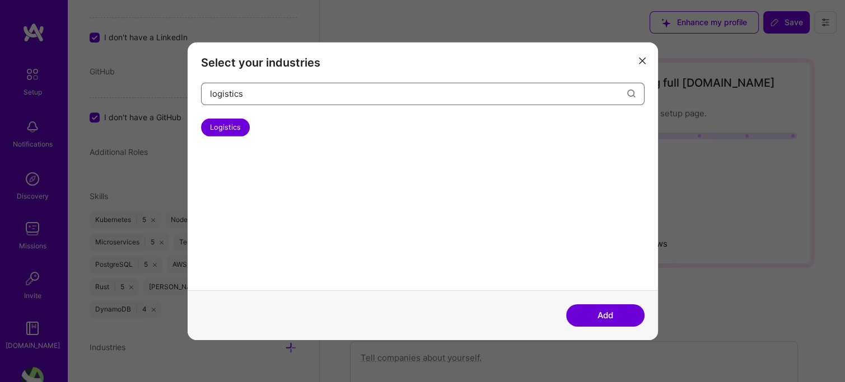
click at [254, 93] on input "logistics" at bounding box center [418, 94] width 417 height 29
click at [235, 127] on div "Financial Services / Fintech" at bounding box center [256, 127] width 110 height 18
click at [270, 94] on input "financ" at bounding box center [418, 94] width 417 height 29
type input "f"
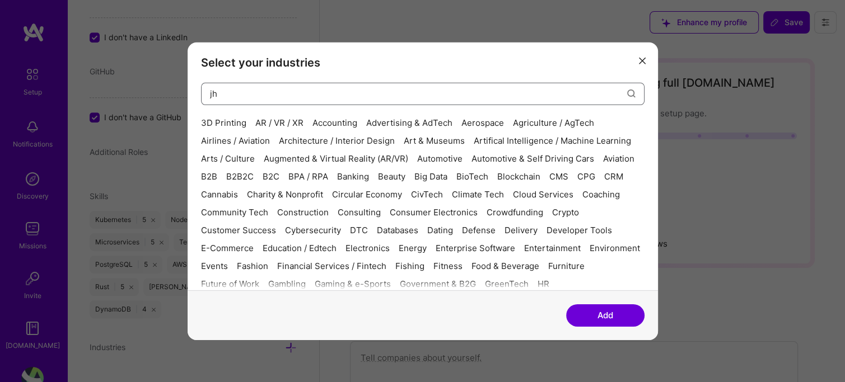
type input "j"
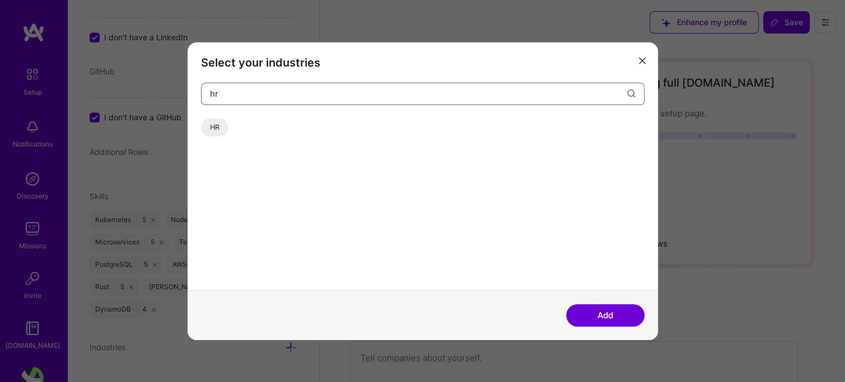
type input "hr"
click at [222, 125] on div "HR" at bounding box center [214, 127] width 27 height 18
click at [250, 105] on input "hr" at bounding box center [418, 94] width 417 height 29
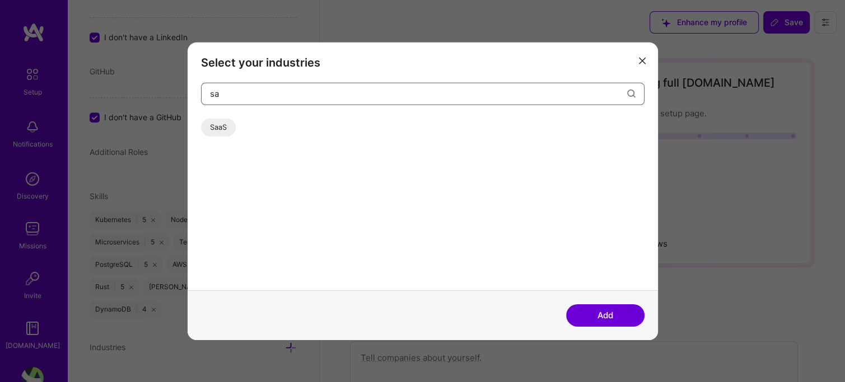
type input "s"
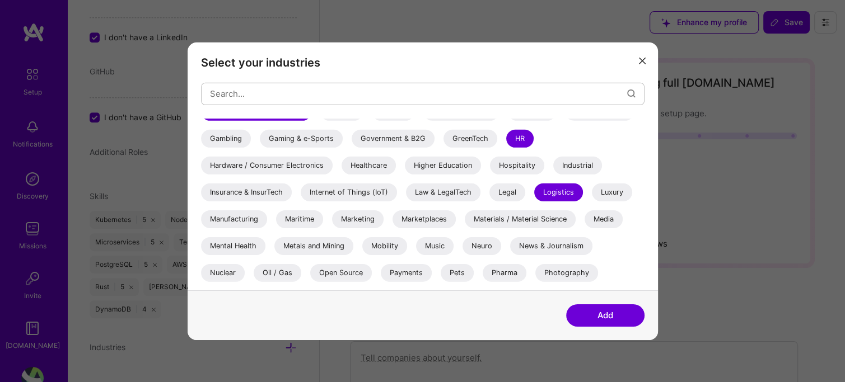
scroll to position [287, 0]
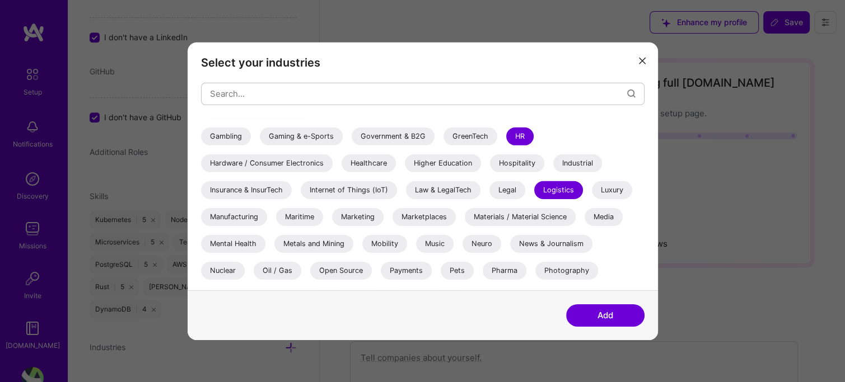
click at [233, 228] on div "3D Printing AR / VR / XR Accounting Advertising & AdTech Aerospace Agriculture …" at bounding box center [422, 111] width 443 height 560
click at [240, 225] on div "Manufacturing" at bounding box center [234, 217] width 66 height 18
click at [279, 101] on input "modal" at bounding box center [418, 94] width 417 height 29
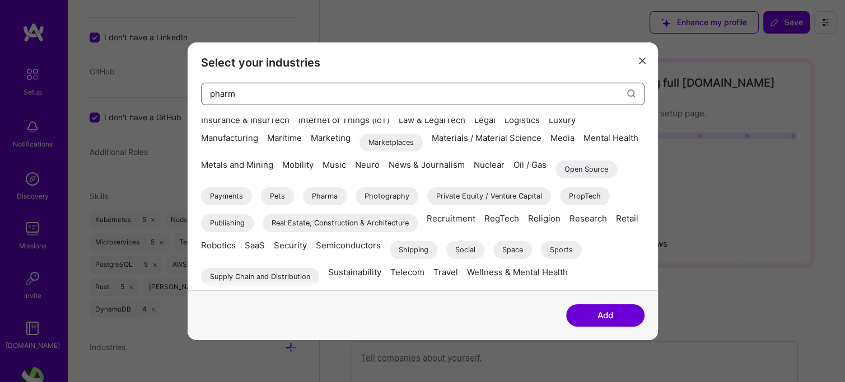
scroll to position [0, 0]
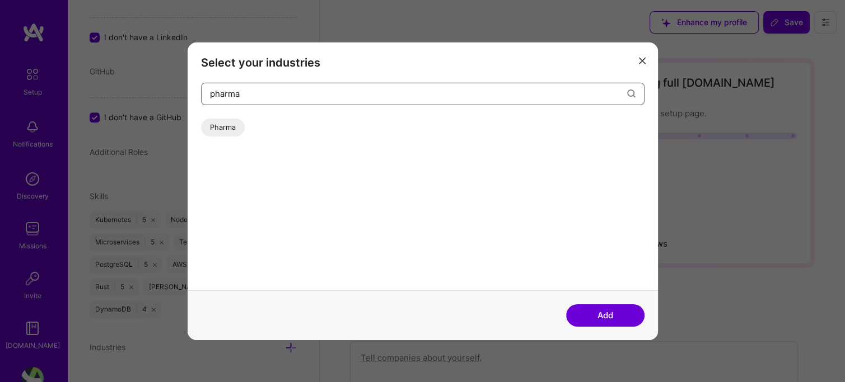
type input "pharma"
click at [231, 125] on div "Pharma" at bounding box center [223, 127] width 44 height 18
click at [605, 315] on button "Add" at bounding box center [605, 316] width 78 height 22
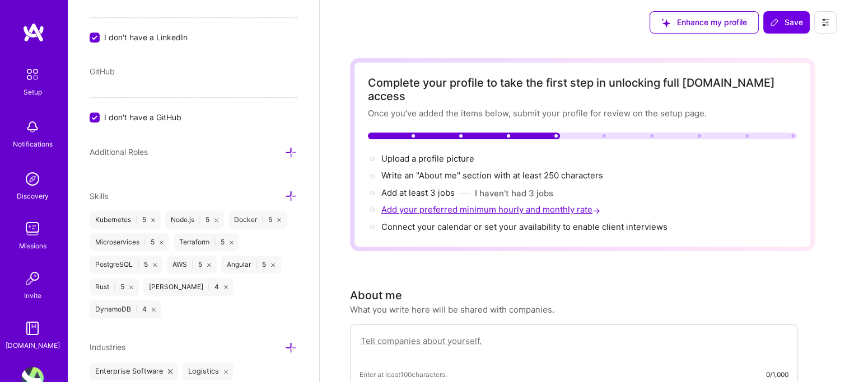
click at [415, 204] on span "Add your preferred minimum hourly and monthly rate →" at bounding box center [491, 209] width 221 height 11
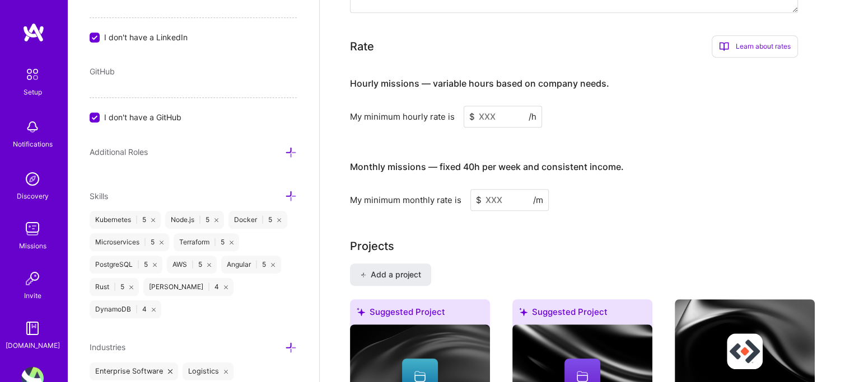
scroll to position [649, 0]
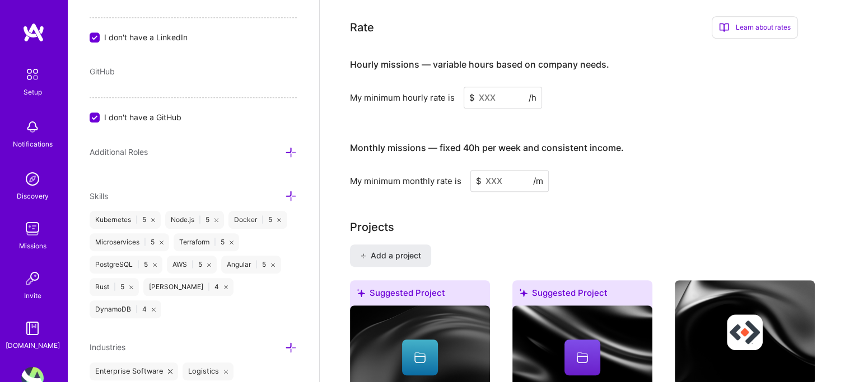
click at [490, 88] on input at bounding box center [503, 98] width 78 height 22
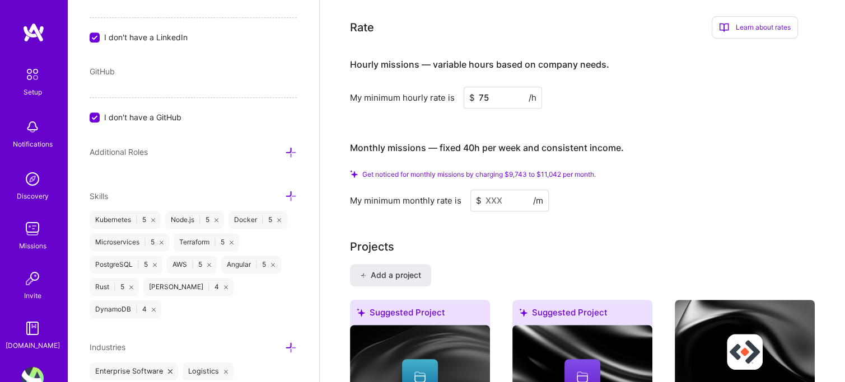
type input "75"
click at [489, 190] on input at bounding box center [509, 201] width 78 height 22
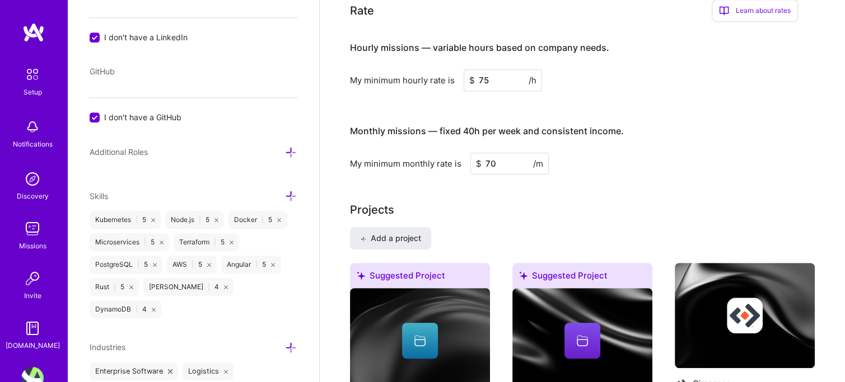
type input "70"
click at [634, 181] on div "Complete your profile to take the first step in unlocking full A.Team access On…" at bounding box center [582, 179] width 465 height 1540
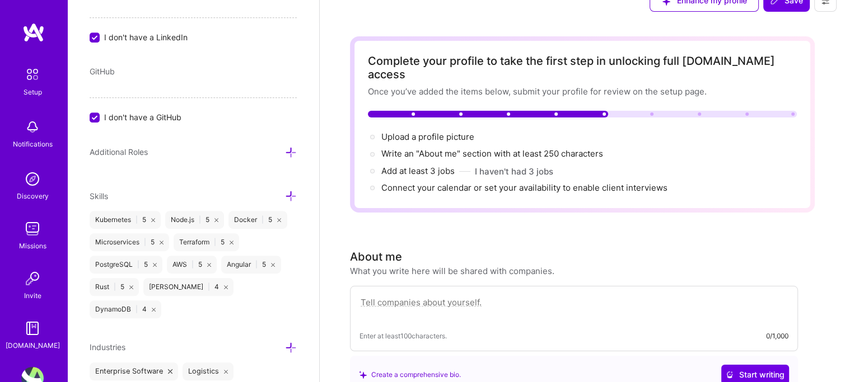
scroll to position [0, 0]
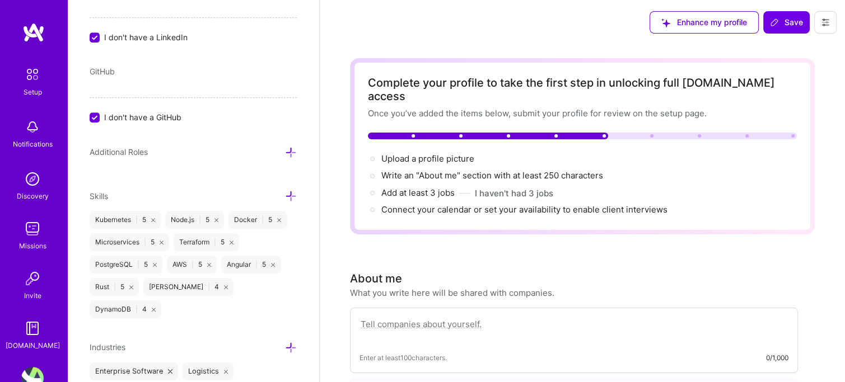
click at [754, 133] on div "Complete your profile to take the first step in unlocking full A.Team access On…" at bounding box center [582, 146] width 429 height 141
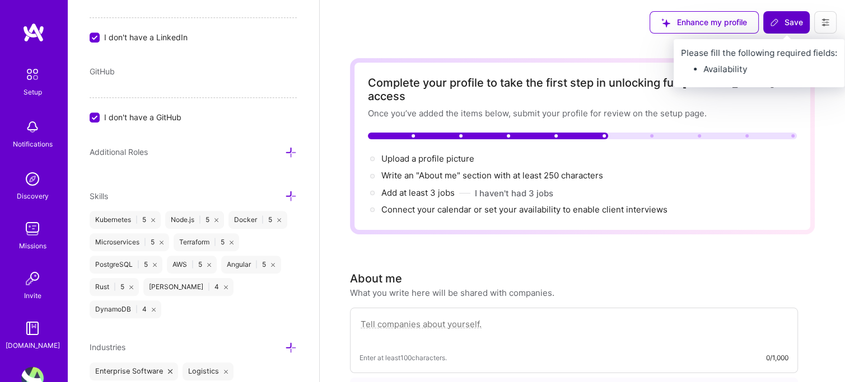
click at [784, 17] on span "Save" at bounding box center [786, 22] width 33 height 11
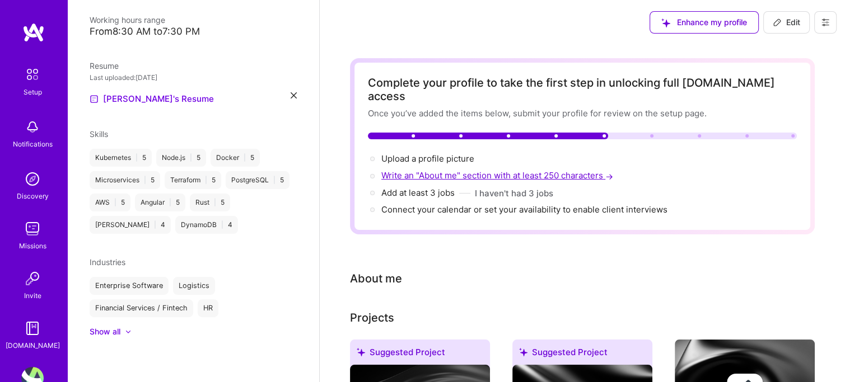
scroll to position [167, 0]
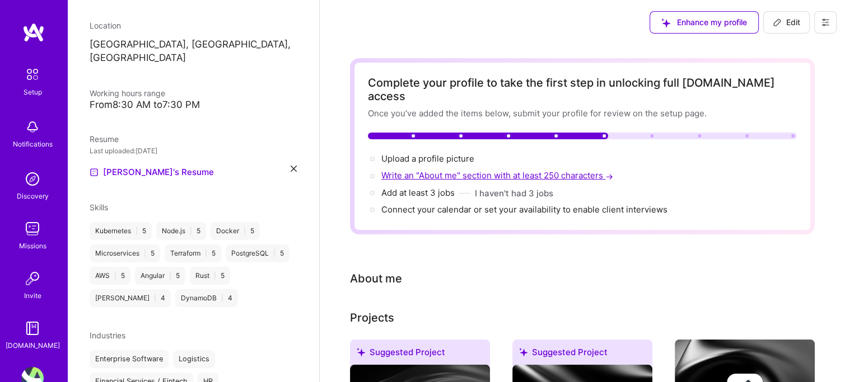
click at [436, 170] on span "Write an "About me" section with at least 250 characters →" at bounding box center [498, 175] width 234 height 11
select select "US"
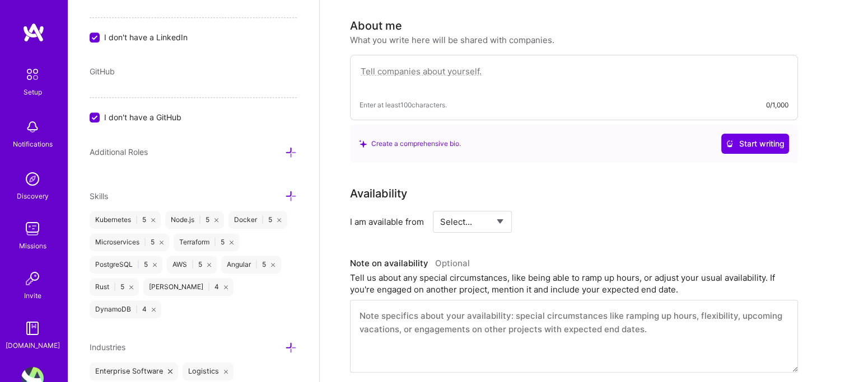
scroll to position [255, 0]
click at [522, 63] on textarea at bounding box center [573, 76] width 429 height 26
click at [457, 53] on div "Enter at least 100 characters. 0/1,000" at bounding box center [574, 86] width 448 height 66
click at [442, 63] on textarea at bounding box center [573, 76] width 429 height 26
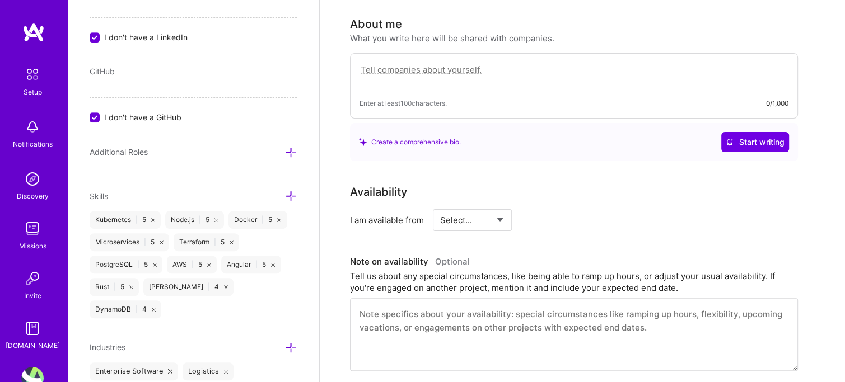
paste textarea "A versatile and results-driven Software Engineer with over a decade of experien…"
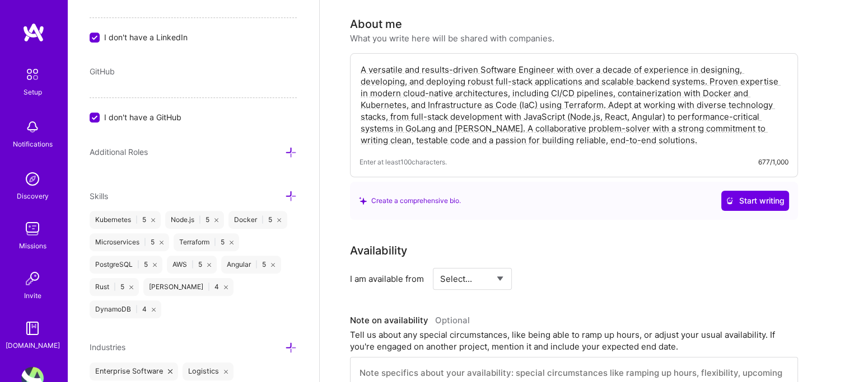
click at [424, 195] on div "Create a comprehensive bio." at bounding box center [410, 201] width 102 height 12
click at [425, 195] on div "Create a comprehensive bio." at bounding box center [410, 201] width 102 height 12
click at [760, 195] on span "Start writing" at bounding box center [755, 200] width 59 height 11
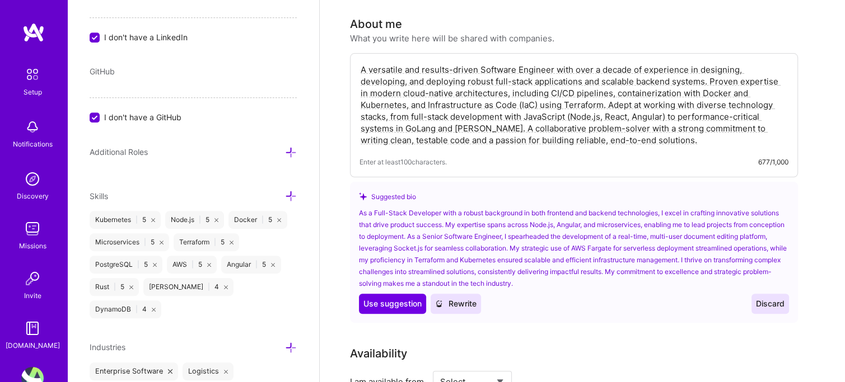
click at [442, 300] on icon at bounding box center [439, 304] width 8 height 8
click at [494, 88] on textarea "A versatile and results-driven Software Engineer with over a decade of experien…" at bounding box center [573, 105] width 429 height 85
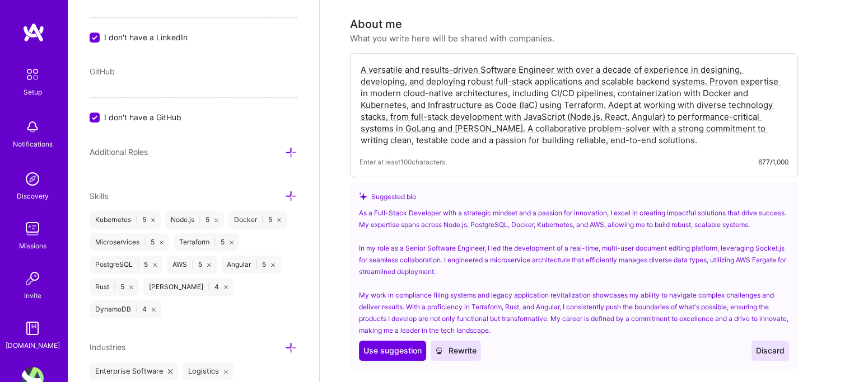
click at [555, 90] on textarea "A versatile and results-driven Software Engineer with over a decade of experien…" at bounding box center [573, 105] width 429 height 85
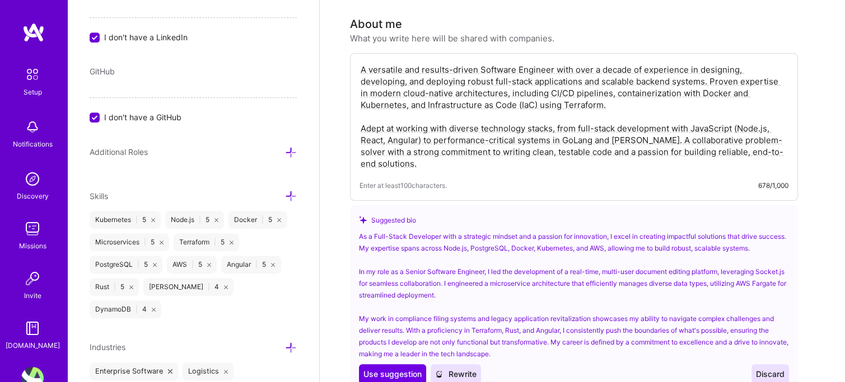
click at [638, 120] on textarea "A versatile and results-driven Software Engineer with over a decade of experien…" at bounding box center [573, 117] width 429 height 108
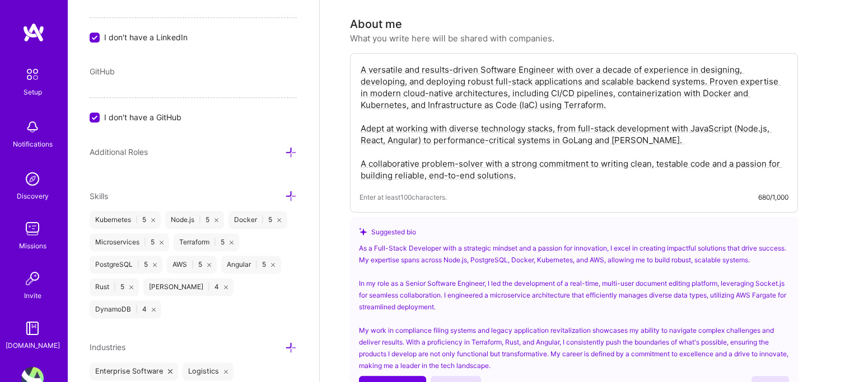
click at [763, 134] on textarea "A versatile and results-driven Software Engineer with over a decade of experien…" at bounding box center [573, 123] width 429 height 120
click at [597, 149] on textarea "A versatile and results-driven Software Engineer with over a decade of experien…" at bounding box center [573, 123] width 429 height 120
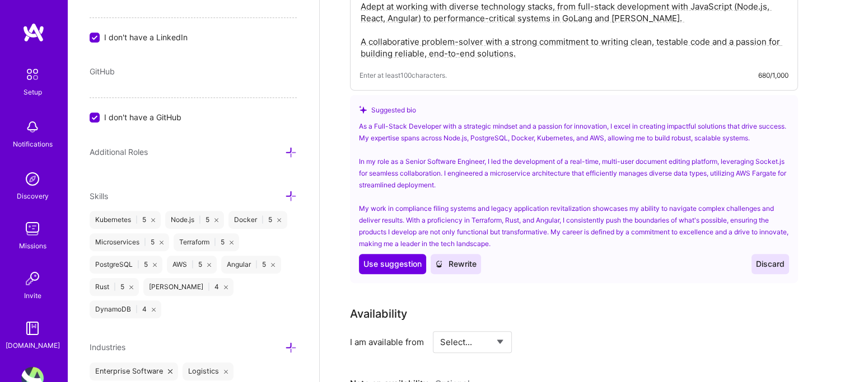
scroll to position [391, 0]
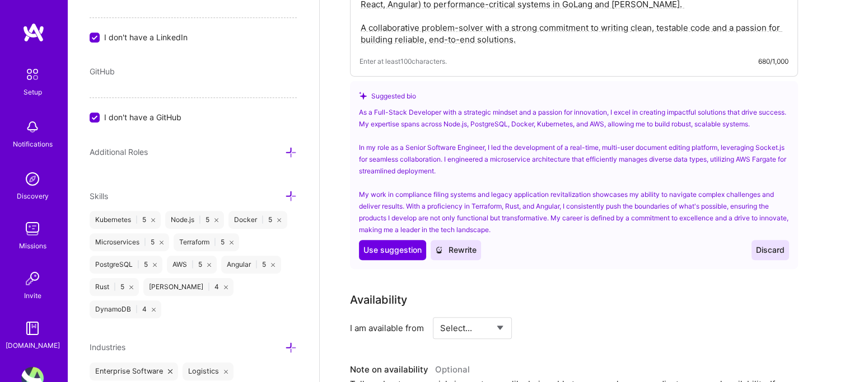
type textarea "A versatile and results-driven Software Engineer with over a decade of experien…"
click at [768, 245] on span "Discard" at bounding box center [770, 250] width 29 height 11
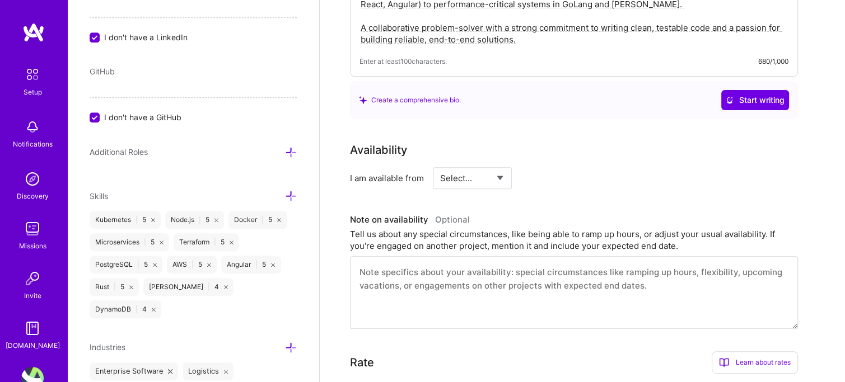
click at [782, 142] on div "Availability" at bounding box center [574, 150] width 448 height 17
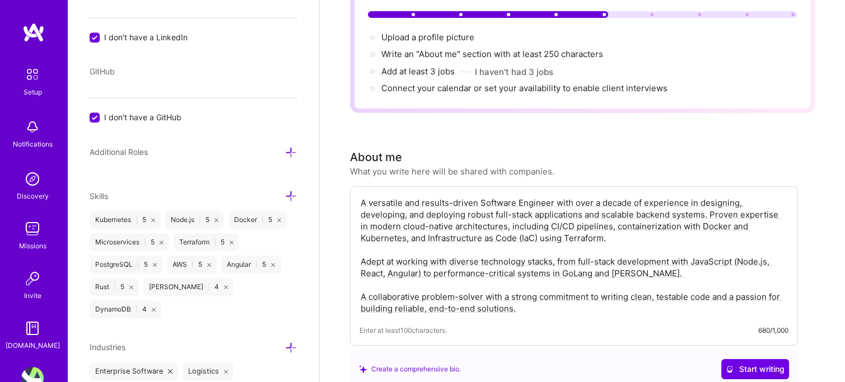
scroll to position [0, 0]
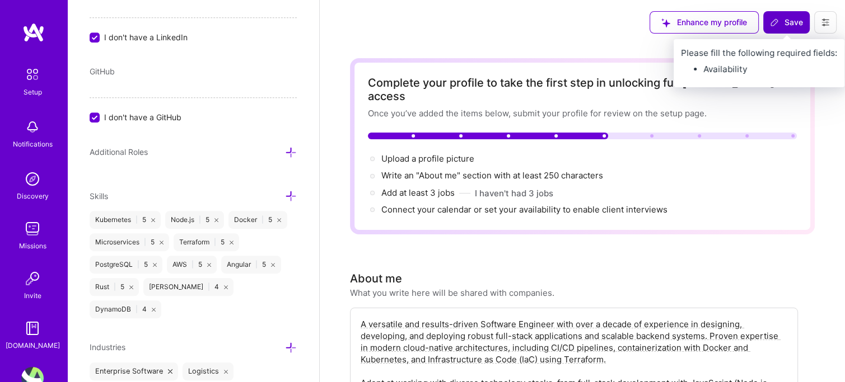
click at [782, 27] on span "Save" at bounding box center [786, 22] width 33 height 11
click at [784, 21] on span "Save" at bounding box center [786, 22] width 33 height 11
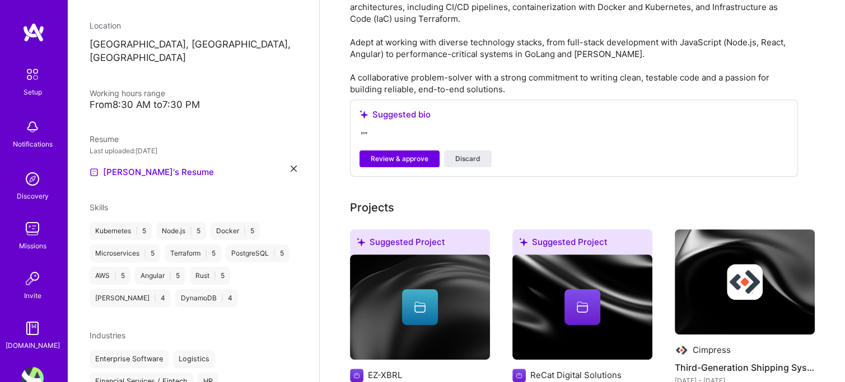
scroll to position [322, 0]
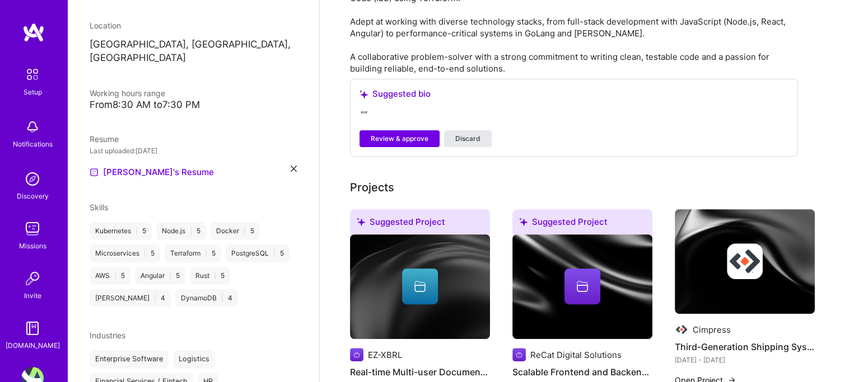
click at [454, 130] on div "Review & approve Discard" at bounding box center [573, 138] width 429 height 17
click at [455, 134] on span "Discard" at bounding box center [467, 139] width 25 height 10
click at [461, 134] on span "Discard" at bounding box center [467, 139] width 25 height 10
click at [466, 134] on span "Discard" at bounding box center [467, 139] width 25 height 10
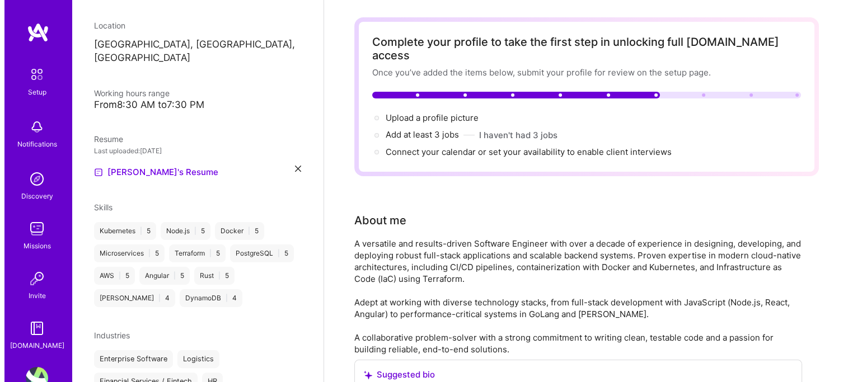
scroll to position [0, 0]
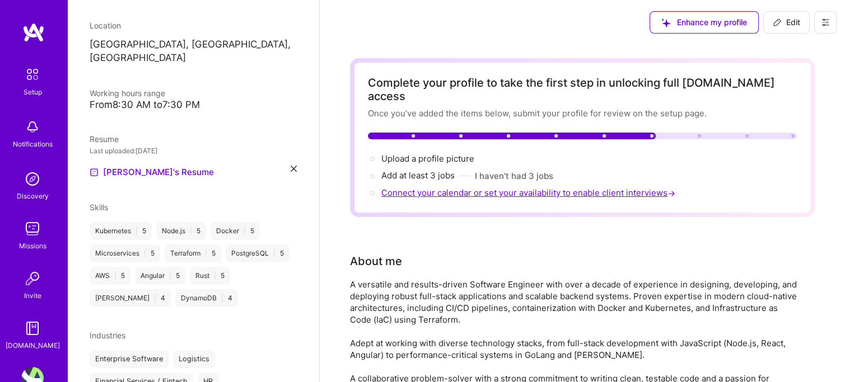
click at [418, 188] on span "Connect your calendar or set your availability to enable client interviews →" at bounding box center [529, 193] width 296 height 11
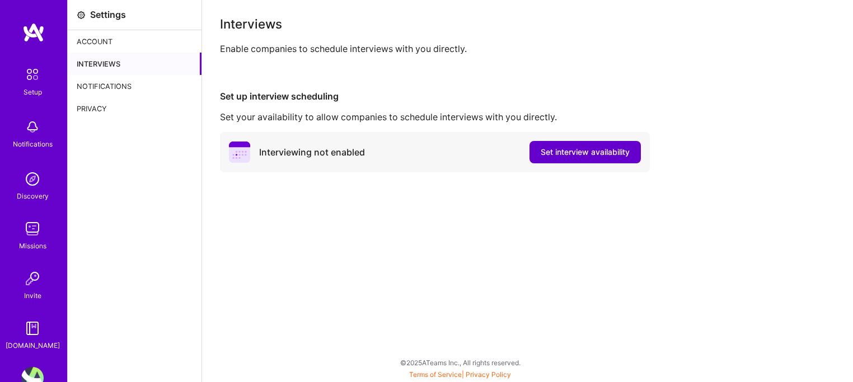
click at [579, 155] on span "Set interview availability" at bounding box center [585, 152] width 89 height 11
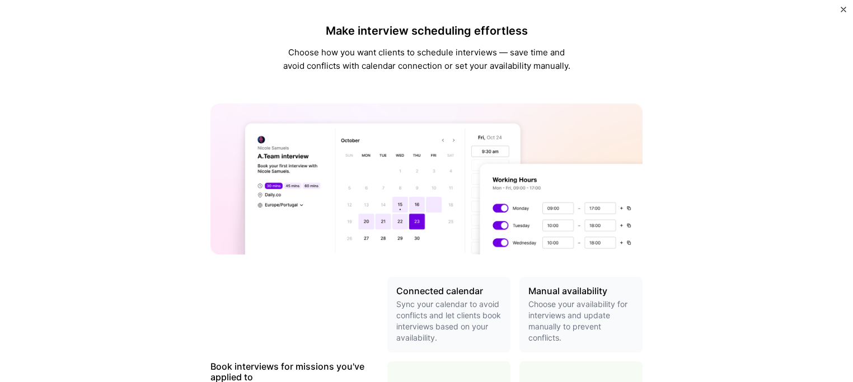
drag, startPoint x: 834, startPoint y: 152, endPoint x: 849, endPoint y: 138, distance: 20.2
click at [835, 152] on div "Make interview scheduling effortless Choose how you want clients to schedule in…" at bounding box center [426, 191] width 853 height 382
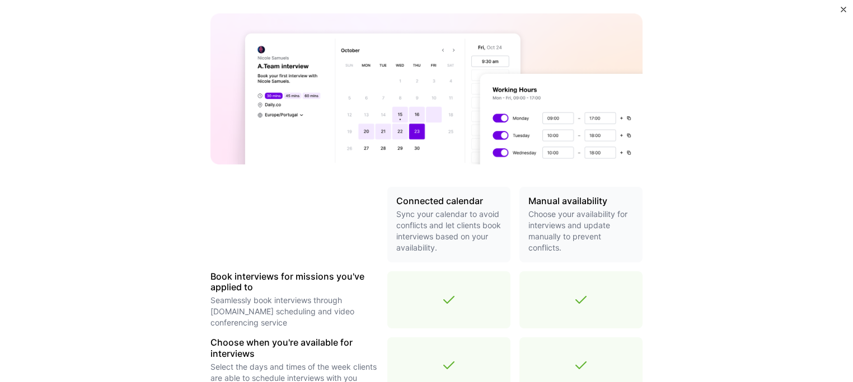
click at [578, 223] on p "Choose your availability for interviews and update manually to prevent conflict…" at bounding box center [581, 231] width 105 height 45
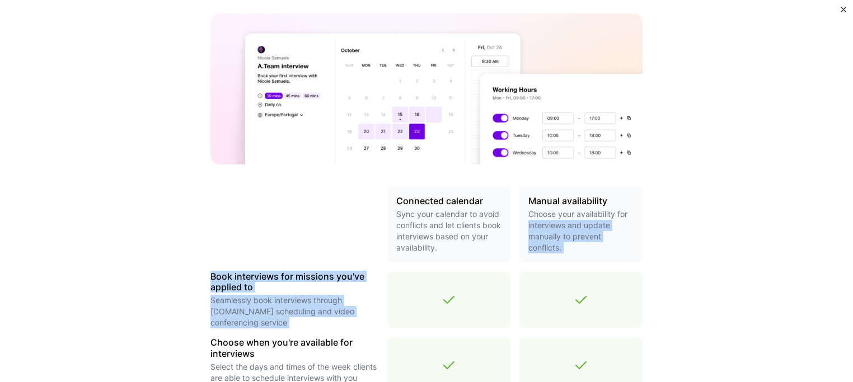
drag, startPoint x: 843, startPoint y: 208, endPoint x: 849, endPoint y: 279, distance: 71.4
click at [849, 279] on div "Make interview scheduling effortless Choose how you want clients to schedule in…" at bounding box center [426, 191] width 853 height 382
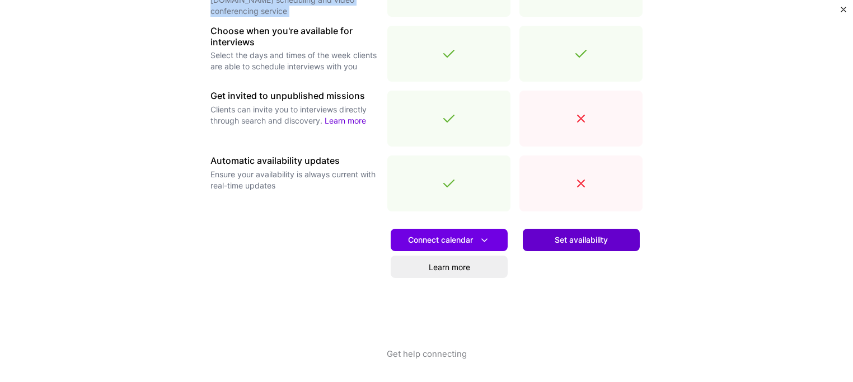
click at [614, 245] on button "Set availability" at bounding box center [581, 240] width 117 height 22
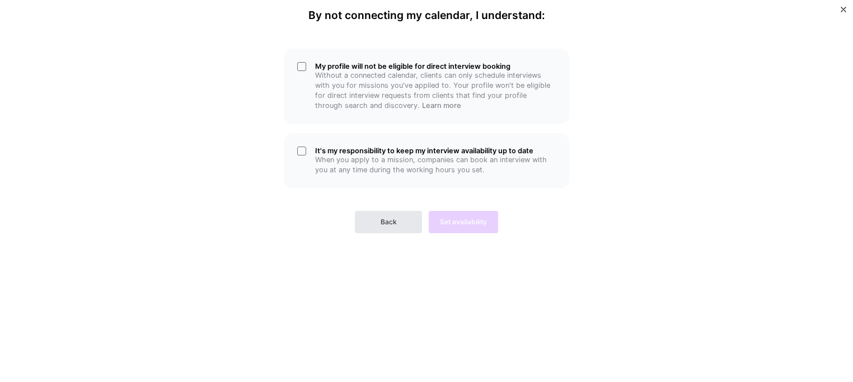
click at [374, 212] on button "Back" at bounding box center [388, 222] width 67 height 22
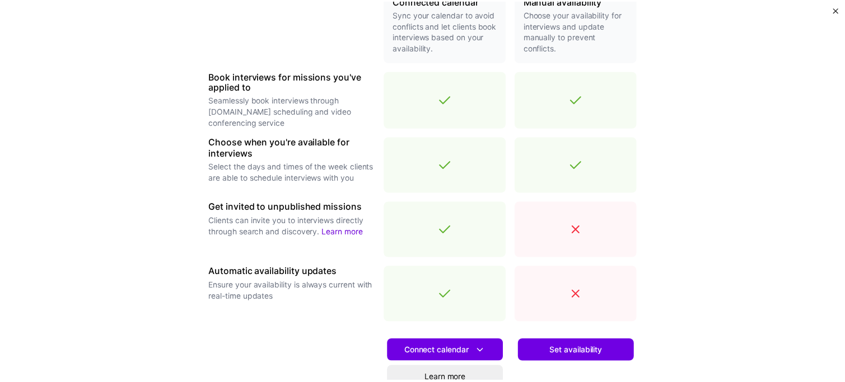
scroll to position [324, 0]
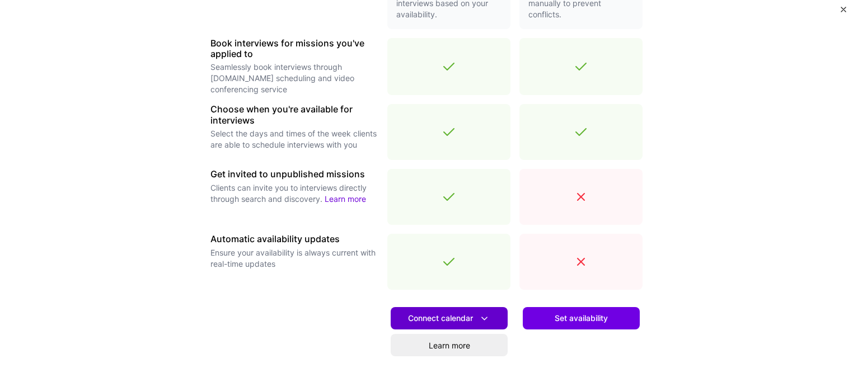
click at [462, 311] on button "Connect calendar" at bounding box center [449, 318] width 117 height 22
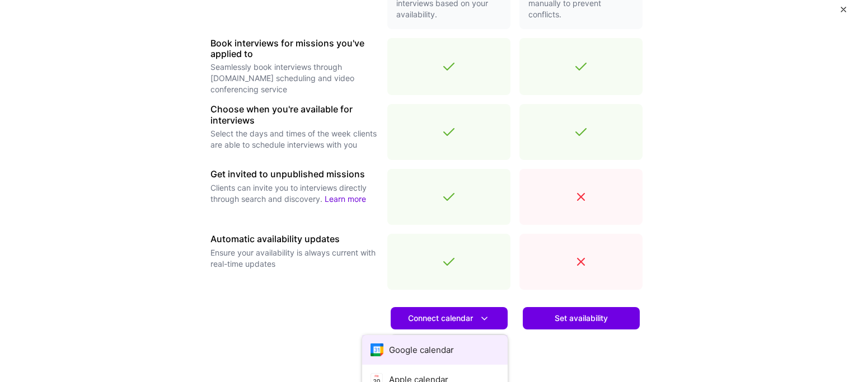
click at [443, 340] on button "Google calendar" at bounding box center [435, 350] width 146 height 30
click at [845, 14] on button "Close" at bounding box center [844, 13] width 6 height 12
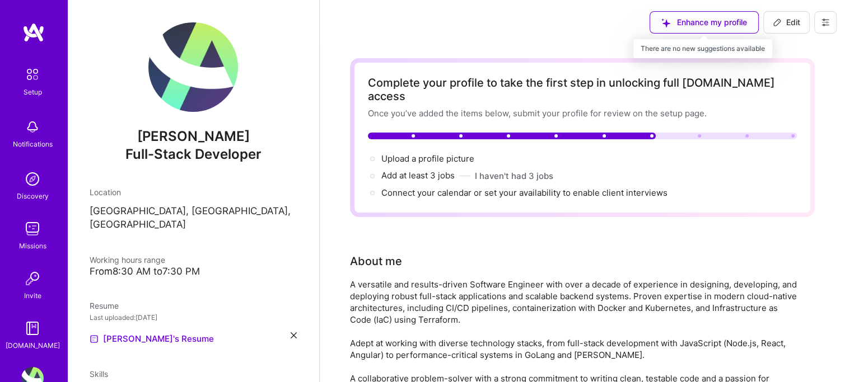
click at [721, 13] on div "Enhance my profile" at bounding box center [703, 22] width 109 height 22
click at [707, 24] on div "Enhance my profile" at bounding box center [703, 22] width 109 height 22
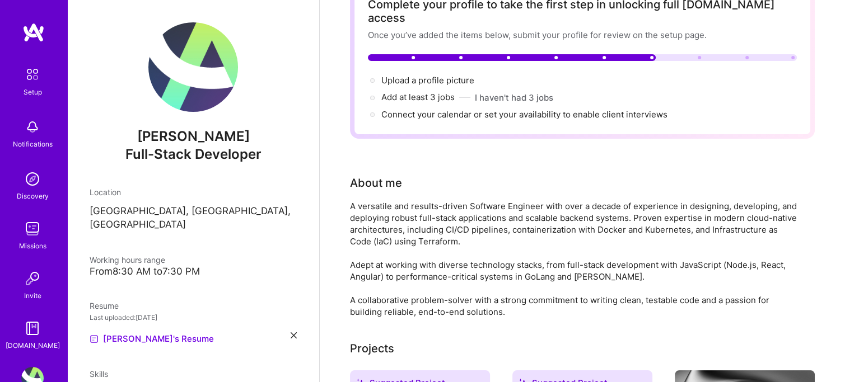
scroll to position [80, 0]
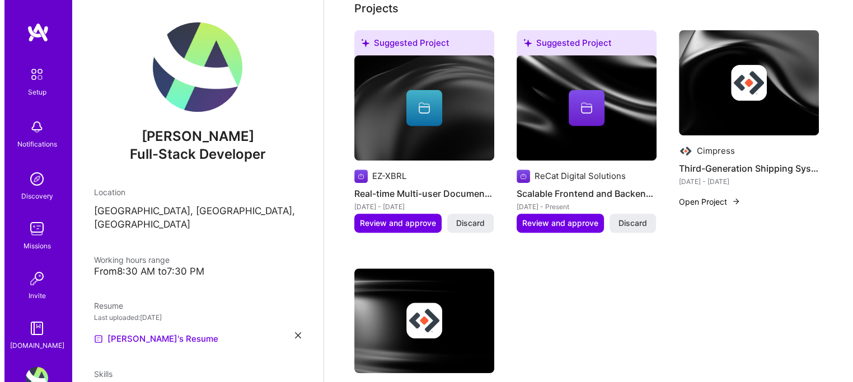
scroll to position [417, 0]
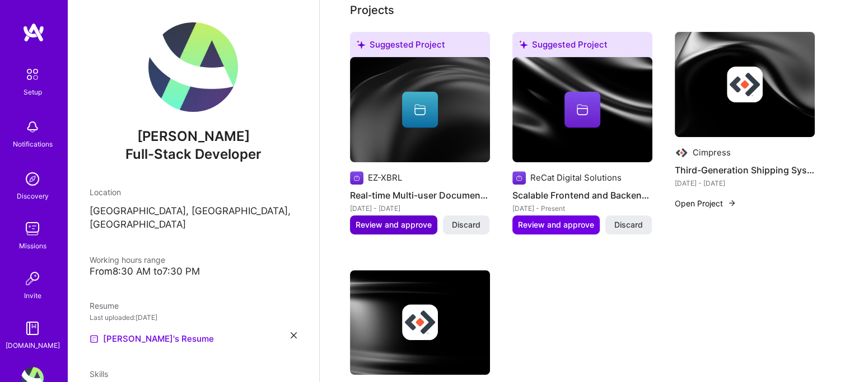
click at [382, 219] on span "Review and approve" at bounding box center [394, 224] width 76 height 11
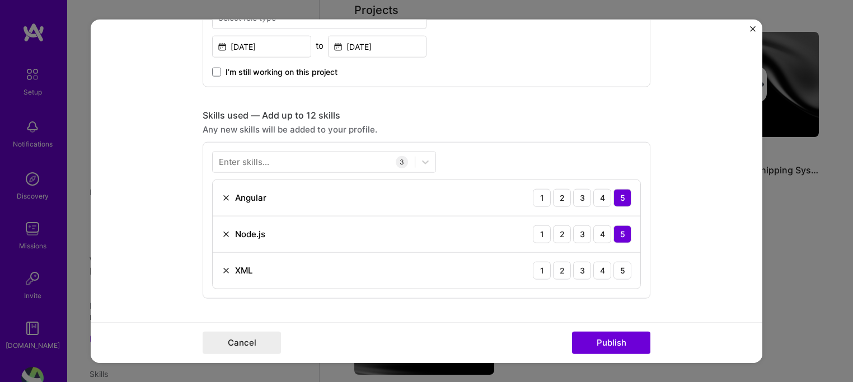
scroll to position [458, 0]
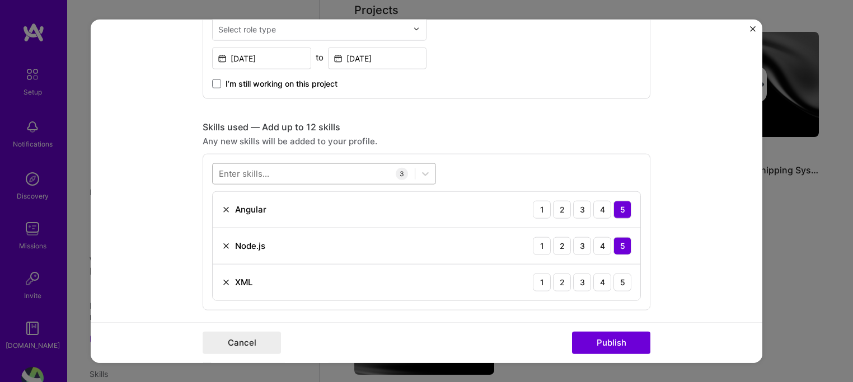
click at [347, 169] on div at bounding box center [314, 174] width 202 height 18
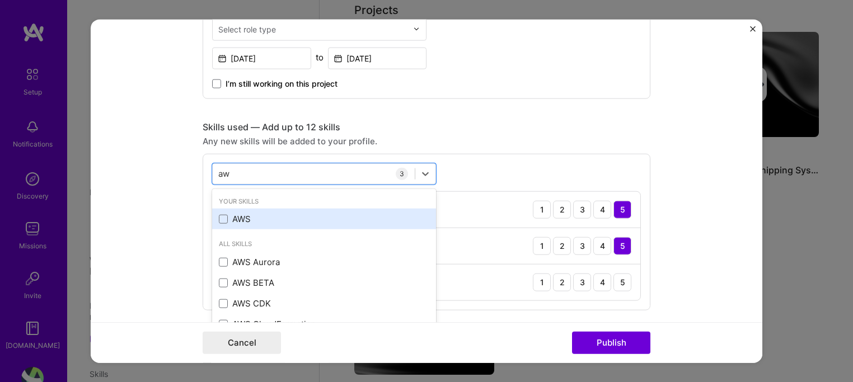
click at [243, 213] on div "AWS" at bounding box center [324, 219] width 211 height 12
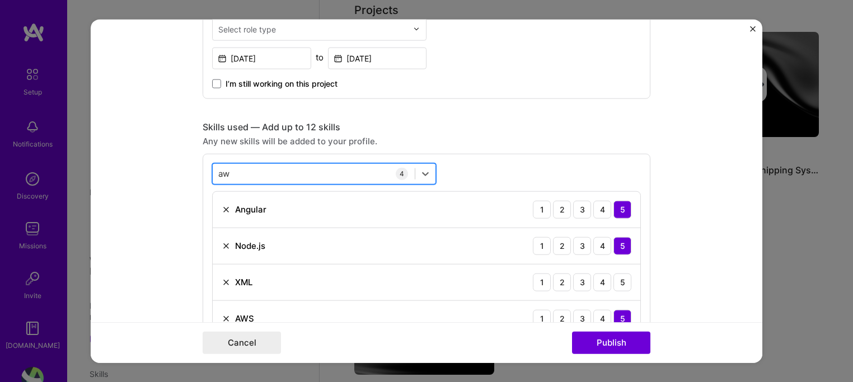
click at [266, 179] on div "aw aw" at bounding box center [314, 174] width 202 height 18
type input "a"
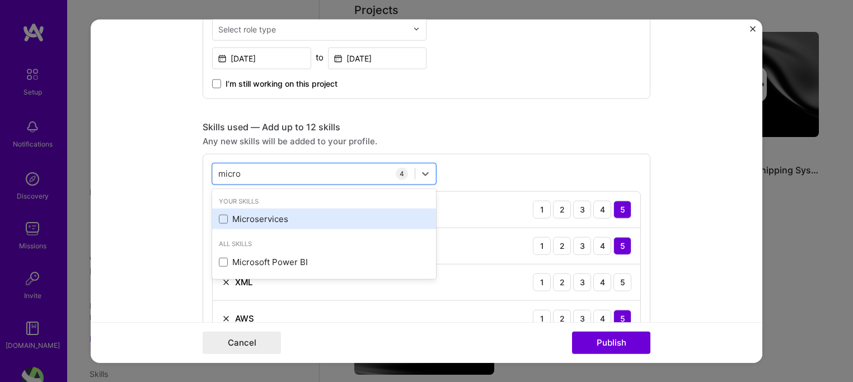
click at [254, 219] on div "Microservices" at bounding box center [324, 219] width 211 height 12
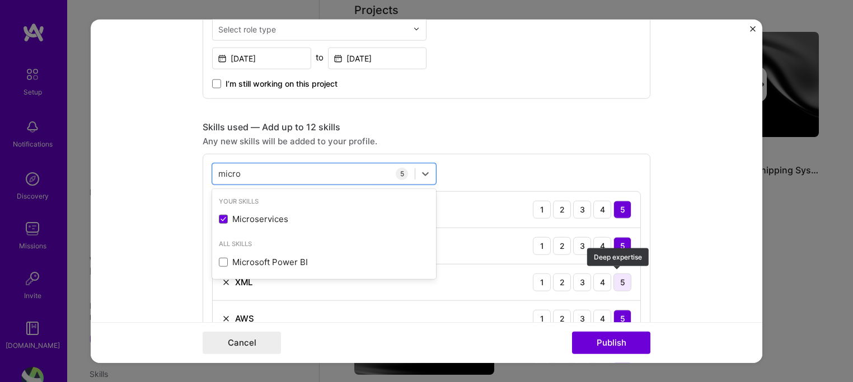
type input "micro"
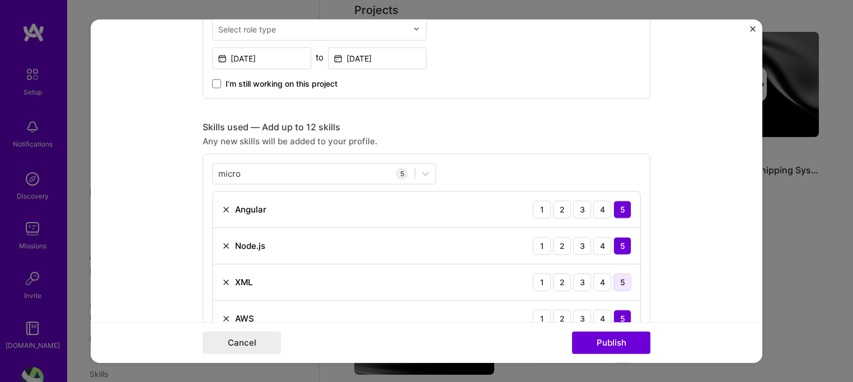
click at [615, 279] on div "5" at bounding box center [623, 282] width 18 height 18
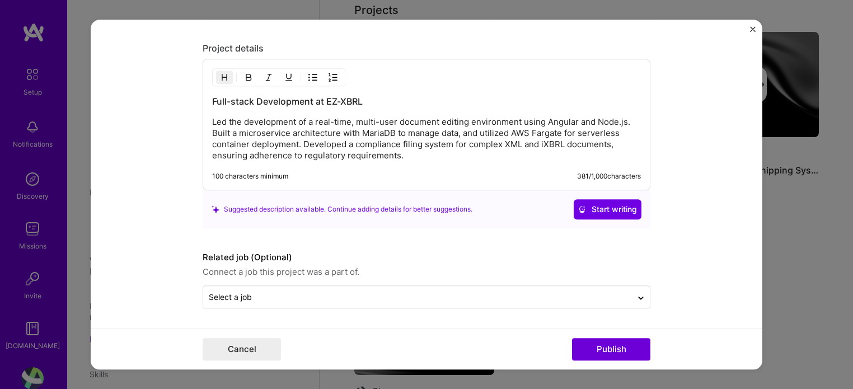
scroll to position [1104, 0]
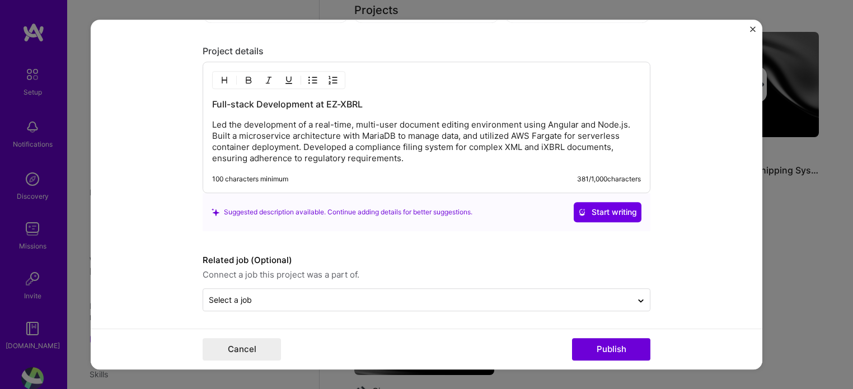
click at [349, 157] on p "Led the development of a real-time, multi-user document editing environment usi…" at bounding box center [426, 141] width 429 height 45
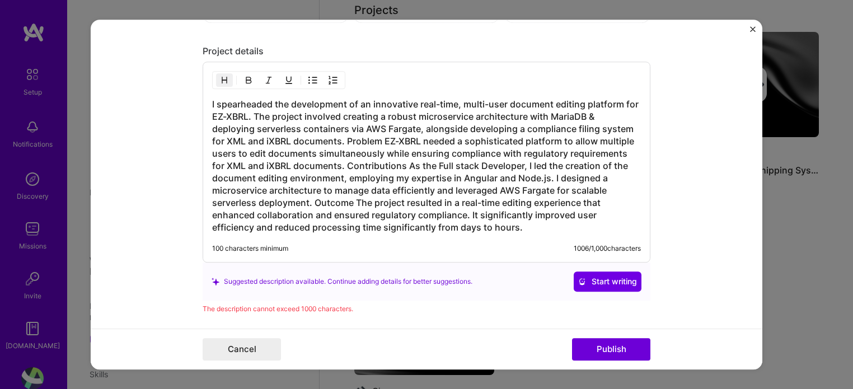
click at [490, 164] on h3 "I spearheaded the development of an innovative real-time, multi-user document e…" at bounding box center [426, 165] width 429 height 135
click at [341, 143] on h3 "I spearheaded the development of an innovative real-time, multi-user document e…" at bounding box center [426, 165] width 429 height 135
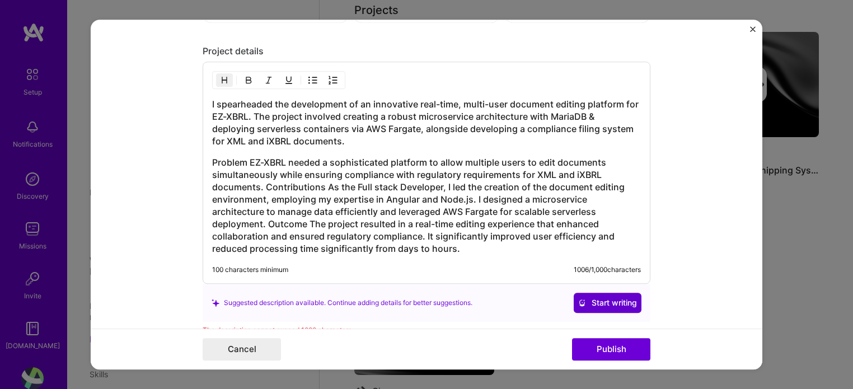
click at [619, 293] on button "Start writing" at bounding box center [608, 303] width 68 height 20
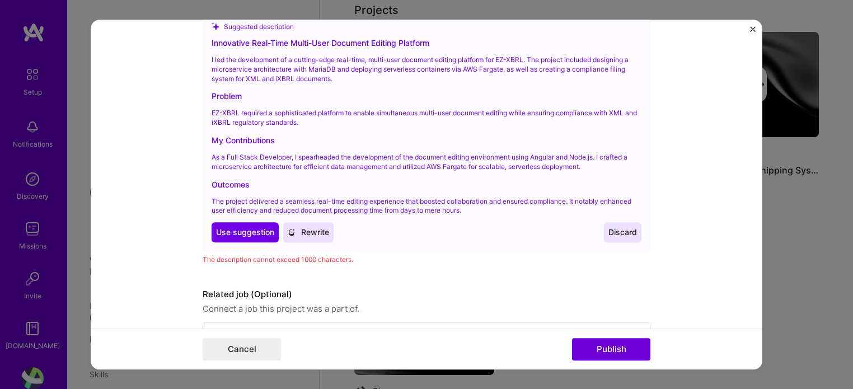
scroll to position [1406, 0]
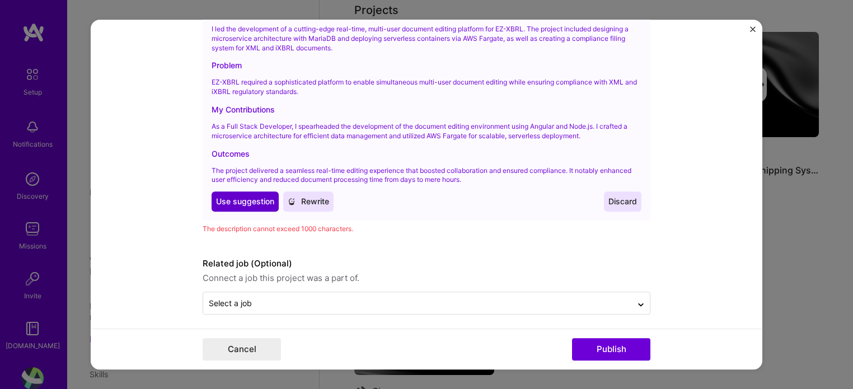
click at [249, 200] on span "Use suggestion" at bounding box center [245, 201] width 58 height 11
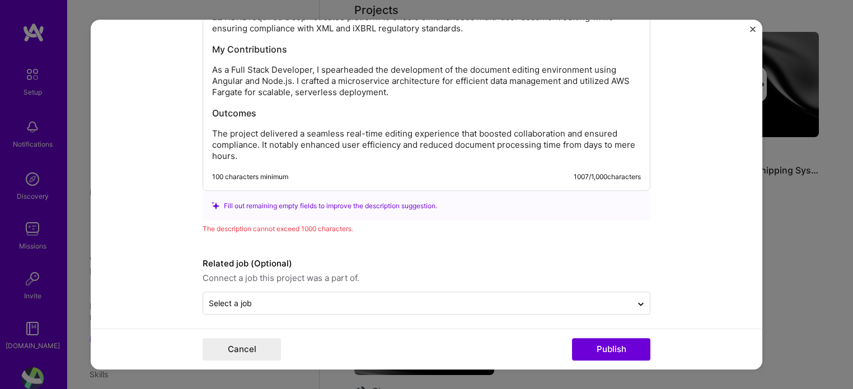
click at [476, 149] on p "The project delivered a seamless real-time editing experience that boosted coll…" at bounding box center [426, 145] width 429 height 34
click at [615, 146] on p "The project delivered a seamless real-time editing experience that boosted coll…" at bounding box center [426, 145] width 429 height 34
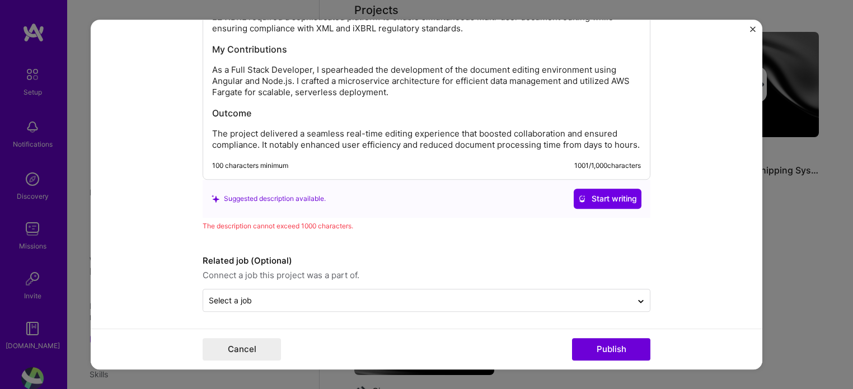
click at [476, 50] on h3 "My Contributions" at bounding box center [426, 49] width 429 height 12
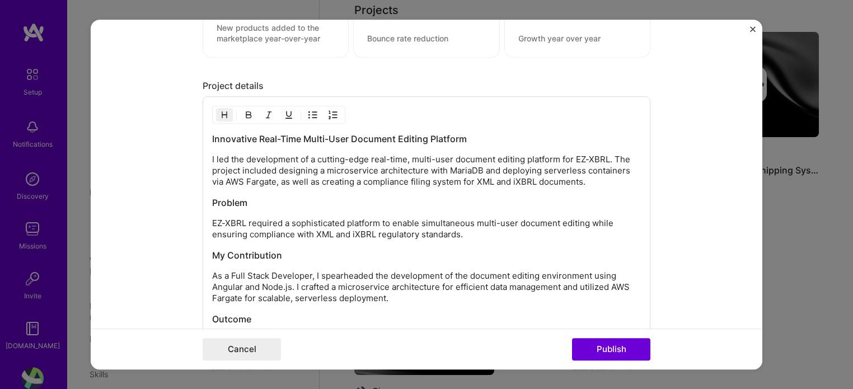
scroll to position [1146, 0]
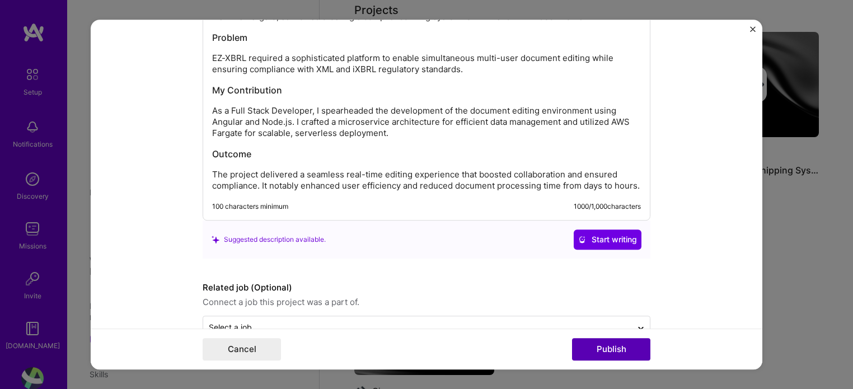
click at [611, 351] on button "Publish" at bounding box center [611, 349] width 78 height 22
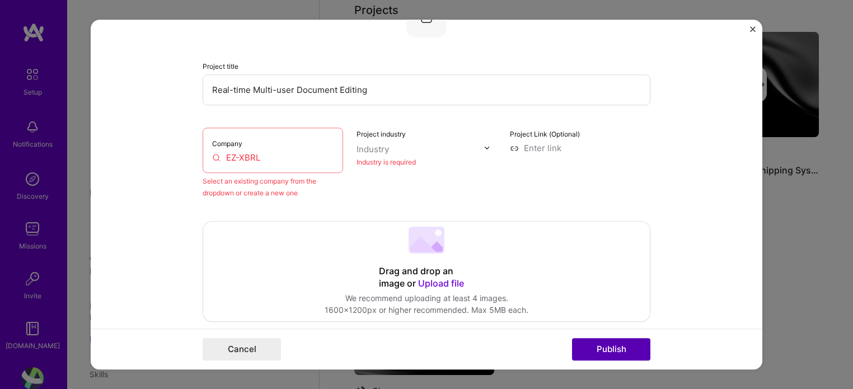
scroll to position [73, 0]
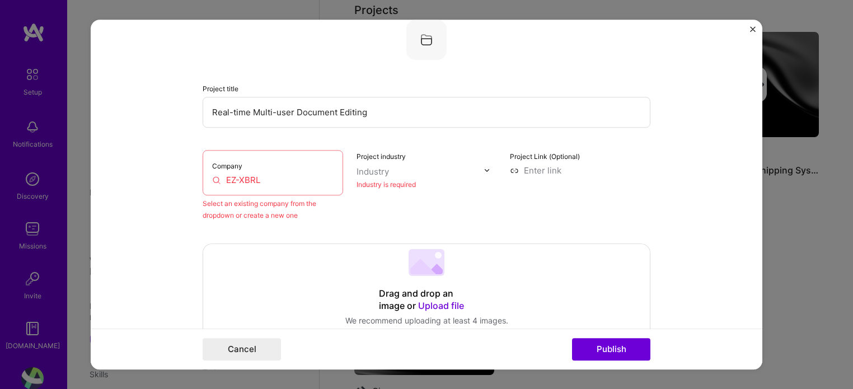
click at [255, 183] on input "EZ-XBRL" at bounding box center [272, 180] width 121 height 12
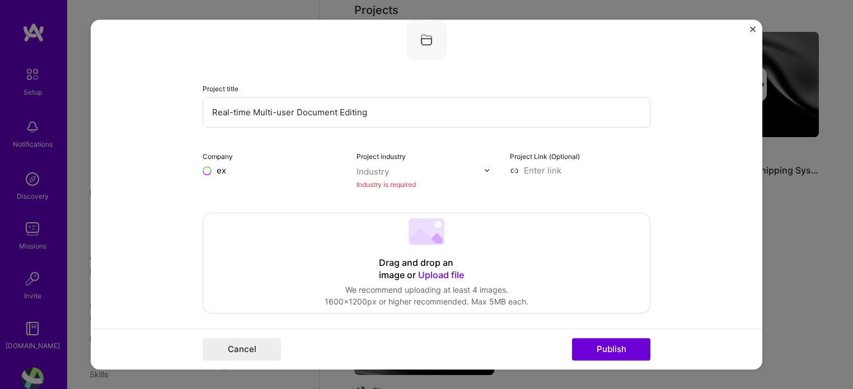
type input "e"
type input "Ez-XBRL"
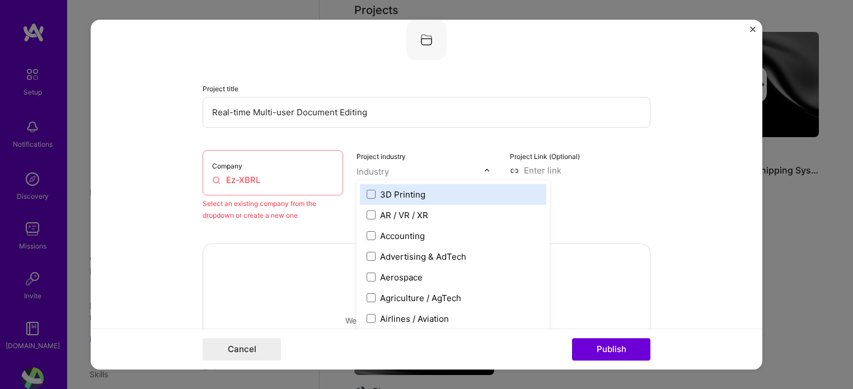
click at [390, 174] on div at bounding box center [421, 172] width 128 height 14
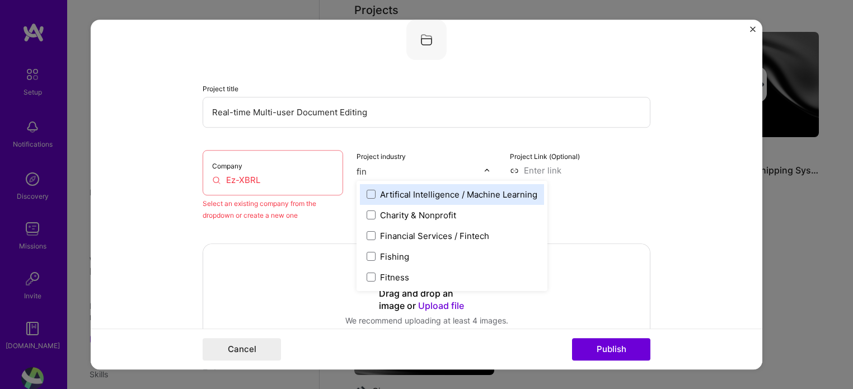
type input "fina"
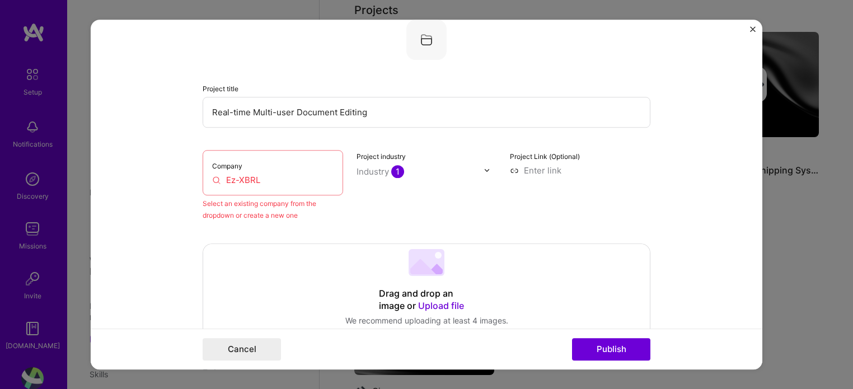
click at [708, 230] on form "Editing suggested project This project is suggested based on your LinkedIn, res…" at bounding box center [427, 195] width 672 height 350
click at [621, 340] on button "Publish" at bounding box center [611, 349] width 78 height 22
click at [616, 351] on button "Publish" at bounding box center [611, 349] width 78 height 22
drag, startPoint x: 753, startPoint y: 91, endPoint x: 314, endPoint y: 170, distance: 446.0
click at [314, 170] on form "Editing suggested project This project is suggested based on your LinkedIn, res…" at bounding box center [427, 195] width 672 height 350
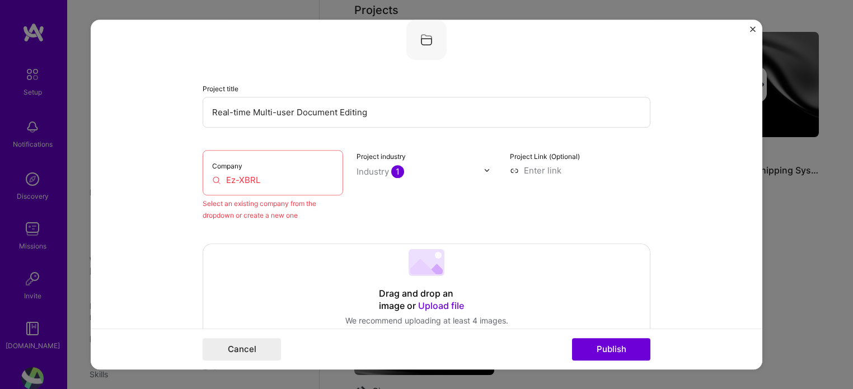
click at [281, 180] on input "Ez-XBRL" at bounding box center [272, 180] width 121 height 12
click at [236, 181] on input "Ez-XBRL Solutions" at bounding box center [272, 180] width 121 height 12
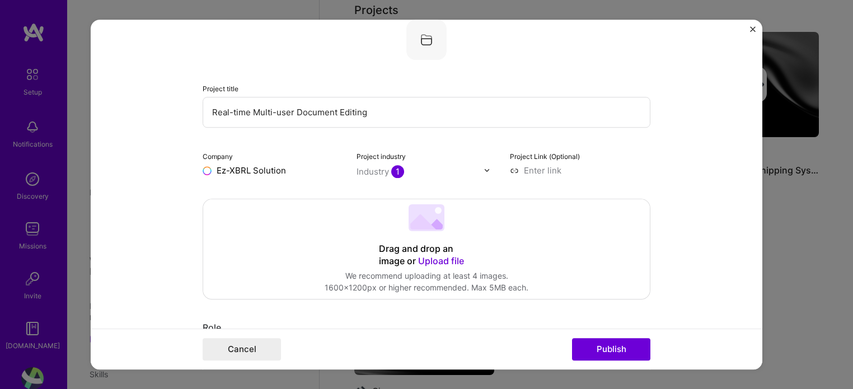
type input "Ez-XBRL Solutions"
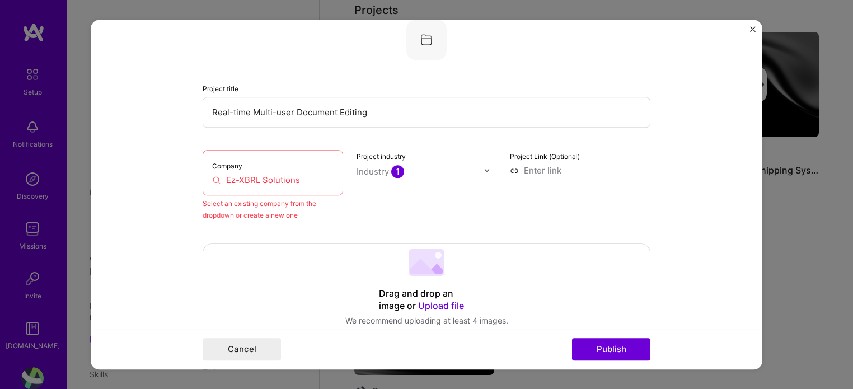
click at [239, 217] on div "Select an existing company from the dropdown or create a new one" at bounding box center [273, 210] width 141 height 24
click at [268, 217] on div "Select an existing company from the dropdown or create a new one" at bounding box center [273, 210] width 141 height 24
drag, startPoint x: 268, startPoint y: 217, endPoint x: 275, endPoint y: 205, distance: 13.8
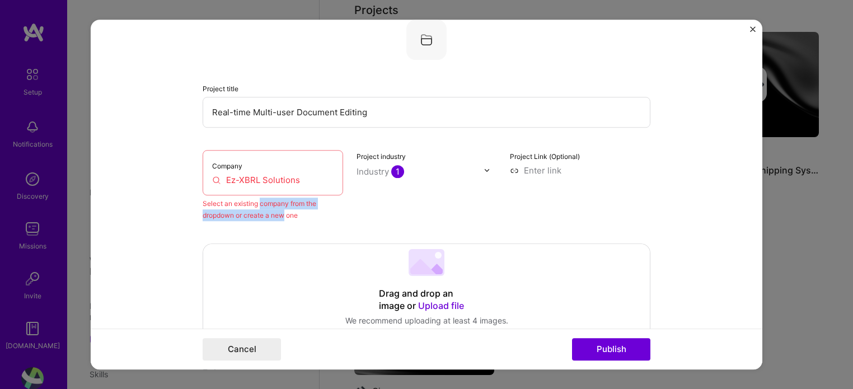
click at [275, 205] on div "Select an existing company from the dropdown or create a new one" at bounding box center [273, 210] width 141 height 24
click at [312, 179] on input "Ez-XBRL Solutions" at bounding box center [272, 180] width 121 height 12
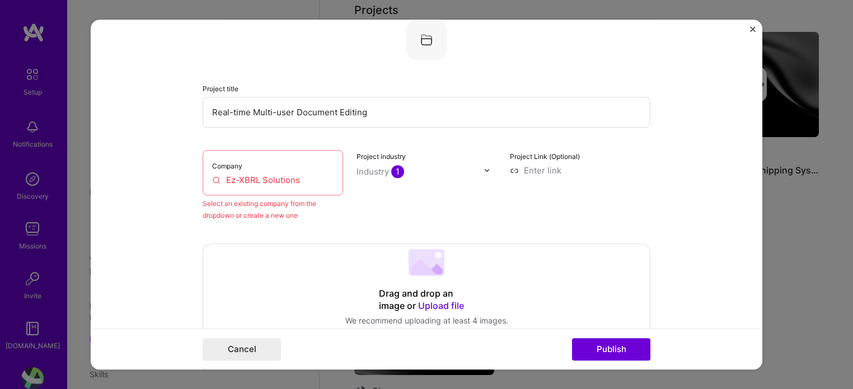
click at [312, 179] on input "Ez-XBRL Solutions" at bounding box center [272, 180] width 121 height 12
click at [329, 182] on input "Ez-XBRL Solutions" at bounding box center [272, 180] width 121 height 12
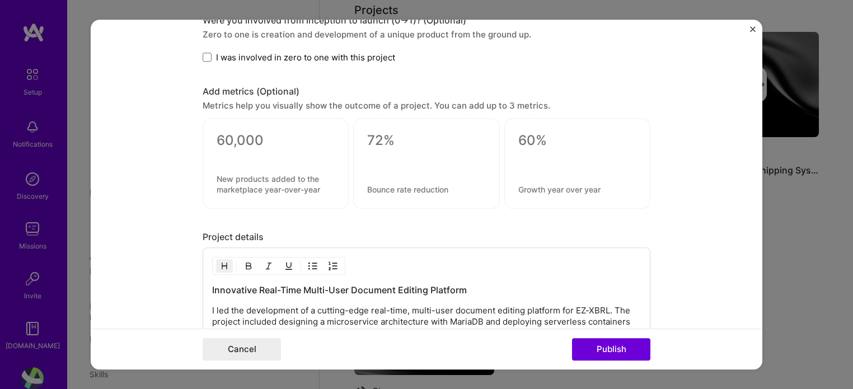
scroll to position [1320, 0]
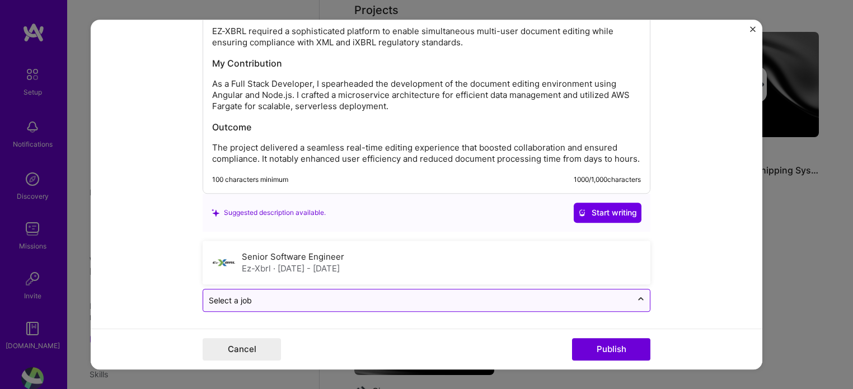
click at [638, 301] on div at bounding box center [641, 301] width 18 height 18
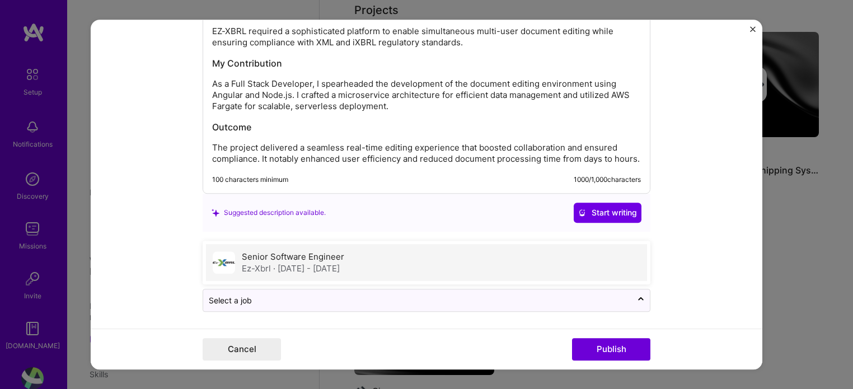
click at [587, 262] on div "Senior Software Engineer Ez-Xbrl · [DATE] - [DATE]" at bounding box center [426, 262] width 441 height 37
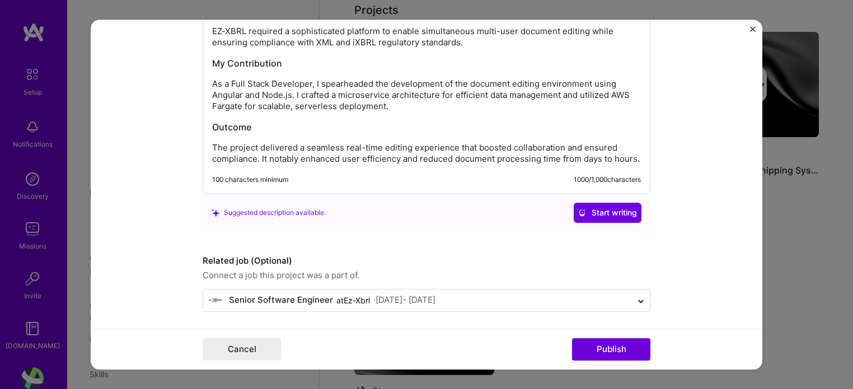
click at [694, 259] on form "Editing suggested project This project is suggested based on your LinkedIn, res…" at bounding box center [427, 195] width 672 height 350
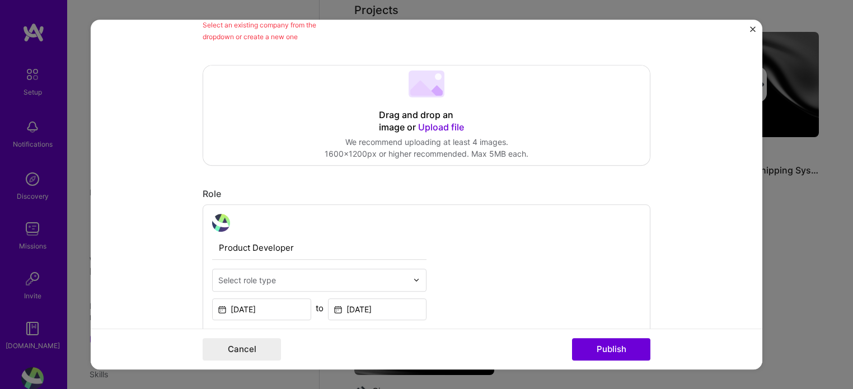
scroll to position [189, 0]
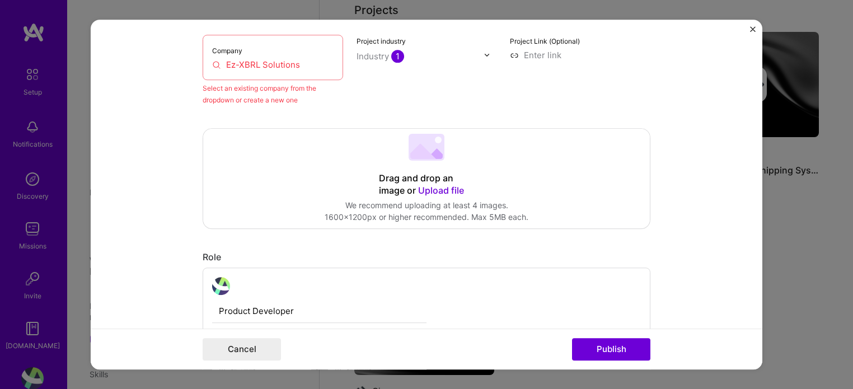
click at [274, 63] on input "Ez-XBRL Solutions" at bounding box center [272, 65] width 121 height 12
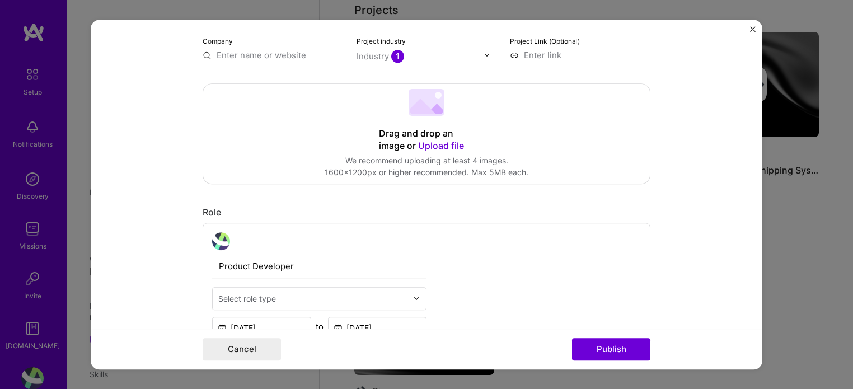
type input "S"
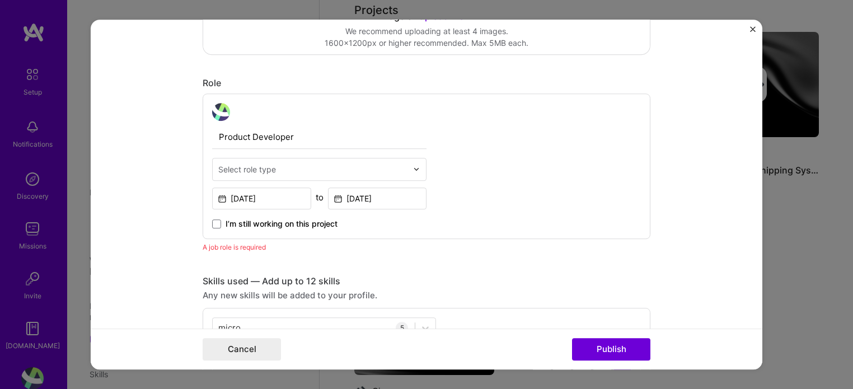
scroll to position [349, 0]
click at [302, 167] on input "text" at bounding box center [312, 172] width 189 height 12
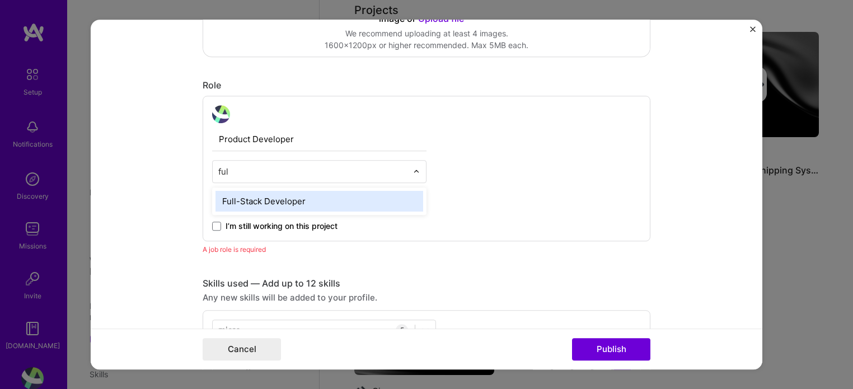
type input "full"
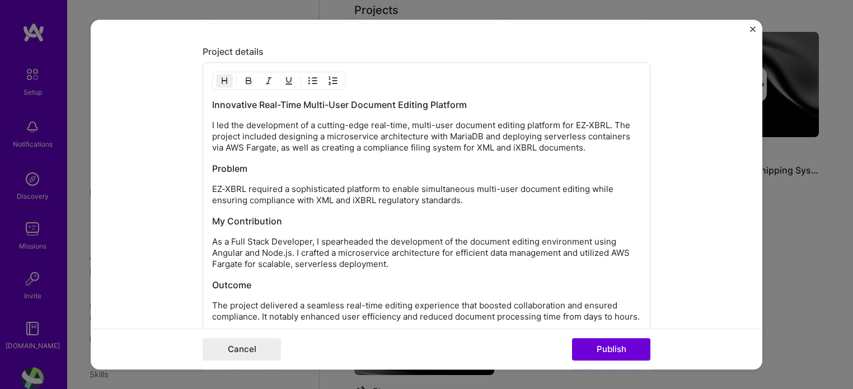
scroll to position [1181, 0]
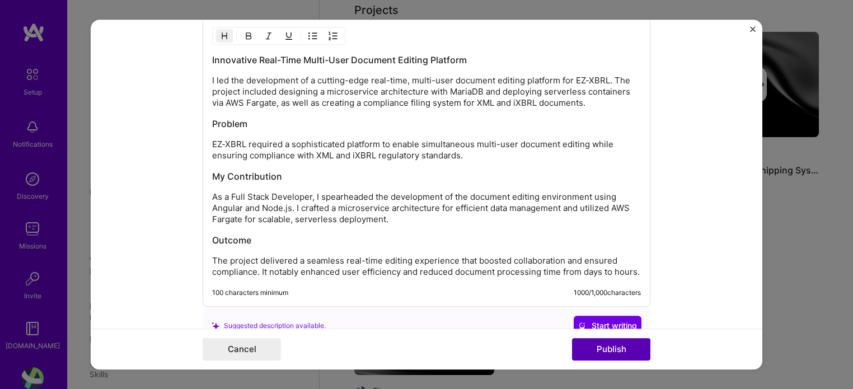
click at [604, 351] on button "Publish" at bounding box center [611, 349] width 78 height 22
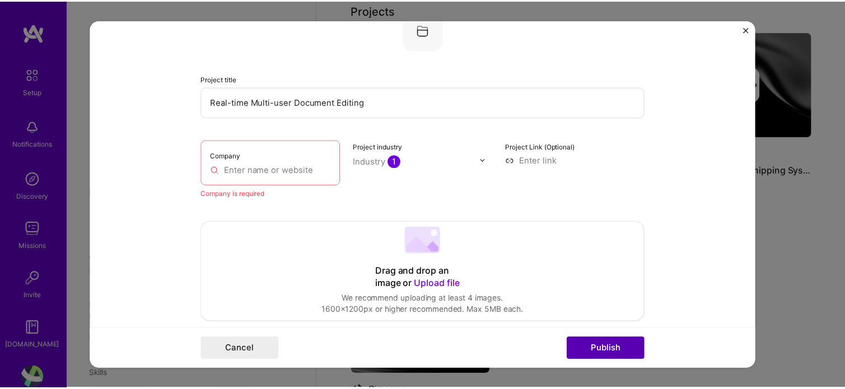
scroll to position [73, 0]
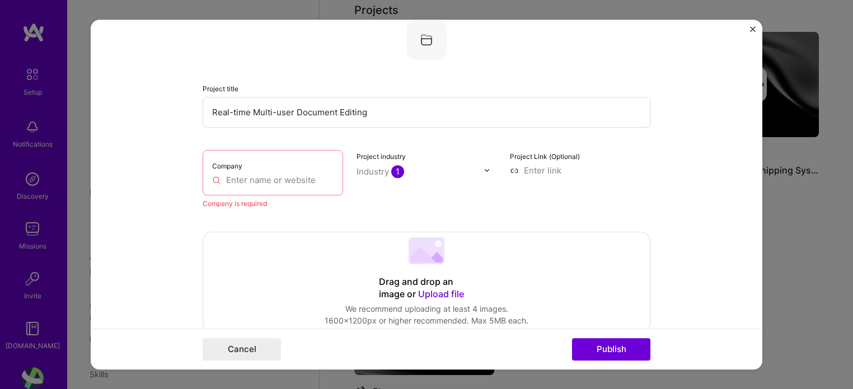
drag, startPoint x: 296, startPoint y: 168, endPoint x: 291, endPoint y: 174, distance: 7.6
click at [291, 174] on div "Company" at bounding box center [273, 172] width 141 height 45
click at [291, 174] on input "text" at bounding box center [272, 180] width 121 height 12
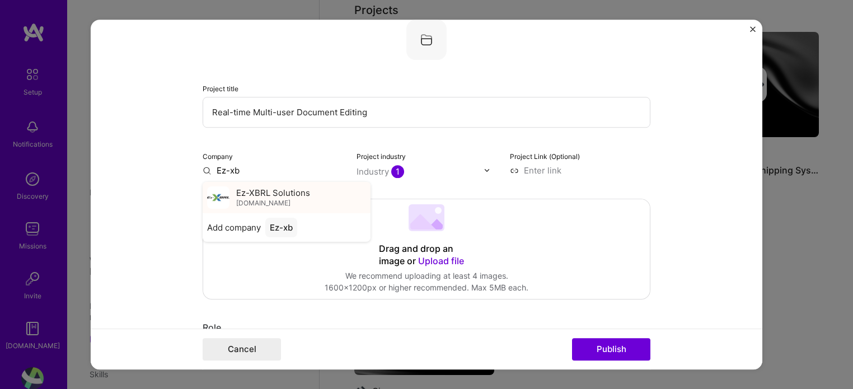
type input "Ez-xb"
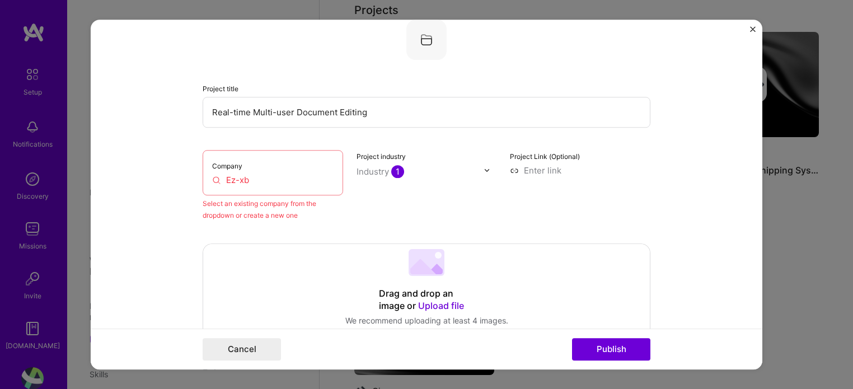
click at [296, 177] on input "Ez-xb" at bounding box center [272, 180] width 121 height 12
click at [749, 31] on form "Editing suggested project This project is suggested based on your LinkedIn, res…" at bounding box center [427, 195] width 672 height 350
click at [752, 29] on img "Close" at bounding box center [753, 29] width 6 height 6
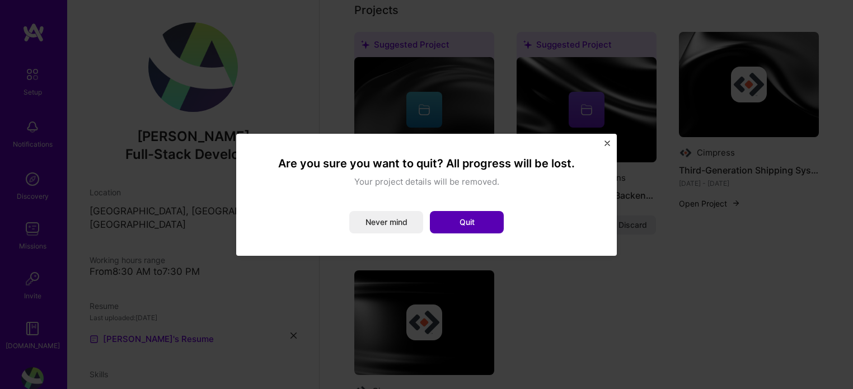
click at [471, 223] on button "Quit" at bounding box center [467, 222] width 74 height 22
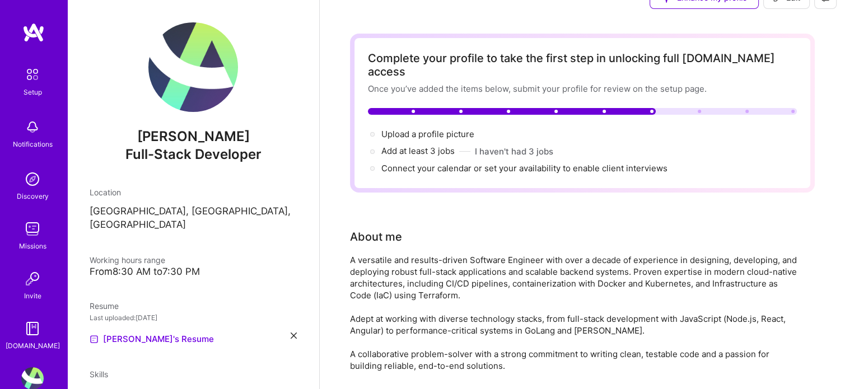
scroll to position [0, 0]
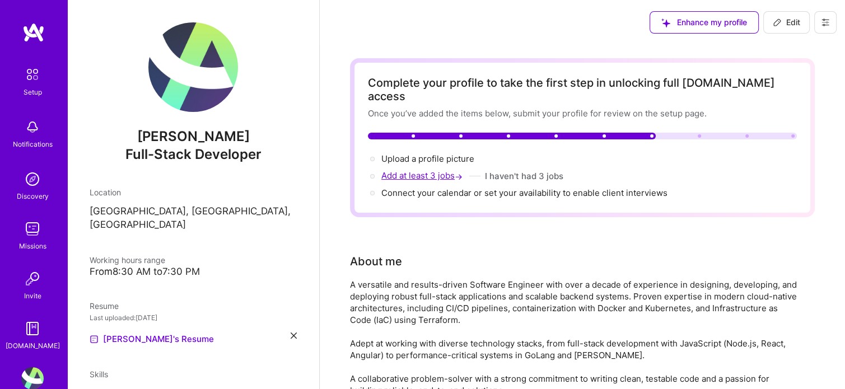
click at [451, 170] on span "Add at least 3 jobs →" at bounding box center [422, 175] width 83 height 11
select select "US"
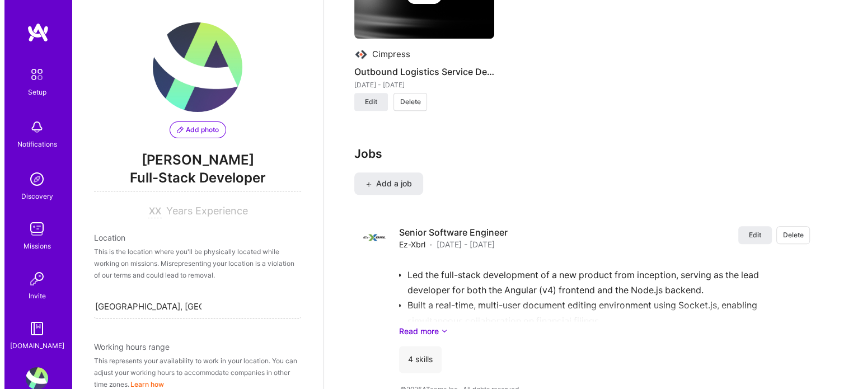
scroll to position [1297, 0]
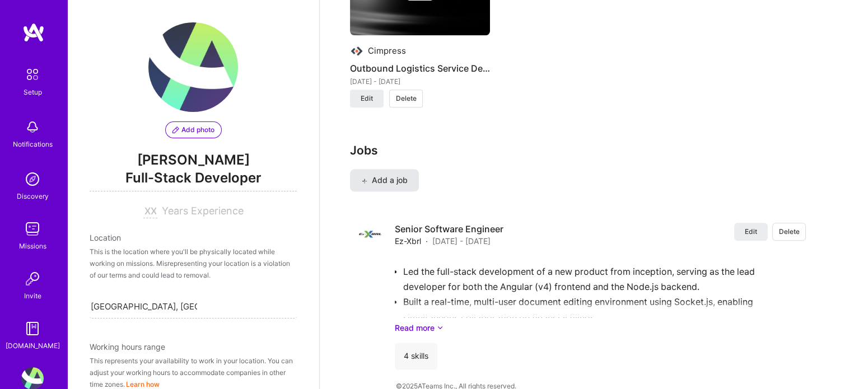
click at [391, 175] on span "Add a job" at bounding box center [384, 180] width 46 height 11
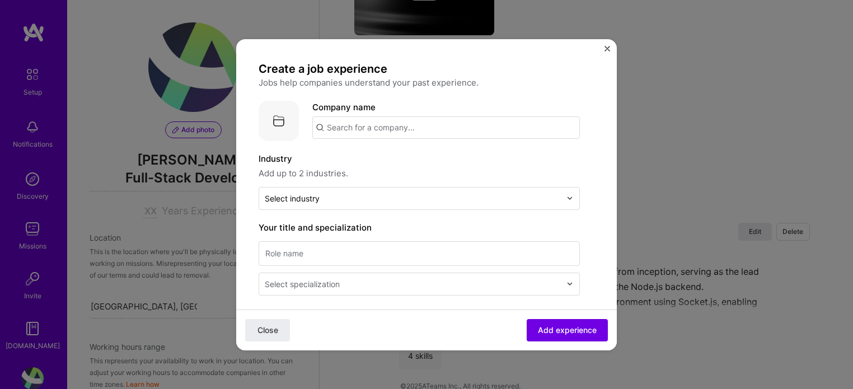
click at [394, 133] on input "text" at bounding box center [446, 127] width 268 height 22
click at [329, 129] on input "recat digital solutions" at bounding box center [446, 127] width 268 height 22
type input "ReCat Digital Solutions"
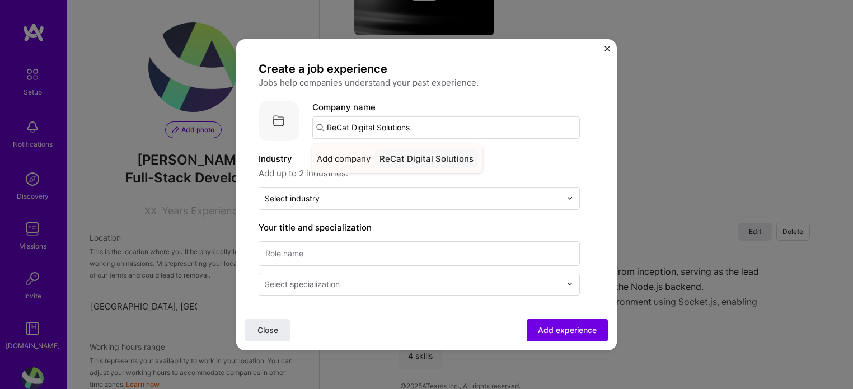
click at [337, 161] on span "Add company" at bounding box center [344, 159] width 54 height 12
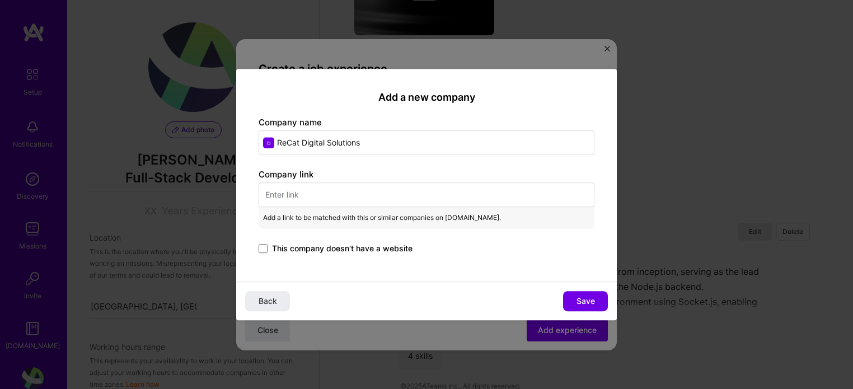
click at [418, 202] on input "text" at bounding box center [427, 195] width 336 height 25
paste input "[URL][DOMAIN_NAME]"
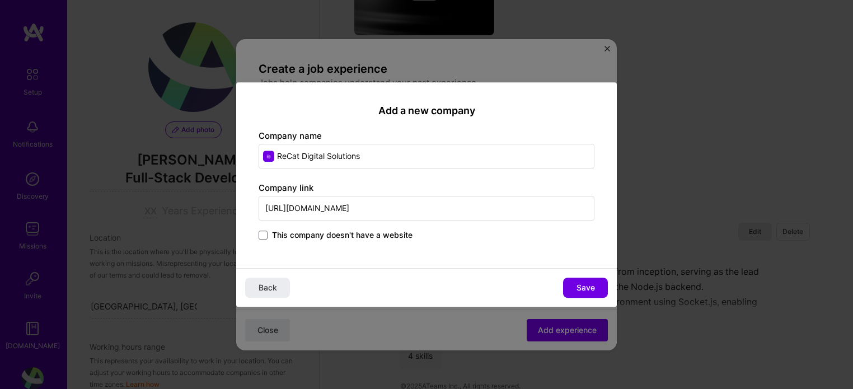
type input "[URL][DOMAIN_NAME]"
click at [560, 233] on div "This company doesn't have a website" at bounding box center [427, 236] width 336 height 13
click at [583, 285] on span "Save" at bounding box center [586, 287] width 18 height 11
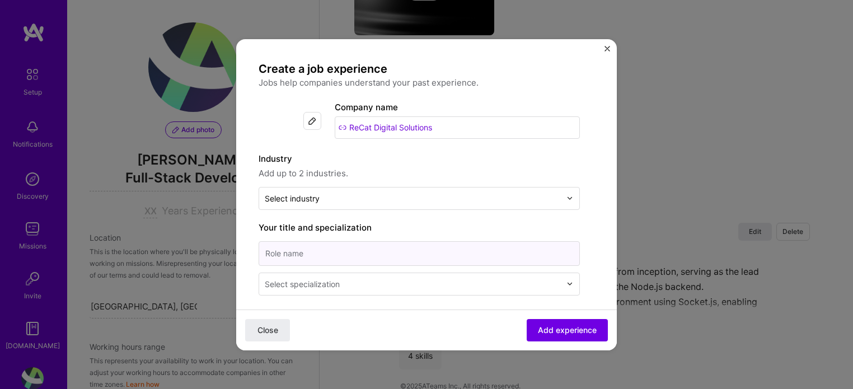
click at [345, 244] on input at bounding box center [419, 253] width 321 height 25
type input "F"
click at [380, 193] on input "text" at bounding box center [413, 199] width 296 height 12
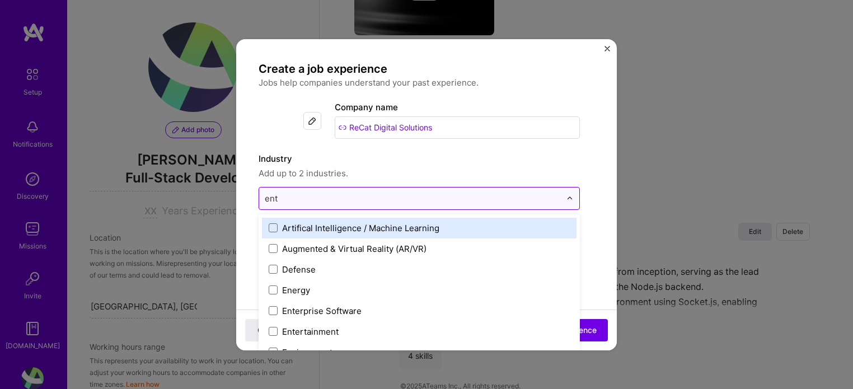
type input "ente"
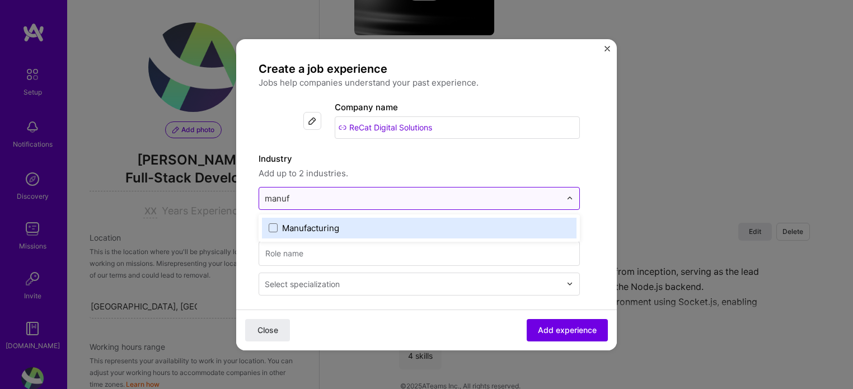
type input "manufa"
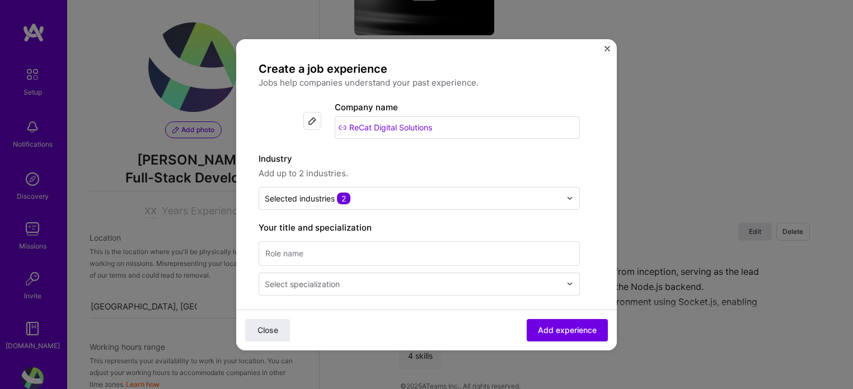
click at [454, 163] on label "Industry" at bounding box center [419, 158] width 321 height 13
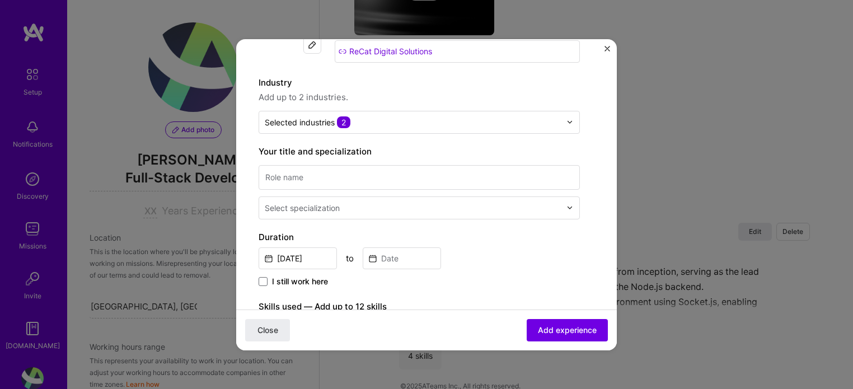
scroll to position [81, 0]
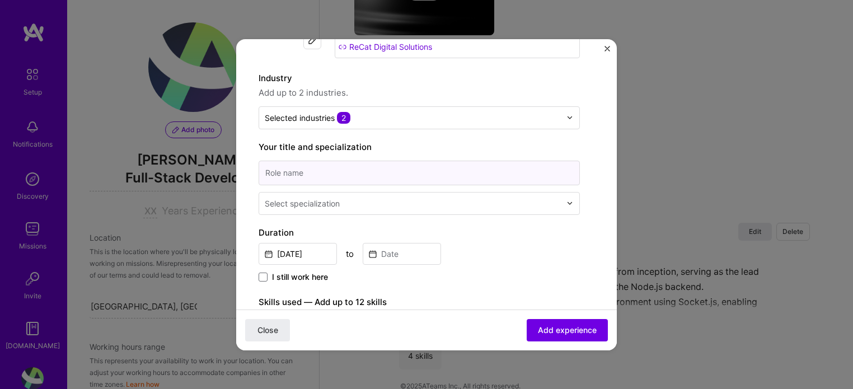
click at [568, 165] on input at bounding box center [419, 173] width 321 height 25
type input "Chief Technology Officer"
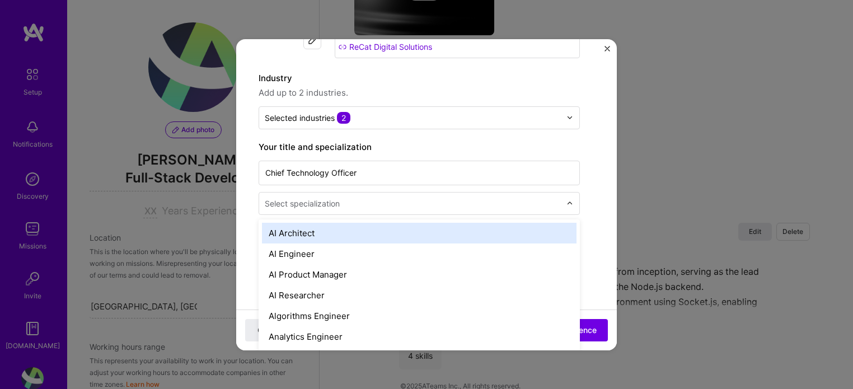
click at [345, 199] on input "text" at bounding box center [414, 204] width 298 height 12
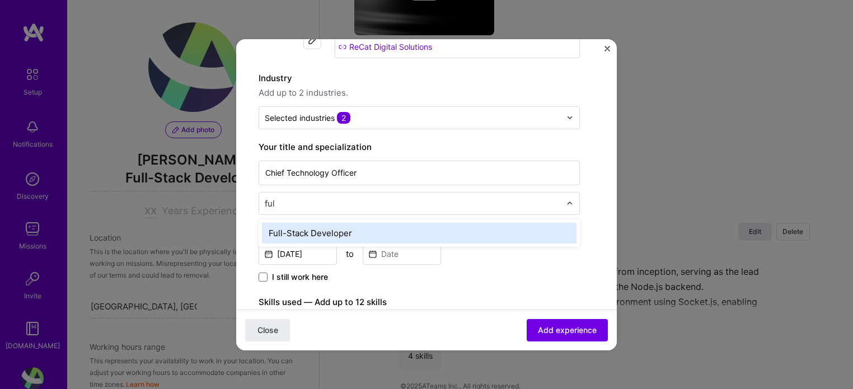
type input "full"
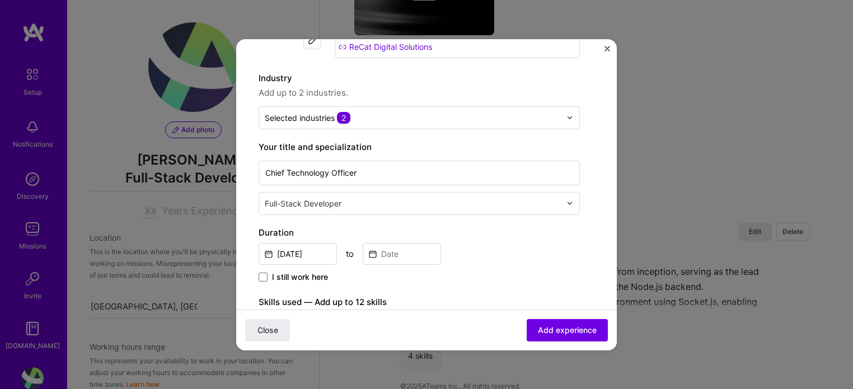
click at [313, 278] on span "I still work here" at bounding box center [300, 277] width 56 height 11
click at [0, 0] on input "I still work here" at bounding box center [0, 0] width 0 height 0
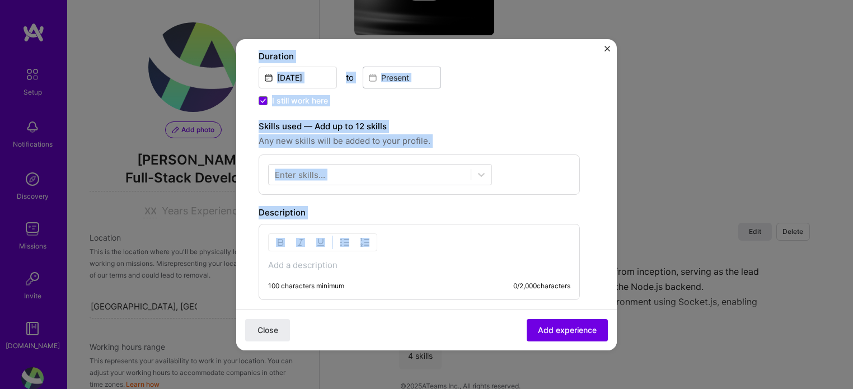
scroll to position [259, 0]
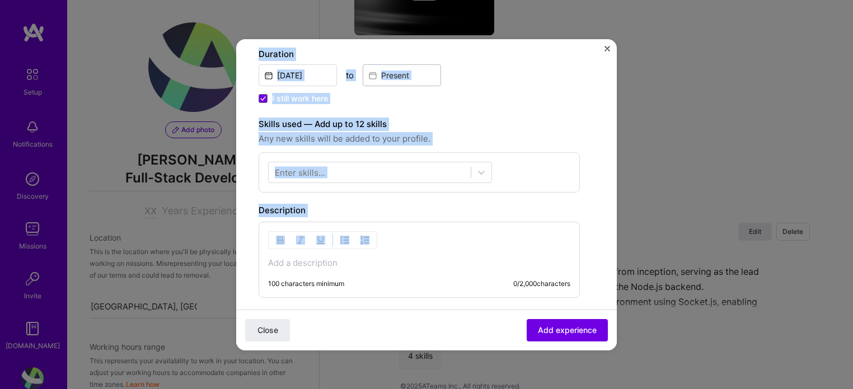
drag, startPoint x: 616, startPoint y: 155, endPoint x: 613, endPoint y: 224, distance: 69.0
click at [613, 224] on div "Create a job experience Jobs help companies understand your past experience. Co…" at bounding box center [426, 194] width 381 height 311
click at [573, 144] on span "Any new skills will be added to your profile." at bounding box center [419, 138] width 321 height 13
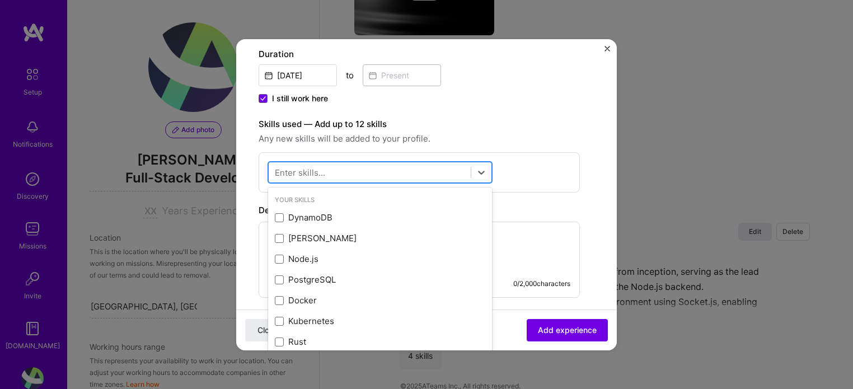
click at [463, 165] on div at bounding box center [370, 172] width 202 height 18
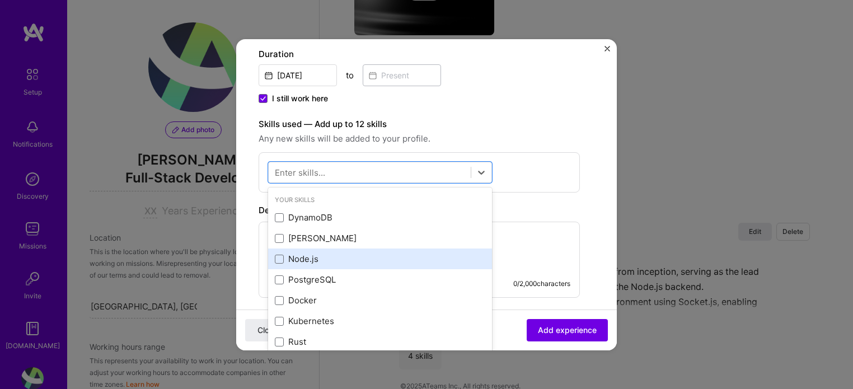
click at [391, 250] on div "Node.js" at bounding box center [380, 259] width 224 height 21
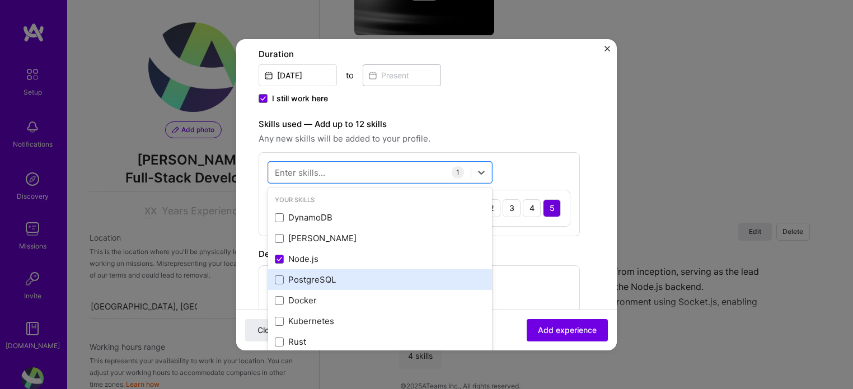
click at [373, 277] on div "PostgreSQL" at bounding box center [380, 280] width 211 height 12
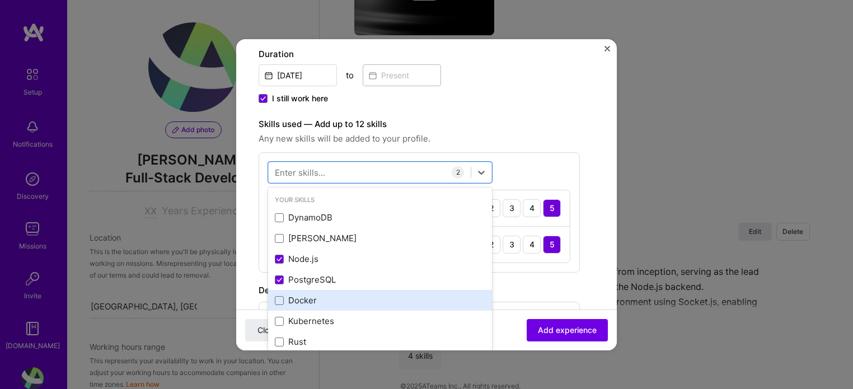
click at [362, 301] on div "Docker" at bounding box center [380, 300] width 211 height 12
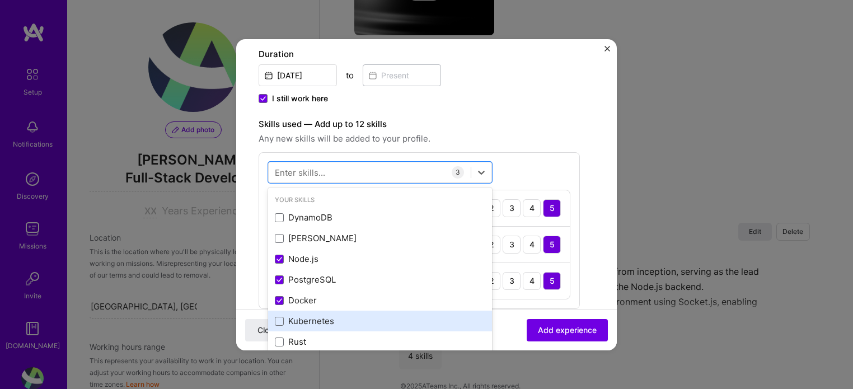
click at [357, 313] on div "Kubernetes" at bounding box center [380, 321] width 224 height 21
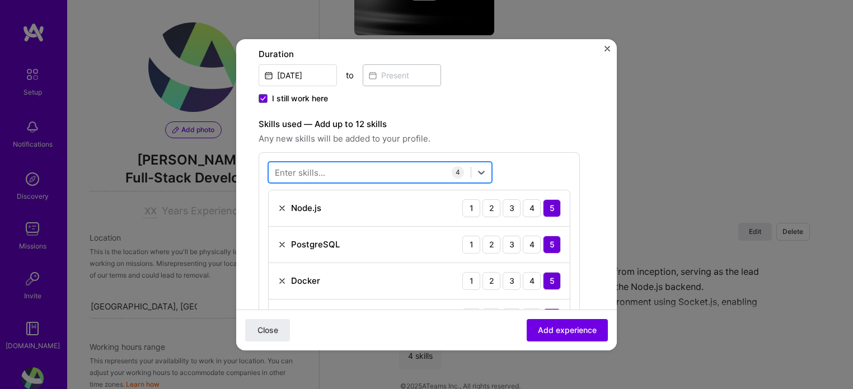
click at [392, 170] on div at bounding box center [370, 172] width 202 height 18
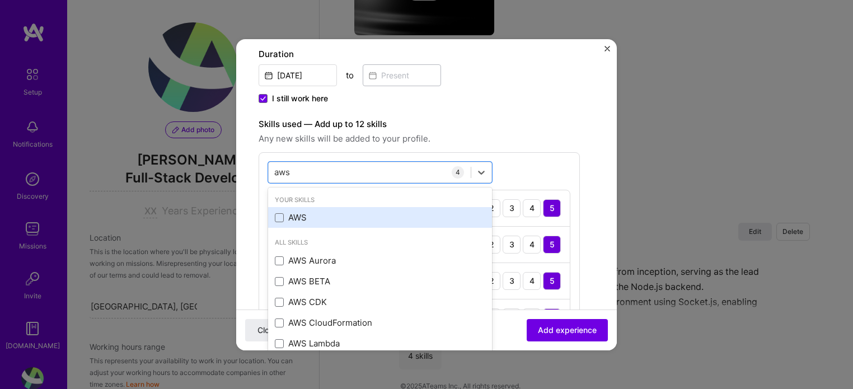
click at [368, 221] on div "AWS" at bounding box center [380, 218] width 211 height 12
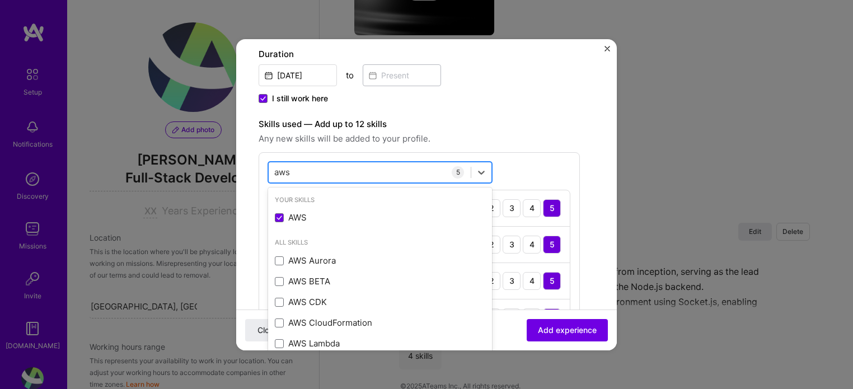
click at [385, 163] on div "aws aws" at bounding box center [370, 172] width 202 height 18
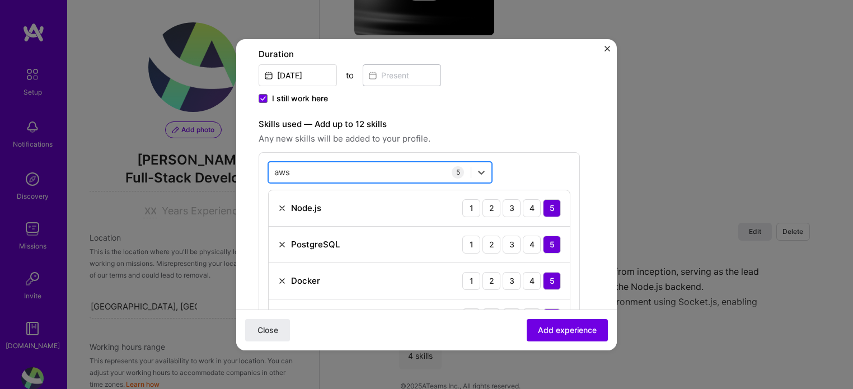
click at [385, 163] on div "aws aws" at bounding box center [370, 172] width 202 height 18
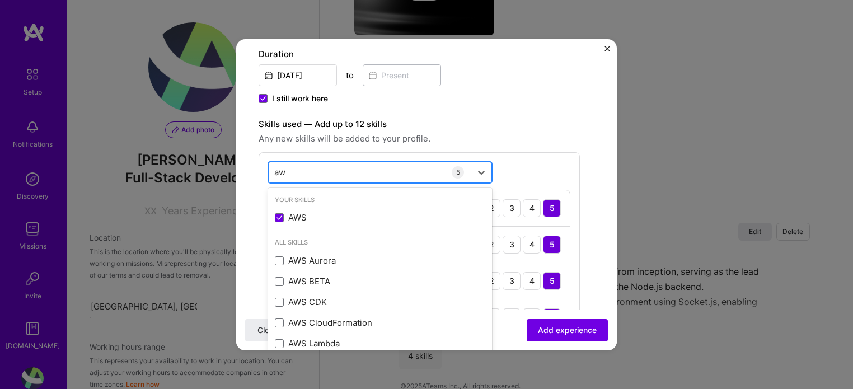
type input "a"
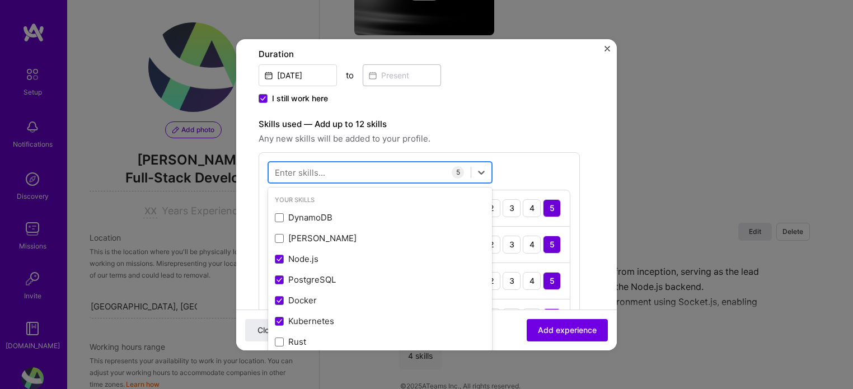
type input "s"
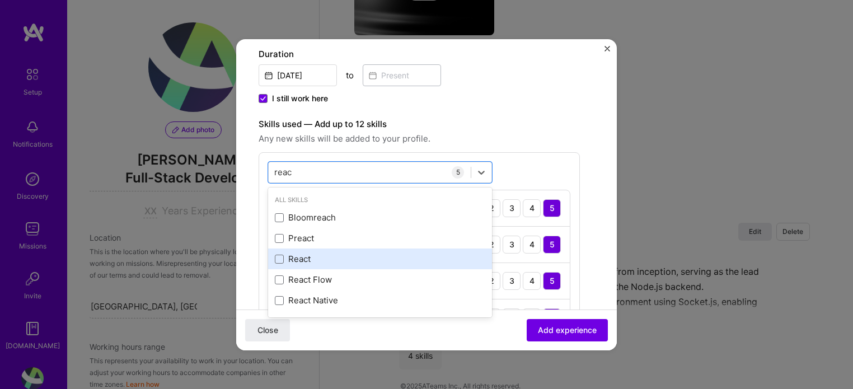
click at [333, 254] on div "React" at bounding box center [380, 259] width 211 height 12
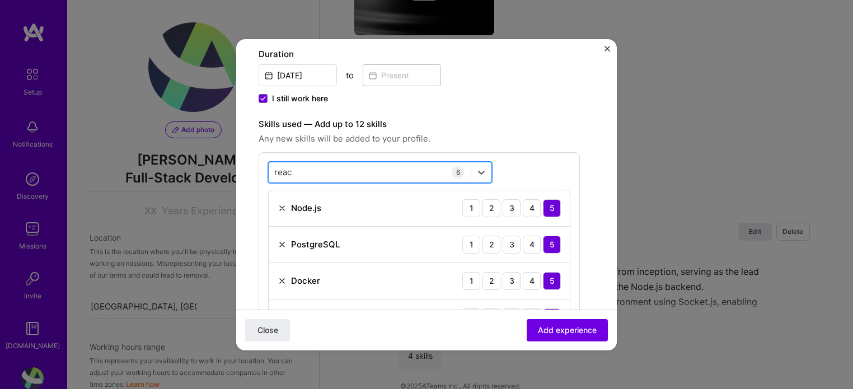
click at [356, 162] on div "reac reac" at bounding box center [380, 172] width 224 height 21
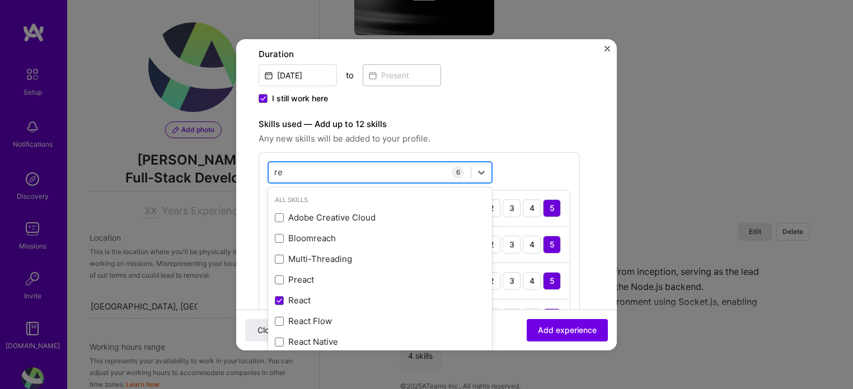
type input "r"
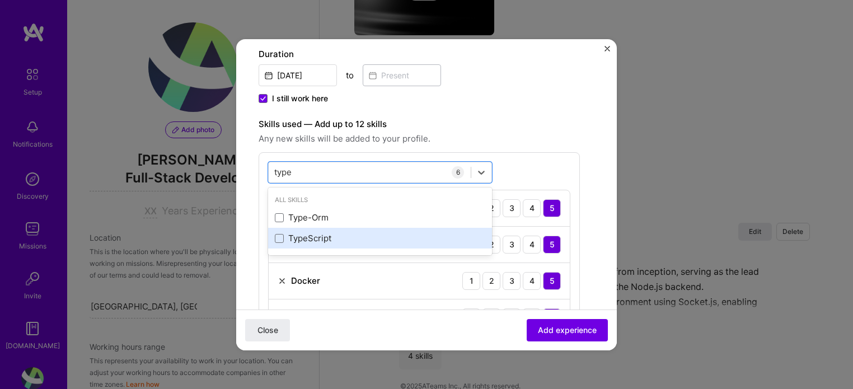
click at [321, 237] on div "TypeScript" at bounding box center [380, 238] width 211 height 12
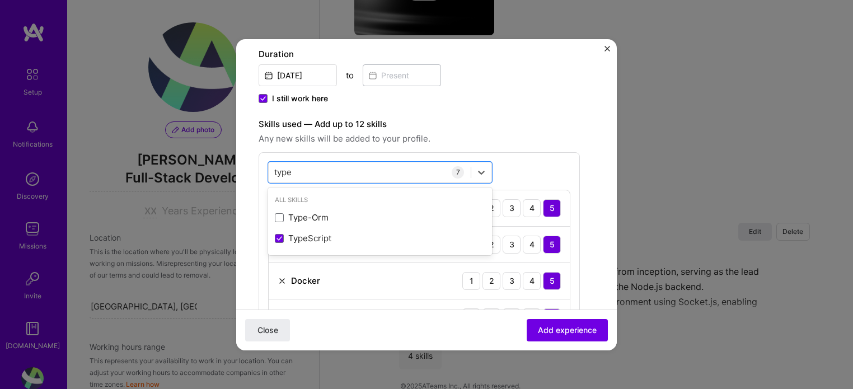
type input "type"
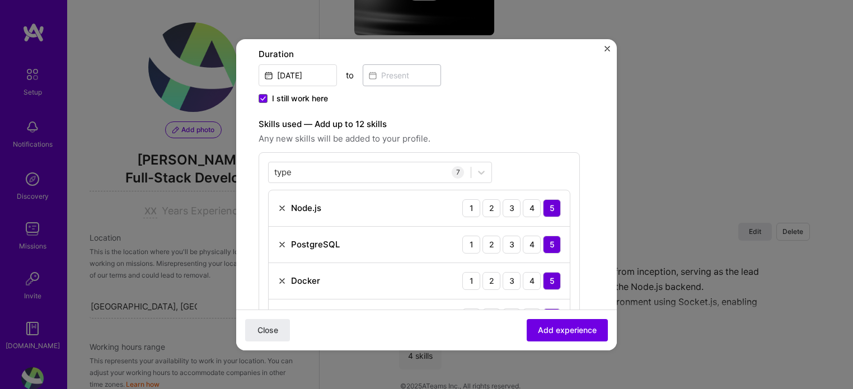
click at [563, 147] on div "Skills used — Add up to 12 skills Any new skills will be added to your profile.…" at bounding box center [419, 286] width 321 height 337
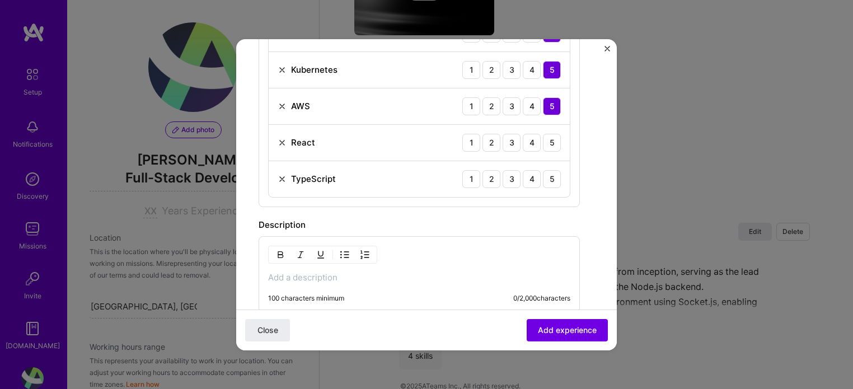
scroll to position [504, 0]
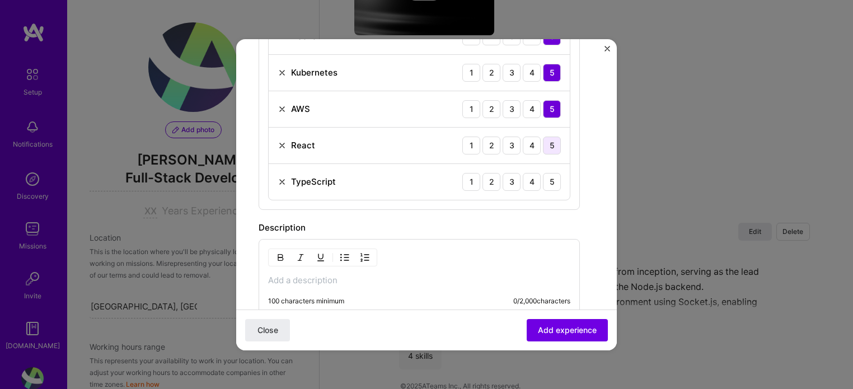
click at [551, 137] on div "5" at bounding box center [552, 146] width 18 height 18
click at [549, 180] on div "5" at bounding box center [552, 182] width 18 height 18
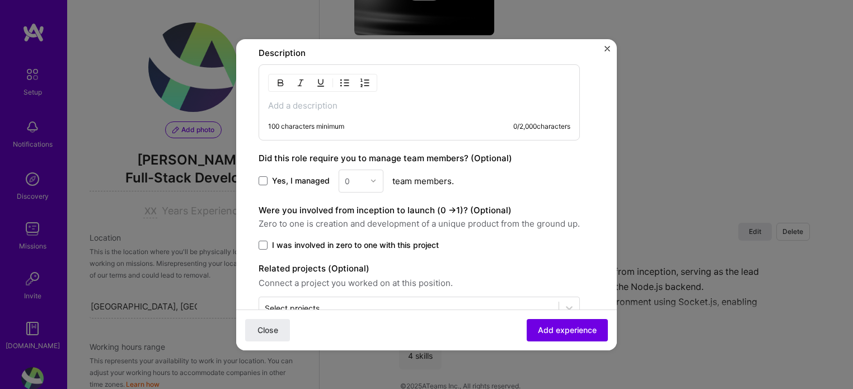
scroll to position [691, 0]
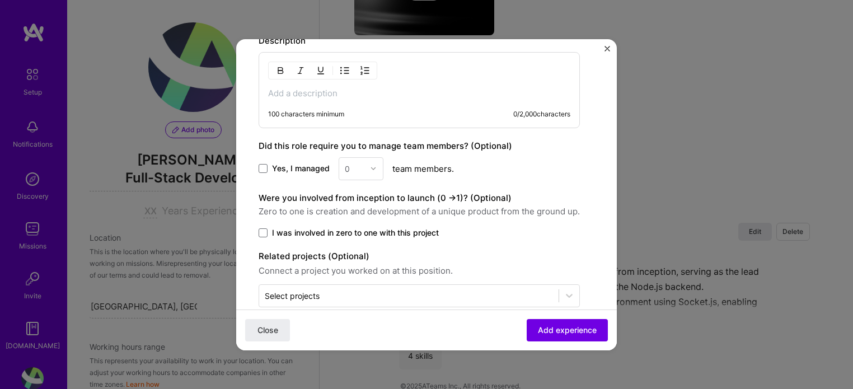
click at [491, 88] on p at bounding box center [419, 93] width 302 height 11
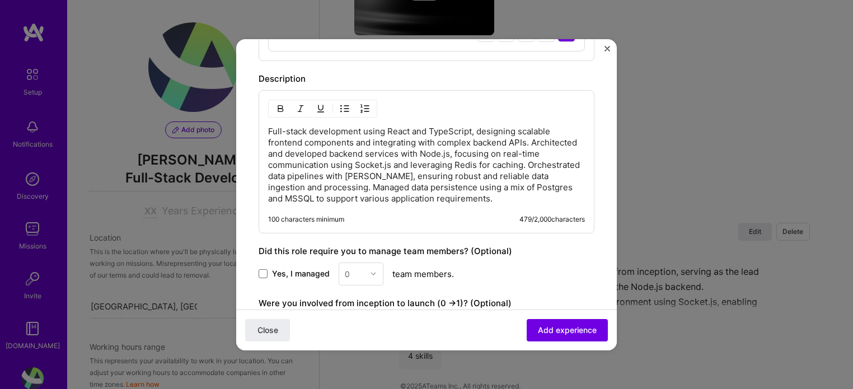
scroll to position [646, 0]
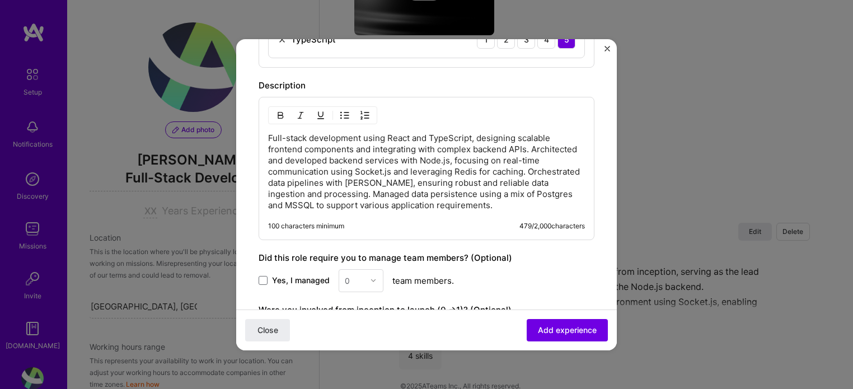
click at [544, 141] on p "Full-stack development using React and TypeScript, designing scalable frontend …" at bounding box center [426, 172] width 317 height 78
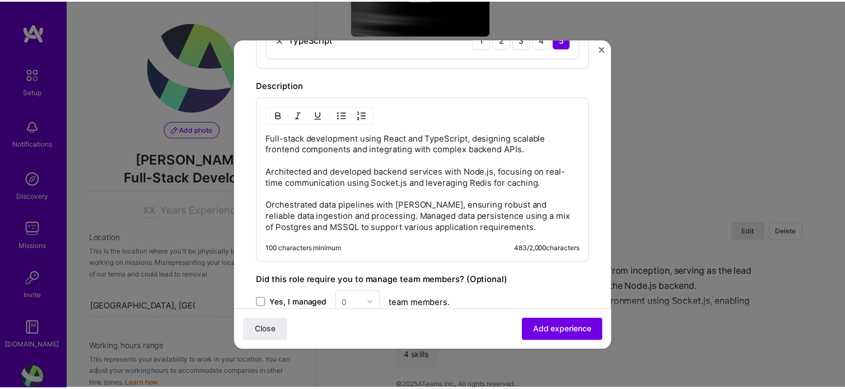
scroll to position [797, 0]
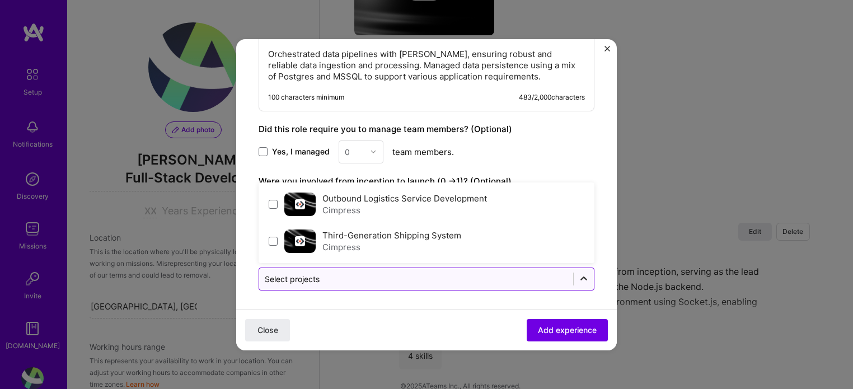
click at [578, 274] on icon at bounding box center [583, 278] width 11 height 11
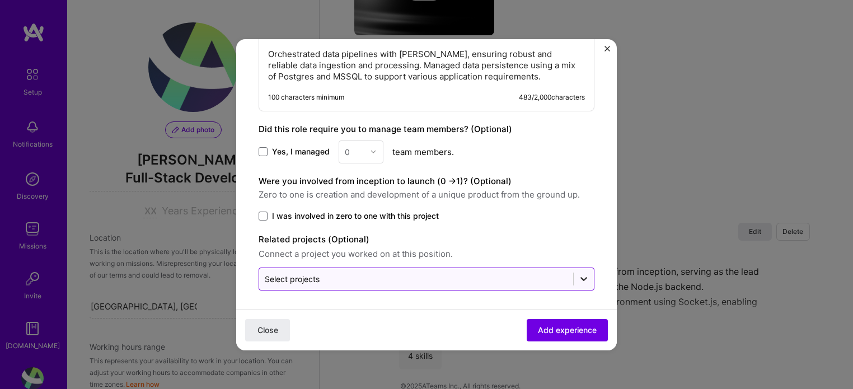
click at [578, 274] on icon at bounding box center [583, 278] width 11 height 11
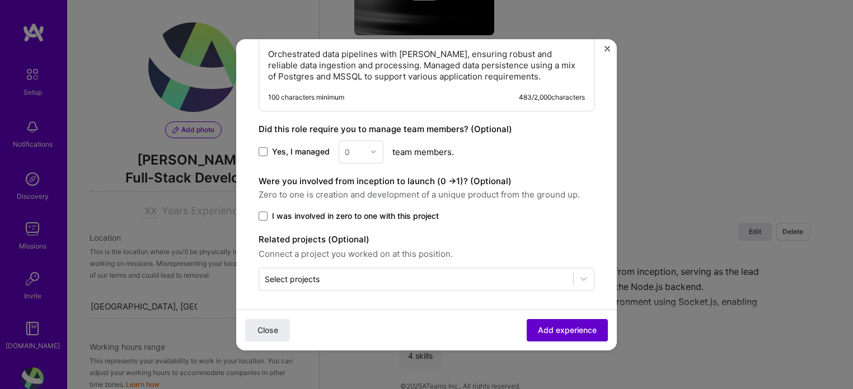
click at [541, 323] on button "Add experience" at bounding box center [567, 330] width 81 height 22
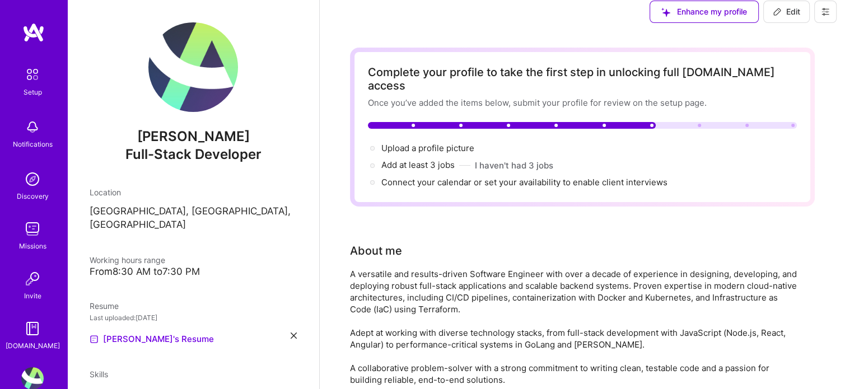
scroll to position [0, 0]
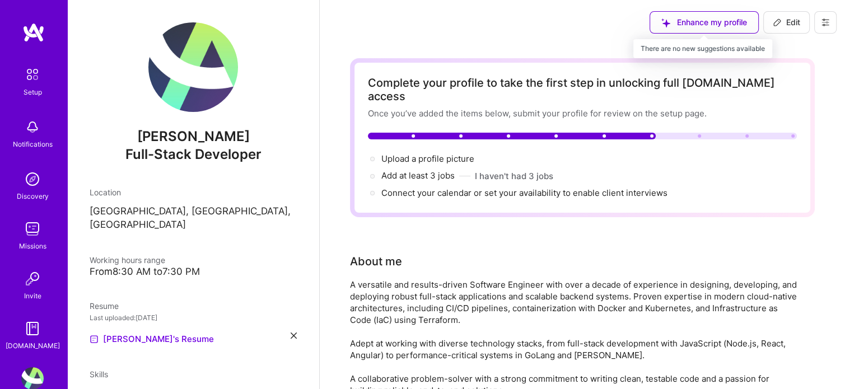
click at [735, 23] on div "Enhance my profile" at bounding box center [703, 22] width 109 height 22
click at [817, 18] on button at bounding box center [825, 22] width 22 height 22
click at [576, 153] on div "Upload a profile picture →" at bounding box center [582, 159] width 429 height 12
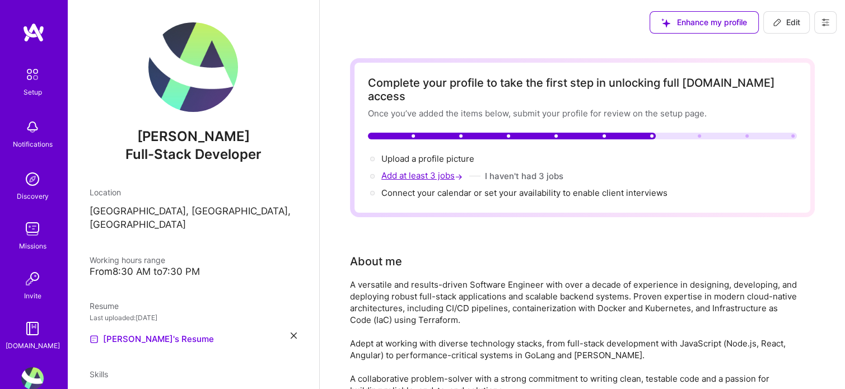
click at [410, 170] on span "Add at least 3 jobs →" at bounding box center [422, 175] width 83 height 11
select select "US"
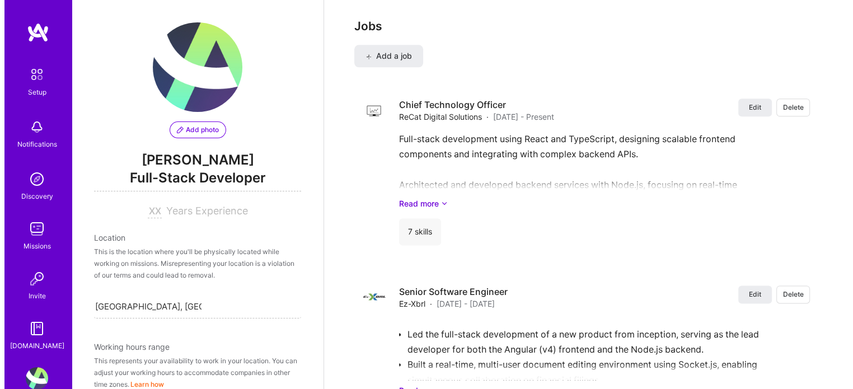
scroll to position [1424, 0]
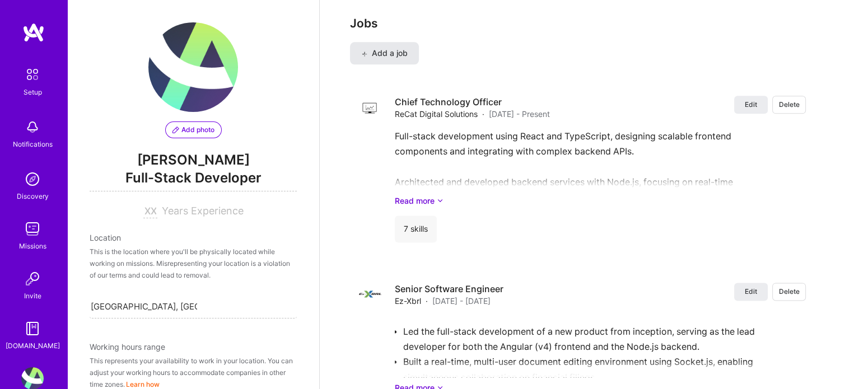
click at [410, 42] on button "Add a job" at bounding box center [384, 53] width 69 height 22
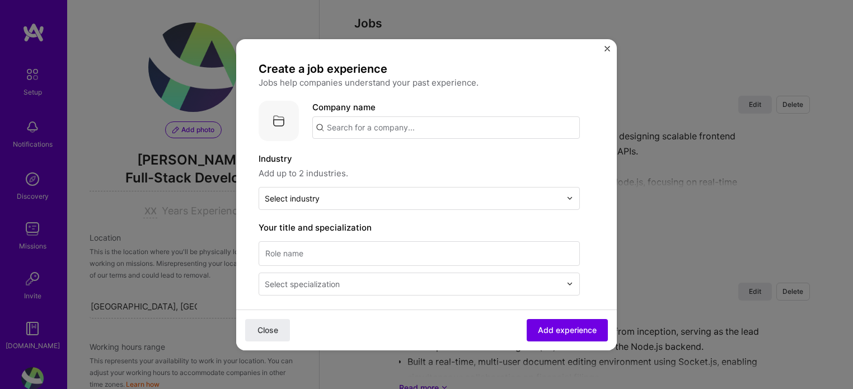
click at [365, 125] on input "text" at bounding box center [446, 127] width 268 height 22
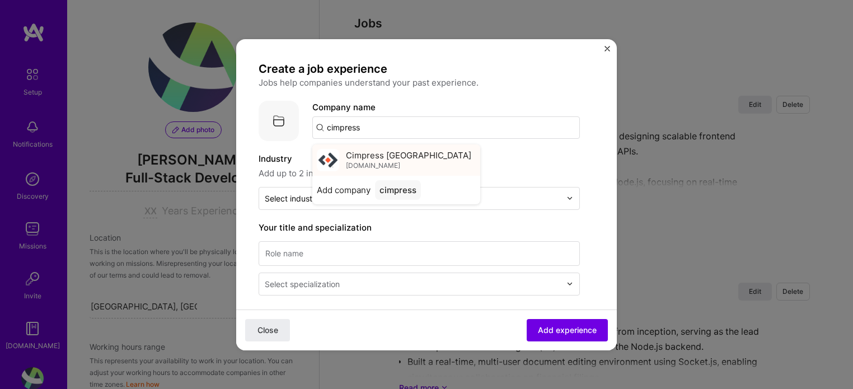
click at [368, 163] on span "[DOMAIN_NAME]" at bounding box center [373, 165] width 54 height 9
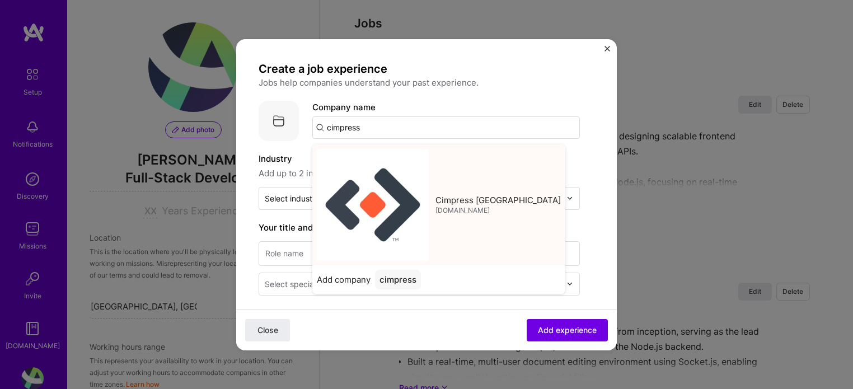
type input "Cimpress [GEOGRAPHIC_DATA]"
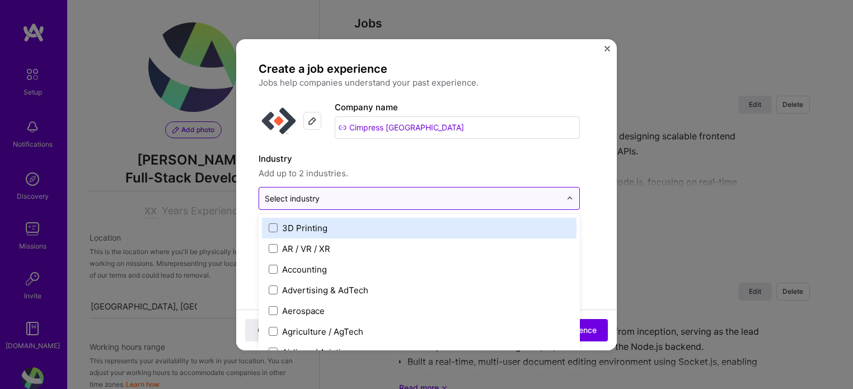
click at [335, 199] on input "text" at bounding box center [413, 199] width 296 height 12
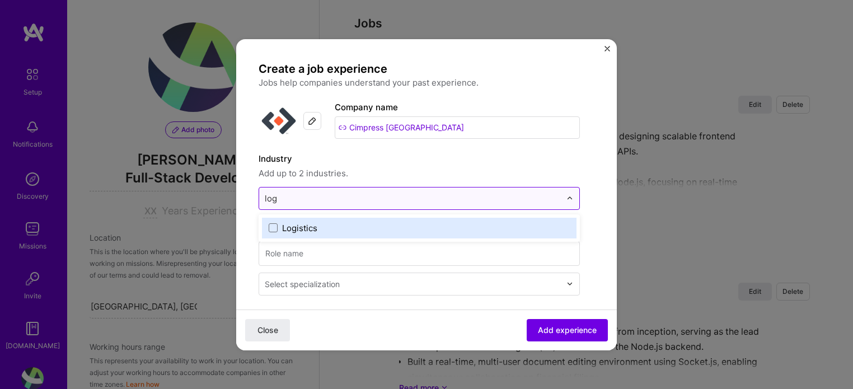
type input "logi"
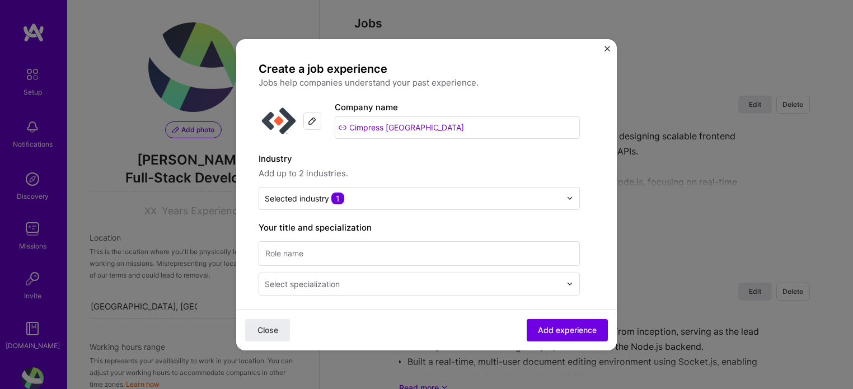
click at [376, 257] on input at bounding box center [419, 253] width 321 height 25
type input "Senior Software Engineer"
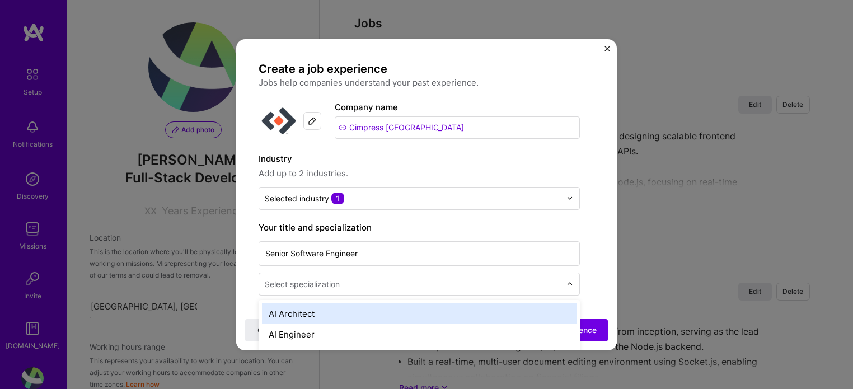
scroll to position [1484, 0]
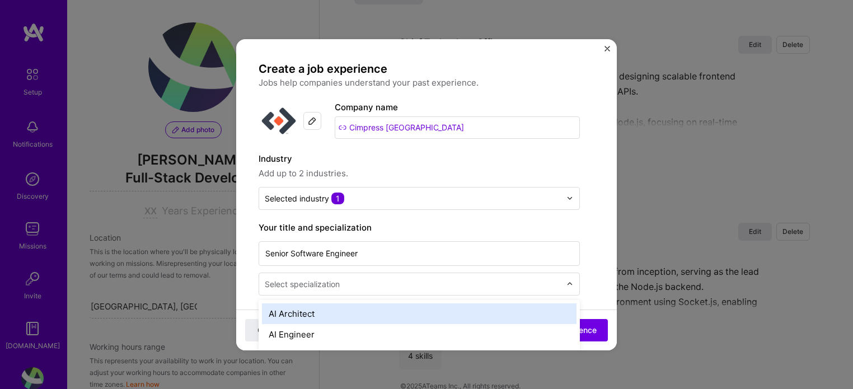
click at [314, 282] on div "Select specialization" at bounding box center [302, 284] width 75 height 12
type input "back"
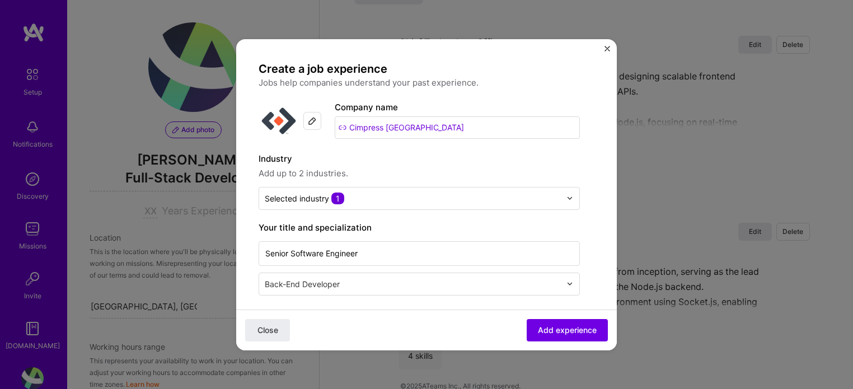
scroll to position [161, 0]
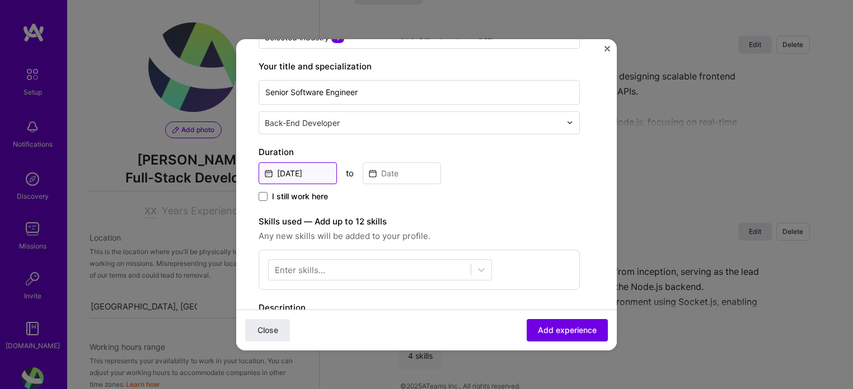
click at [301, 176] on input "[DATE]" at bounding box center [298, 173] width 78 height 22
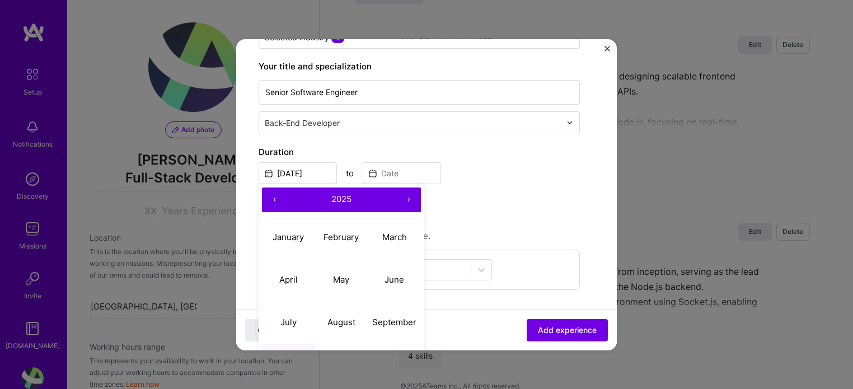
click at [340, 190] on button "2025" at bounding box center [342, 200] width 110 height 25
click at [274, 198] on button "‹" at bounding box center [274, 200] width 25 height 25
click at [273, 203] on button "‹" at bounding box center [274, 200] width 25 height 25
click at [401, 203] on button "›" at bounding box center [408, 200] width 25 height 25
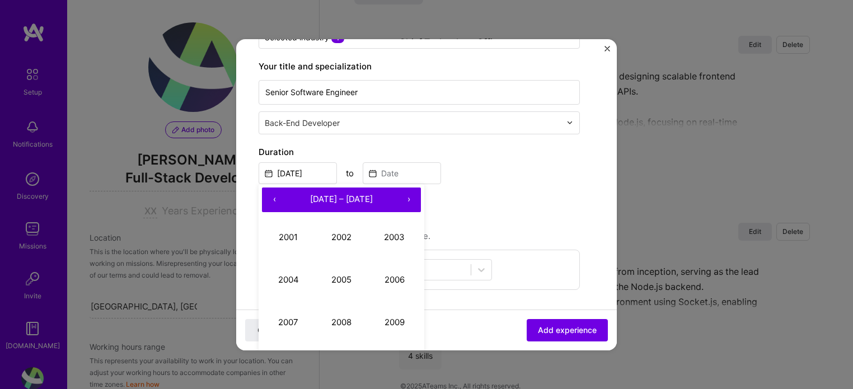
click at [408, 198] on button "›" at bounding box center [408, 200] width 25 height 25
click at [347, 282] on button "2015" at bounding box center [341, 280] width 53 height 43
click at [408, 171] on input at bounding box center [402, 173] width 78 height 22
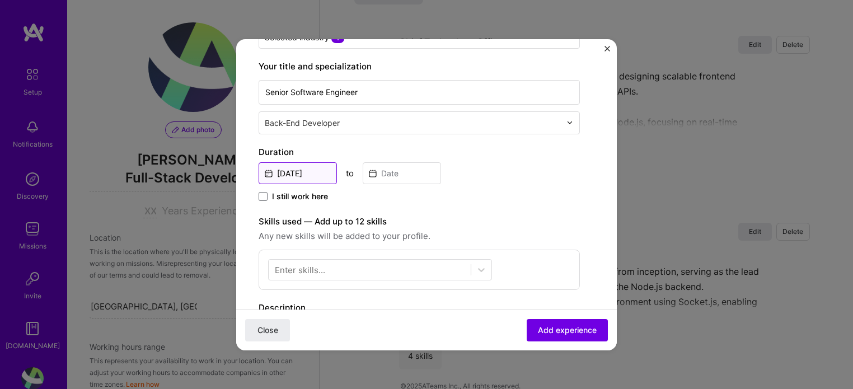
click at [292, 166] on input "[DATE]" at bounding box center [298, 173] width 78 height 22
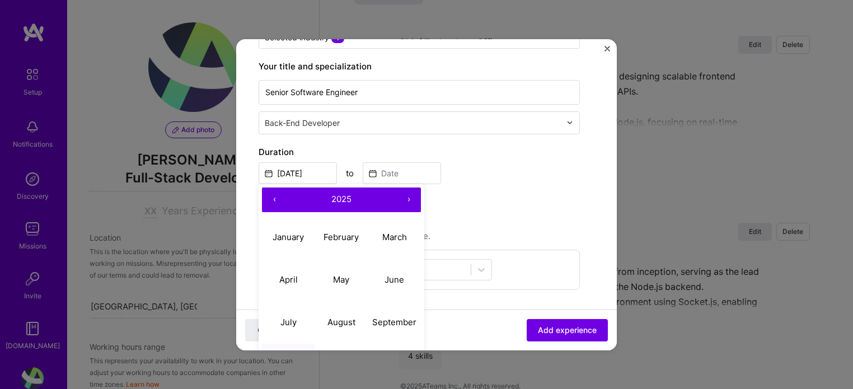
click at [278, 199] on button "‹" at bounding box center [274, 200] width 25 height 25
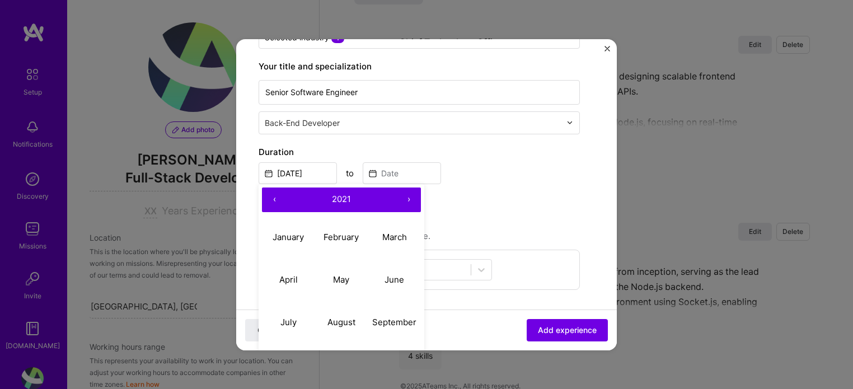
click at [278, 199] on button "‹" at bounding box center [274, 200] width 25 height 25
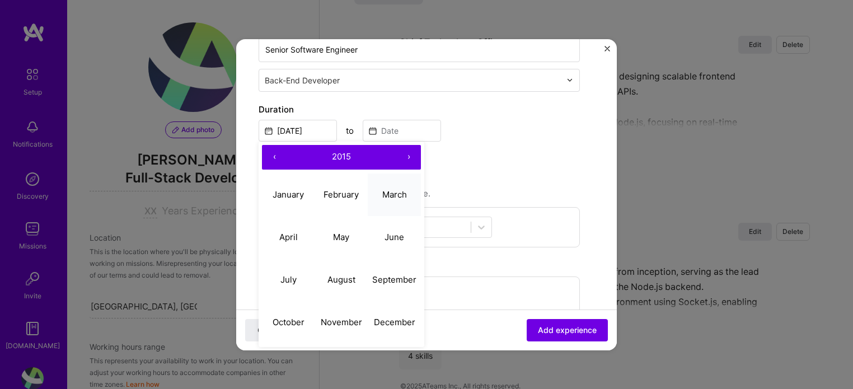
scroll to position [205, 0]
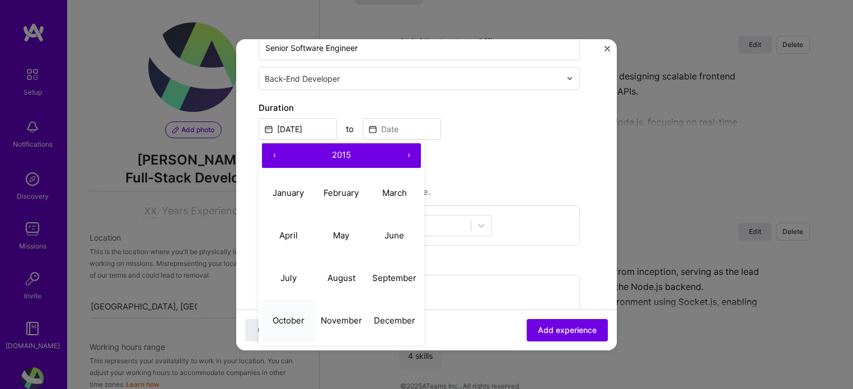
click at [294, 317] on abbr "October" at bounding box center [289, 320] width 32 height 11
type input "[DATE]"
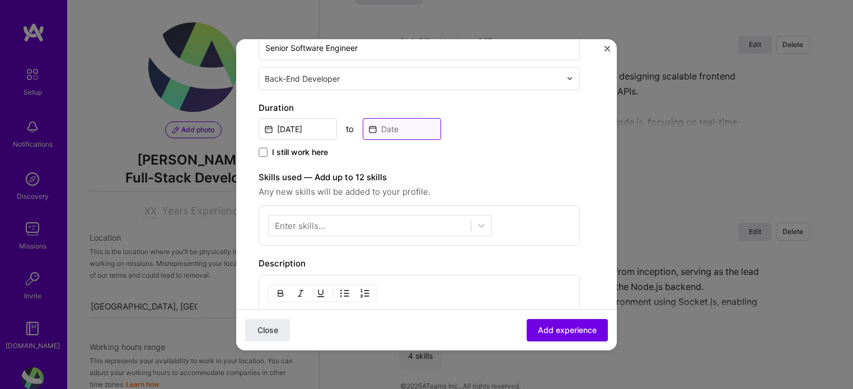
click at [392, 132] on input at bounding box center [402, 129] width 78 height 22
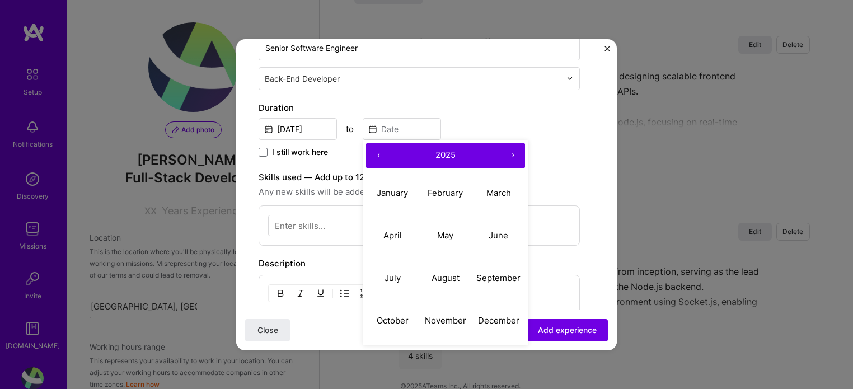
click at [374, 160] on button "‹" at bounding box center [378, 155] width 25 height 25
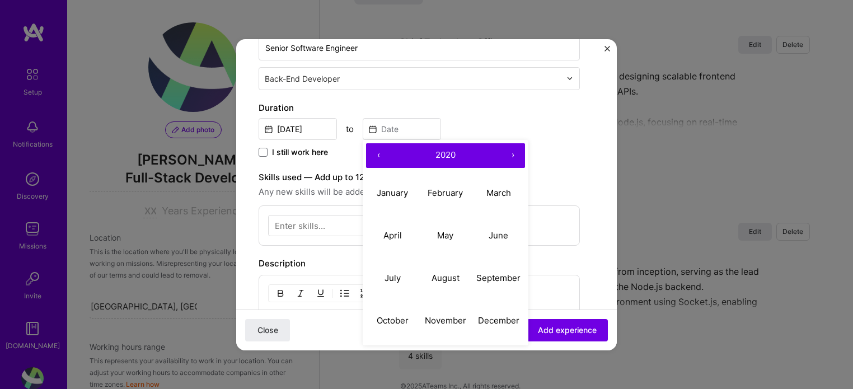
click at [374, 160] on button "‹" at bounding box center [378, 155] width 25 height 25
click at [498, 232] on abbr "June" at bounding box center [499, 235] width 20 height 11
type input "[DATE]"
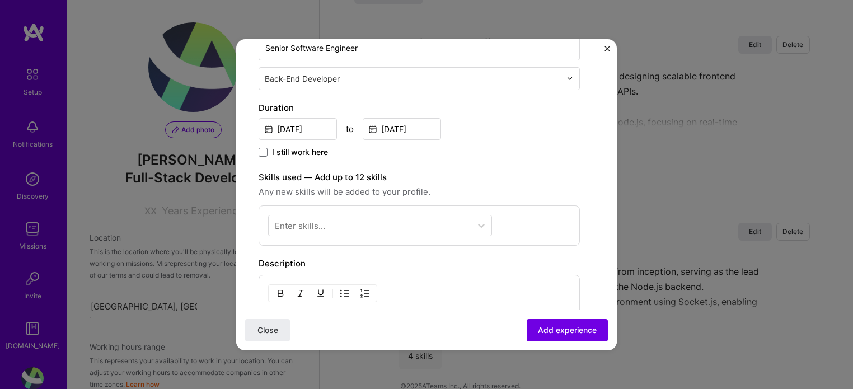
click at [540, 118] on div "[DATE] to [DATE]" at bounding box center [419, 128] width 321 height 24
click at [347, 221] on div at bounding box center [370, 225] width 202 height 18
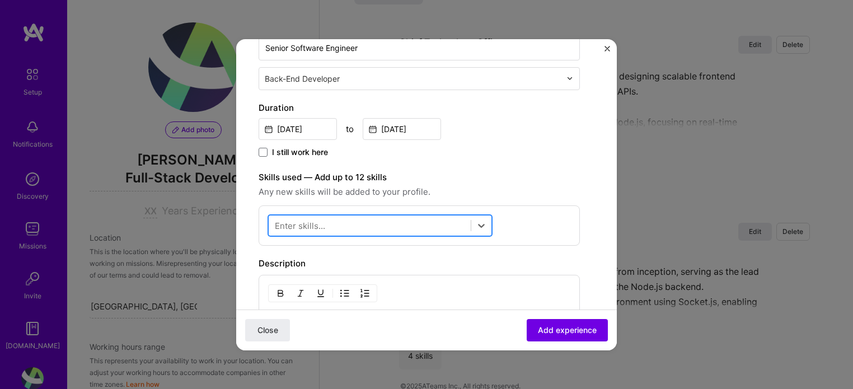
click at [347, 221] on div at bounding box center [370, 225] width 202 height 18
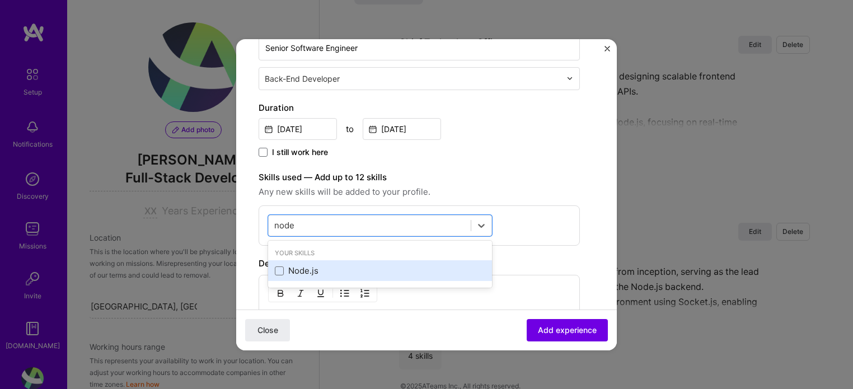
click at [351, 270] on div "Node.js" at bounding box center [380, 271] width 211 height 12
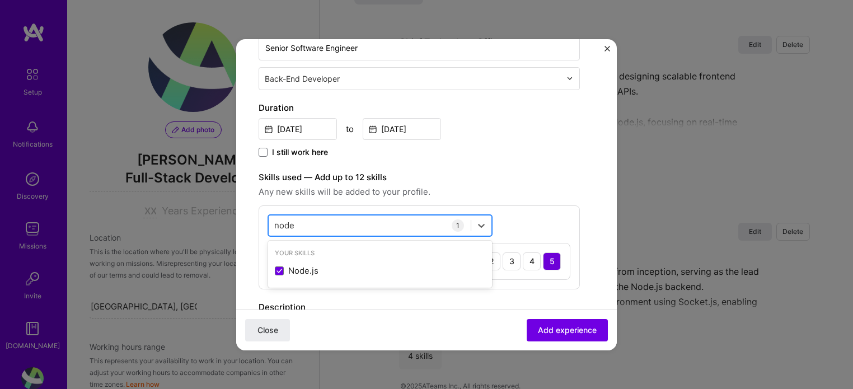
click at [390, 223] on div "node node" at bounding box center [370, 225] width 202 height 18
type input "n"
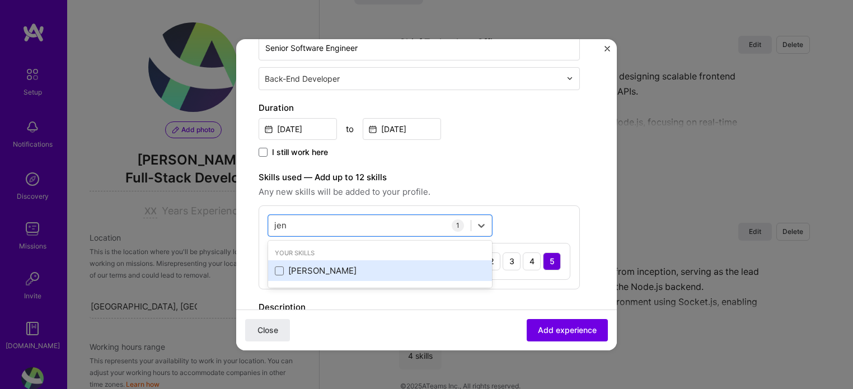
click at [359, 269] on div "[PERSON_NAME]" at bounding box center [380, 271] width 211 height 12
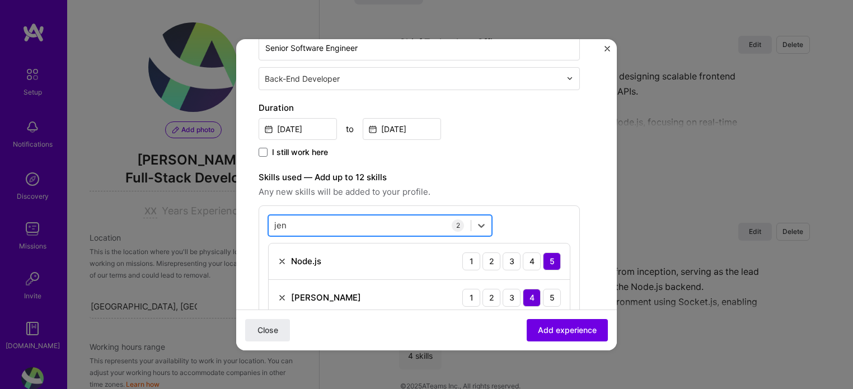
click at [373, 218] on div "[PERSON_NAME] [PERSON_NAME]" at bounding box center [370, 225] width 202 height 18
type input "j"
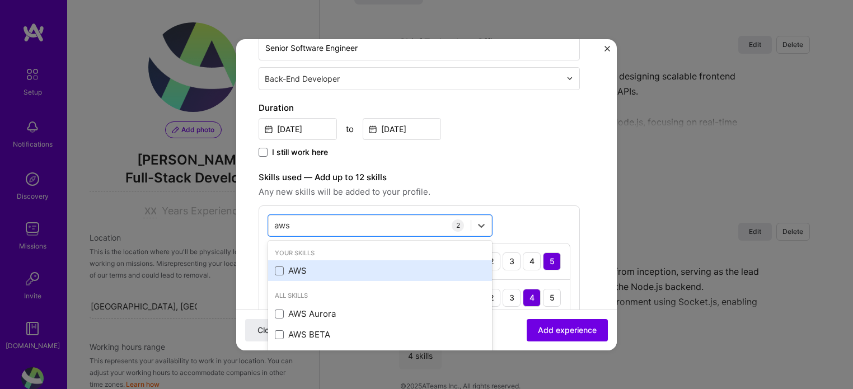
click at [347, 271] on div "AWS" at bounding box center [380, 271] width 211 height 12
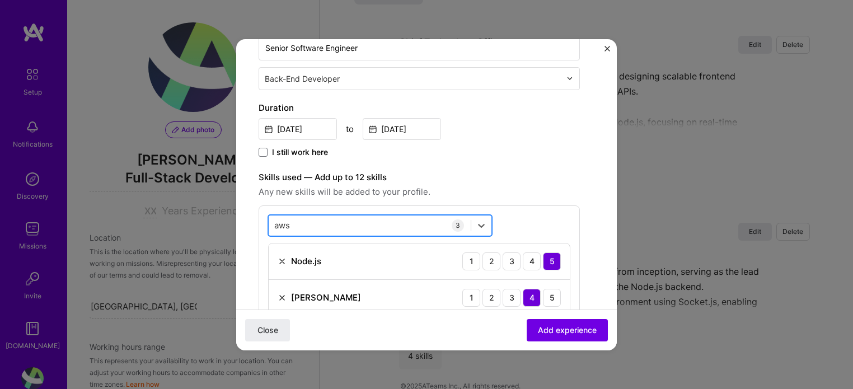
click at [363, 231] on div "aws aws" at bounding box center [370, 225] width 202 height 18
drag, startPoint x: 363, startPoint y: 231, endPoint x: 368, endPoint y: 223, distance: 9.3
click at [368, 223] on div "aws aws" at bounding box center [370, 225] width 202 height 18
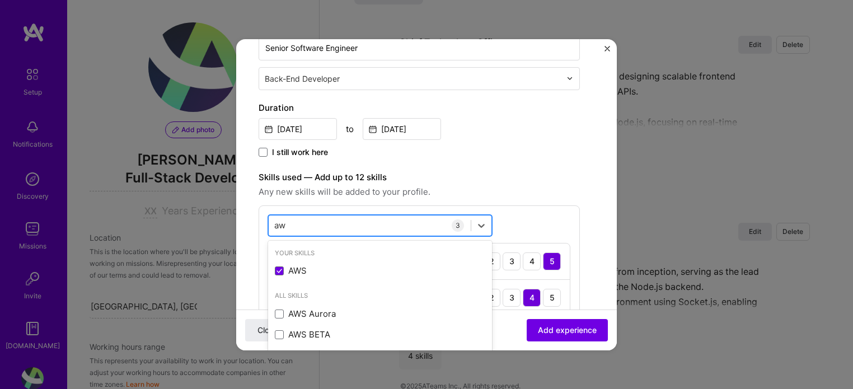
type input "a"
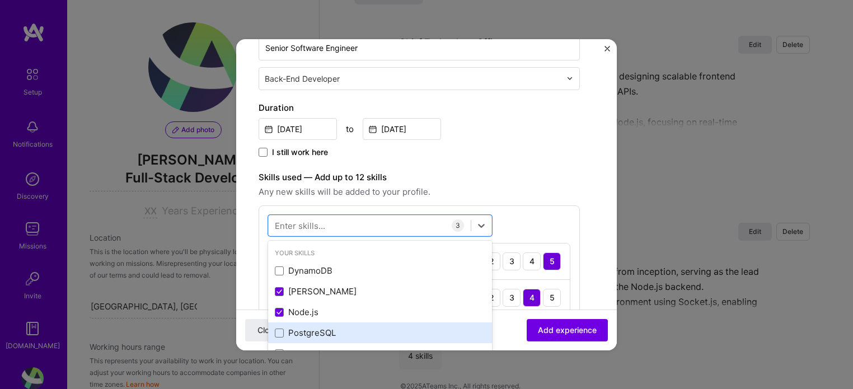
click at [341, 333] on div "PostgreSQL" at bounding box center [380, 333] width 211 height 12
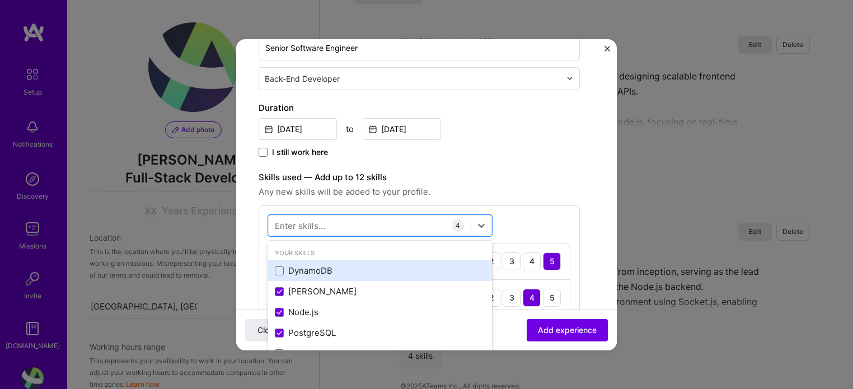
drag, startPoint x: 299, startPoint y: 281, endPoint x: 309, endPoint y: 269, distance: 15.5
click at [309, 269] on div "DynamoDB [PERSON_NAME] Node.js PostgreSQL Docker Kubernetes Rust Terraform Angu…" at bounding box center [380, 394] width 224 height 269
click at [309, 269] on div "DynamoDB" at bounding box center [380, 271] width 211 height 12
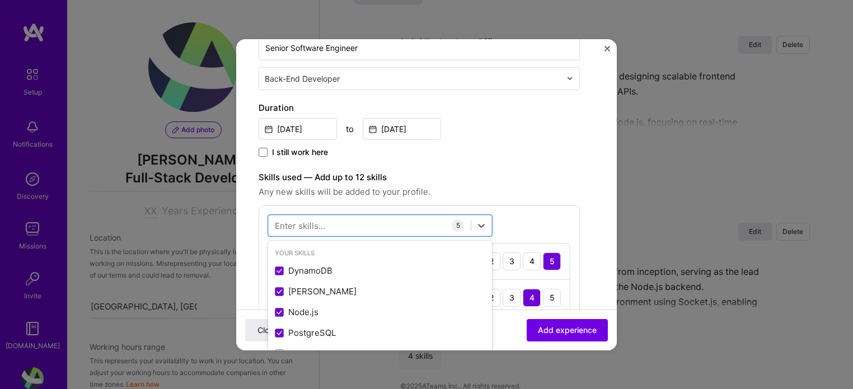
click at [571, 181] on label "Skills used — Add up to 12 skills" at bounding box center [419, 177] width 321 height 13
click at [484, 225] on icon at bounding box center [481, 225] width 11 height 11
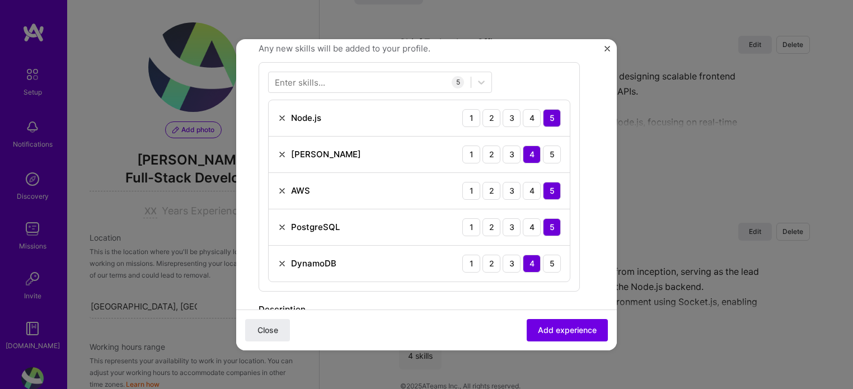
scroll to position [343, 0]
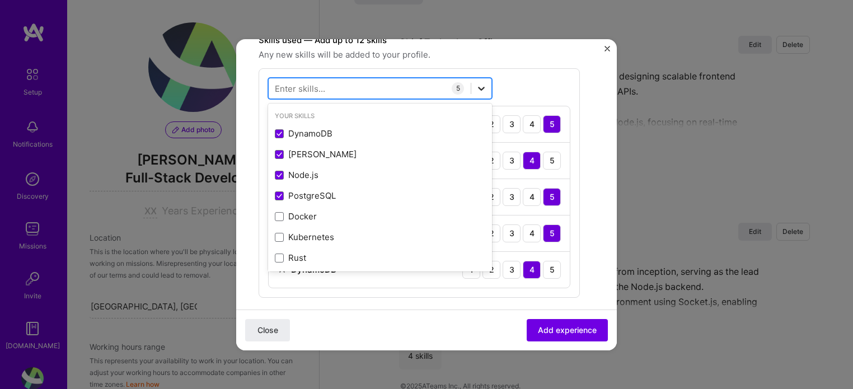
click at [483, 85] on icon at bounding box center [481, 88] width 11 height 11
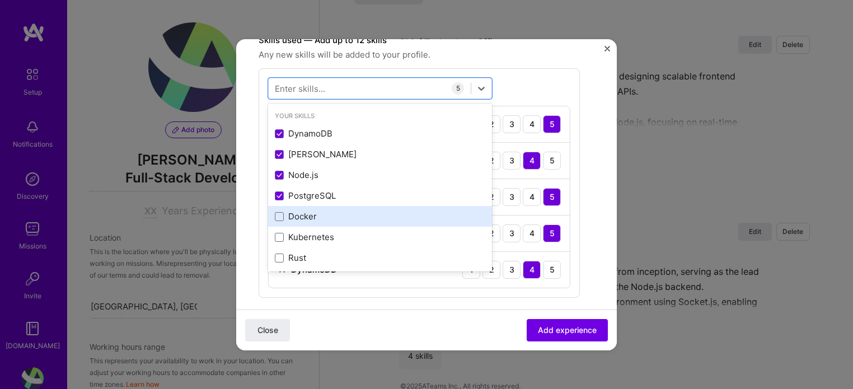
click at [311, 221] on div "Docker" at bounding box center [380, 217] width 211 height 12
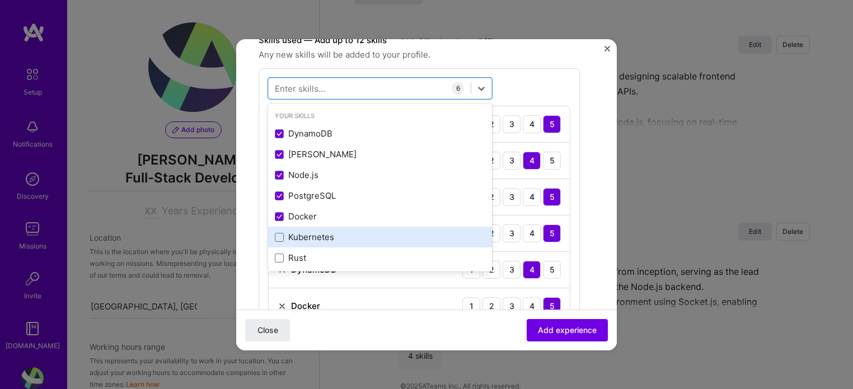
click at [310, 232] on div "Kubernetes" at bounding box center [380, 237] width 211 height 12
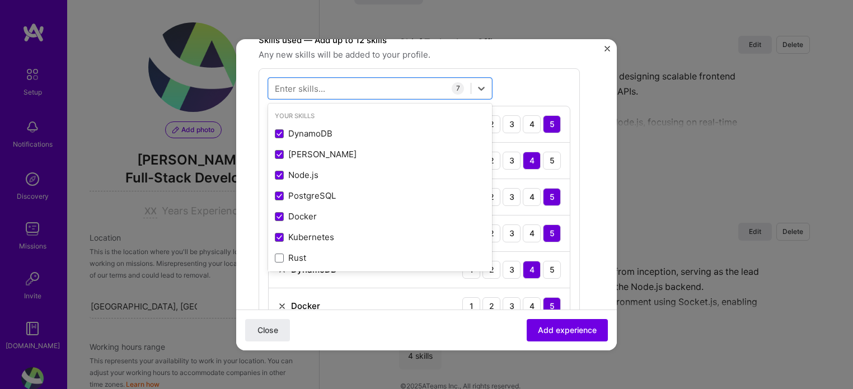
click at [569, 77] on div "option Kubernetes, selected. option [PERSON_NAME] selected, 0 of 2. 378 results…" at bounding box center [419, 219] width 321 height 302
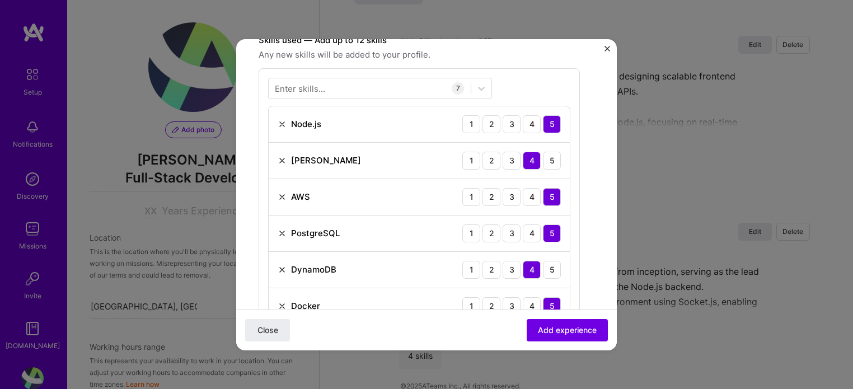
click at [280, 305] on div "Docker 1 2 3 4 5" at bounding box center [419, 306] width 301 height 36
click at [280, 305] on img at bounding box center [282, 306] width 9 height 9
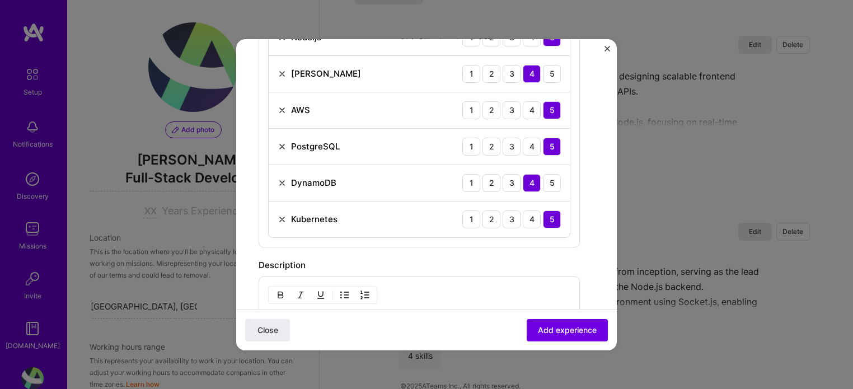
scroll to position [436, 0]
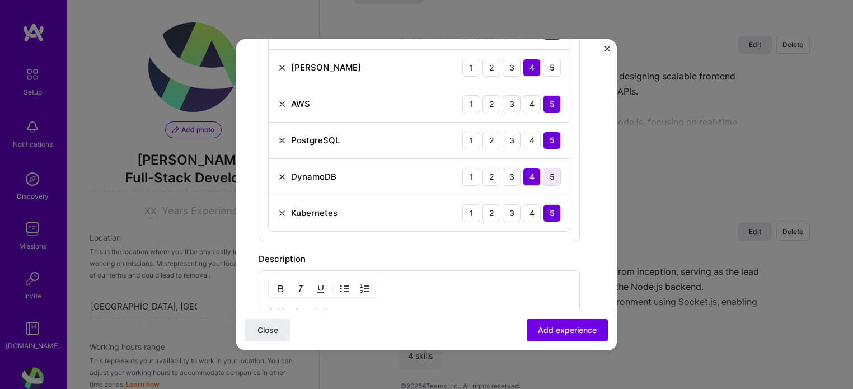
click at [558, 176] on div "5" at bounding box center [552, 177] width 18 height 18
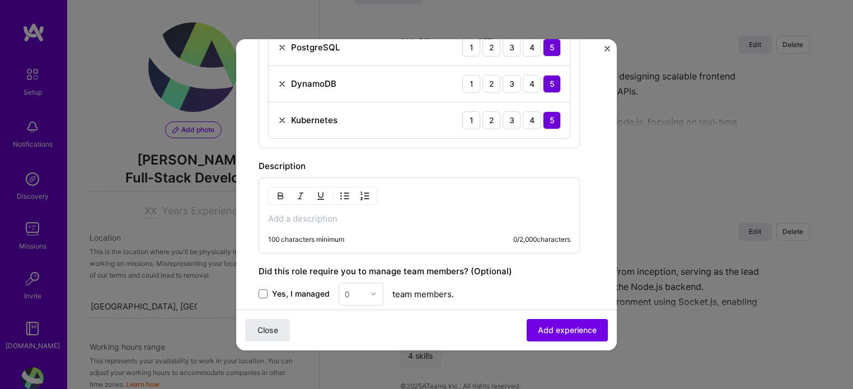
scroll to position [546, 0]
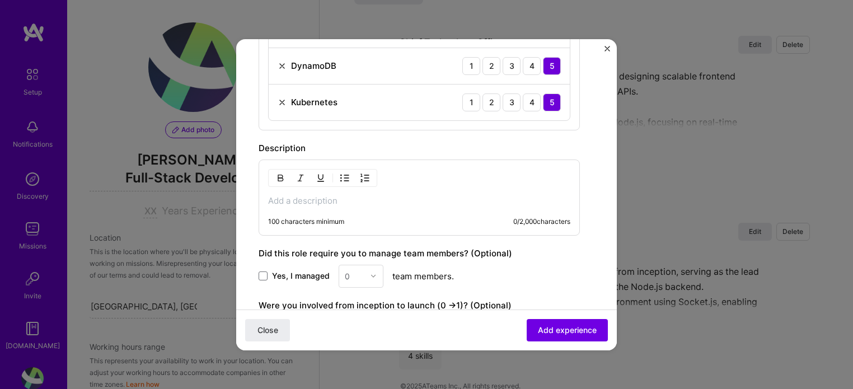
click at [282, 105] on img at bounding box center [282, 102] width 9 height 9
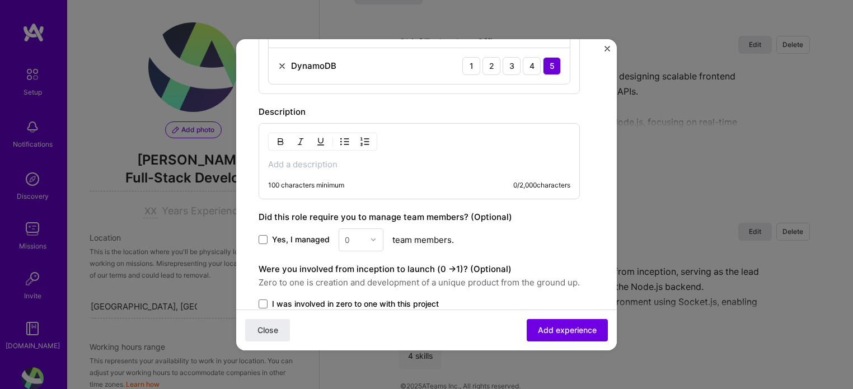
click at [370, 162] on p at bounding box center [419, 164] width 302 height 11
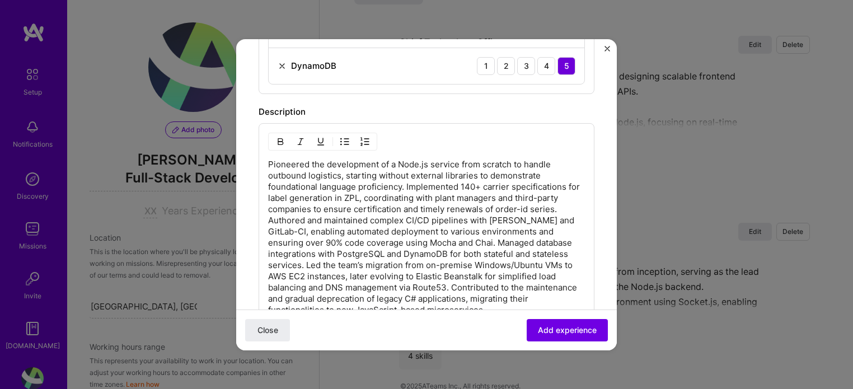
click at [406, 181] on p "Pioneered the development of a Node.js service from scratch to handle outbound …" at bounding box center [426, 237] width 317 height 157
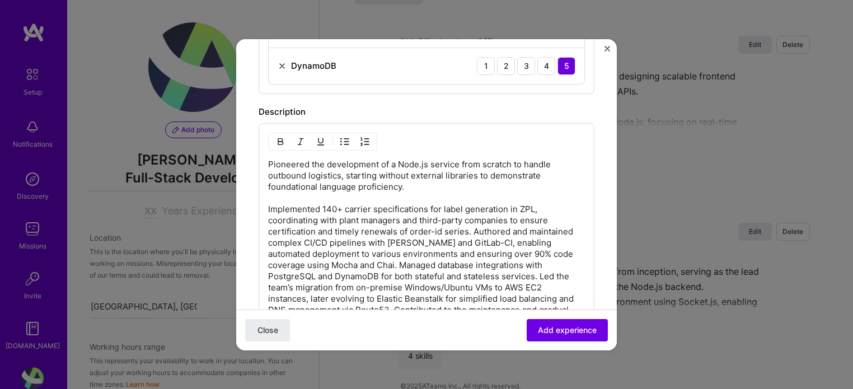
click at [477, 225] on p "Pioneered the development of a Node.js service from scratch to handle outbound …" at bounding box center [426, 248] width 317 height 179
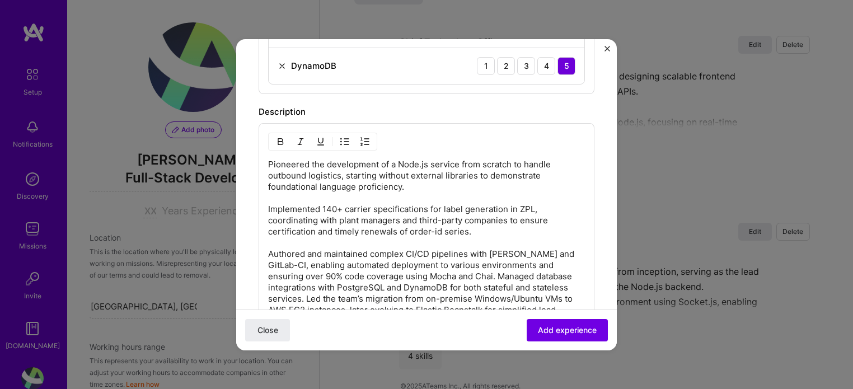
click at [464, 271] on p "Pioneered the development of a Node.js service from scratch to handle outbound …" at bounding box center [426, 254] width 317 height 190
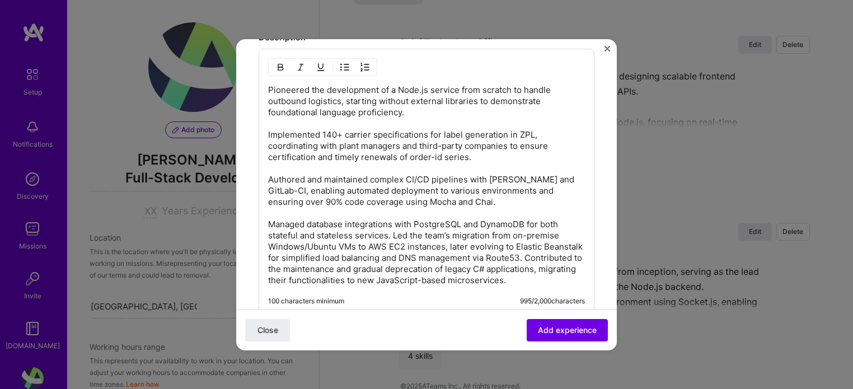
scroll to position [661, 0]
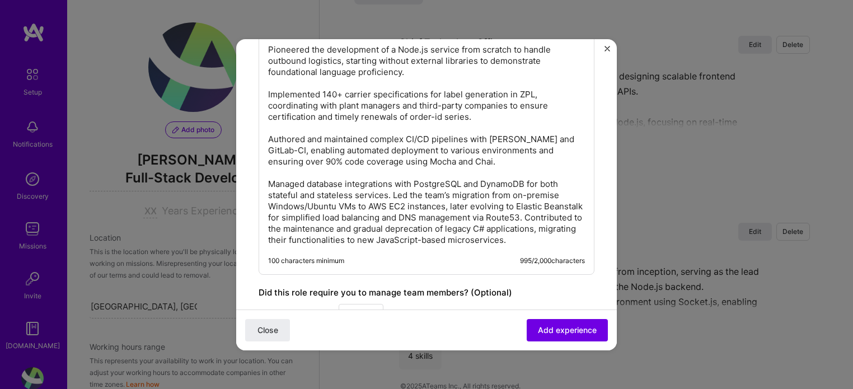
click at [394, 188] on p "Pioneered the development of a Node.js service from scratch to handle outbound …" at bounding box center [426, 145] width 317 height 202
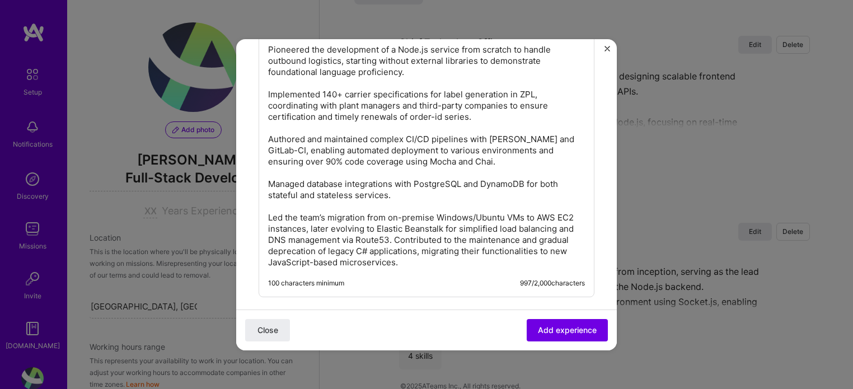
click at [410, 236] on p "Pioneered the development of a Node.js service from scratch to handle outbound …" at bounding box center [426, 156] width 317 height 224
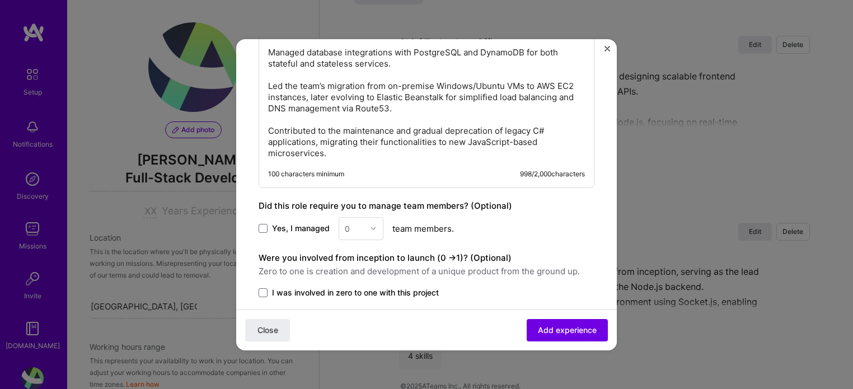
scroll to position [870, 0]
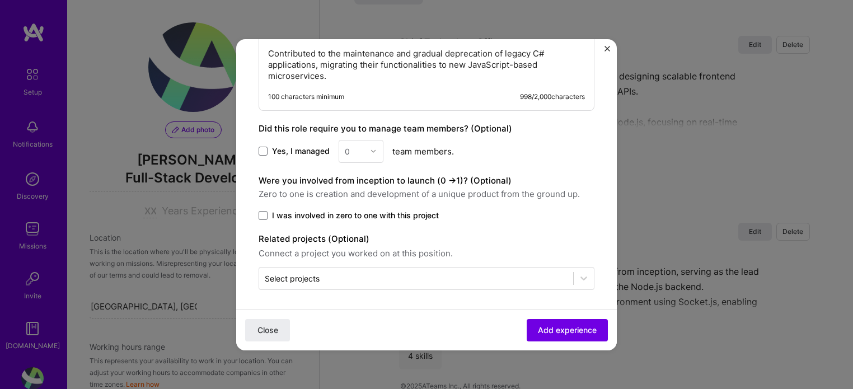
click at [400, 210] on span "I was involved in zero to one with this project" at bounding box center [355, 215] width 167 height 11
click at [0, 0] on input "I was involved in zero to one with this project" at bounding box center [0, 0] width 0 height 0
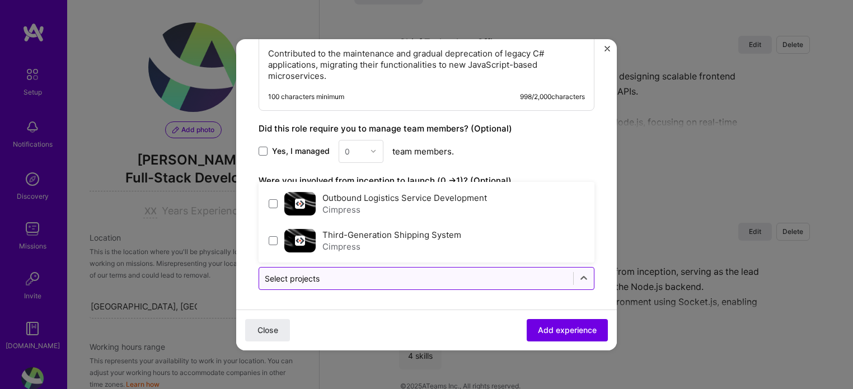
click at [352, 279] on input "text" at bounding box center [416, 279] width 303 height 12
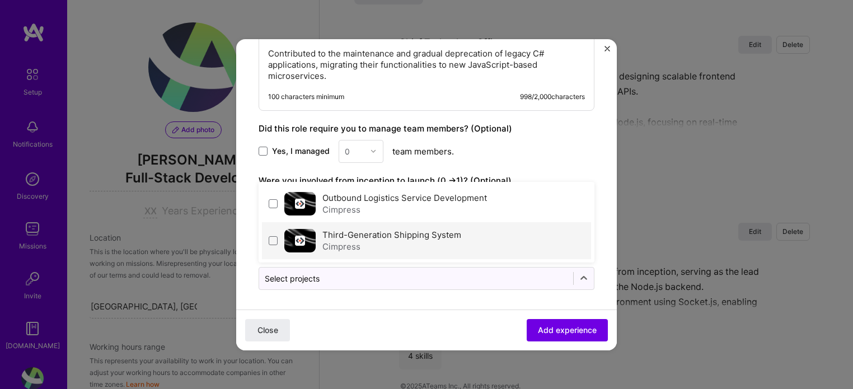
click at [378, 237] on div "Third-Generation Shipping System Cimpress" at bounding box center [391, 241] width 139 height 24
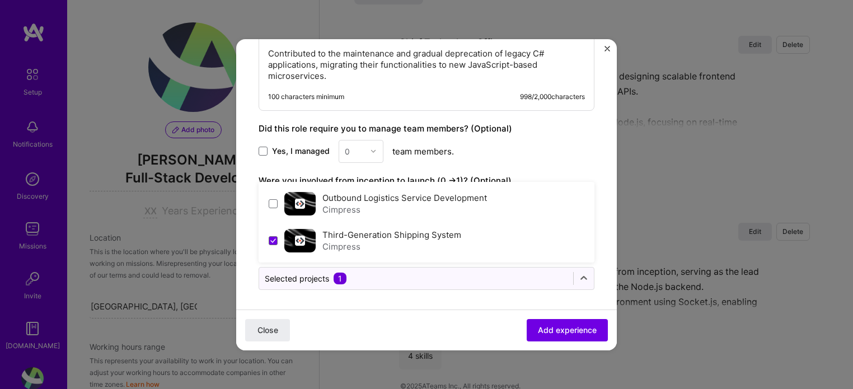
click at [378, 237] on div "Third-Generation Shipping System Cimpress" at bounding box center [391, 241] width 139 height 24
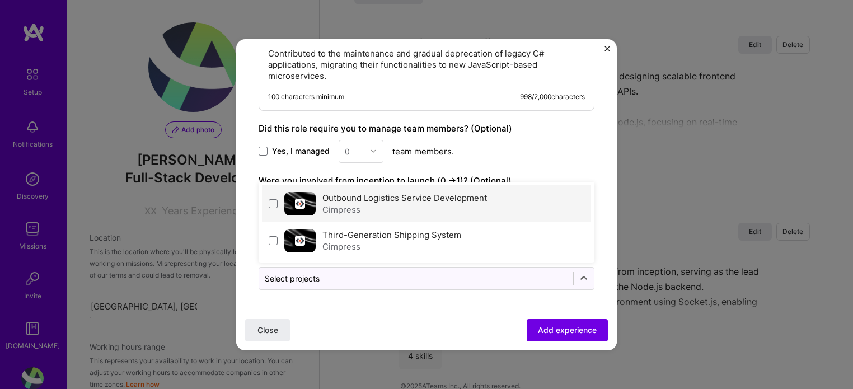
click at [391, 186] on div "Outbound Logistics Service Development Cimpress" at bounding box center [426, 203] width 329 height 37
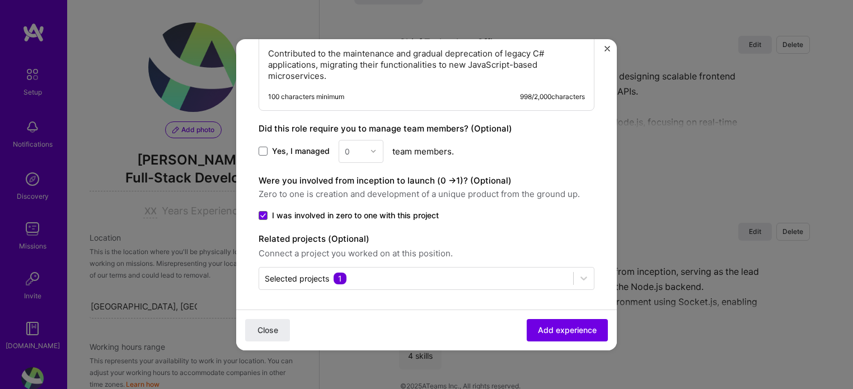
click at [538, 333] on span "Add experience" at bounding box center [567, 329] width 59 height 11
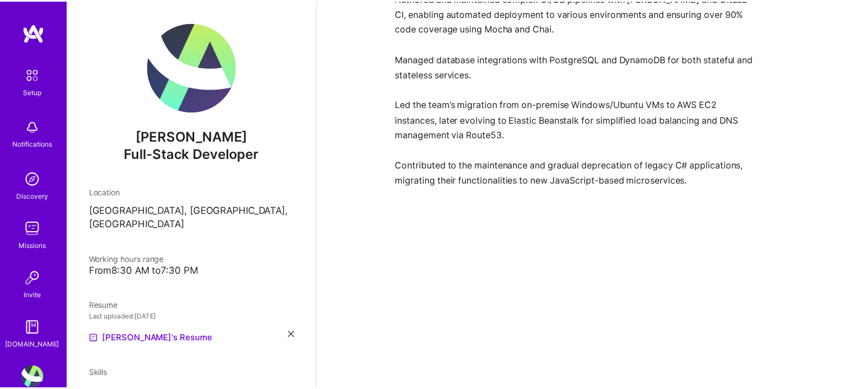
scroll to position [1021, 0]
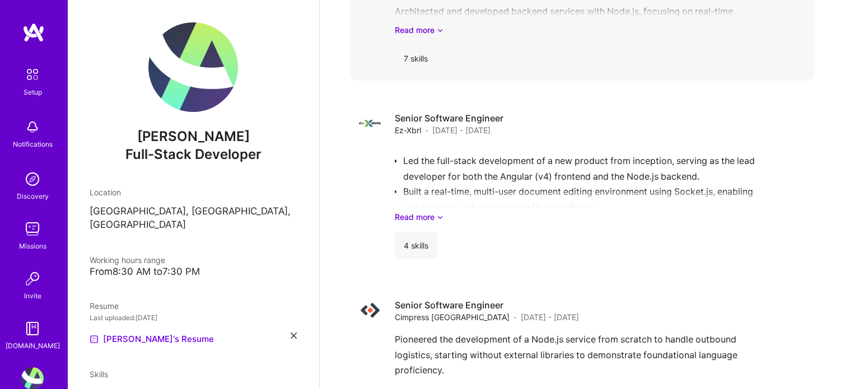
drag, startPoint x: 608, startPoint y: 281, endPoint x: 604, endPoint y: 26, distance: 254.8
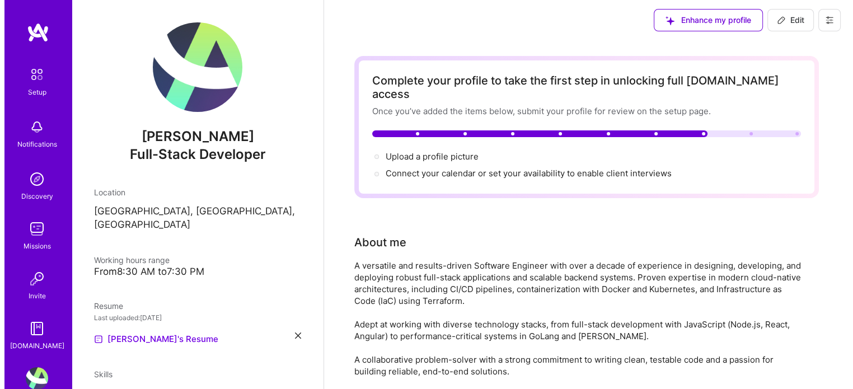
scroll to position [0, 0]
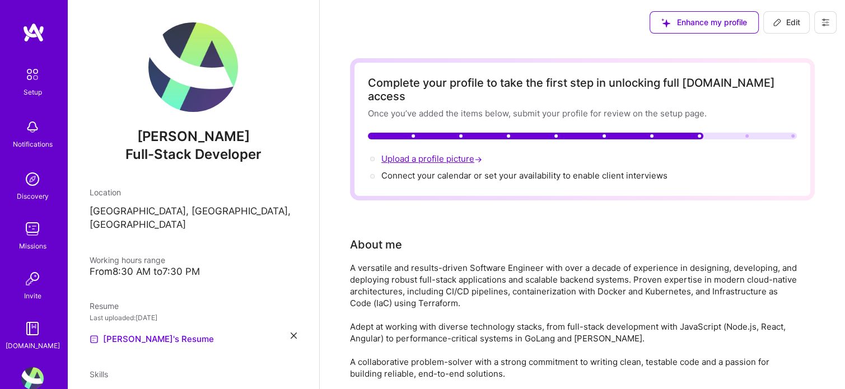
click at [403, 153] on span "Upload a profile picture →" at bounding box center [432, 158] width 103 height 11
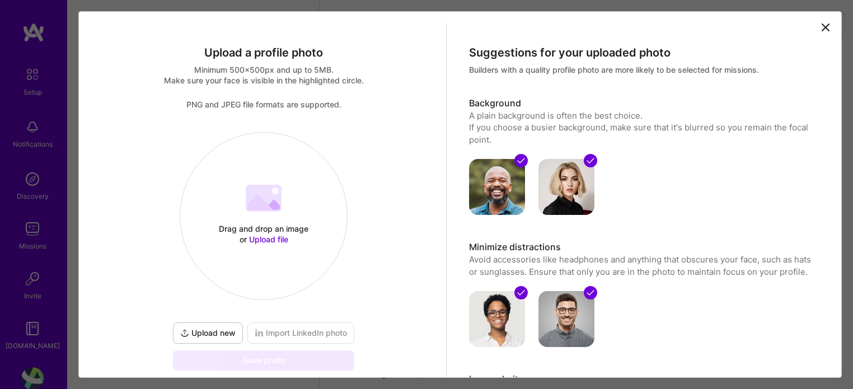
click at [278, 224] on div "Drag and drop an image or Upload file" at bounding box center [263, 233] width 95 height 21
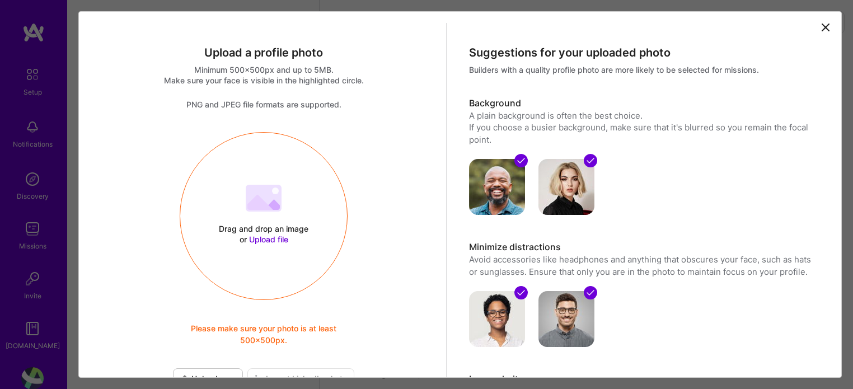
click at [819, 32] on icon at bounding box center [825, 27] width 13 height 13
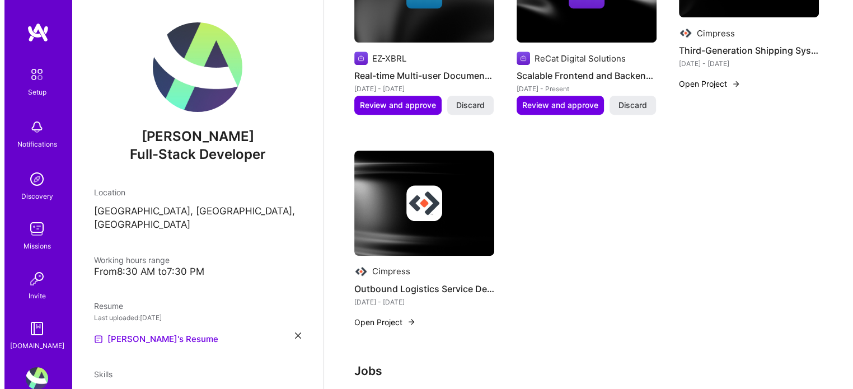
scroll to position [532, 0]
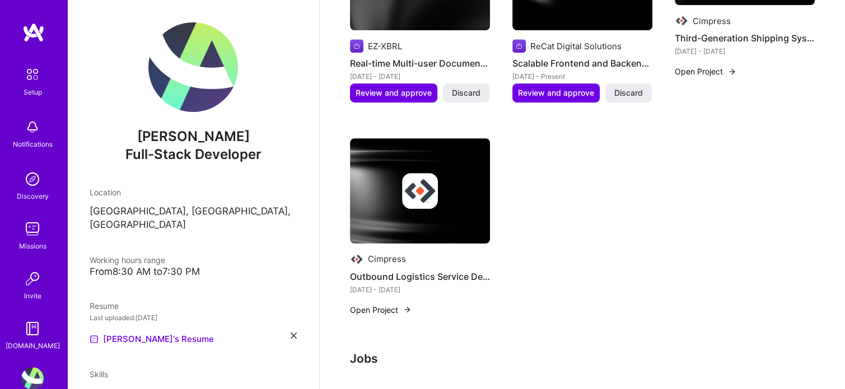
click at [414, 269] on h4 "Outbound Logistics Service Development" at bounding box center [420, 276] width 140 height 15
click at [403, 208] on img at bounding box center [420, 190] width 140 height 105
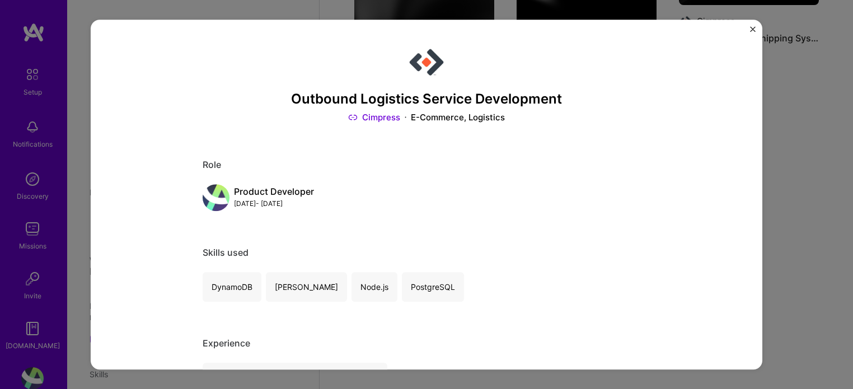
click at [250, 200] on div "[DATE] - [DATE]" at bounding box center [274, 204] width 80 height 12
click at [312, 181] on div "Role Product Developer [DATE] - [DATE]" at bounding box center [427, 186] width 448 height 52
click at [287, 194] on div "Product Developer" at bounding box center [274, 192] width 80 height 12
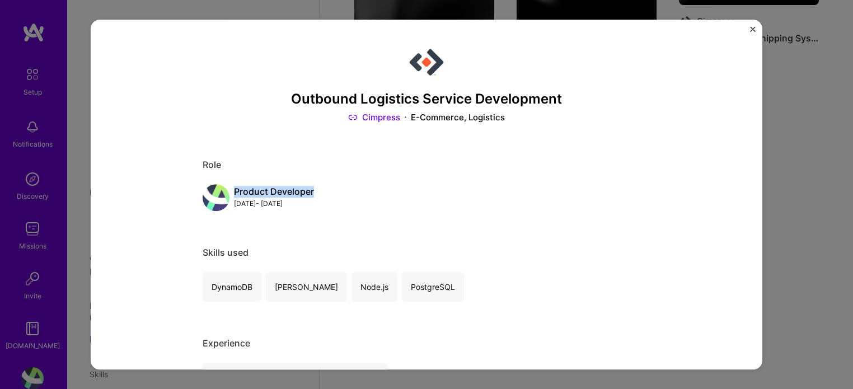
drag, startPoint x: 287, startPoint y: 194, endPoint x: 235, endPoint y: 194, distance: 52.1
click at [235, 194] on div "Product Developer" at bounding box center [274, 192] width 80 height 12
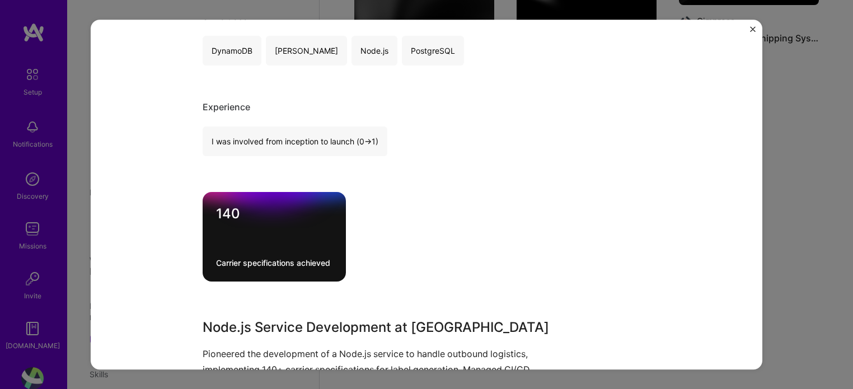
scroll to position [239, 0]
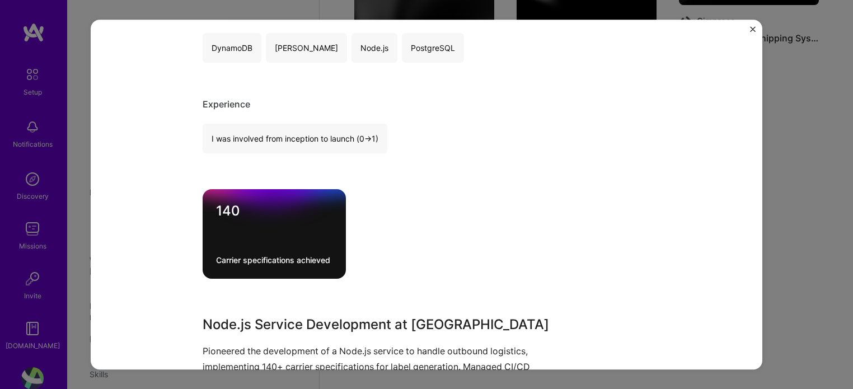
click at [259, 221] on div "140 Carrier specifications achieved" at bounding box center [274, 235] width 143 height 90
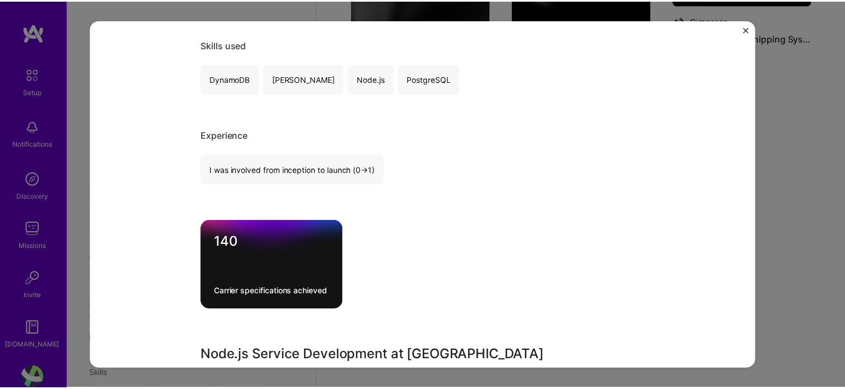
scroll to position [0, 0]
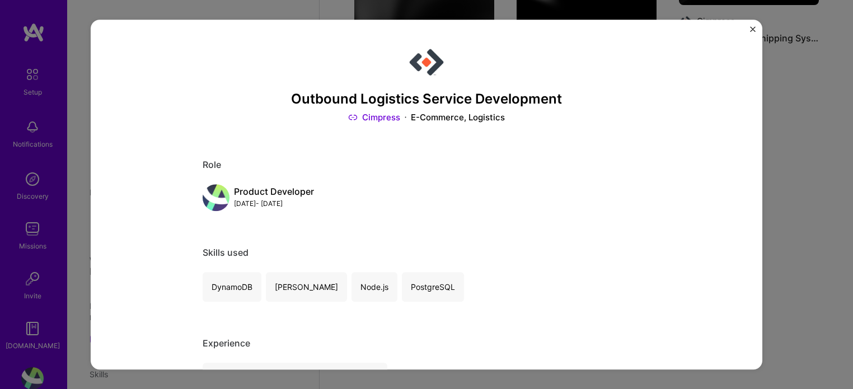
click at [752, 30] on img "Close" at bounding box center [753, 29] width 6 height 6
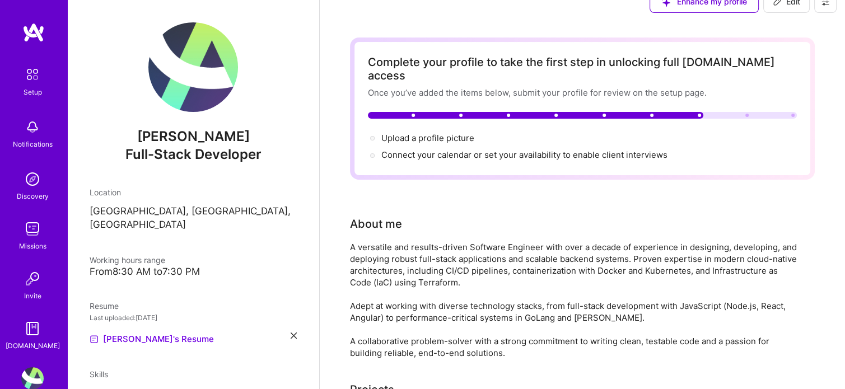
scroll to position [7, 0]
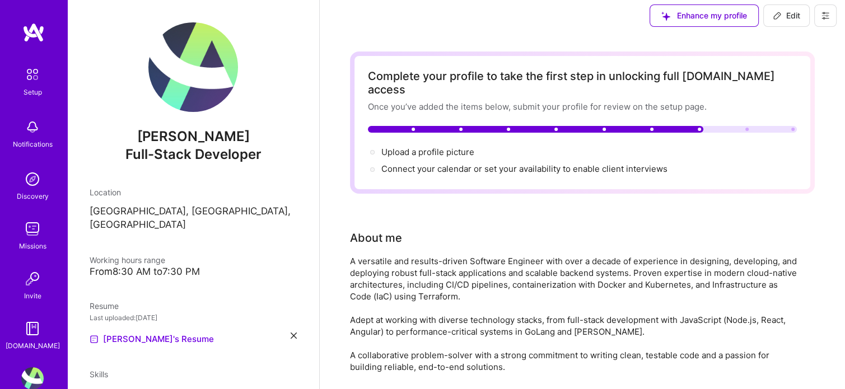
click at [782, 5] on button "Edit" at bounding box center [786, 15] width 46 height 22
select select "US"
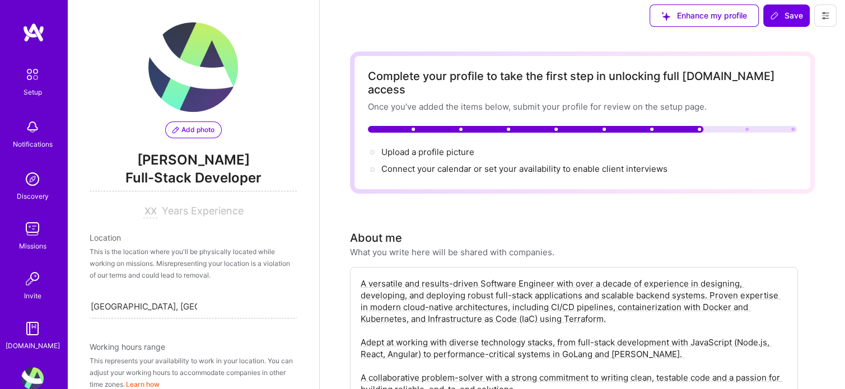
drag, startPoint x: 782, startPoint y: 5, endPoint x: 849, endPoint y: 138, distance: 149.5
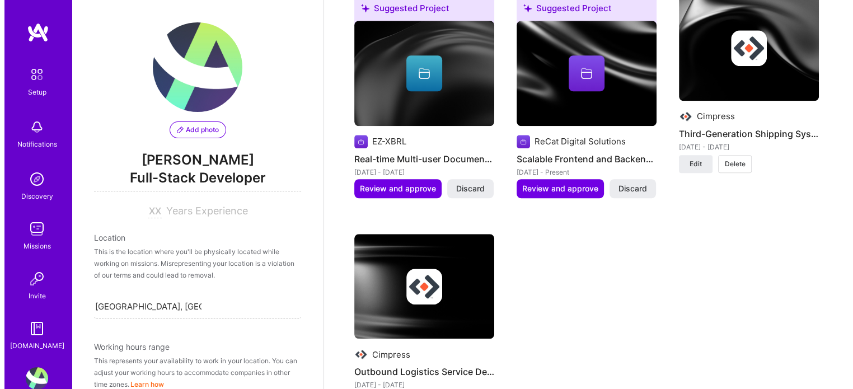
scroll to position [994, 0]
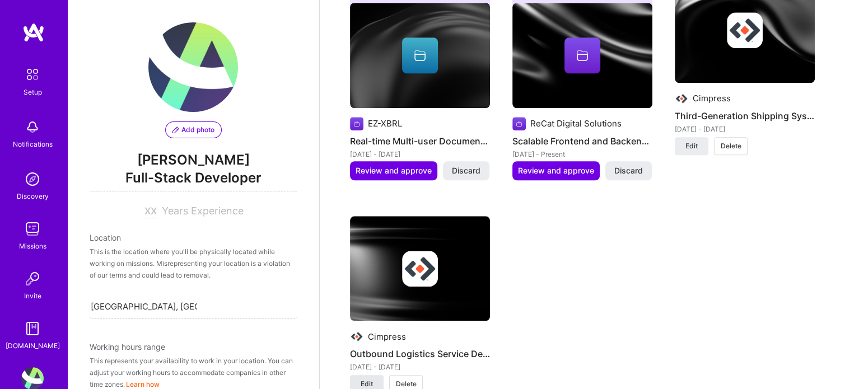
click at [366, 379] on span "Edit" at bounding box center [367, 384] width 12 height 10
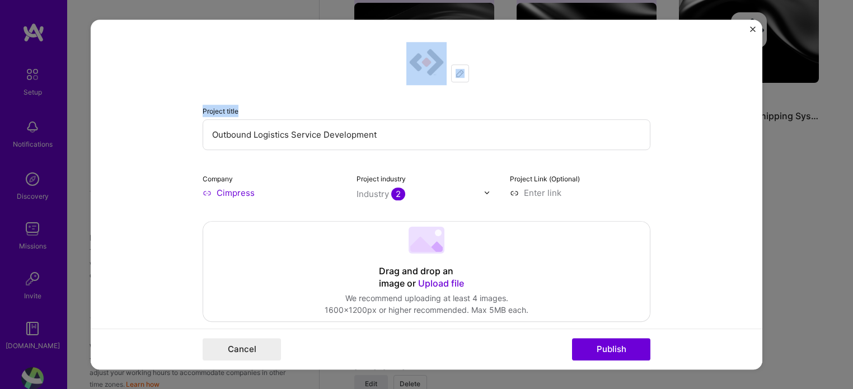
drag, startPoint x: 747, startPoint y: 67, endPoint x: 749, endPoint y: 90, distance: 23.0
click at [749, 90] on form "Project title Outbound Logistics Service Development Company Cimpress Project i…" at bounding box center [427, 195] width 672 height 350
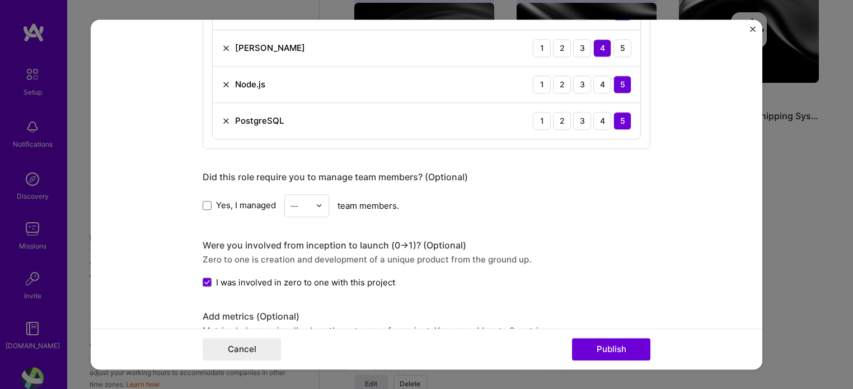
scroll to position [591, 0]
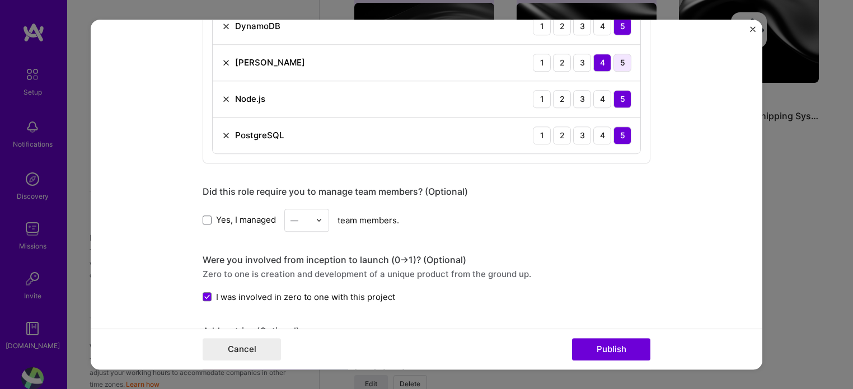
click at [618, 60] on div "5" at bounding box center [623, 63] width 18 height 18
click at [602, 51] on div "[PERSON_NAME] 1 2 3 4 5" at bounding box center [427, 63] width 428 height 36
click at [602, 53] on div "[PERSON_NAME] 1 2 3 4 5" at bounding box center [427, 63] width 428 height 36
click at [597, 54] on div "4" at bounding box center [602, 63] width 18 height 18
click at [222, 59] on img at bounding box center [226, 62] width 9 height 9
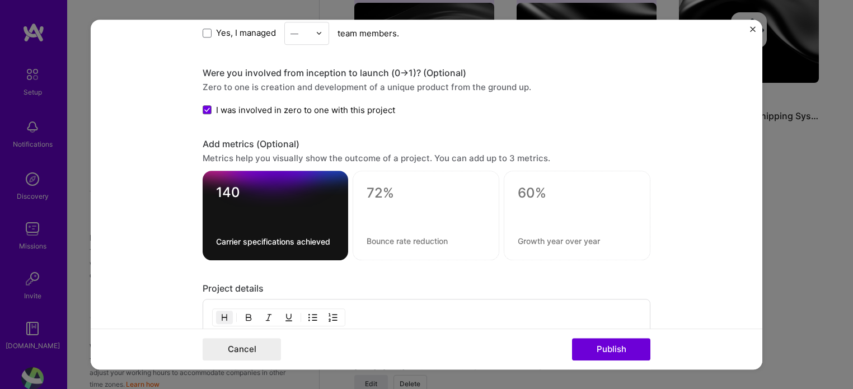
scroll to position [745, 0]
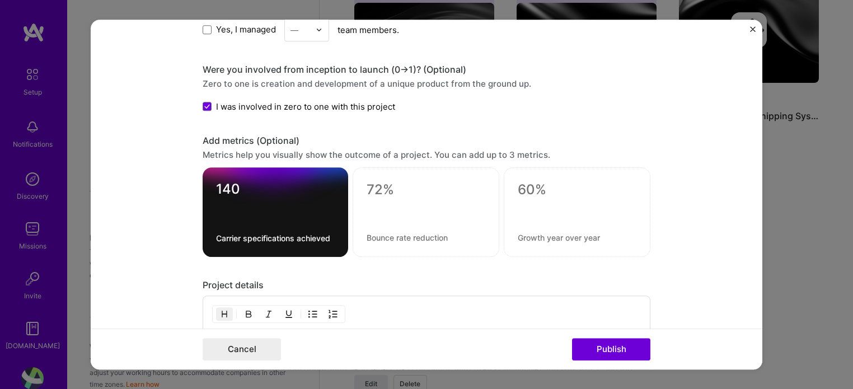
click at [367, 175] on div at bounding box center [426, 212] width 147 height 90
click at [368, 181] on textarea at bounding box center [426, 189] width 119 height 17
click at [218, 197] on div "140 Carrier specifications achieved" at bounding box center [276, 212] width 146 height 90
click at [227, 189] on textarea "140" at bounding box center [275, 189] width 119 height 17
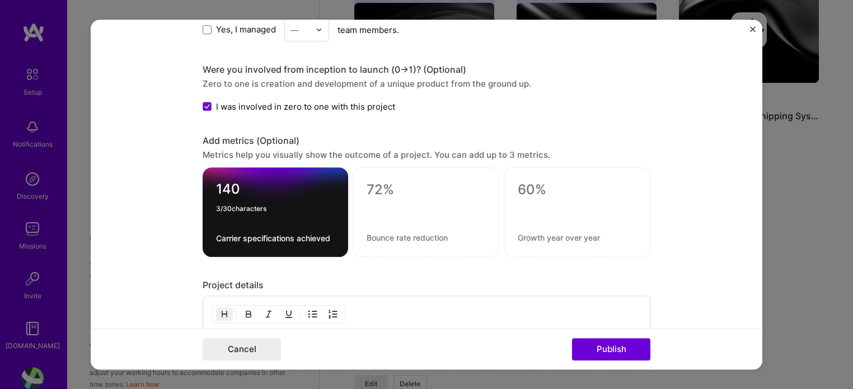
click at [370, 188] on textarea at bounding box center [426, 189] width 119 height 17
click at [390, 233] on textarea at bounding box center [426, 237] width 119 height 11
drag, startPoint x: 385, startPoint y: 202, endPoint x: 385, endPoint y: 195, distance: 6.2
click at [385, 195] on div "0 / 80 characters" at bounding box center [426, 212] width 147 height 90
click at [385, 195] on textarea at bounding box center [426, 189] width 119 height 17
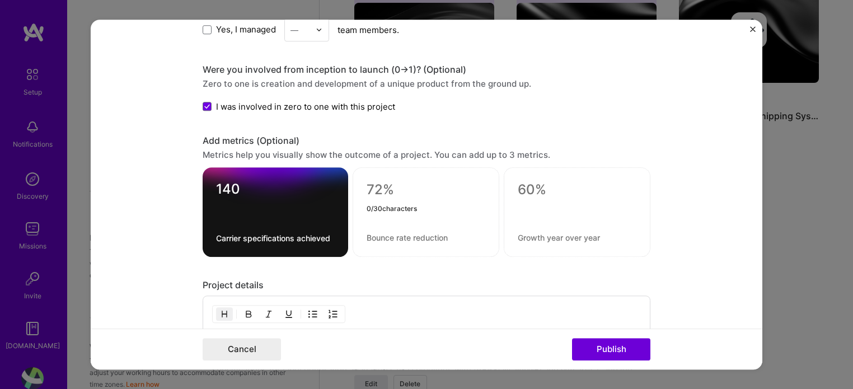
click at [385, 195] on textarea at bounding box center [426, 189] width 119 height 17
type textarea "5 Million"
click at [389, 238] on textarea at bounding box center [426, 237] width 119 height 11
type textarea "Requests achieved per month"
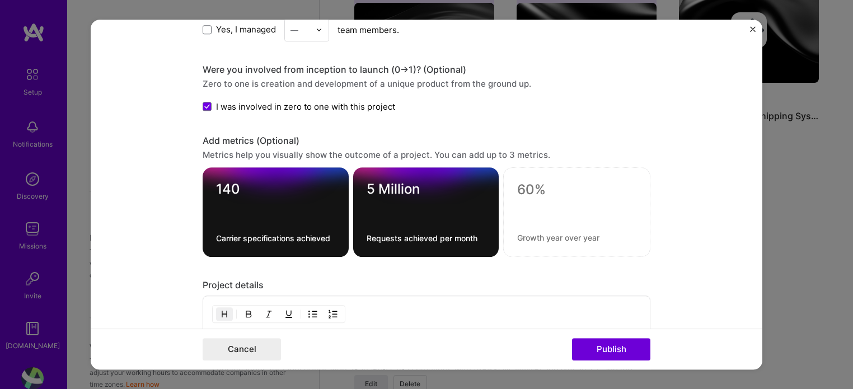
click at [363, 186] on div "5 Million Requests achieved per month" at bounding box center [426, 212] width 146 height 90
click at [367, 186] on textarea "5 Million" at bounding box center [426, 192] width 119 height 22
click at [644, 181] on div at bounding box center [576, 212] width 147 height 90
click at [679, 177] on form "Project title Outbound Logistics Service Development Company Cimpress Project i…" at bounding box center [427, 195] width 672 height 350
click at [380, 193] on textarea "Upto 5 Million" at bounding box center [426, 192] width 119 height 22
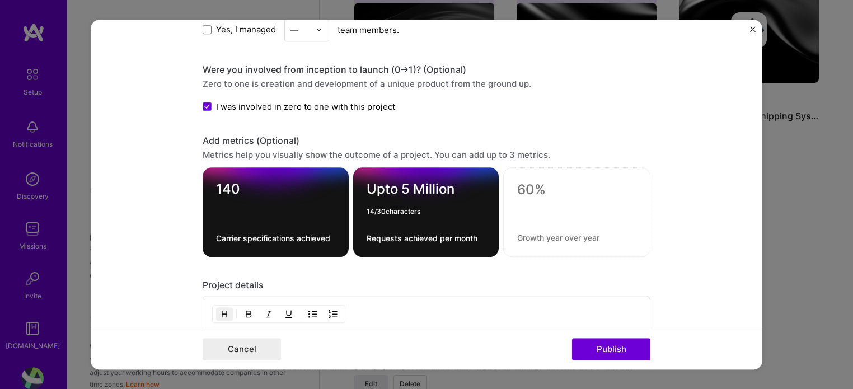
click at [380, 193] on textarea "Upto 5 Million" at bounding box center [426, 192] width 119 height 22
click at [727, 234] on form "Project title Outbound Logistics Service Development Company Cimpress Project i…" at bounding box center [427, 195] width 672 height 350
click at [384, 183] on textarea "~5 Million" at bounding box center [426, 192] width 119 height 22
type textarea "~5 Million"
click at [708, 197] on form "Project title Outbound Logistics Service Development Company Cimpress Project i…" at bounding box center [427, 195] width 672 height 350
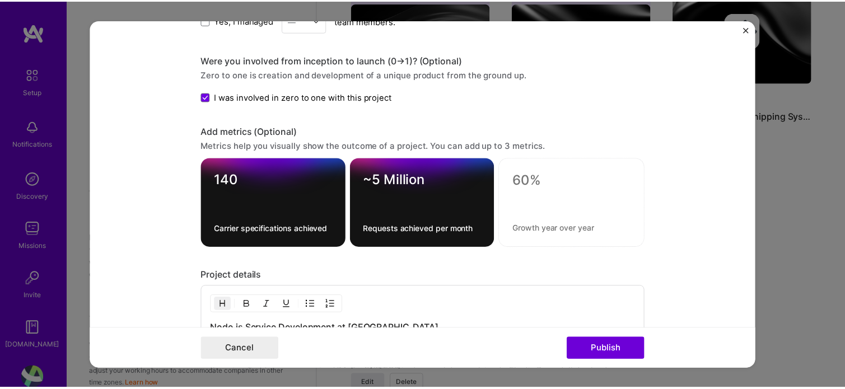
scroll to position [693, 0]
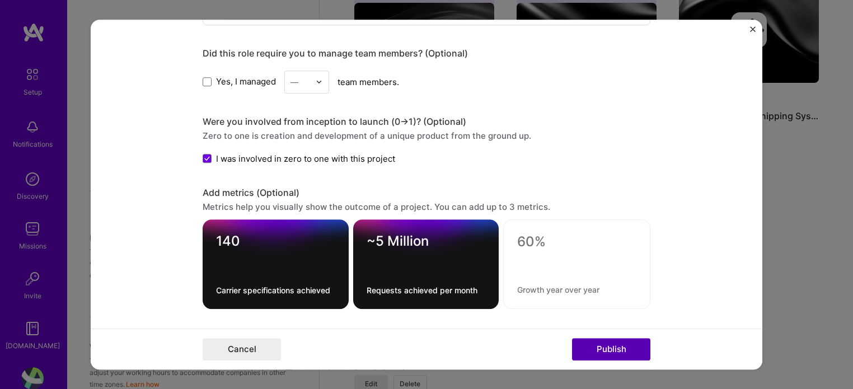
click at [599, 343] on button "Publish" at bounding box center [611, 349] width 78 height 22
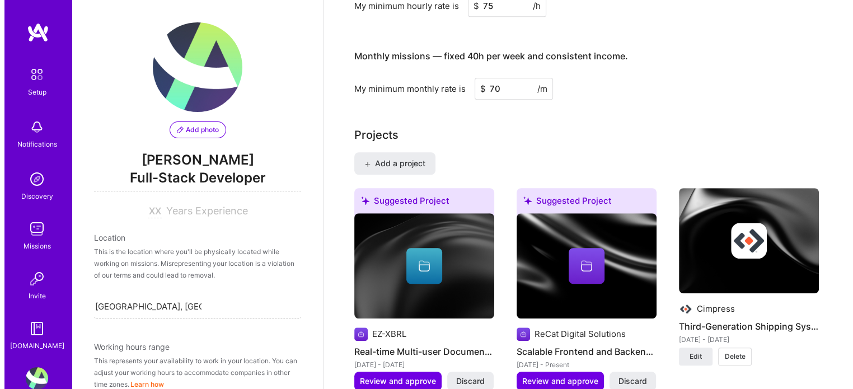
scroll to position [798, 0]
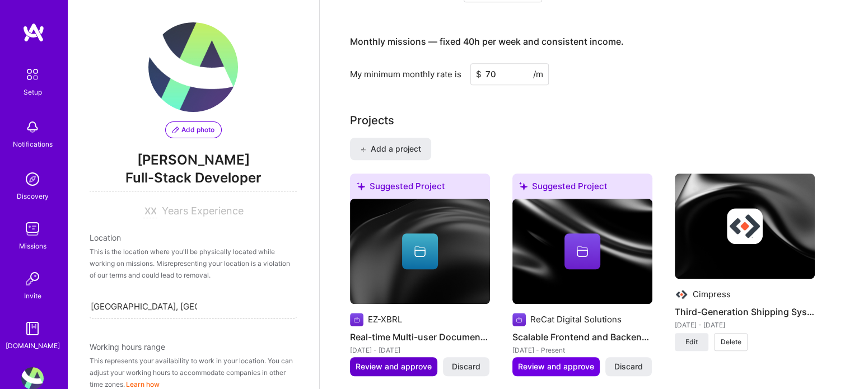
click at [400, 361] on span "Review and approve" at bounding box center [394, 366] width 76 height 11
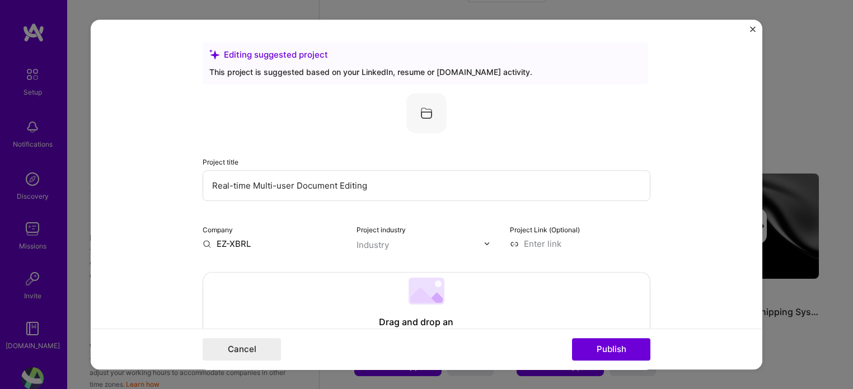
click at [361, 248] on div "Industry" at bounding box center [373, 245] width 32 height 12
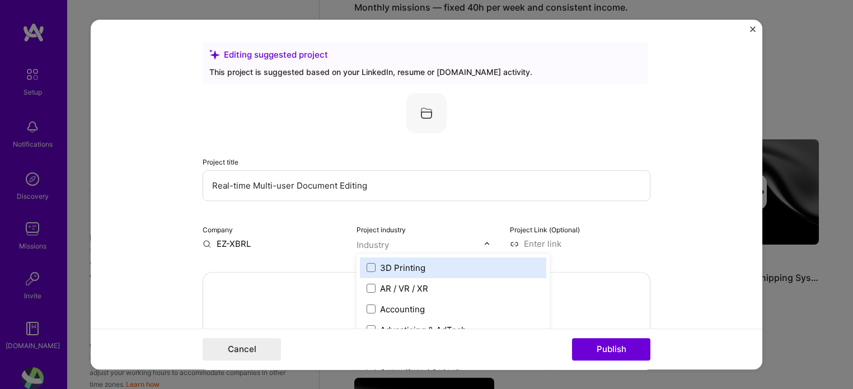
scroll to position [835, 0]
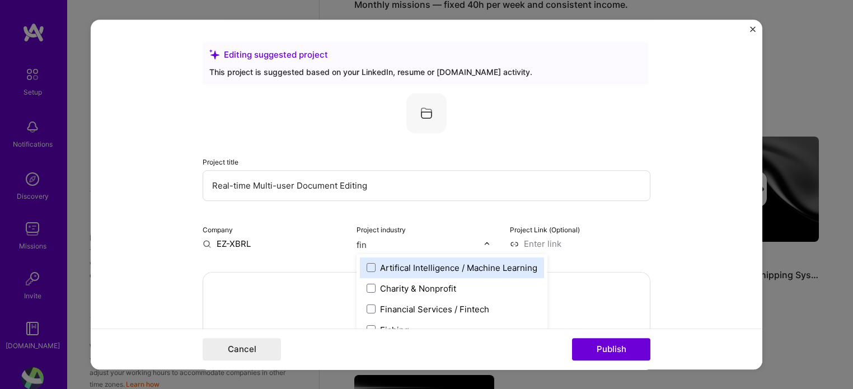
type input "fina"
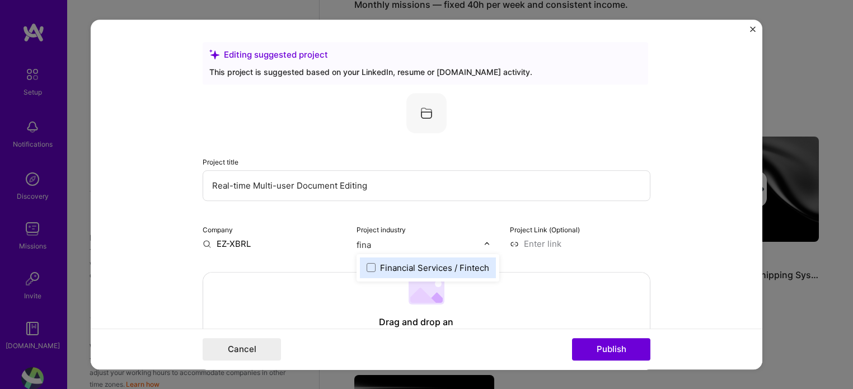
click at [374, 270] on label "Financial Services / Fintech" at bounding box center [428, 268] width 123 height 12
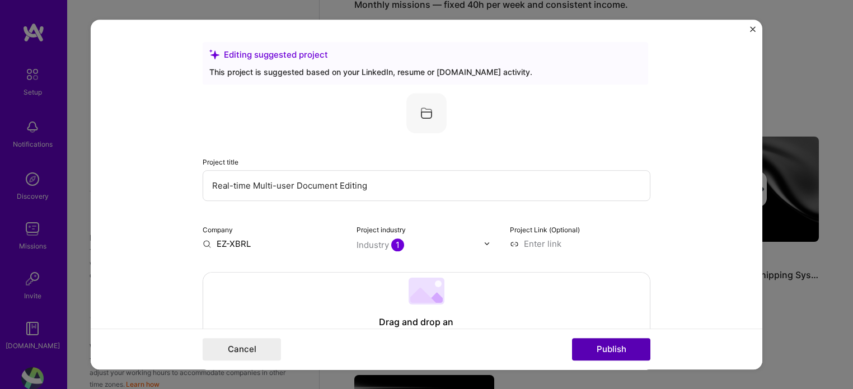
click at [620, 356] on button "Publish" at bounding box center [611, 349] width 78 height 22
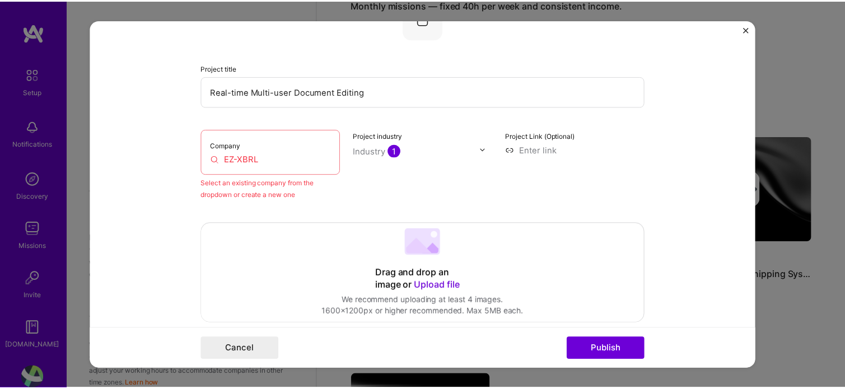
scroll to position [0, 0]
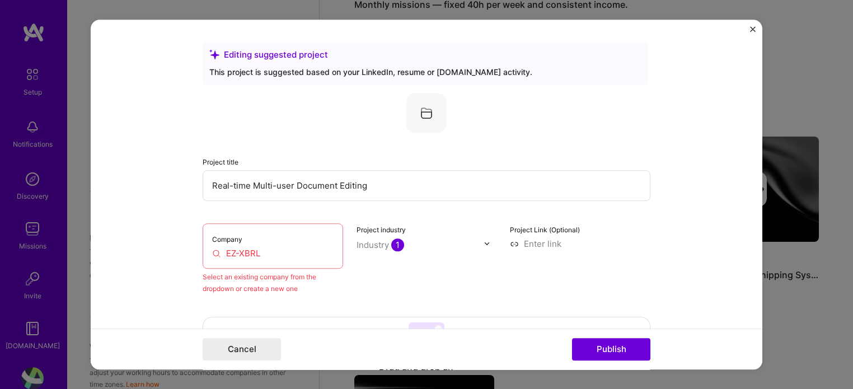
click at [750, 33] on button "Close" at bounding box center [753, 32] width 6 height 12
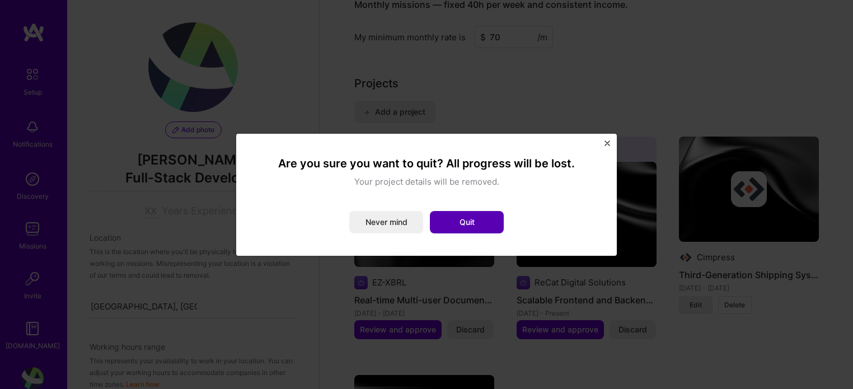
click at [462, 232] on button "Quit" at bounding box center [467, 222] width 74 height 22
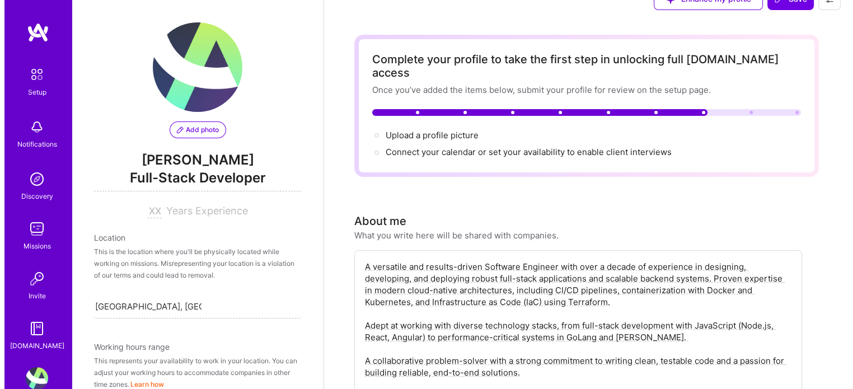
scroll to position [6, 0]
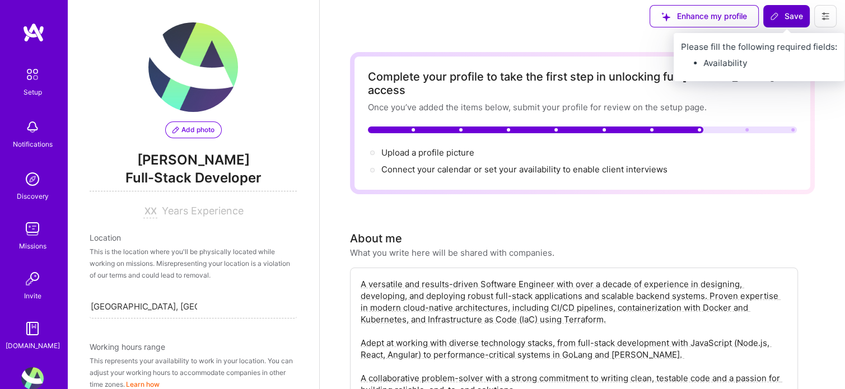
click at [786, 16] on span "Save" at bounding box center [786, 16] width 33 height 11
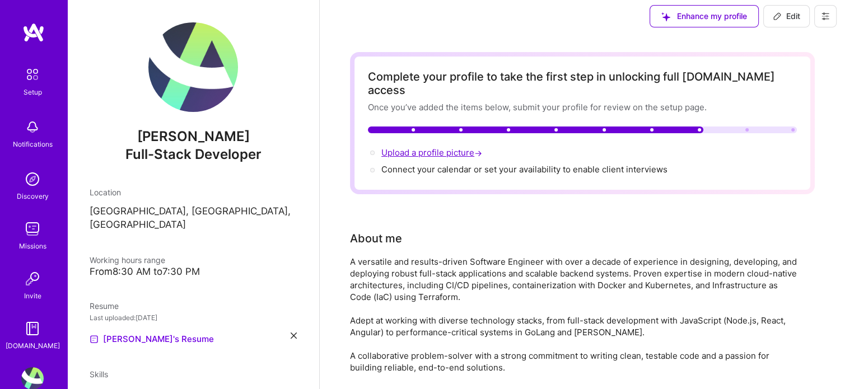
click at [450, 147] on span "Upload a profile picture →" at bounding box center [432, 152] width 103 height 11
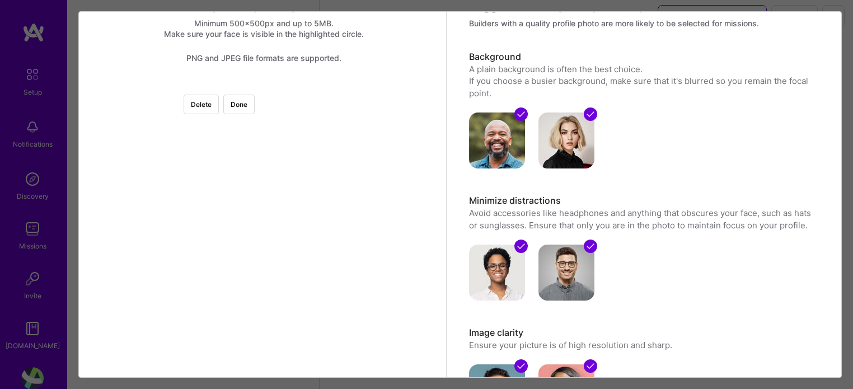
scroll to position [60, 0]
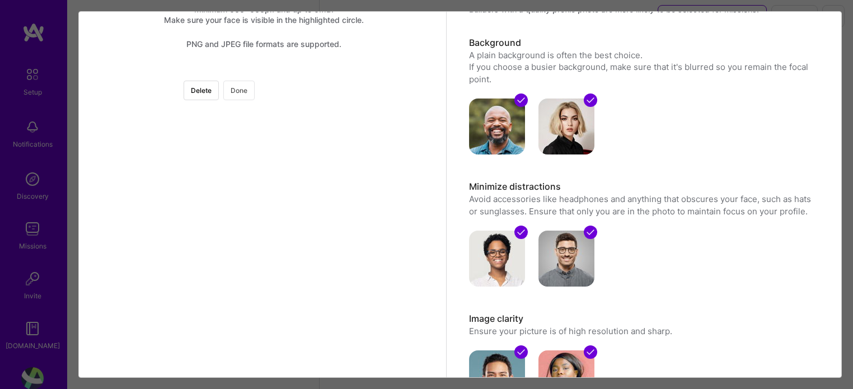
click at [255, 99] on button "Done" at bounding box center [238, 91] width 31 height 20
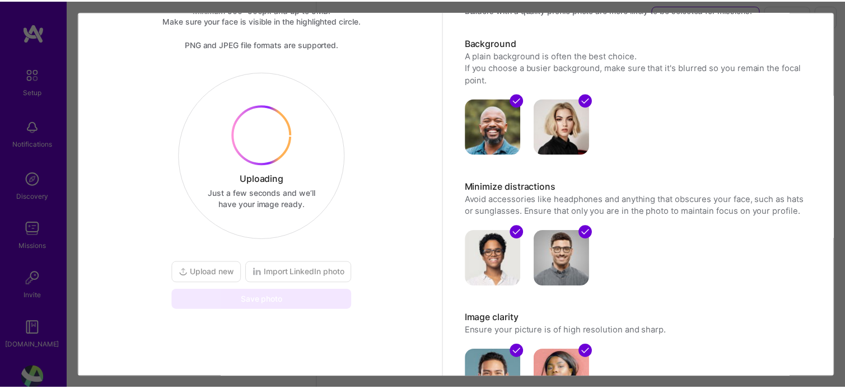
scroll to position [58, 0]
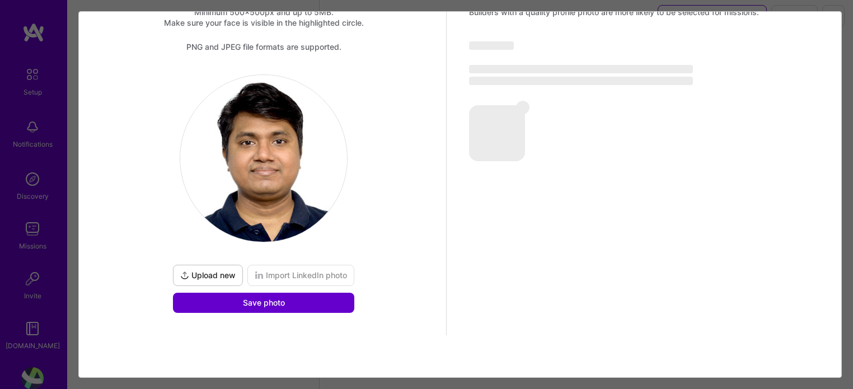
click at [228, 303] on button "Save photo" at bounding box center [263, 303] width 181 height 20
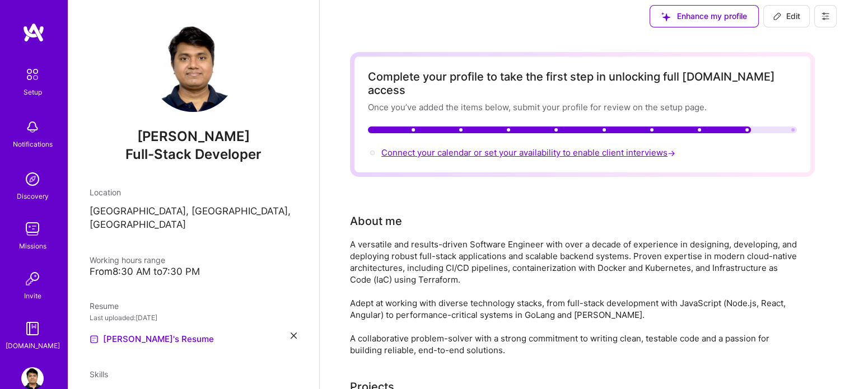
click at [633, 147] on span "Connect your calendar or set your availability to enable client interviews →" at bounding box center [529, 152] width 296 height 11
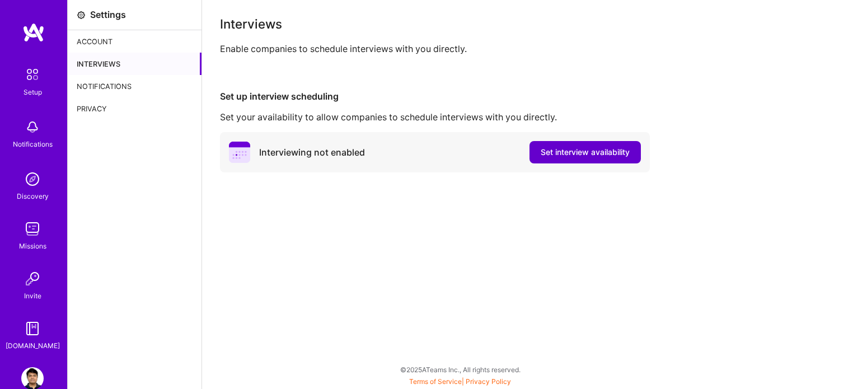
click at [585, 157] on span "Set interview availability" at bounding box center [585, 152] width 89 height 11
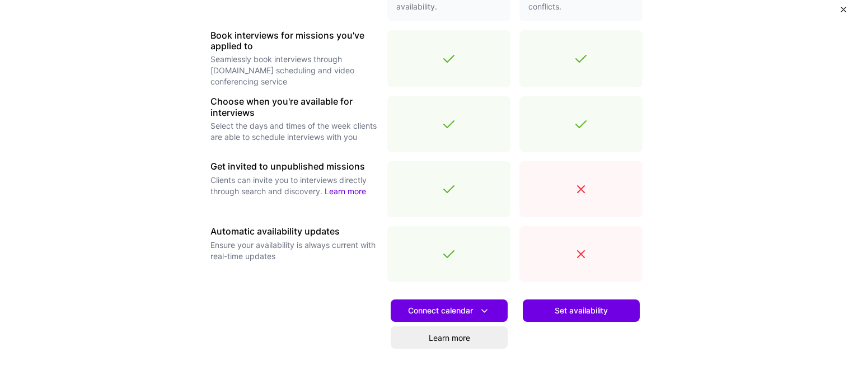
scroll to position [377, 0]
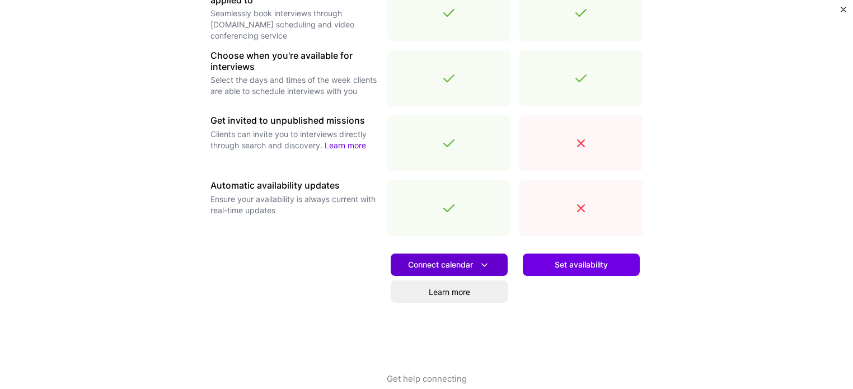
click at [465, 268] on span "Connect calendar" at bounding box center [449, 265] width 82 height 12
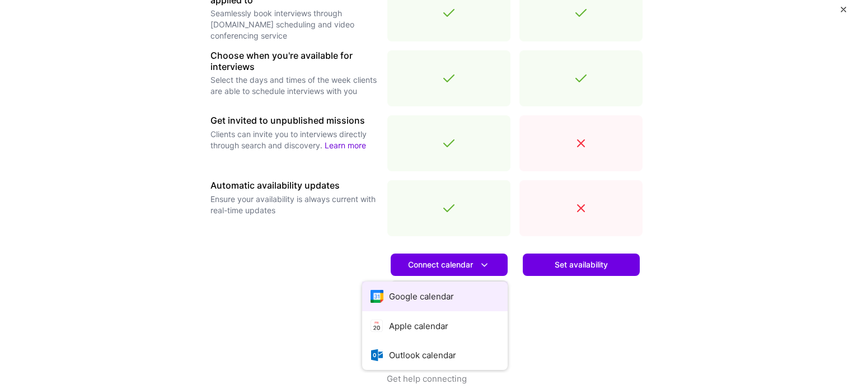
click at [436, 291] on button "Google calendar" at bounding box center [435, 297] width 146 height 30
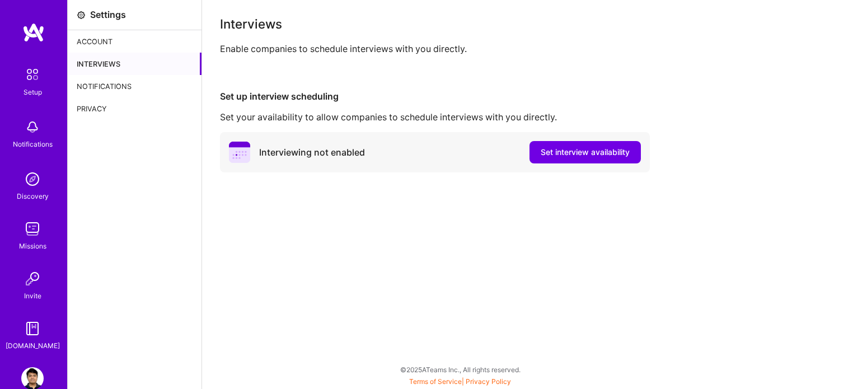
click at [119, 59] on div "Interviews" at bounding box center [135, 64] width 134 height 22
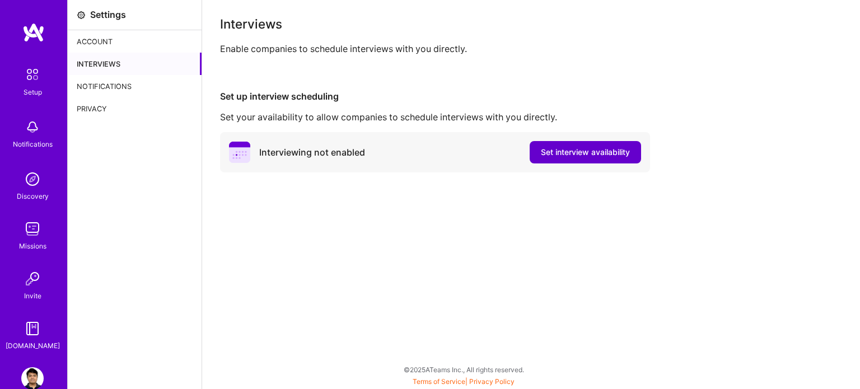
click at [559, 152] on span "Set interview availability" at bounding box center [585, 152] width 89 height 11
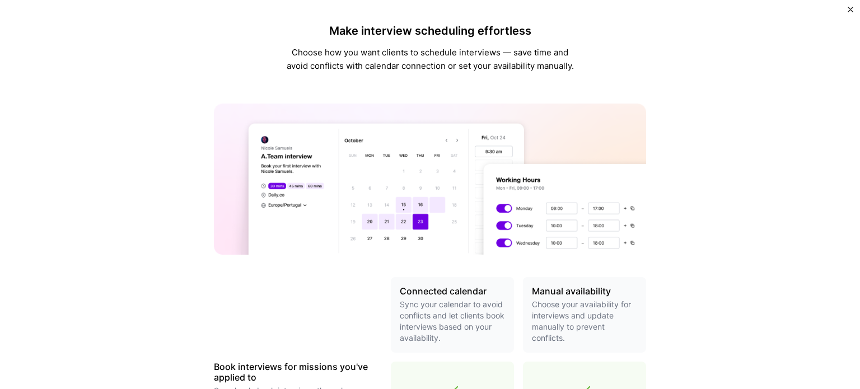
click at [851, 6] on div "Make interview scheduling effortless Choose how you want clients to schedule in…" at bounding box center [430, 194] width 860 height 389
click at [848, 11] on img "Close" at bounding box center [851, 10] width 6 height 6
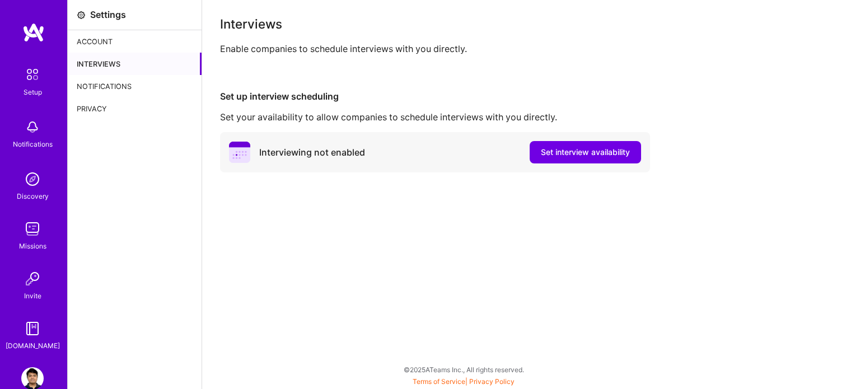
click at [104, 35] on div "Account" at bounding box center [135, 41] width 134 height 22
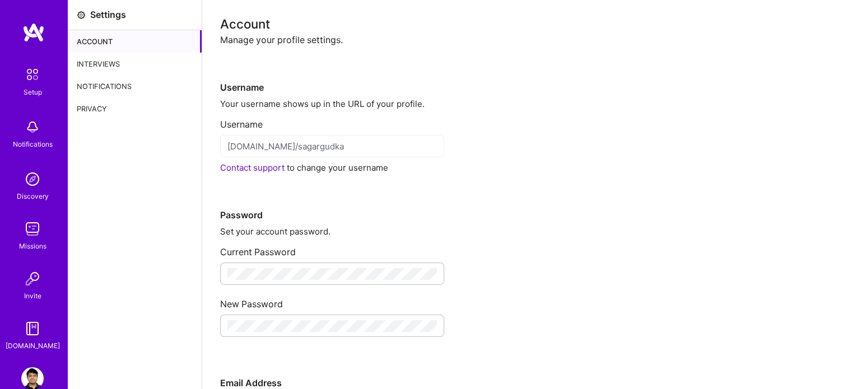
click at [32, 29] on img at bounding box center [33, 32] width 22 height 20
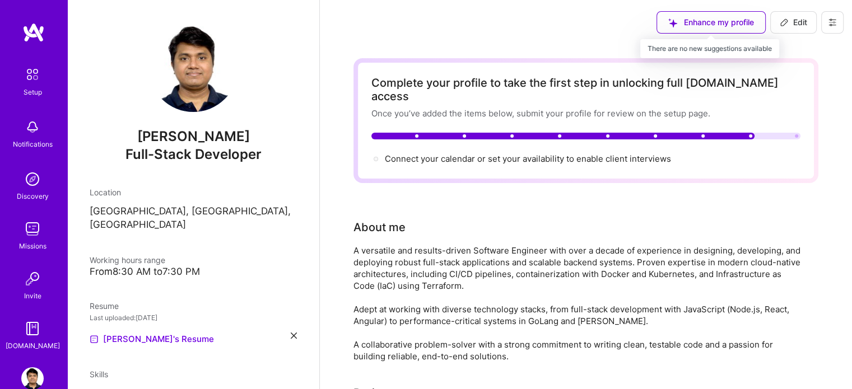
click at [733, 24] on div "Enhance my profile" at bounding box center [710, 22] width 109 height 22
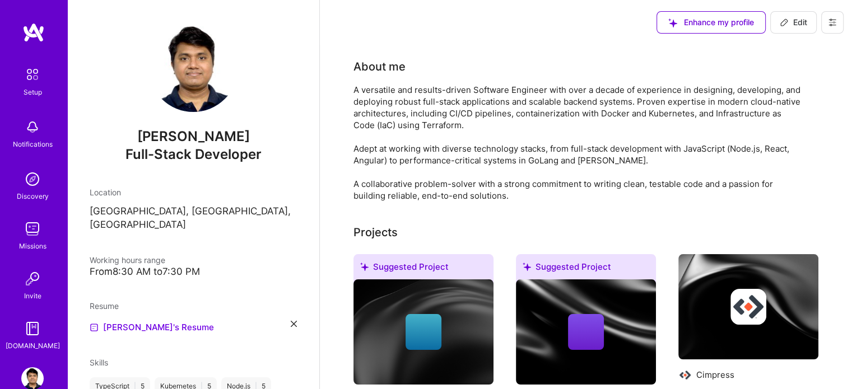
click at [721, 21] on div "Enhance my profile" at bounding box center [710, 22] width 109 height 22
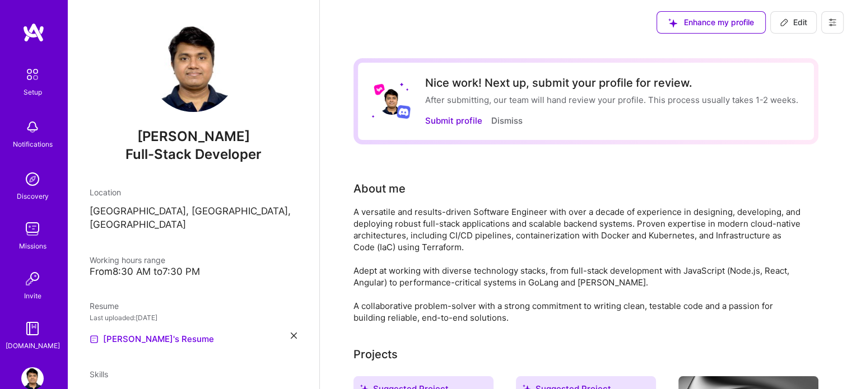
click at [423, 118] on div "Nice work! Next up, submit your profile for review. After submitting, our team …" at bounding box center [585, 101] width 465 height 86
click at [458, 118] on button "Submit profile" at bounding box center [453, 121] width 57 height 12
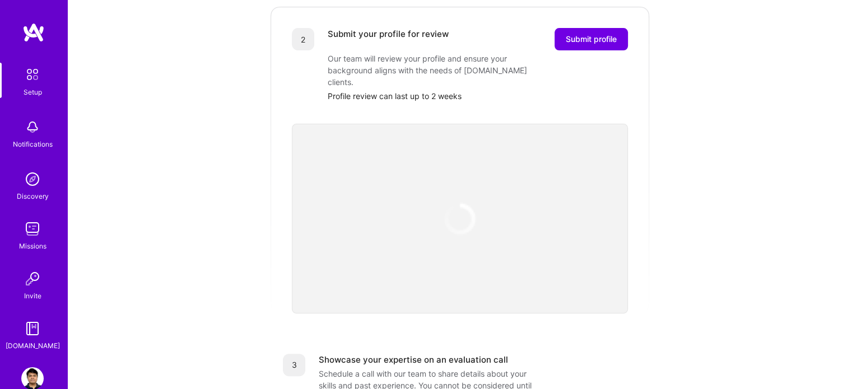
scroll to position [256, 0]
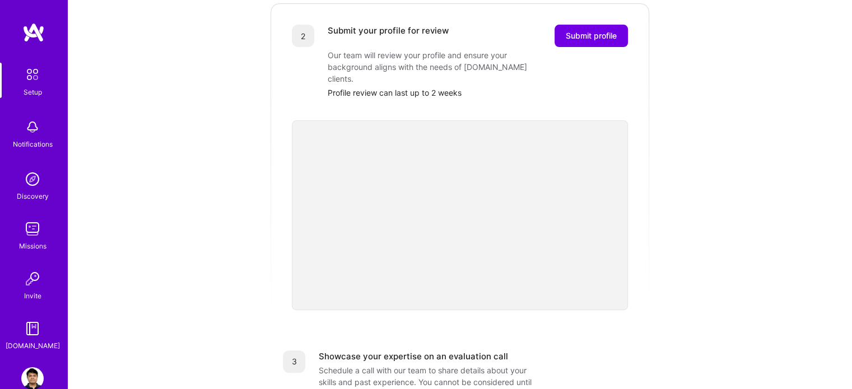
click at [403, 56] on div "Our team will review your profile and ensure your background aligns with the ne…" at bounding box center [440, 66] width 224 height 35
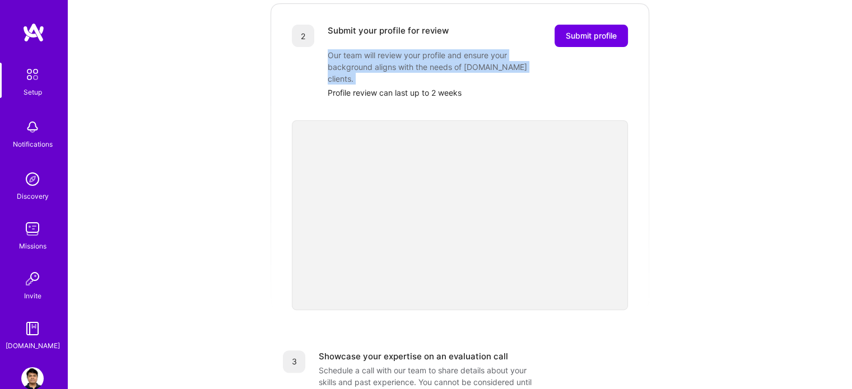
click at [403, 56] on div "Our team will review your profile and ensure your background aligns with the ne…" at bounding box center [440, 66] width 224 height 35
click at [585, 30] on span "Submit profile" at bounding box center [590, 35] width 51 height 11
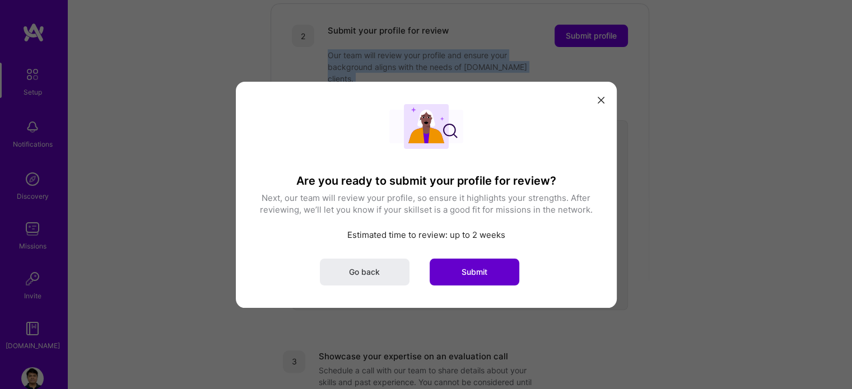
click at [460, 263] on button "Submit" at bounding box center [474, 271] width 90 height 27
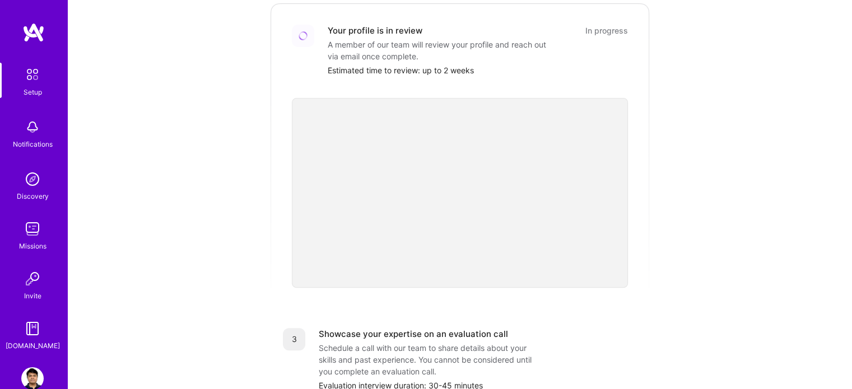
drag, startPoint x: 849, startPoint y: 169, endPoint x: 848, endPoint y: 183, distance: 14.6
click at [848, 183] on div "Getting started as an A.Team Builder Complete the steps below to request to joi…" at bounding box center [460, 157] width 784 height 826
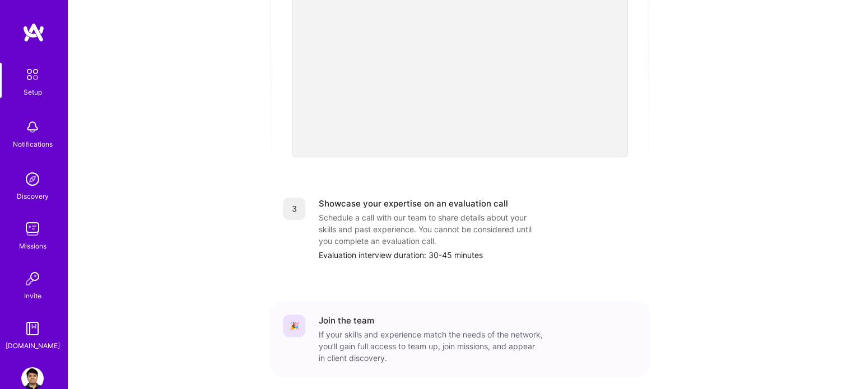
scroll to position [425, 0]
